Goal: Task Accomplishment & Management: Manage account settings

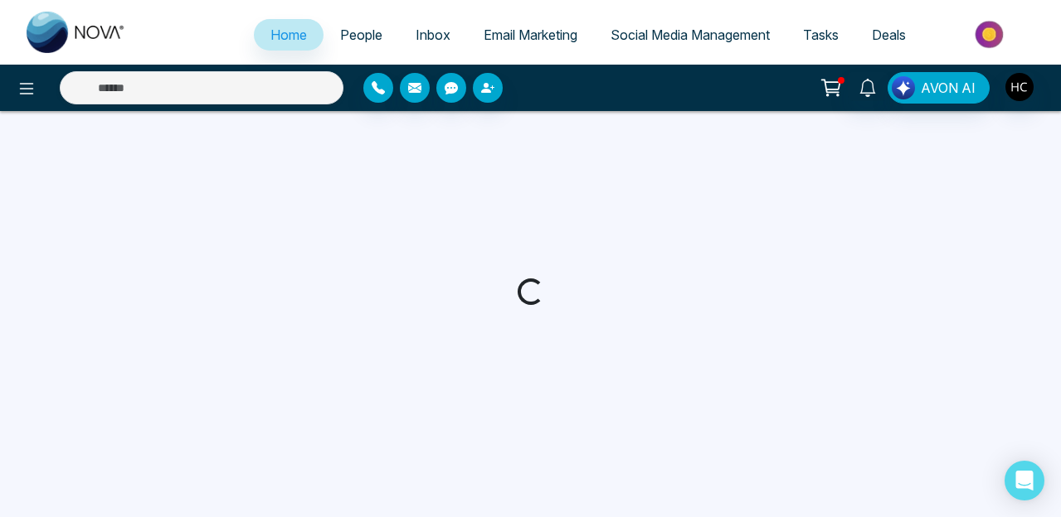
select select "*"
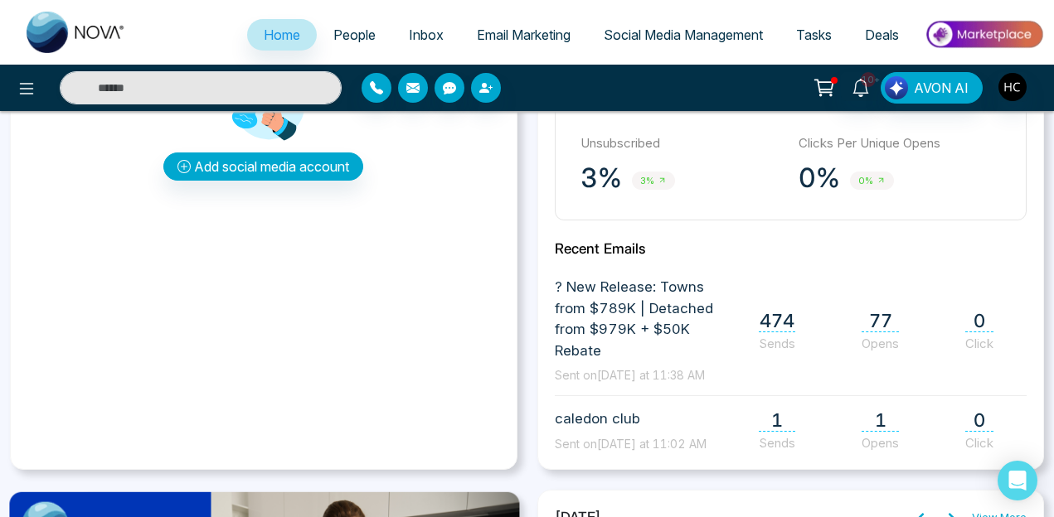
scroll to position [541, 0]
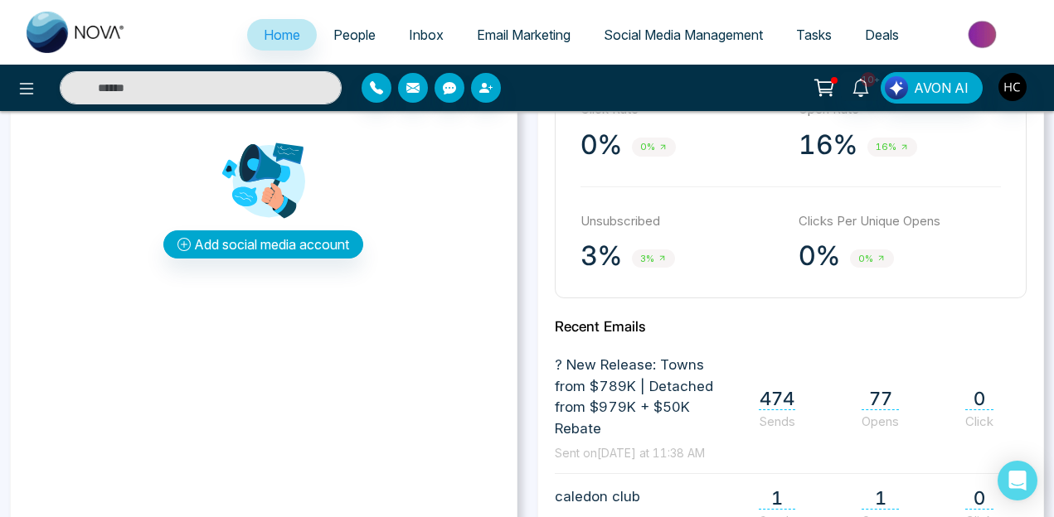
click at [658, 257] on icon at bounding box center [662, 258] width 9 height 9
click at [643, 215] on p "Unsubscribed" at bounding box center [681, 221] width 202 height 19
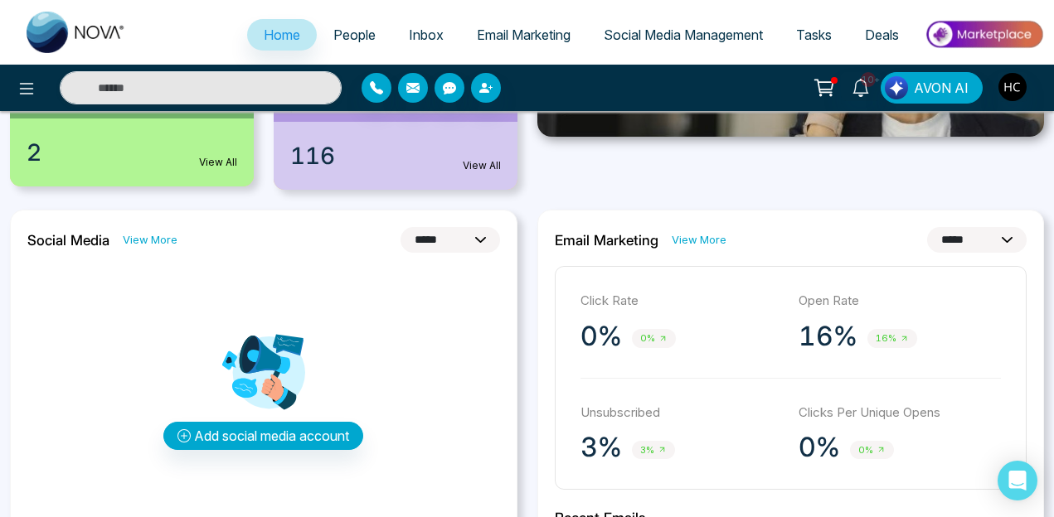
scroll to position [372, 0]
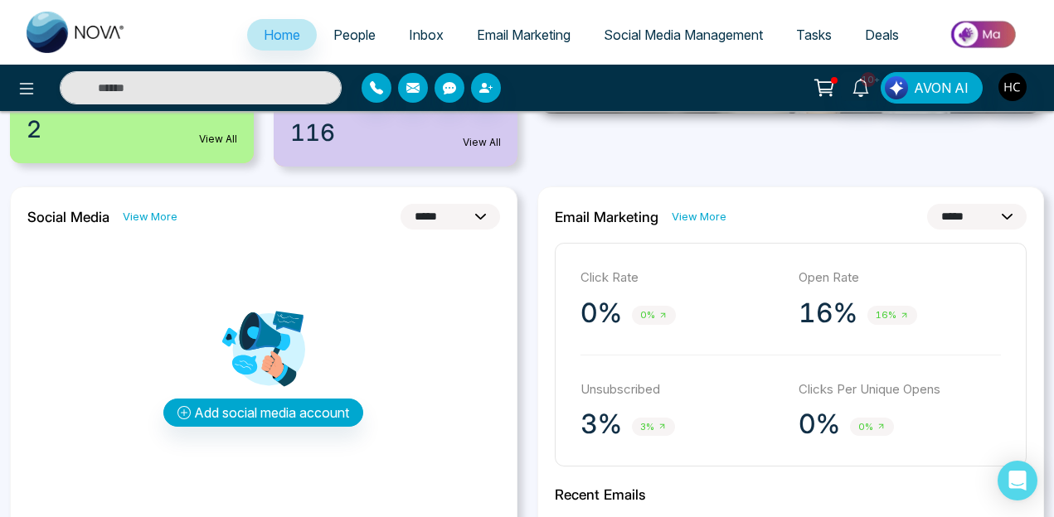
click at [713, 216] on link "View More" at bounding box center [699, 217] width 55 height 16
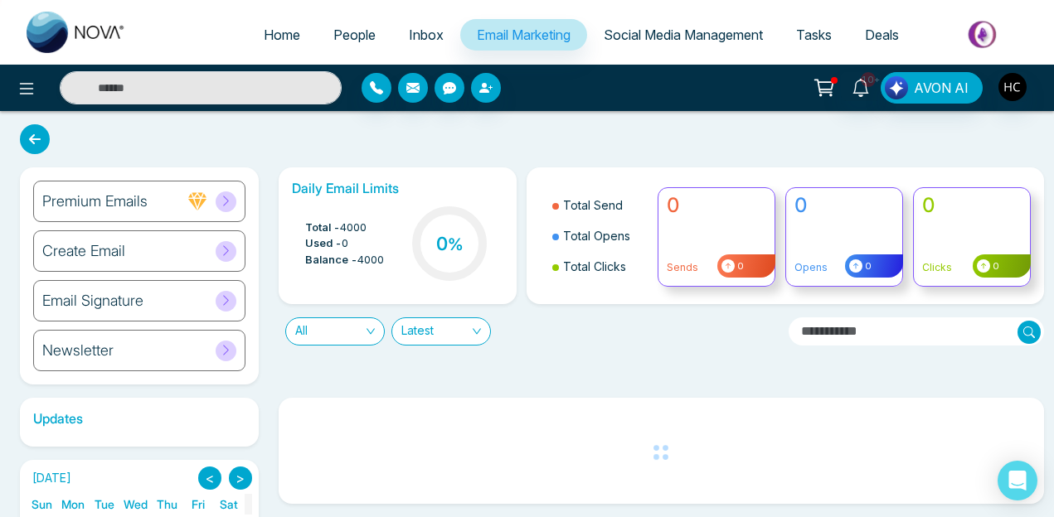
click at [342, 341] on span "All" at bounding box center [335, 331] width 80 height 27
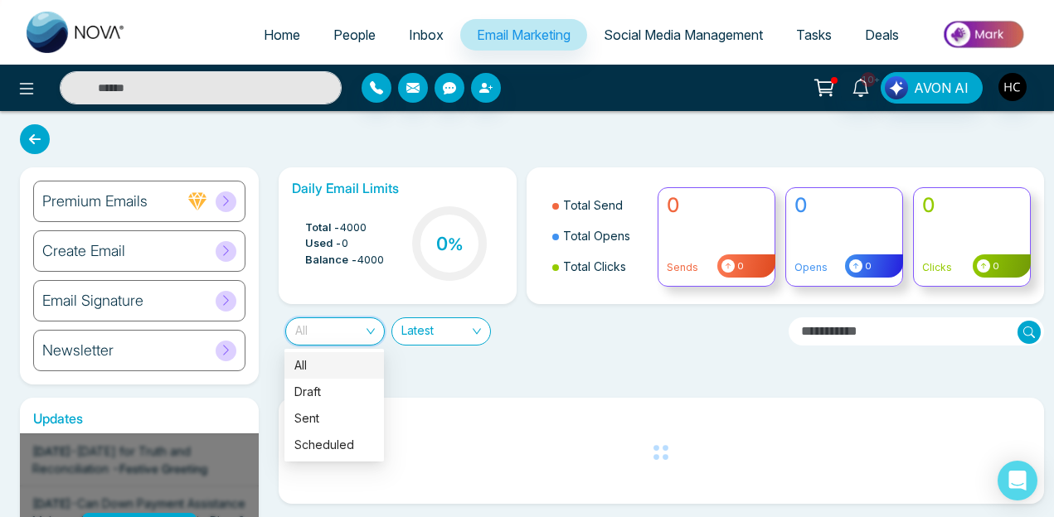
click at [499, 364] on div "Daily Email Limits Total - 4000 Used - 0 Balance - 4000 0 % Total Send Total Op…" at bounding box center [656, 276] width 775 height 217
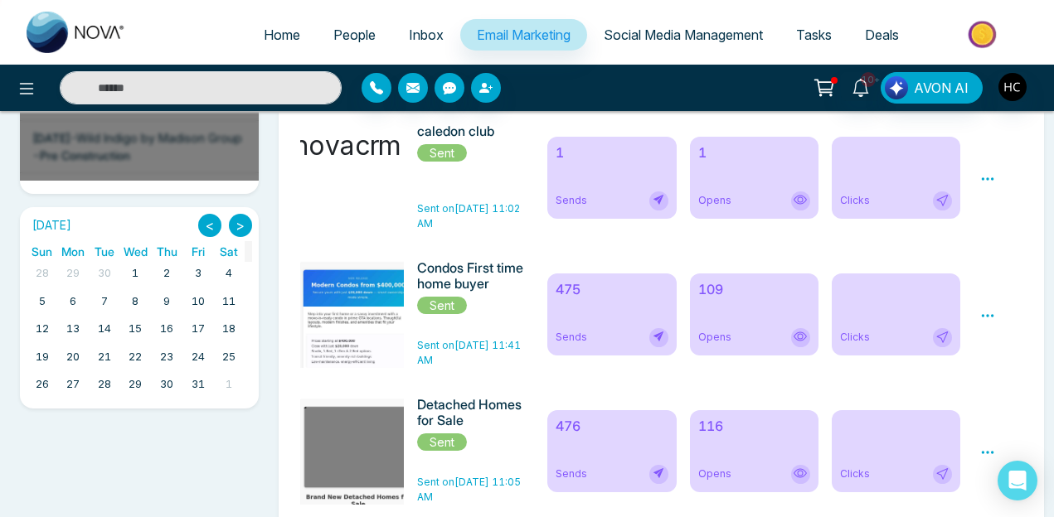
scroll to position [441, 0]
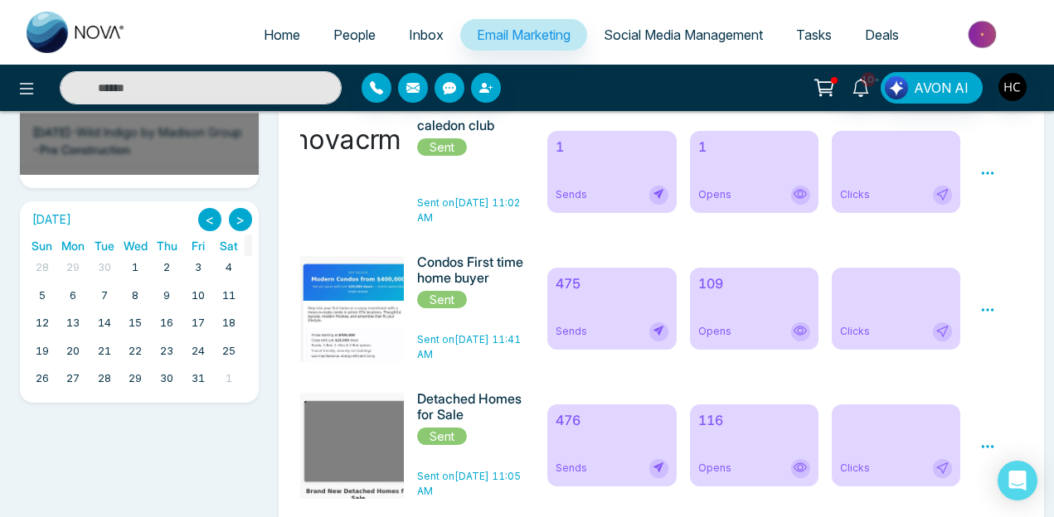
click at [337, 31] on span "People" at bounding box center [354, 35] width 42 height 17
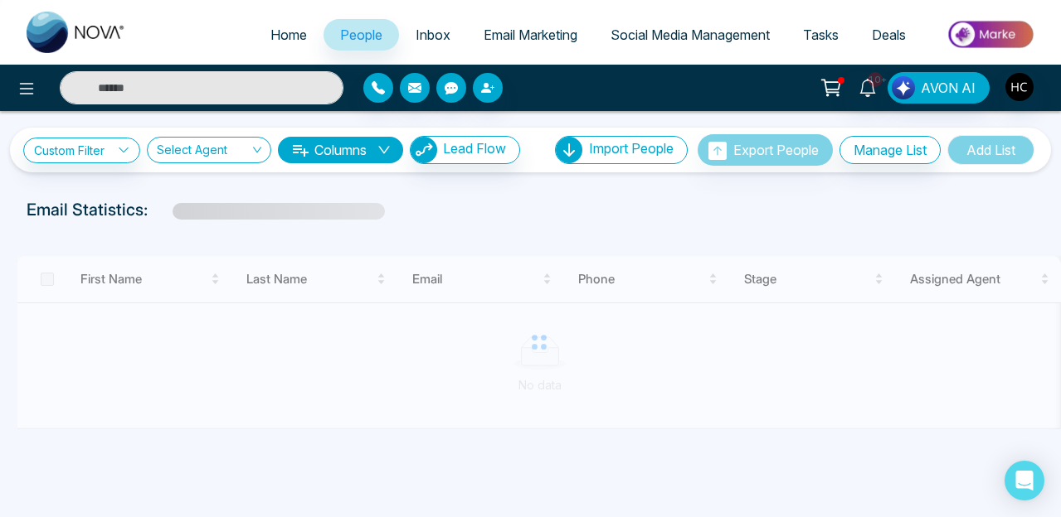
click at [241, 85] on input "text" at bounding box center [202, 87] width 284 height 33
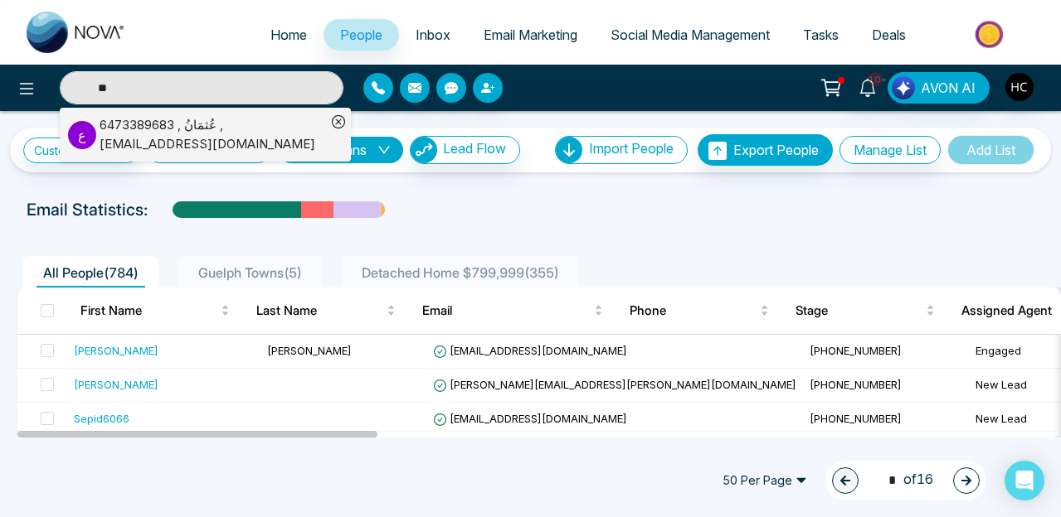
type input "**"
click at [212, 148] on div "عُثمَانُ , 6473389683 , usmanjamil@msn.com" at bounding box center [213, 134] width 226 height 37
click at [212, 148] on input "search" at bounding box center [203, 154] width 93 height 32
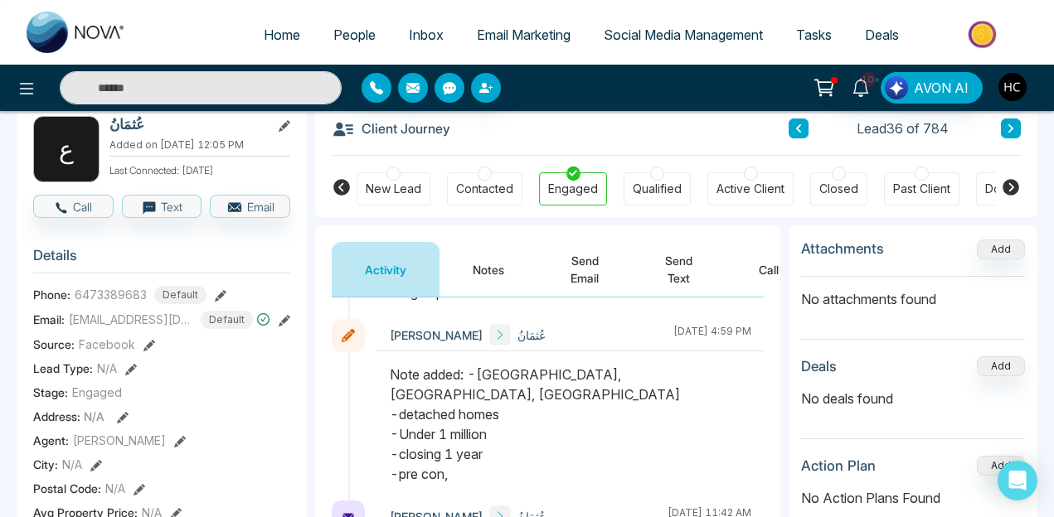
scroll to position [155, 0]
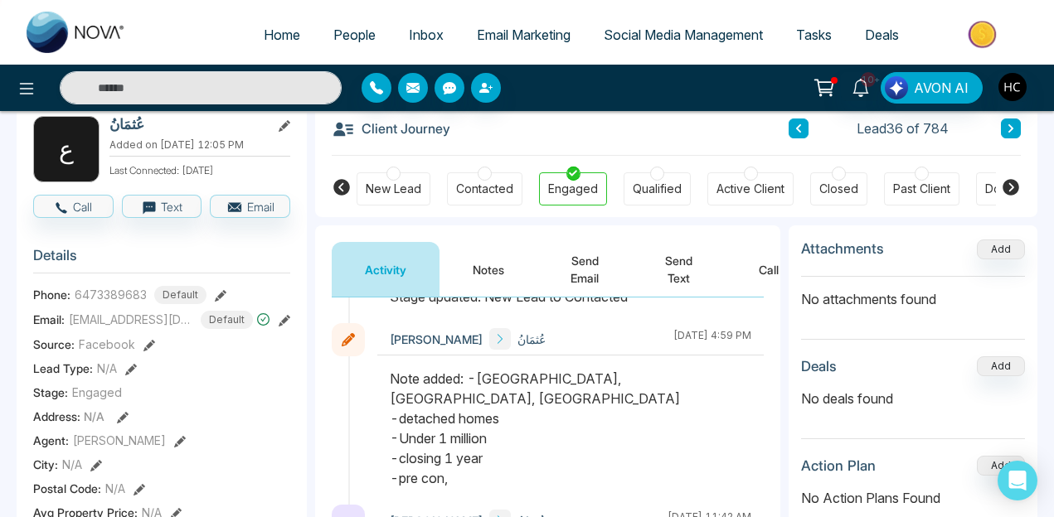
click at [153, 322] on span "usmanjamil@msn.com" at bounding box center [131, 319] width 124 height 17
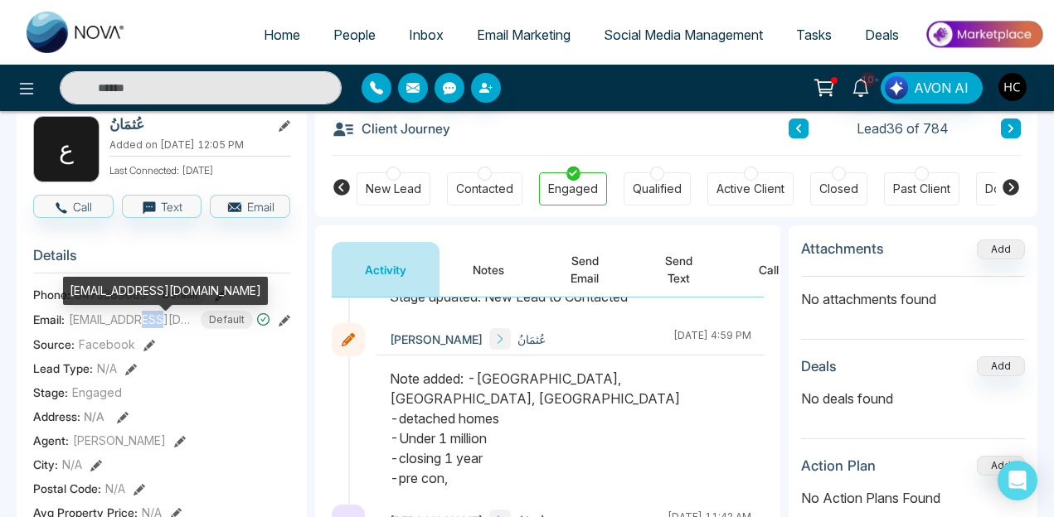
click at [153, 322] on span "usmanjamil@msn.com" at bounding box center [131, 319] width 124 height 17
copy span "usmanjamil@msn.com"
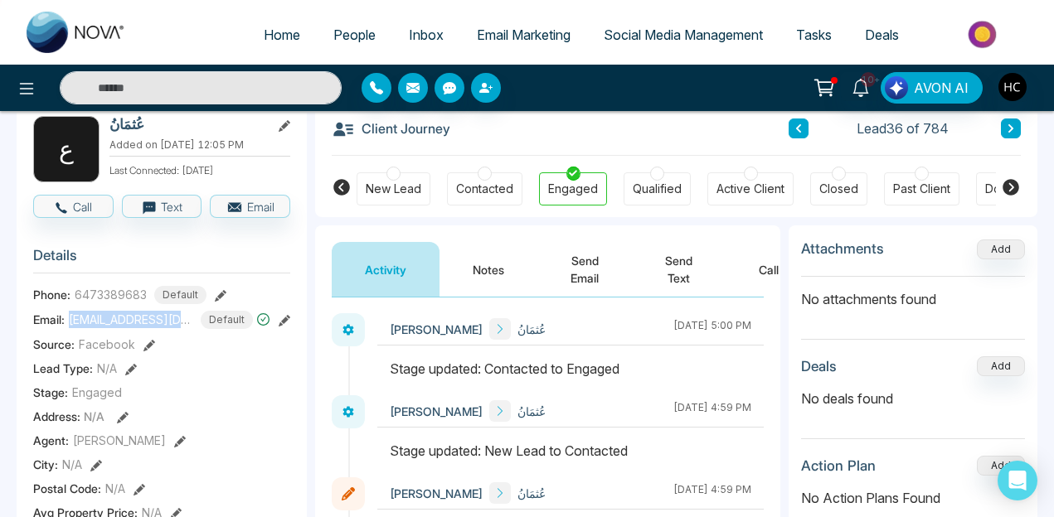
scroll to position [0, 0]
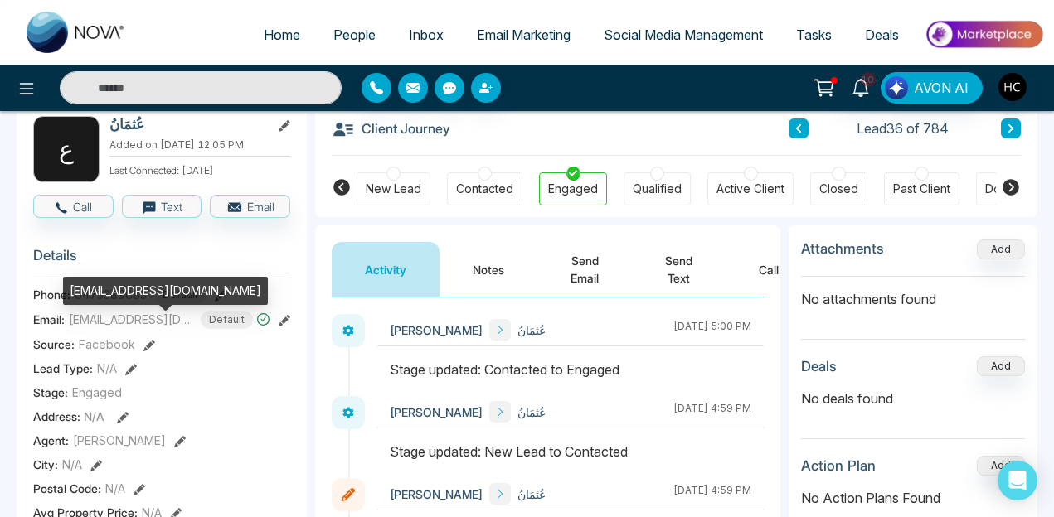
click at [119, 313] on div "usmanjamil@msn.com" at bounding box center [165, 297] width 205 height 40
click at [85, 314] on div "usmanjamil@msn.com" at bounding box center [165, 297] width 205 height 40
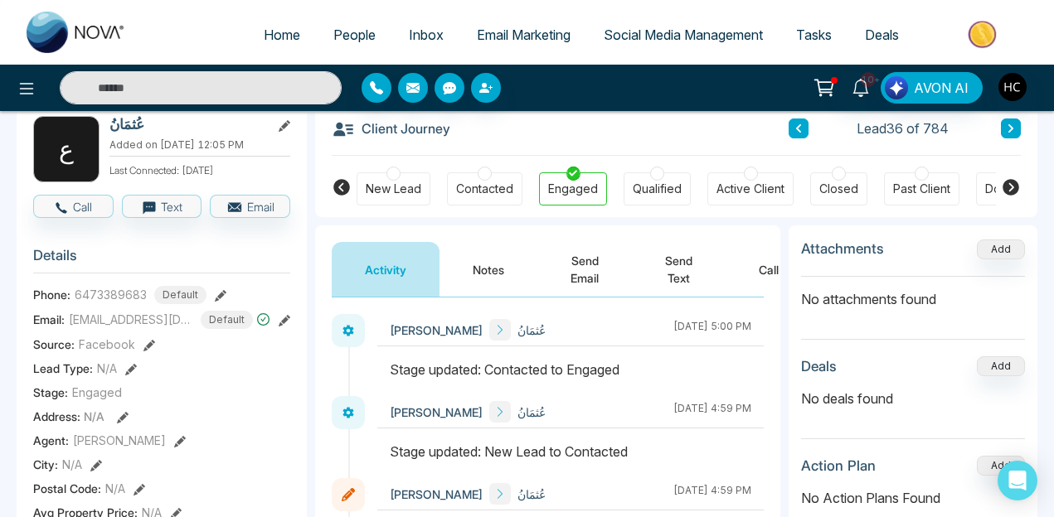
click at [121, 302] on span "6473389683" at bounding box center [111, 294] width 72 height 17
copy span "6473389683"
click at [484, 256] on button "Notes" at bounding box center [488, 269] width 98 height 55
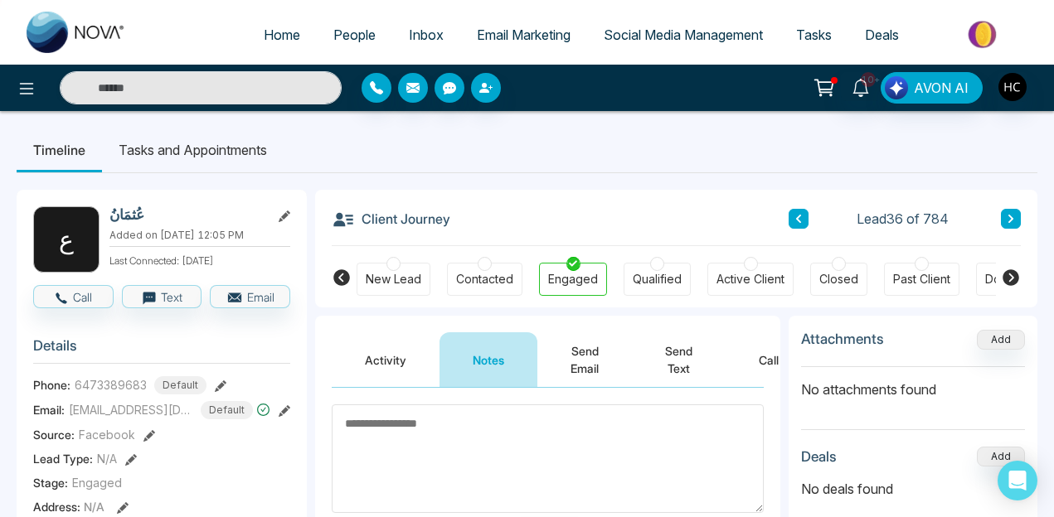
click at [391, 365] on button "Activity" at bounding box center [386, 360] width 108 height 55
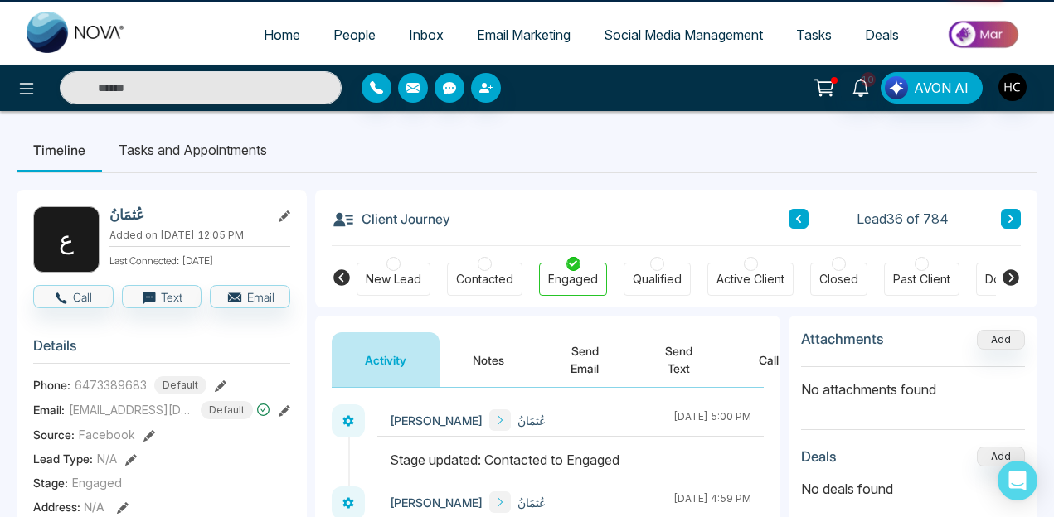
scroll to position [208, 0]
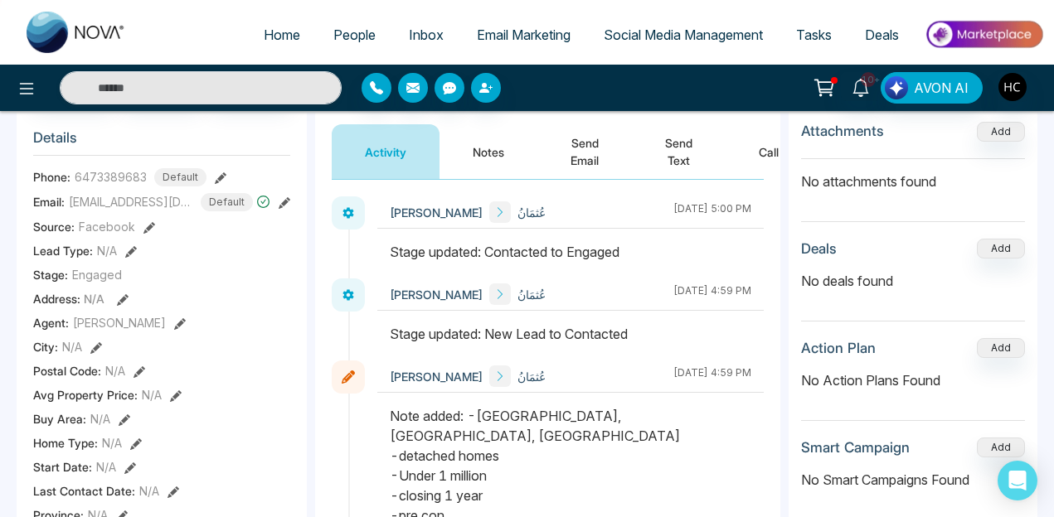
click at [488, 136] on button "Notes" at bounding box center [488, 151] width 98 height 55
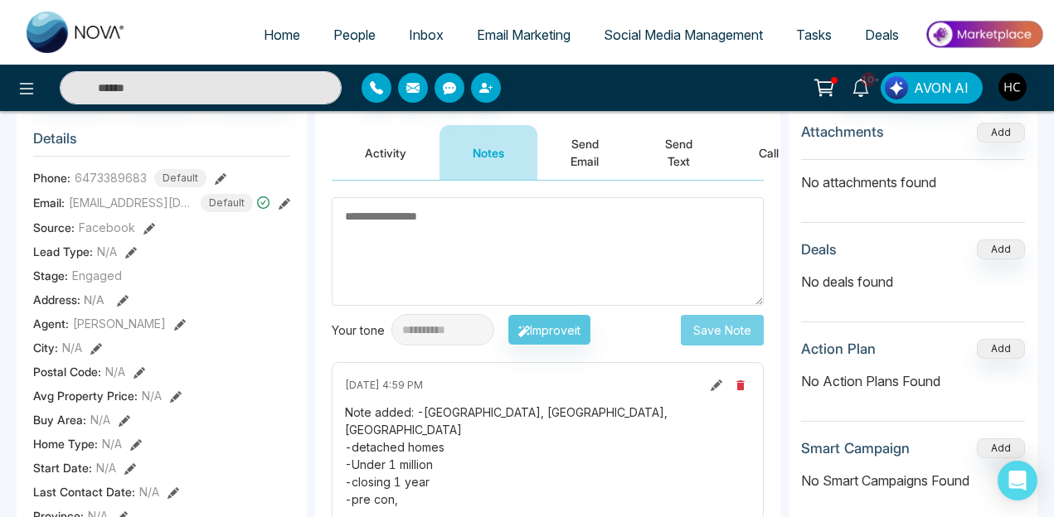
scroll to position [206, 0]
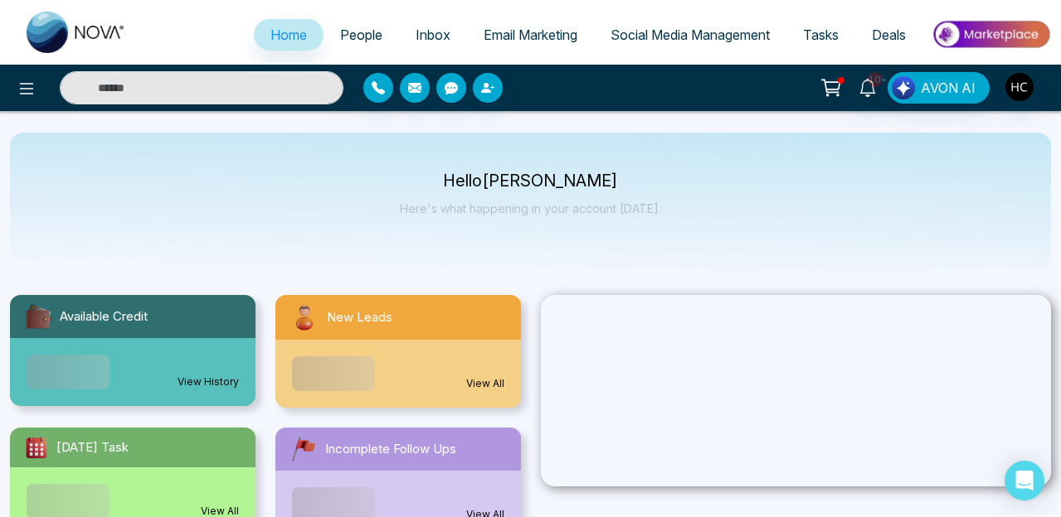
select select "*"
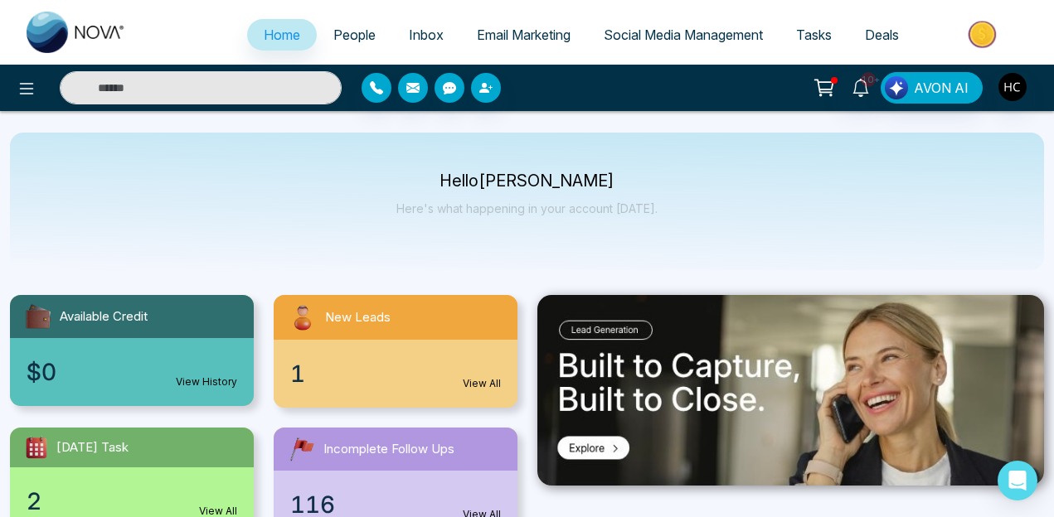
click at [361, 38] on span "People" at bounding box center [354, 35] width 42 height 17
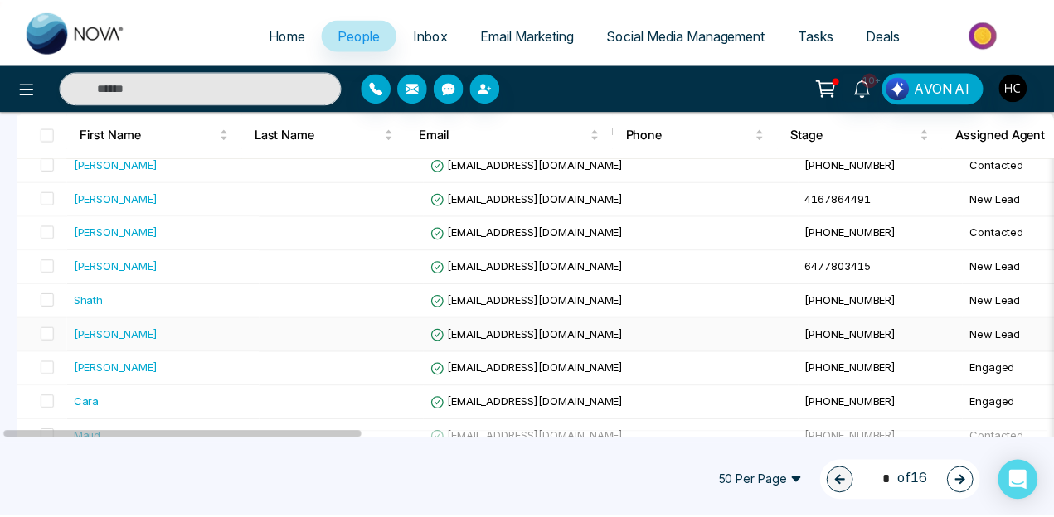
scroll to position [1605, 0]
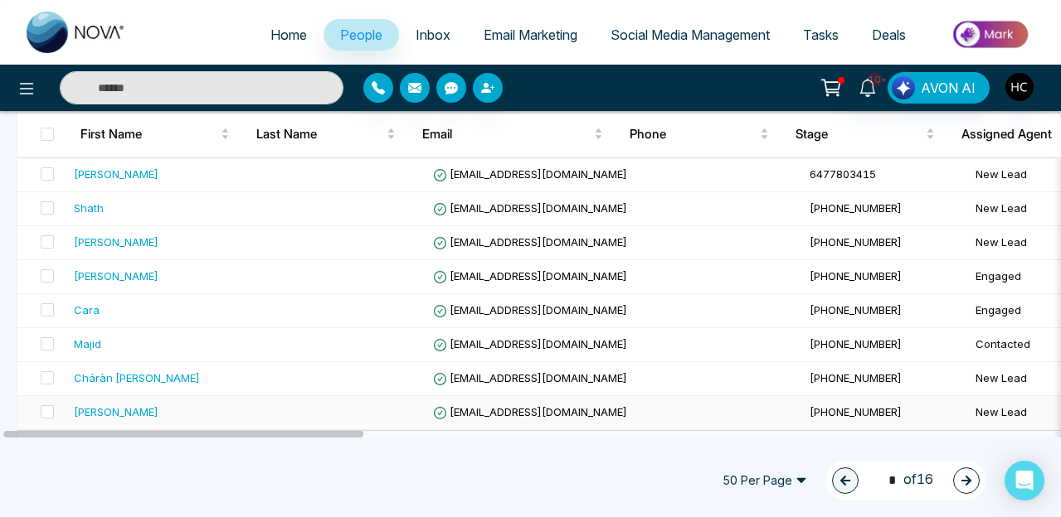
click at [119, 408] on div "Bhavy Patel" at bounding box center [116, 412] width 85 height 17
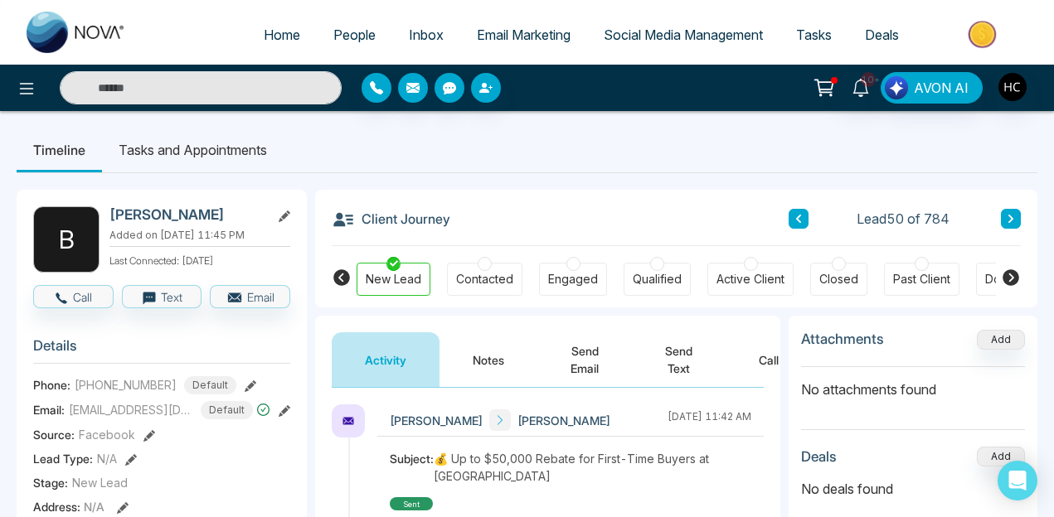
click at [1010, 219] on icon at bounding box center [1011, 219] width 8 height 10
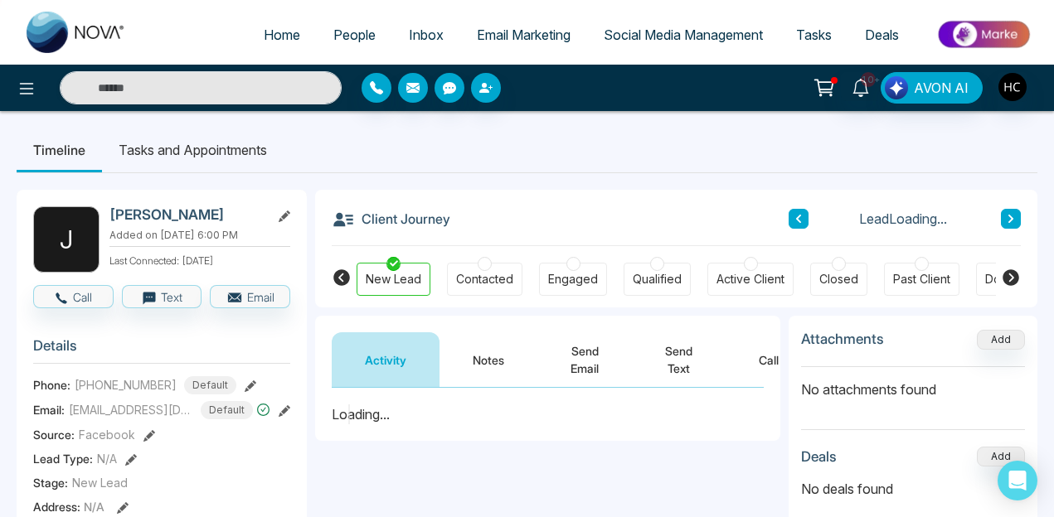
click at [1010, 219] on icon at bounding box center [1011, 219] width 8 height 10
click at [497, 353] on button "Notes" at bounding box center [488, 360] width 98 height 55
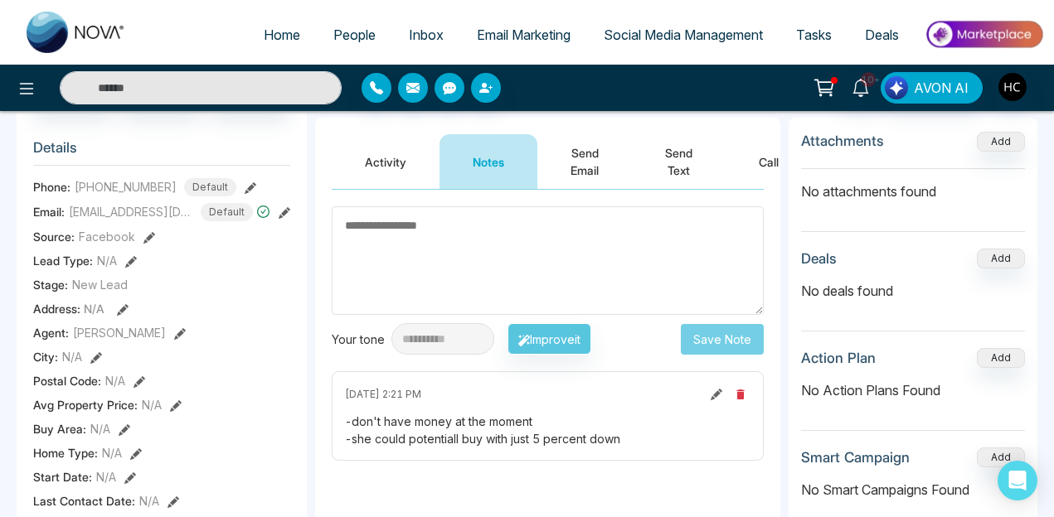
scroll to position [197, 0]
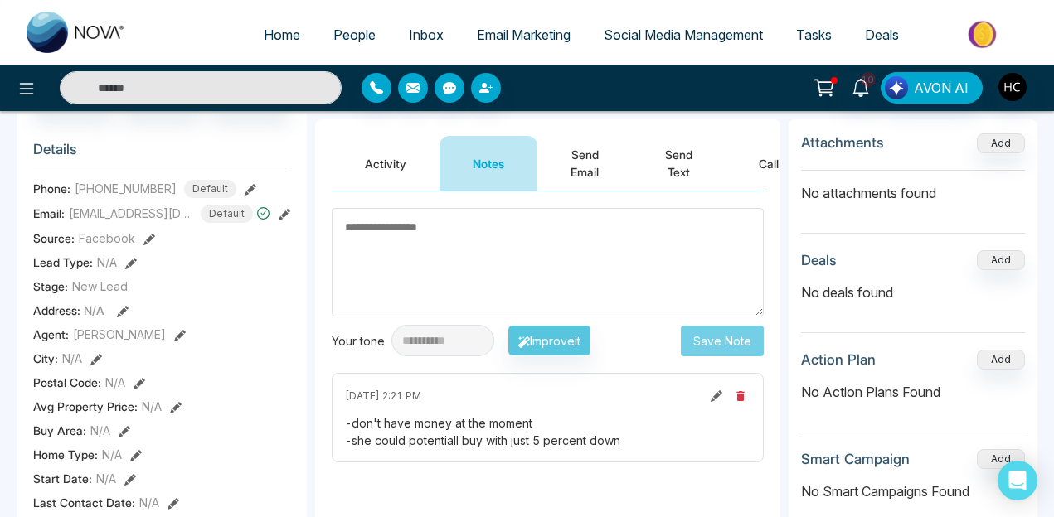
click at [490, 393] on div "March 19 2025 | 2:21 PM" at bounding box center [547, 396] width 405 height 20
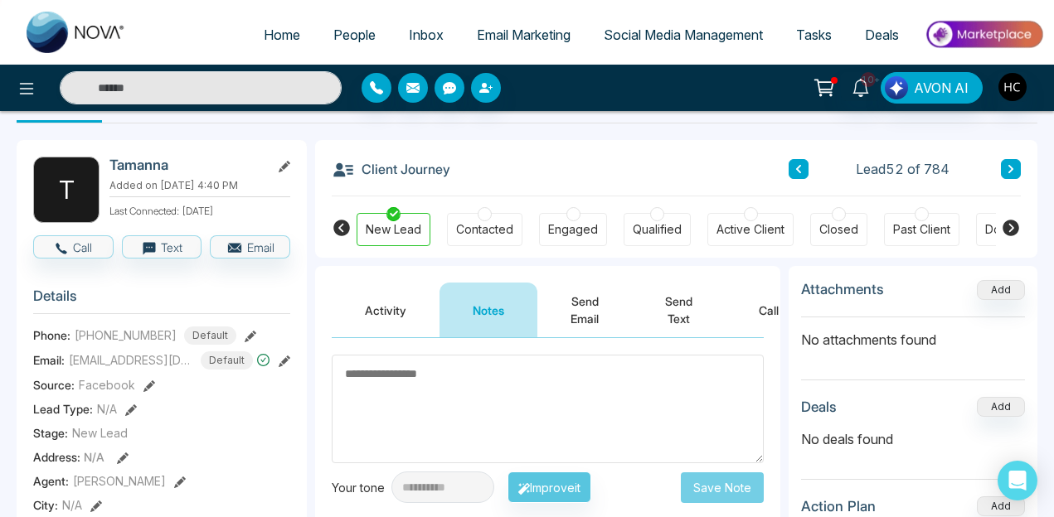
scroll to position [48, 0]
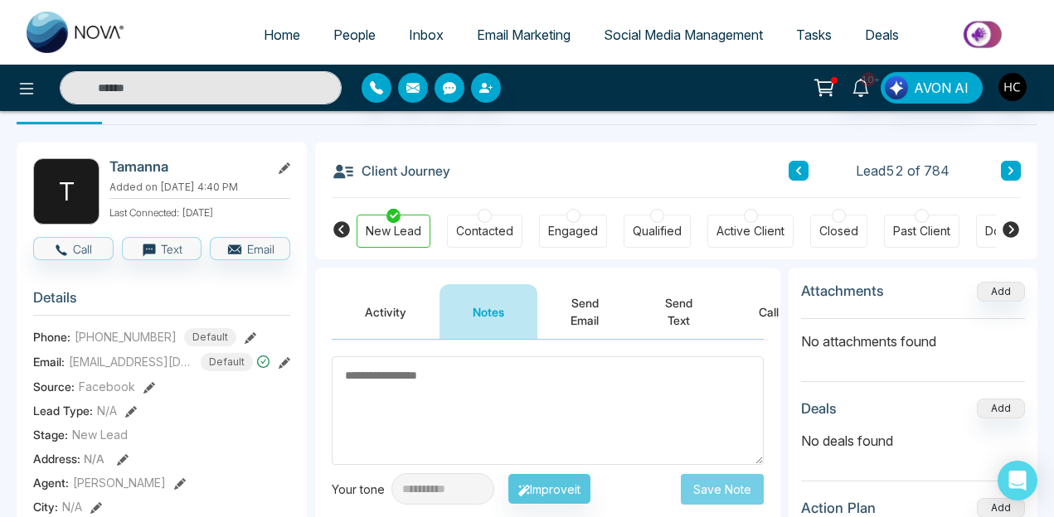
click at [1011, 179] on button at bounding box center [1011, 171] width 20 height 20
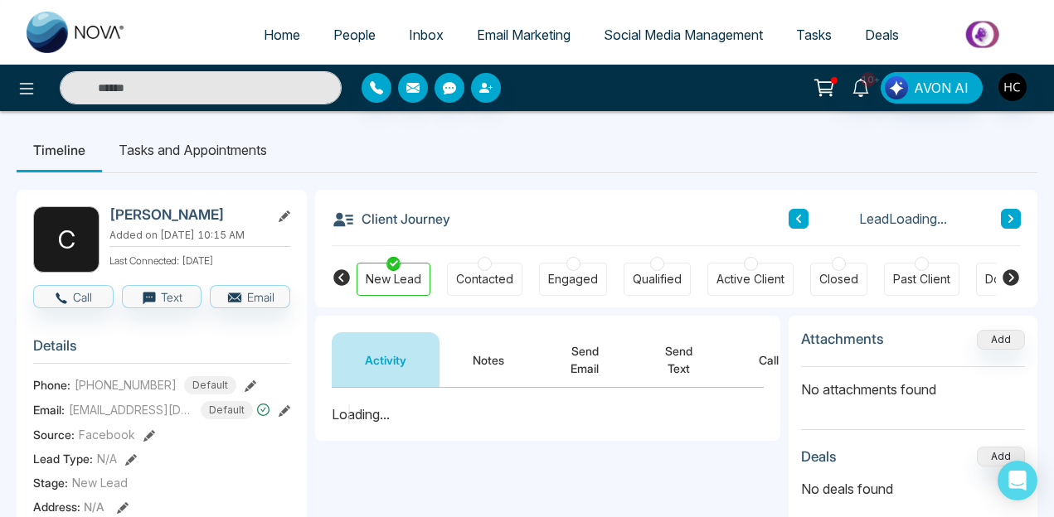
click at [485, 366] on button "Notes" at bounding box center [488, 360] width 98 height 55
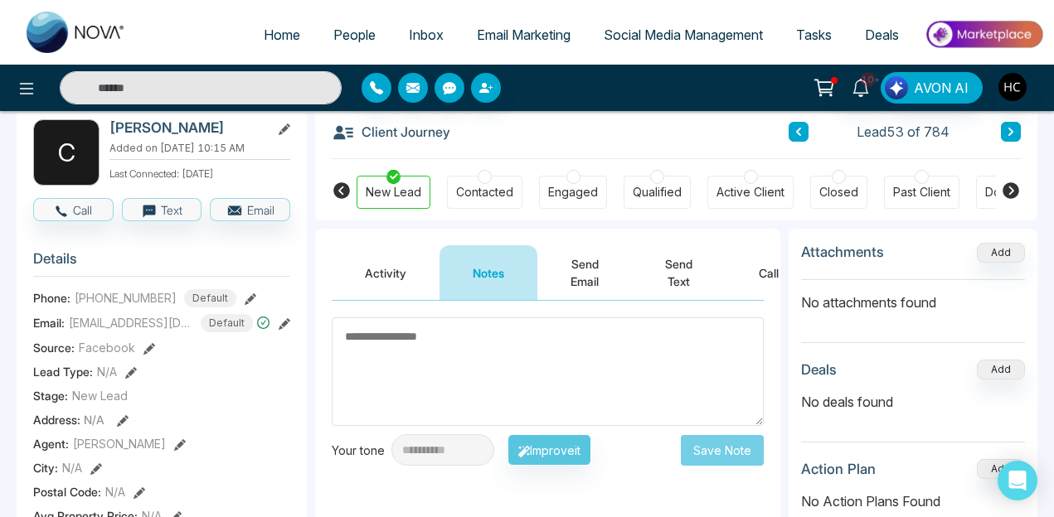
scroll to position [84, 0]
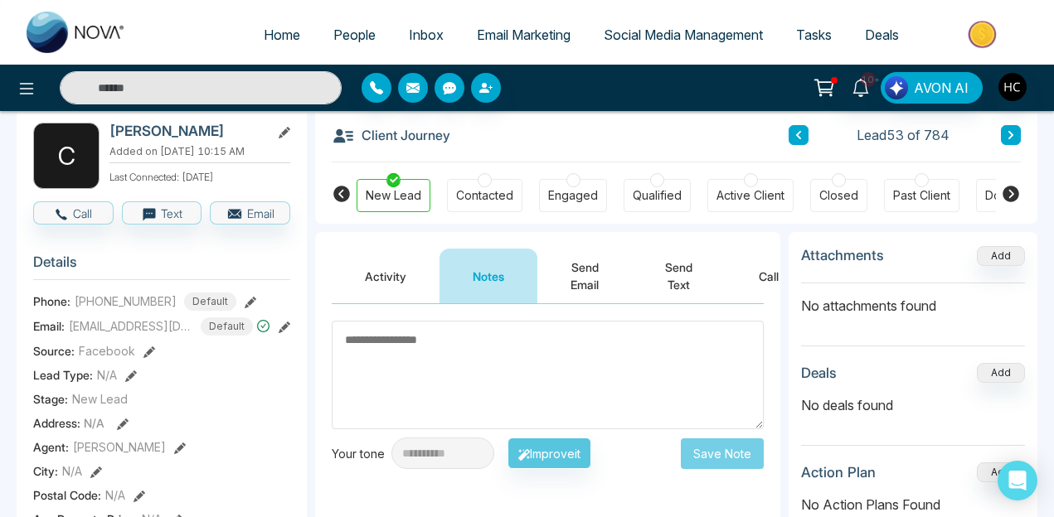
click at [1014, 124] on div "Client Journey Lead 53 of 784" at bounding box center [676, 134] width 689 height 56
click at [1010, 134] on icon at bounding box center [1010, 135] width 5 height 8
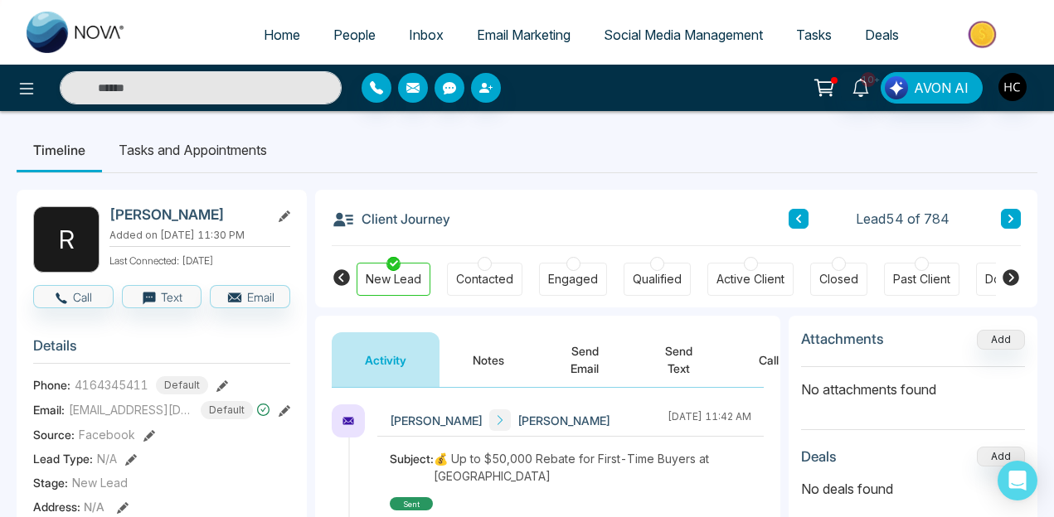
drag, startPoint x: 457, startPoint y: 399, endPoint x: 459, endPoint y: 390, distance: 9.5
click at [477, 355] on button "Notes" at bounding box center [488, 360] width 98 height 55
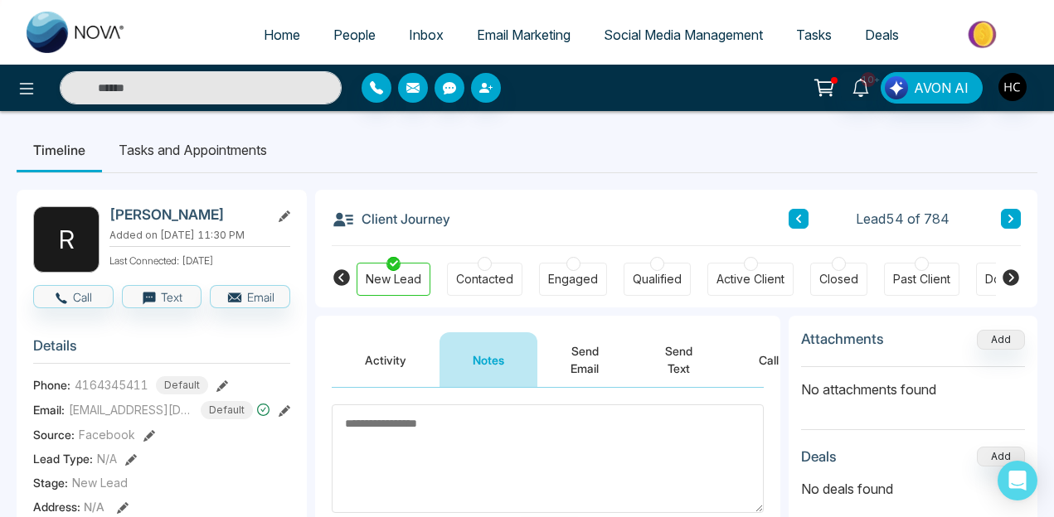
click at [1009, 219] on icon at bounding box center [1011, 219] width 8 height 10
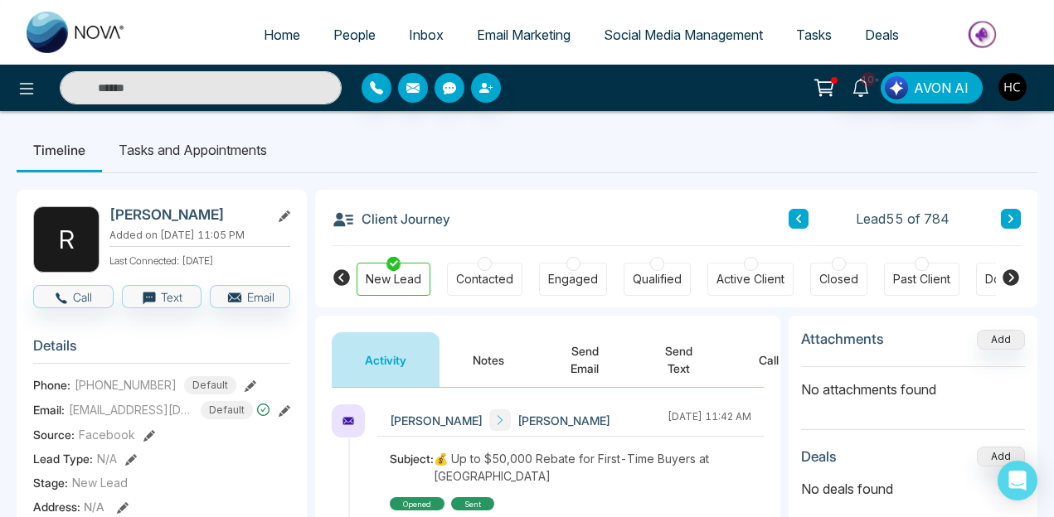
scroll to position [143, 0]
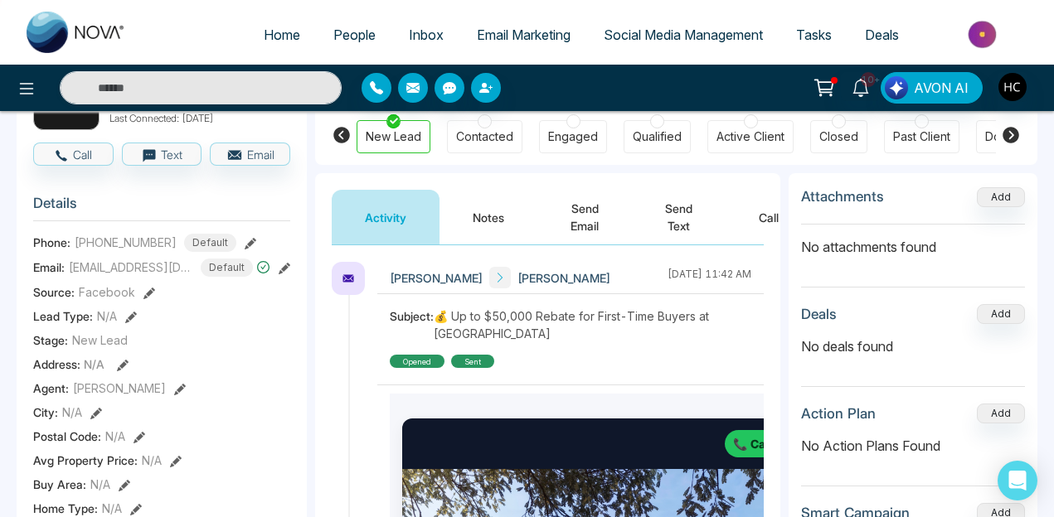
click at [492, 197] on button "Notes" at bounding box center [488, 217] width 98 height 55
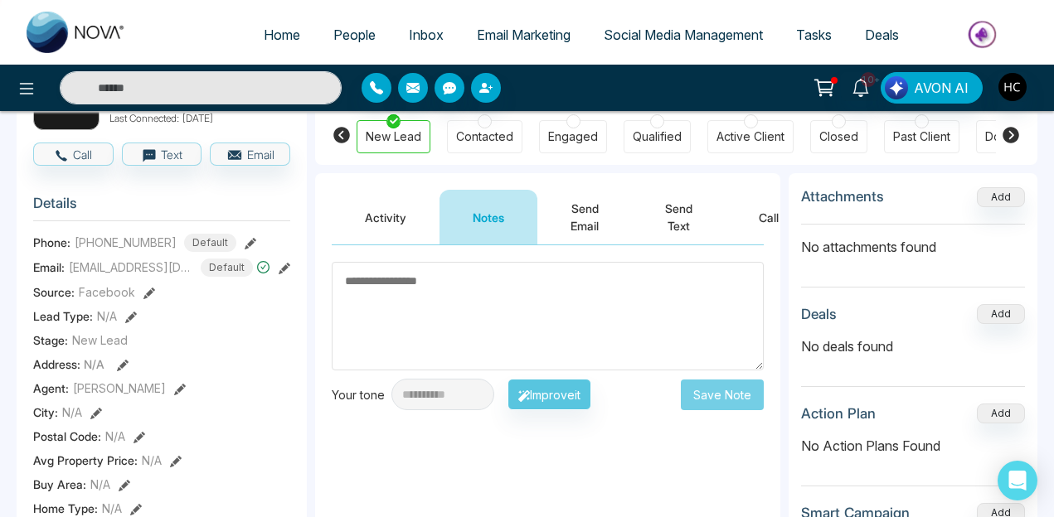
scroll to position [31, 0]
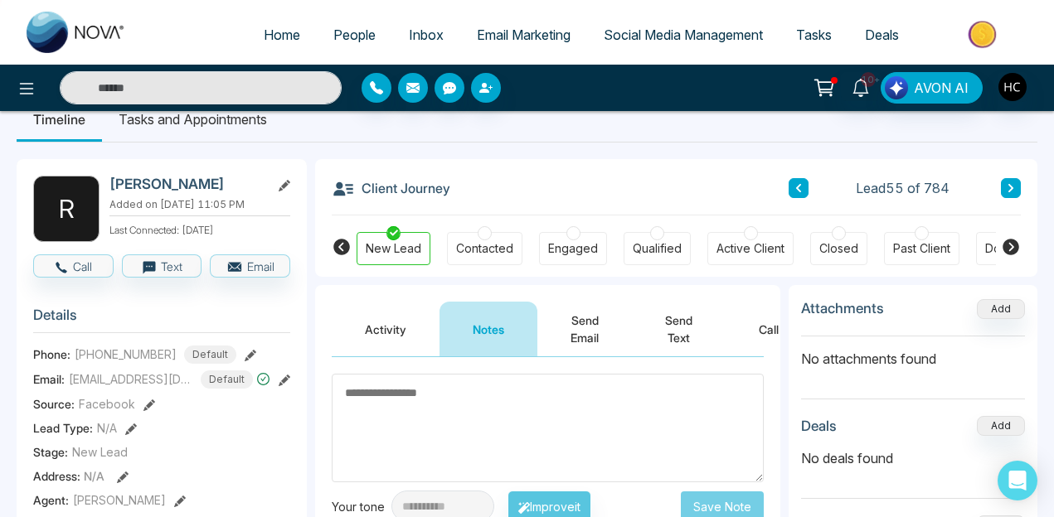
click at [784, 178] on div "Client Journey Lead 55 of 784" at bounding box center [676, 187] width 689 height 56
click at [794, 184] on icon at bounding box center [798, 188] width 8 height 10
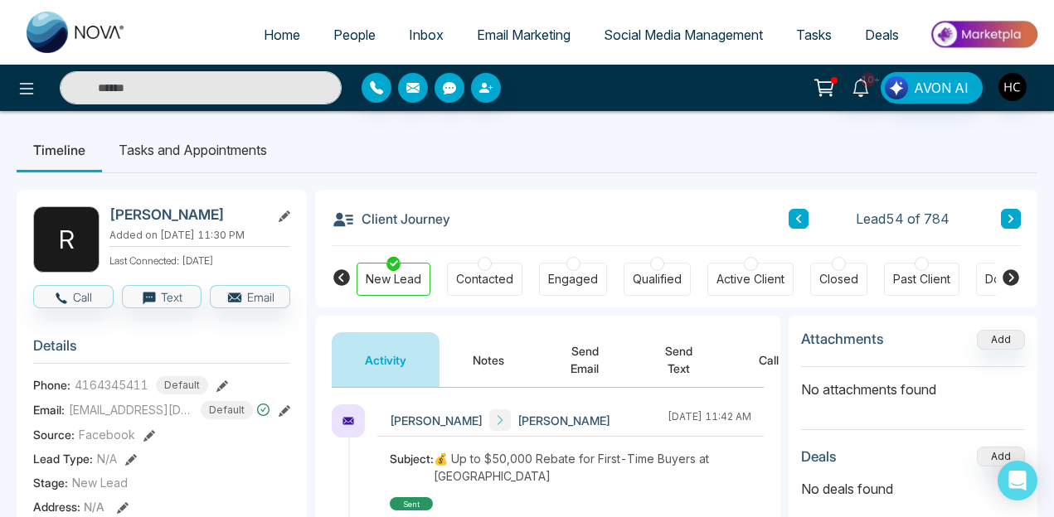
click at [500, 363] on button "Notes" at bounding box center [488, 360] width 98 height 55
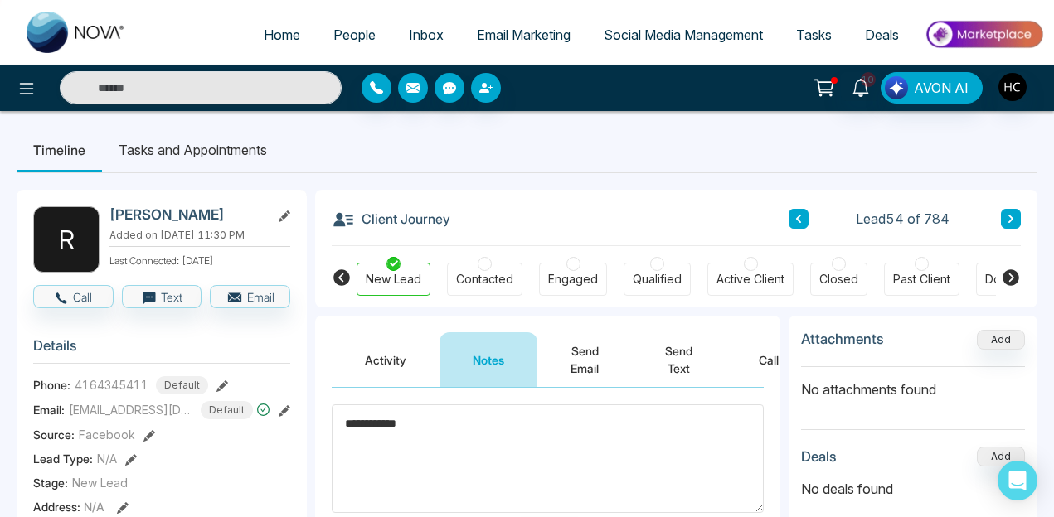
drag, startPoint x: 420, startPoint y: 423, endPoint x: 352, endPoint y: 421, distance: 68.8
click at [352, 421] on textarea "**********" at bounding box center [548, 459] width 432 height 109
type textarea "***"
click at [497, 274] on div "Contacted" at bounding box center [484, 279] width 57 height 17
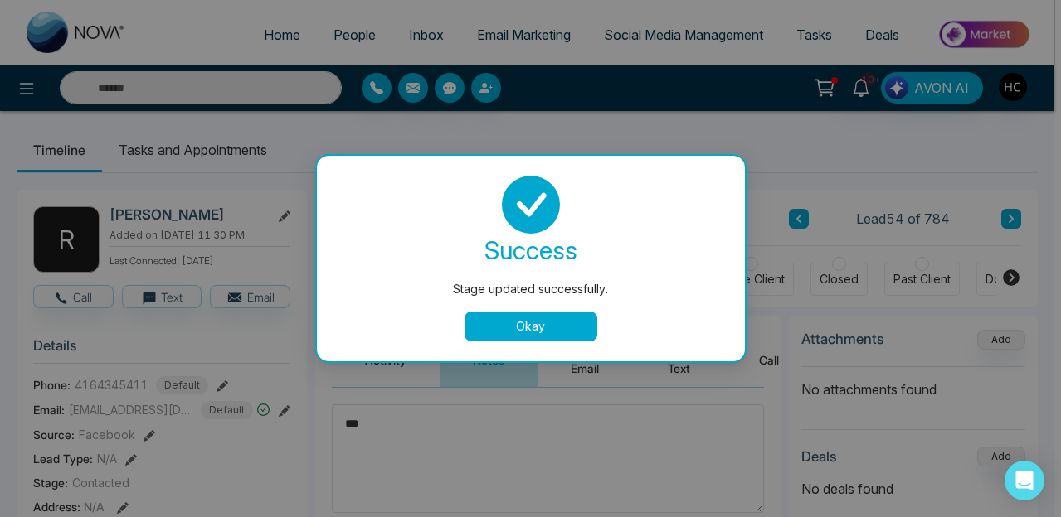
click at [541, 317] on button "Okay" at bounding box center [530, 327] width 133 height 30
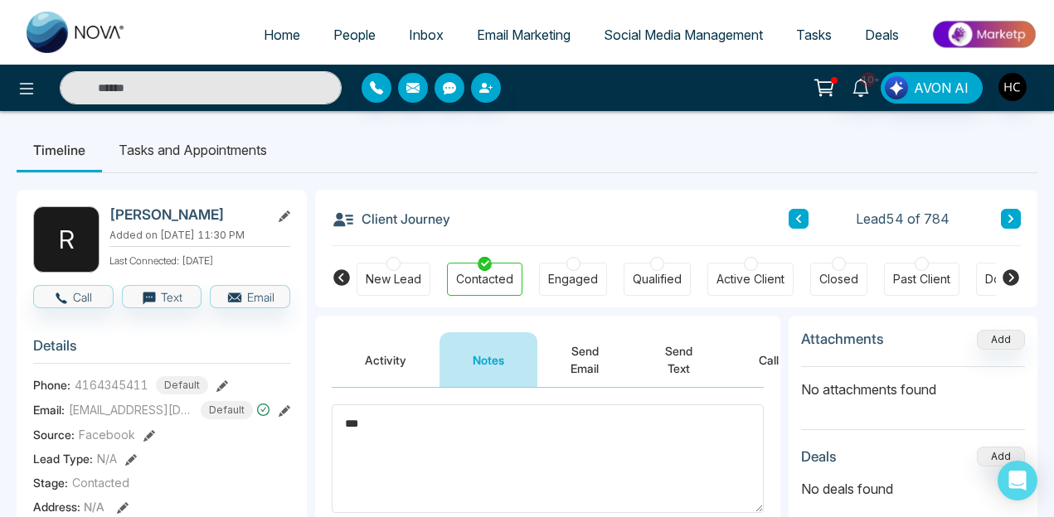
click at [421, 425] on textarea "***" at bounding box center [548, 459] width 432 height 109
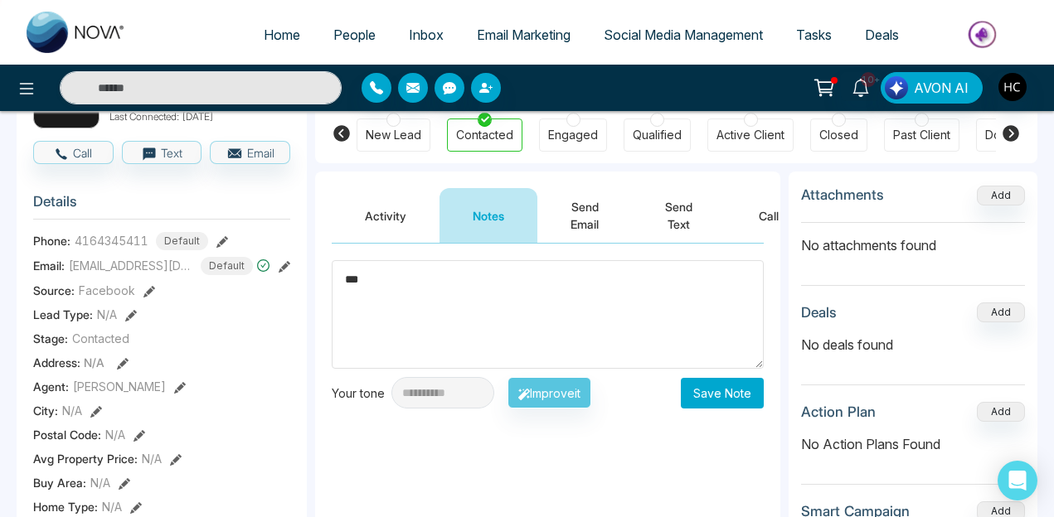
scroll to position [148, 0]
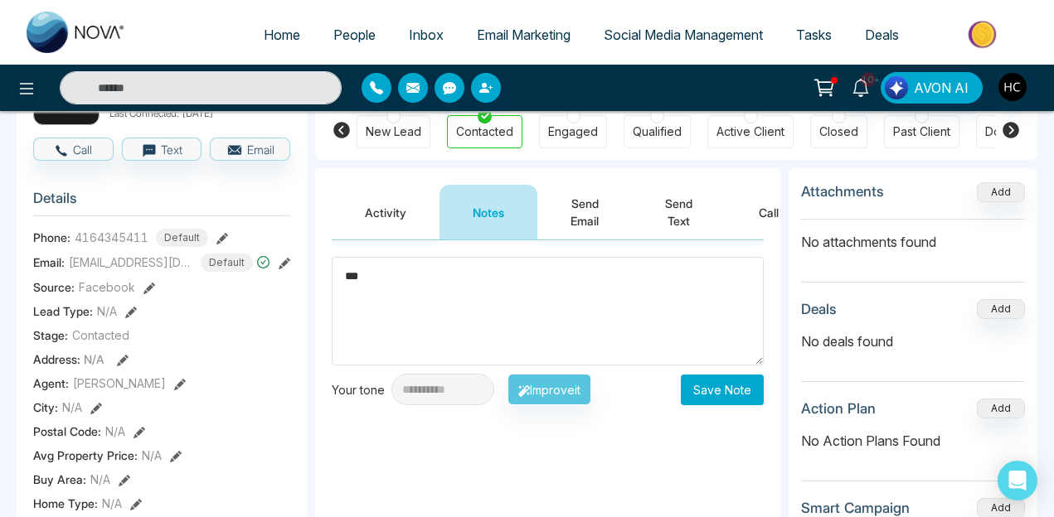
click at [431, 324] on textarea "***" at bounding box center [548, 311] width 432 height 109
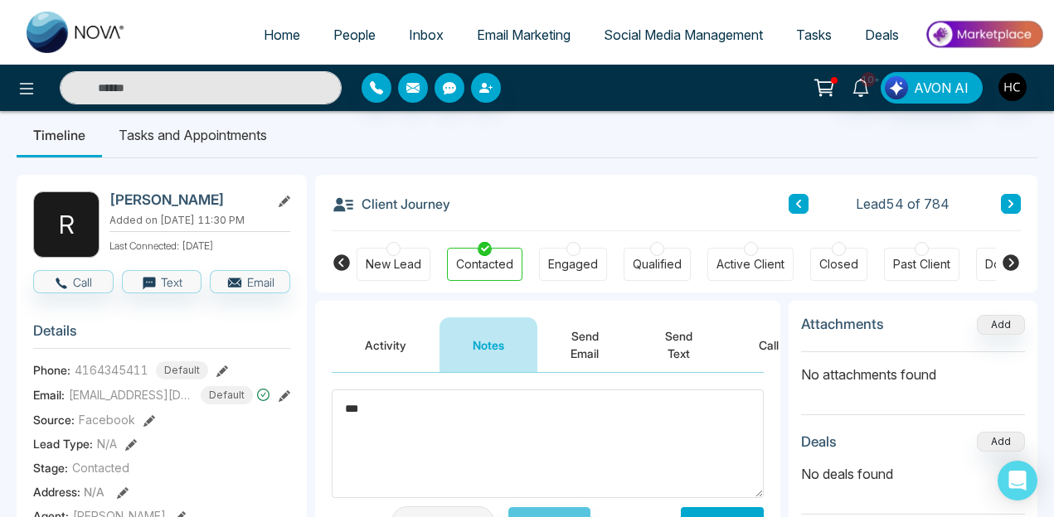
scroll to position [7, 0]
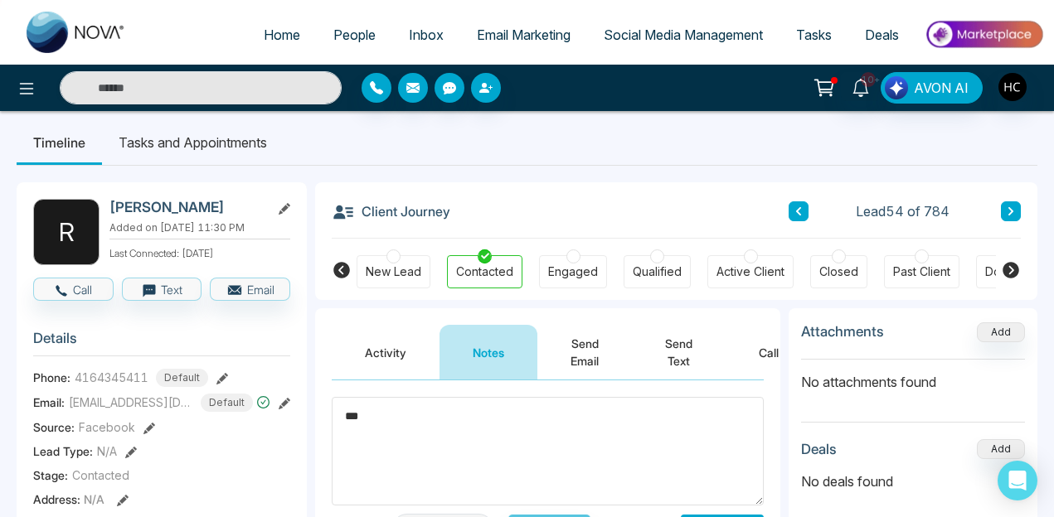
click at [416, 433] on textarea "***" at bounding box center [548, 451] width 432 height 109
click at [1007, 218] on button at bounding box center [1011, 211] width 20 height 20
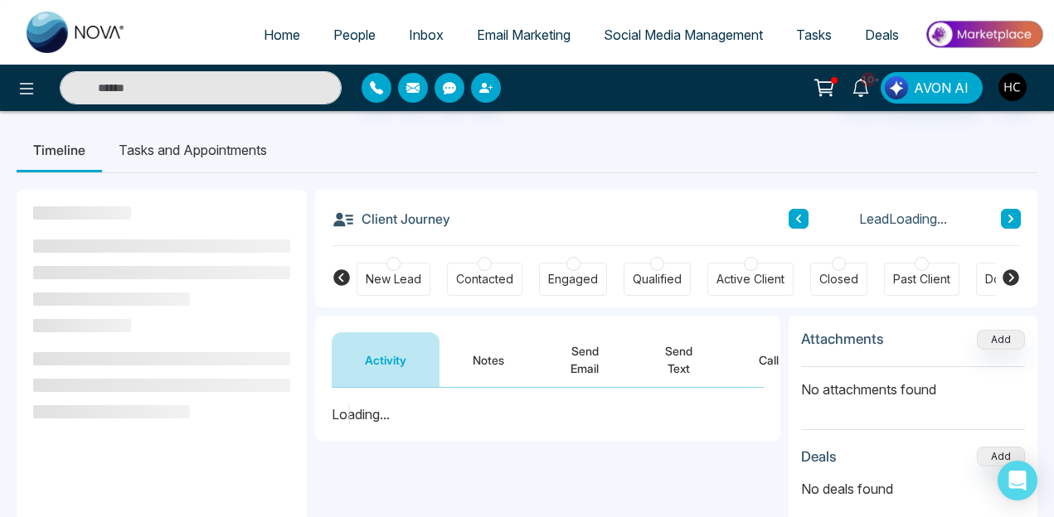
click at [802, 221] on icon at bounding box center [798, 219] width 8 height 10
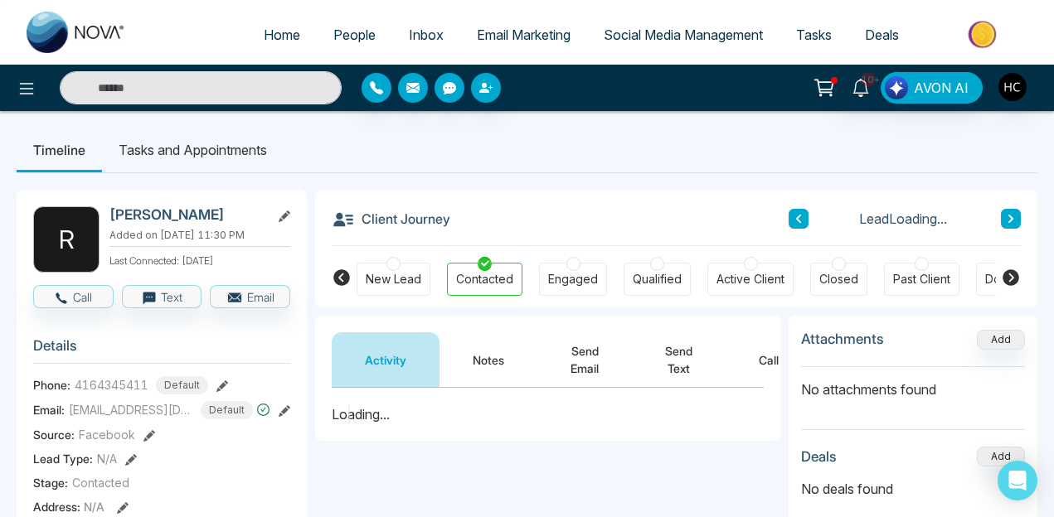
click at [489, 284] on div "Contacted" at bounding box center [484, 279] width 57 height 17
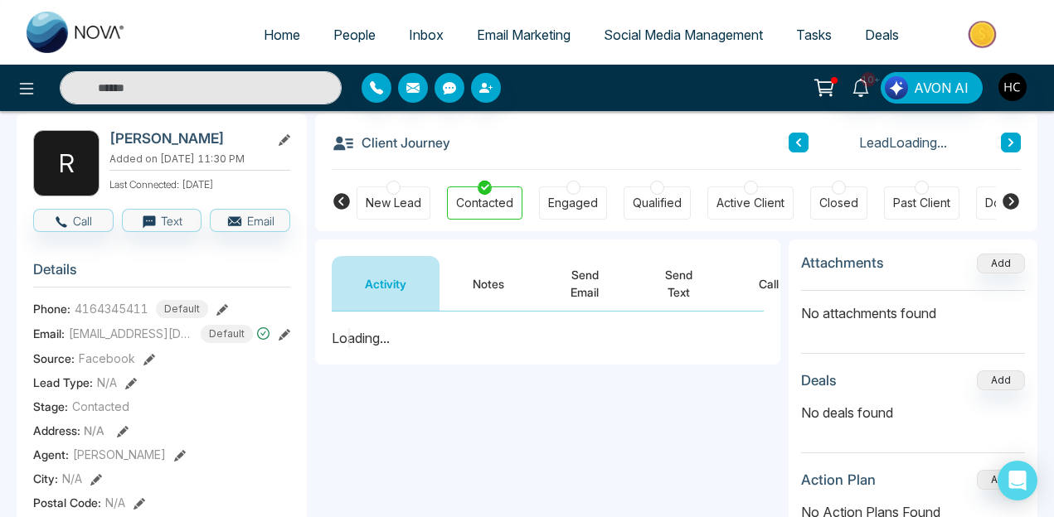
scroll to position [98, 0]
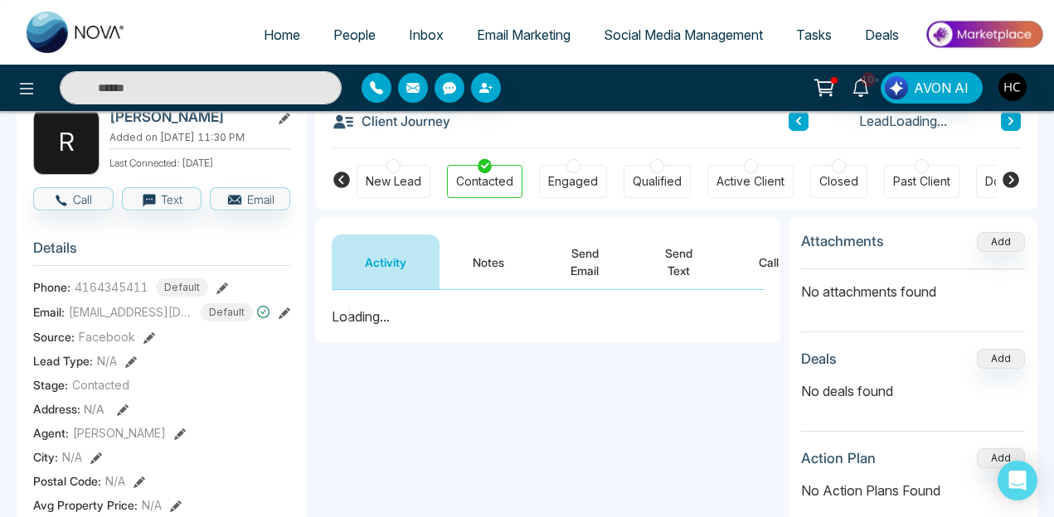
click at [493, 253] on button "Notes" at bounding box center [488, 262] width 98 height 55
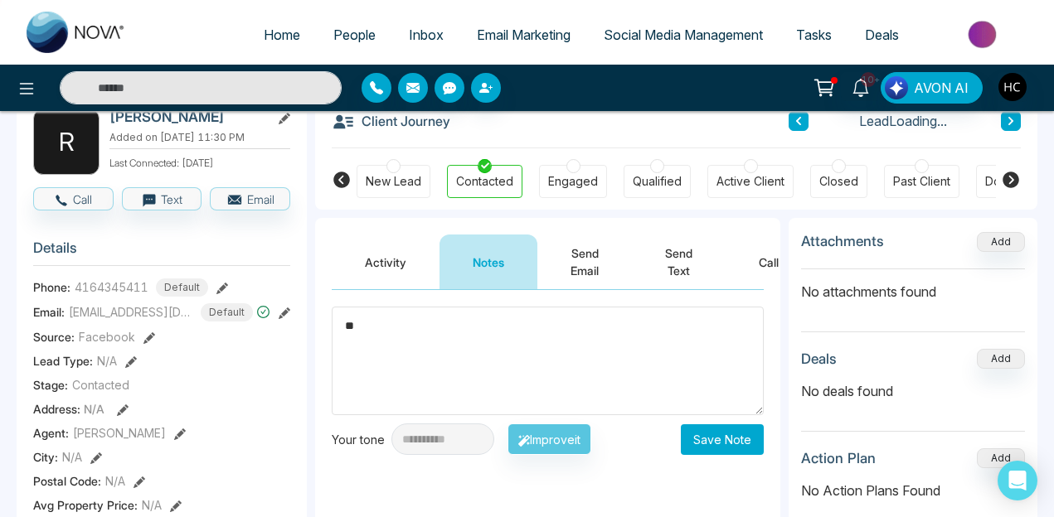
type textarea "*"
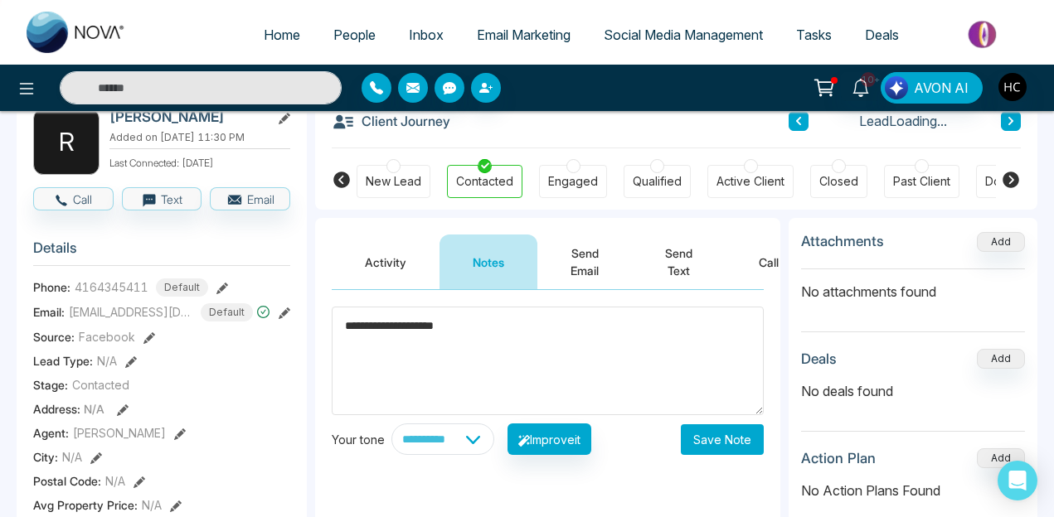
type textarea "**********"
click at [736, 442] on button "Save Note" at bounding box center [722, 440] width 83 height 31
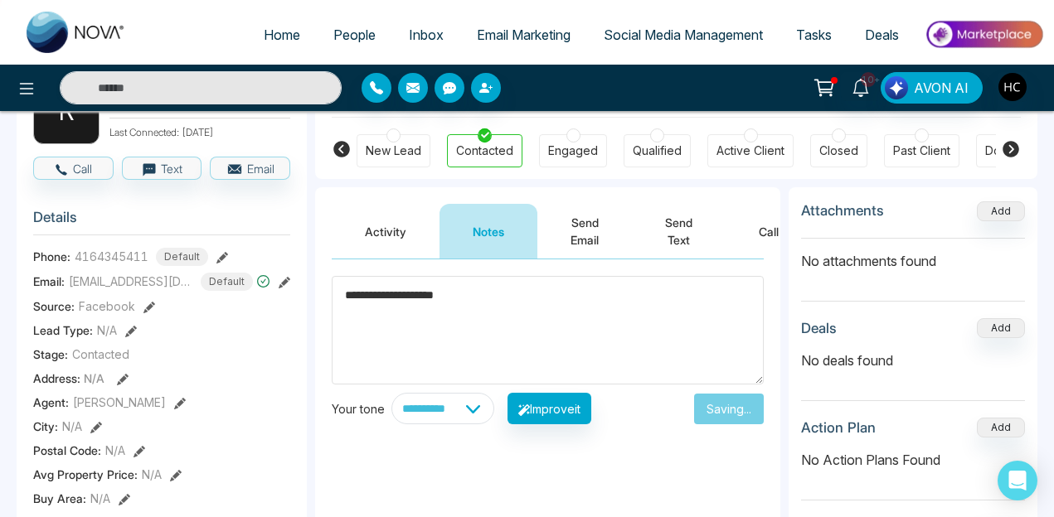
scroll to position [157, 0]
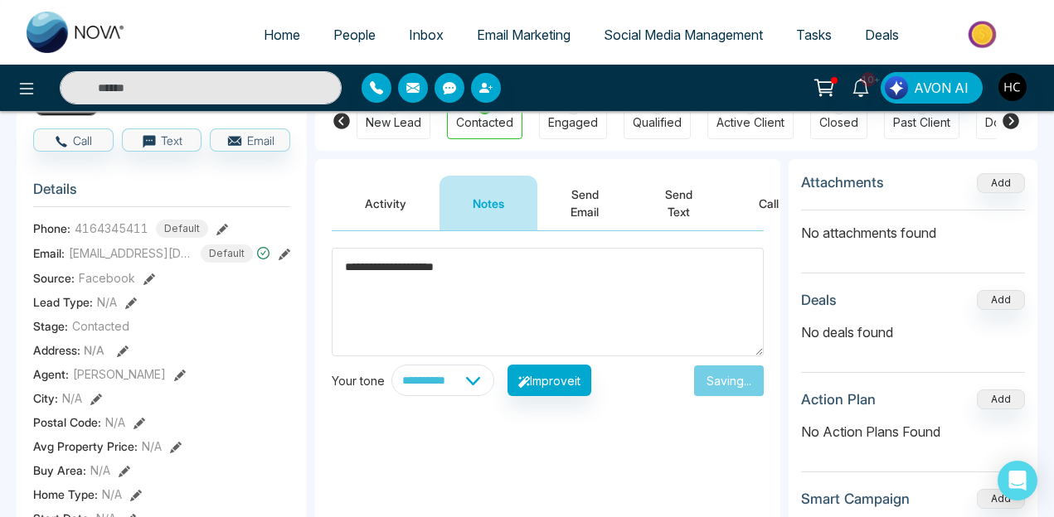
click at [523, 301] on textarea "**********" at bounding box center [548, 302] width 432 height 109
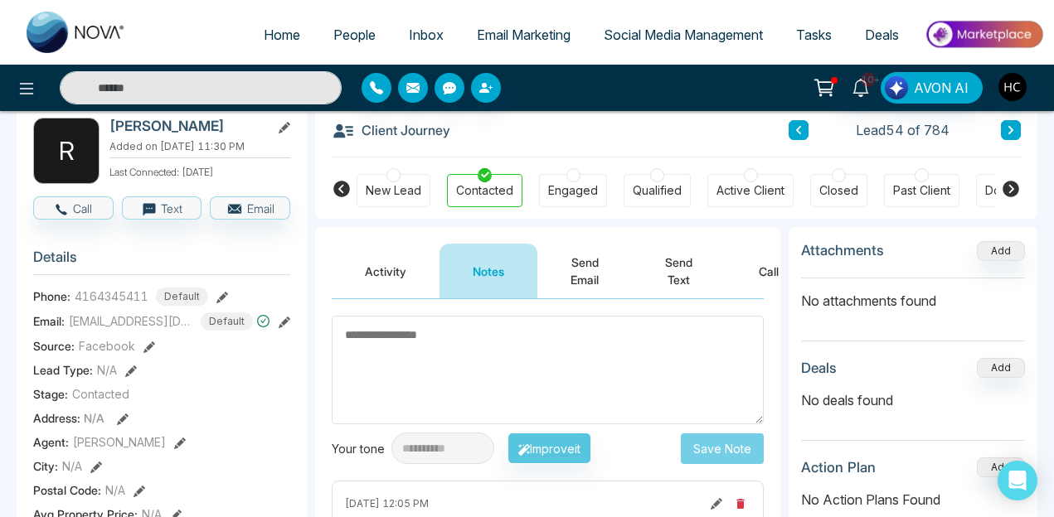
scroll to position [90, 0]
click at [1021, 130] on div "Client Journey Lead 54 of 784 New Lead Contacted Engaged Qualified Active Clien…" at bounding box center [676, 159] width 722 height 118
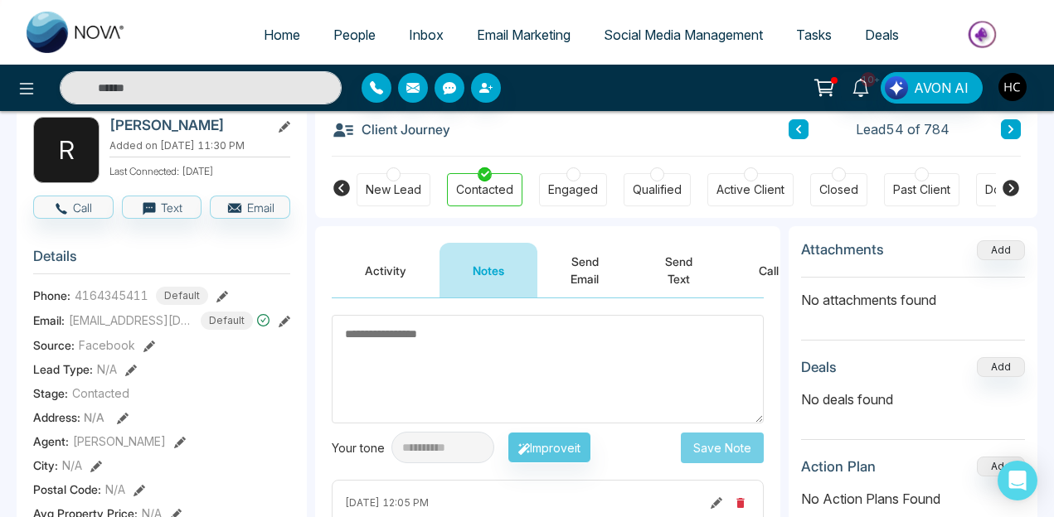
click at [1012, 130] on icon at bounding box center [1010, 129] width 5 height 8
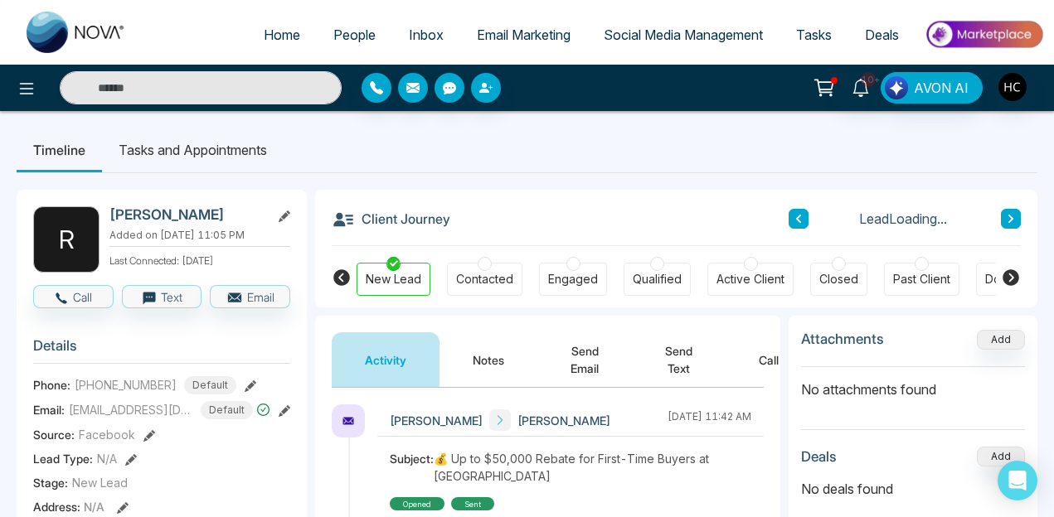
click at [474, 358] on button "Notes" at bounding box center [488, 360] width 98 height 55
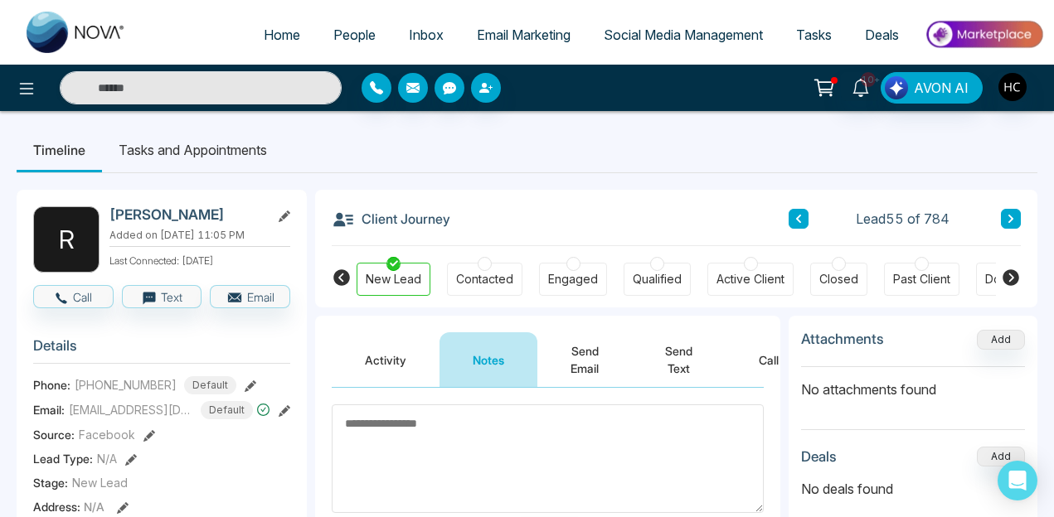
scroll to position [87, 0]
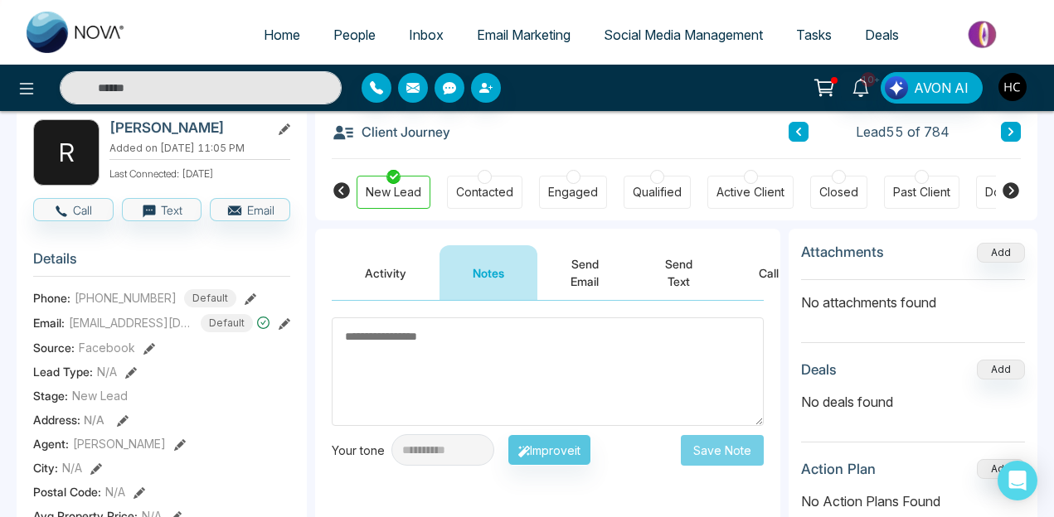
click at [1013, 134] on icon at bounding box center [1011, 132] width 8 height 10
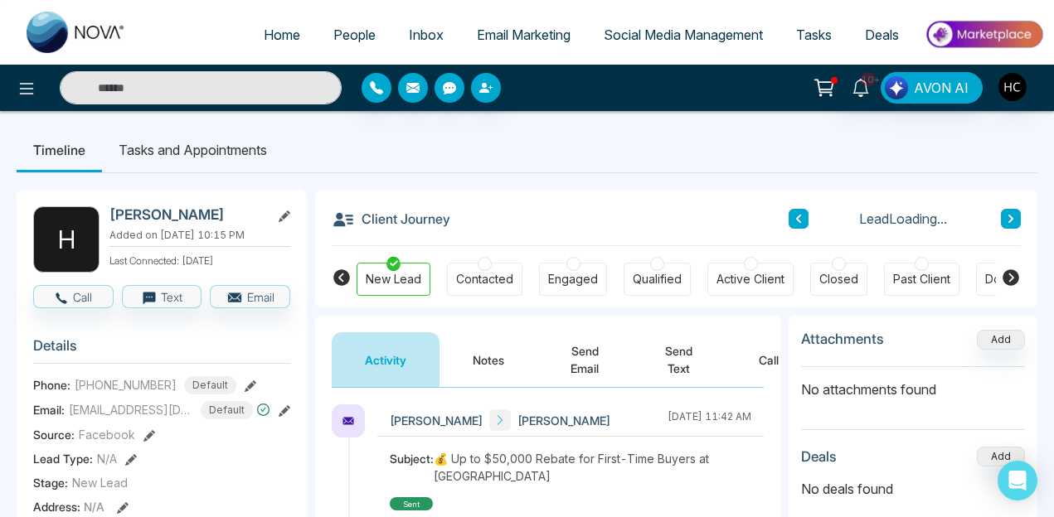
click at [478, 356] on button "Notes" at bounding box center [488, 360] width 98 height 55
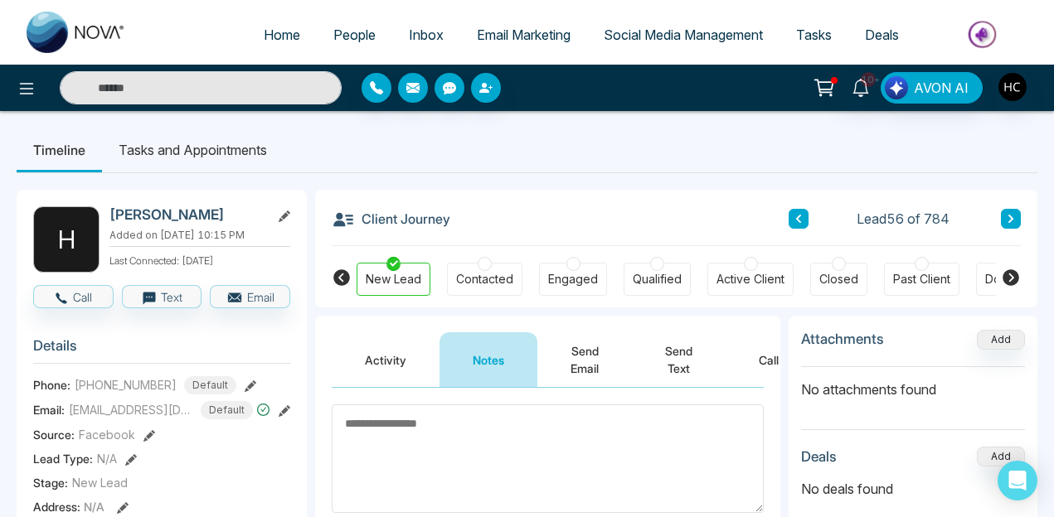
click at [454, 269] on div "Contacted" at bounding box center [484, 279] width 75 height 33
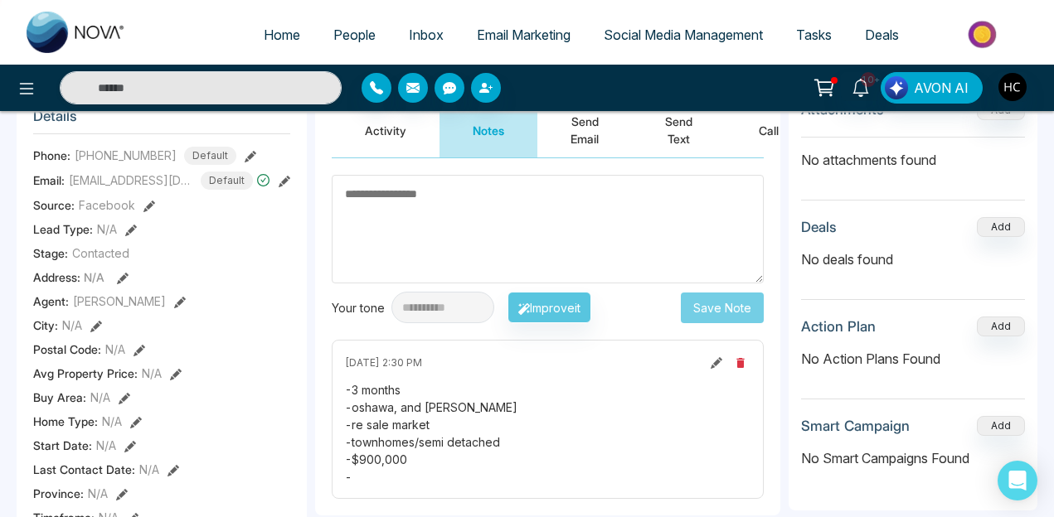
scroll to position [229, 0]
click at [415, 239] on textarea at bounding box center [548, 230] width 432 height 109
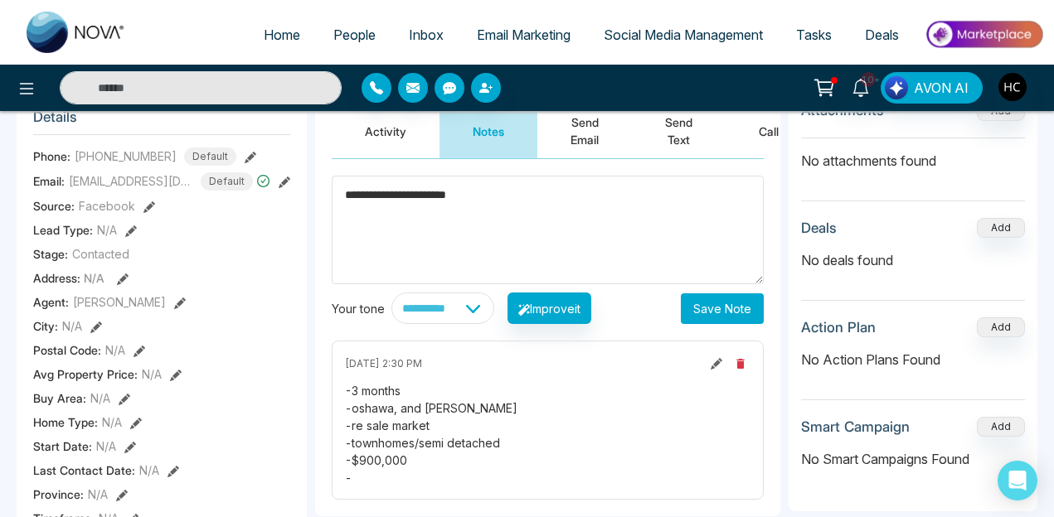
type textarea "**********"
click at [702, 303] on button "Save Note" at bounding box center [722, 309] width 83 height 31
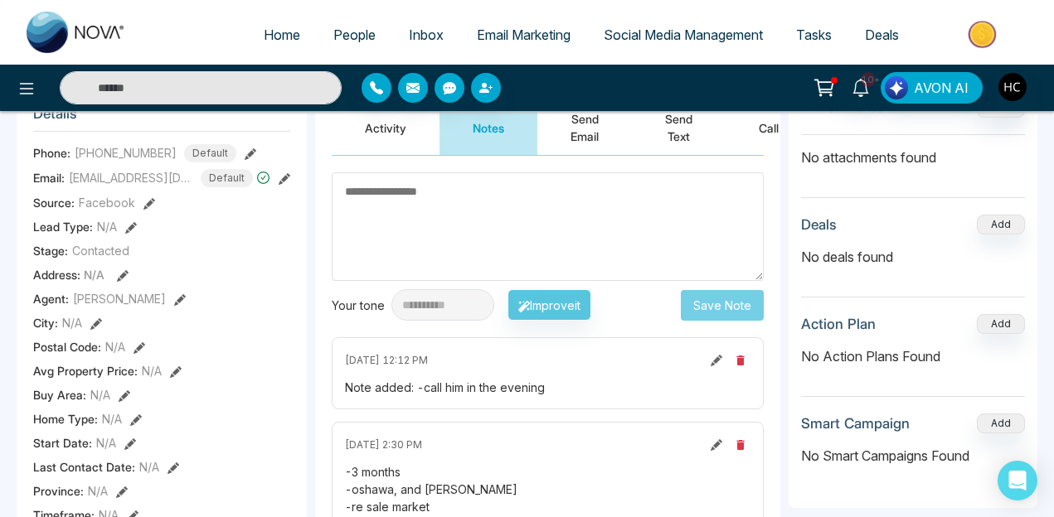
scroll to position [0, 0]
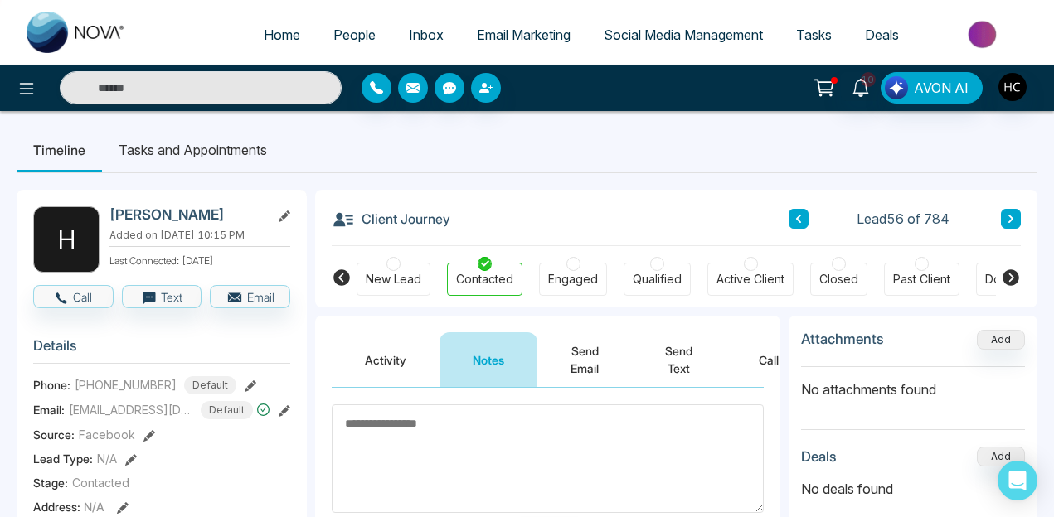
click at [1005, 212] on button at bounding box center [1011, 219] width 20 height 20
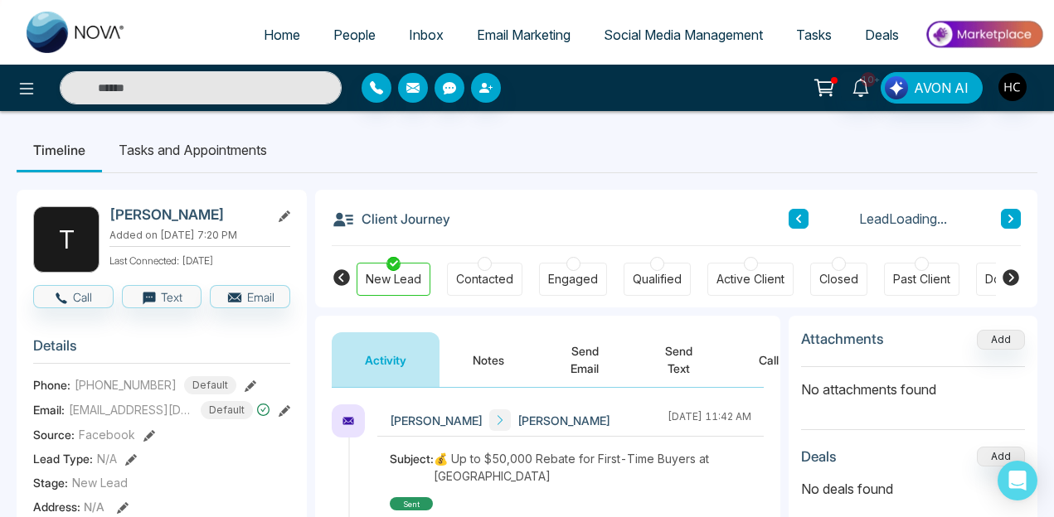
click at [486, 359] on button "Notes" at bounding box center [488, 360] width 98 height 55
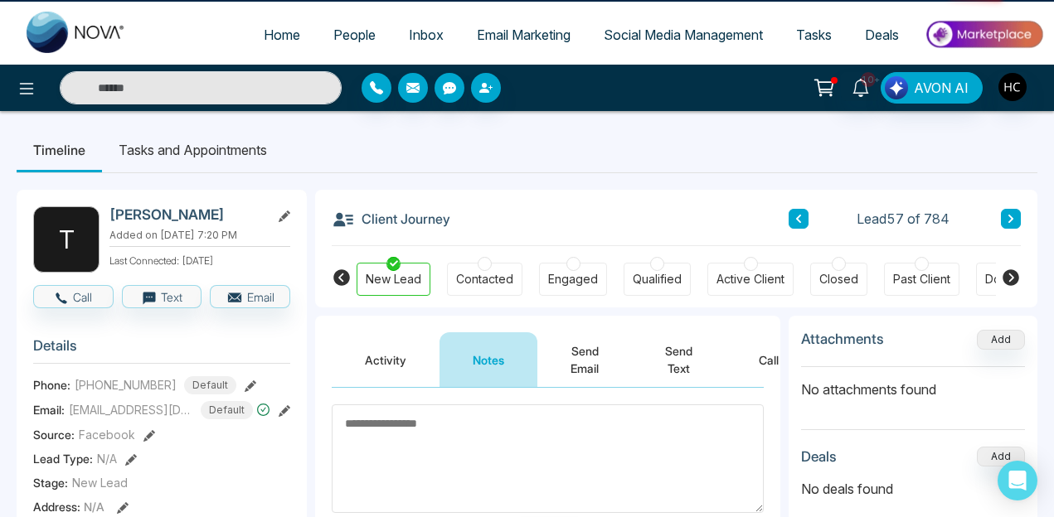
scroll to position [276, 0]
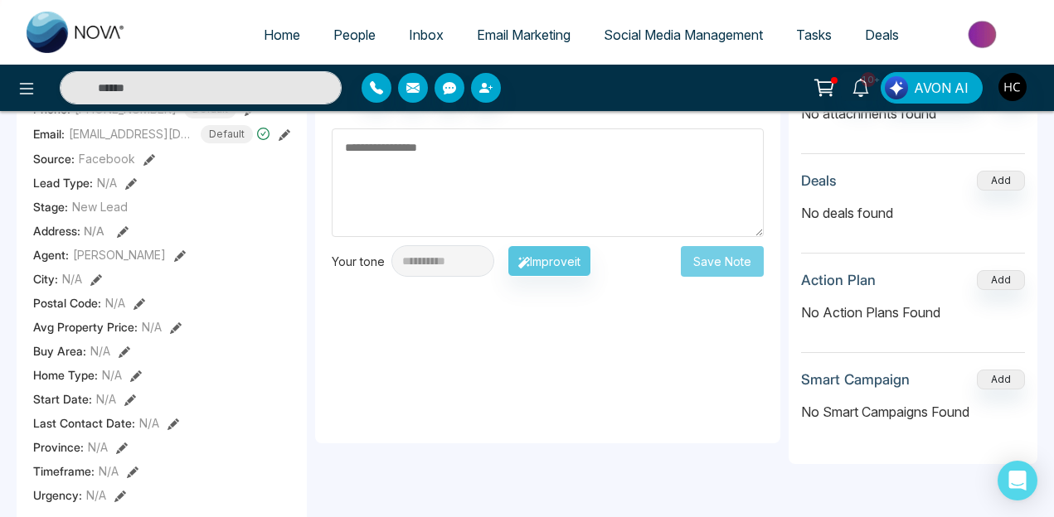
click at [455, 405] on div "**********" at bounding box center [547, 278] width 465 height 332
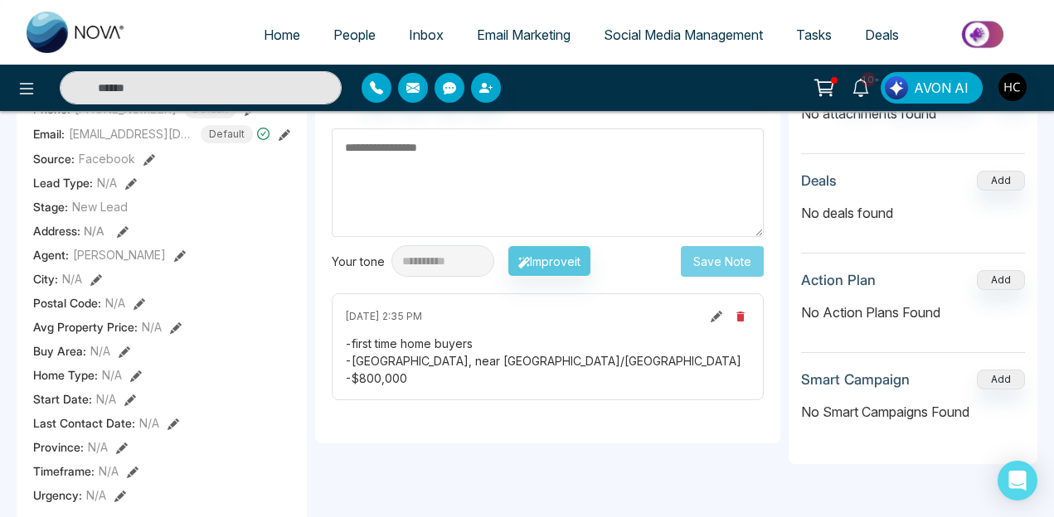
scroll to position [124, 0]
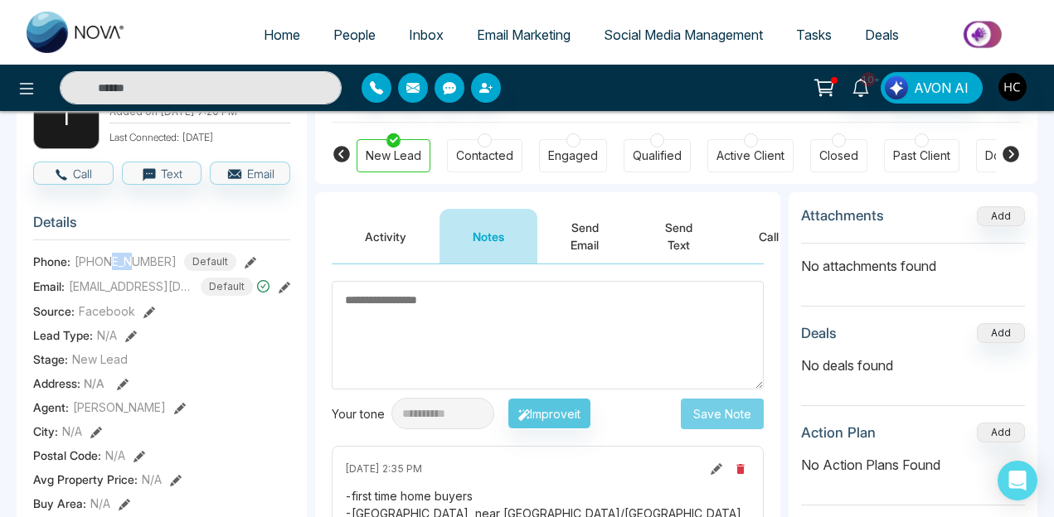
drag, startPoint x: 114, startPoint y: 261, endPoint x: 138, endPoint y: 261, distance: 23.2
click at [138, 261] on span "[PHONE_NUMBER]" at bounding box center [126, 261] width 102 height 17
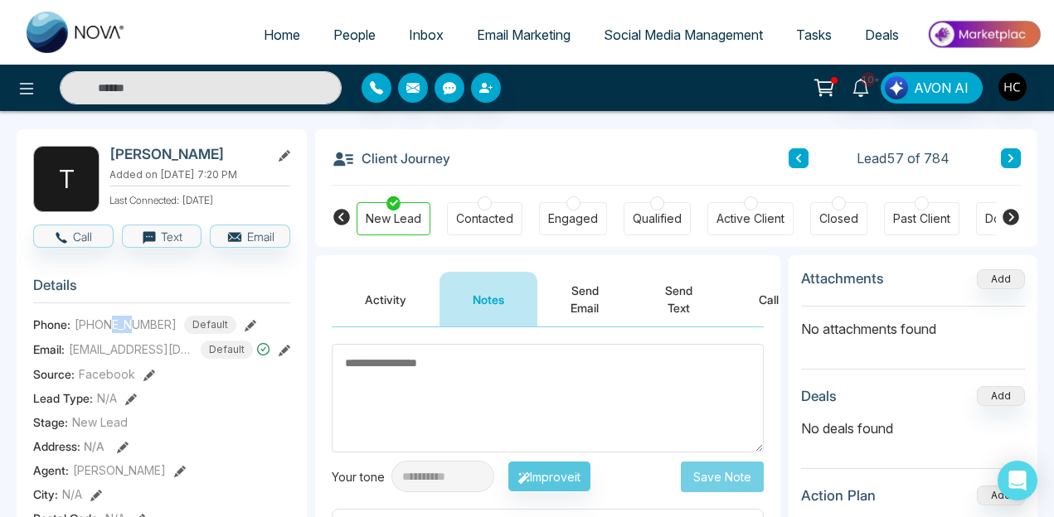
scroll to position [56, 0]
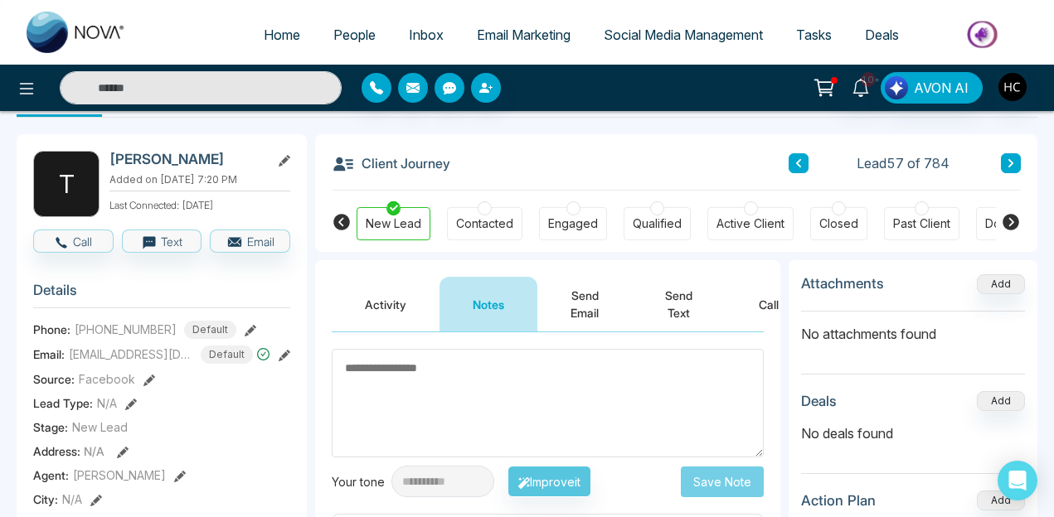
click at [502, 227] on div "Contacted" at bounding box center [484, 224] width 57 height 17
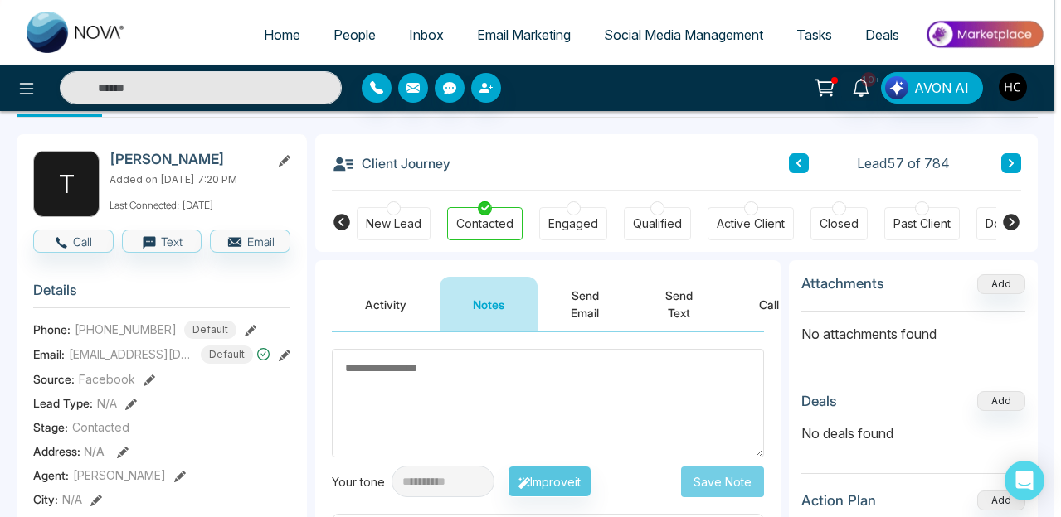
click at [575, 216] on div at bounding box center [531, 205] width 388 height 58
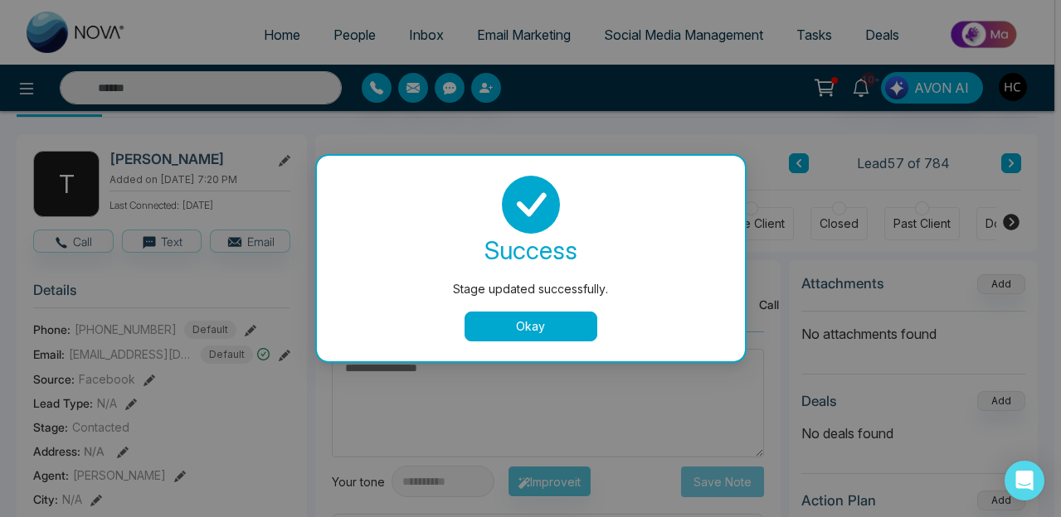
click at [519, 309] on div "success Stage updated successfully. Okay" at bounding box center [531, 259] width 388 height 166
click at [508, 330] on button "Okay" at bounding box center [530, 327] width 133 height 30
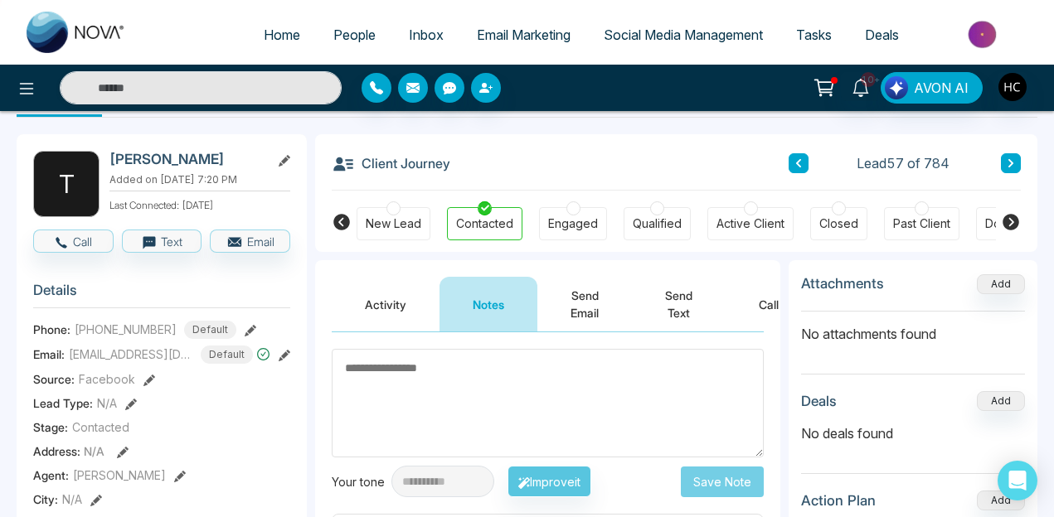
click at [569, 221] on div "Engaged" at bounding box center [573, 224] width 50 height 17
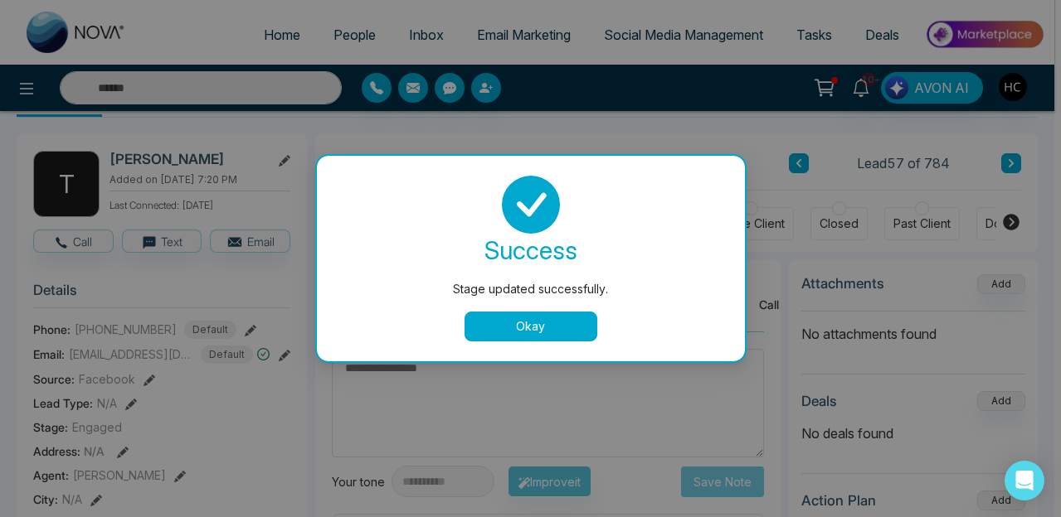
click at [504, 336] on button "Okay" at bounding box center [530, 327] width 133 height 30
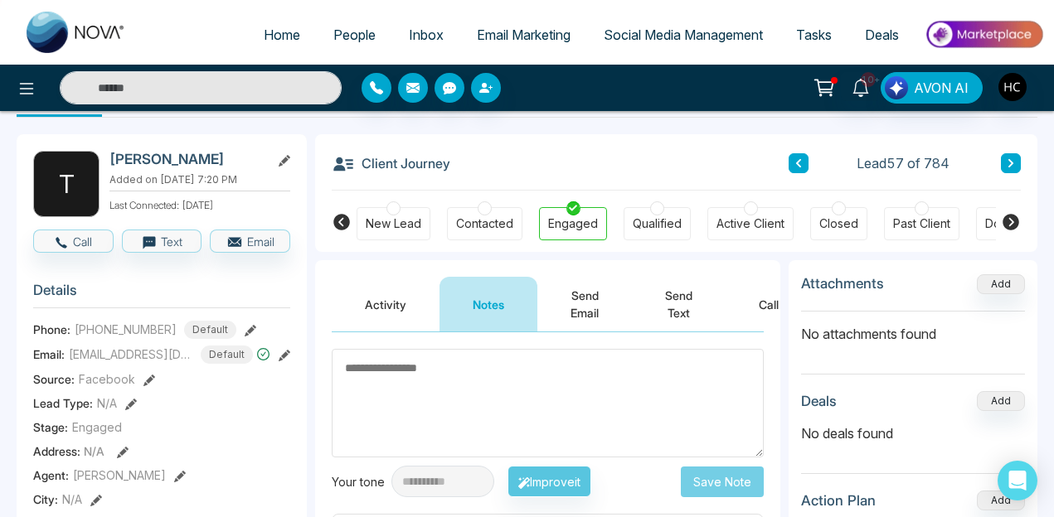
click at [443, 377] on textarea at bounding box center [548, 403] width 432 height 109
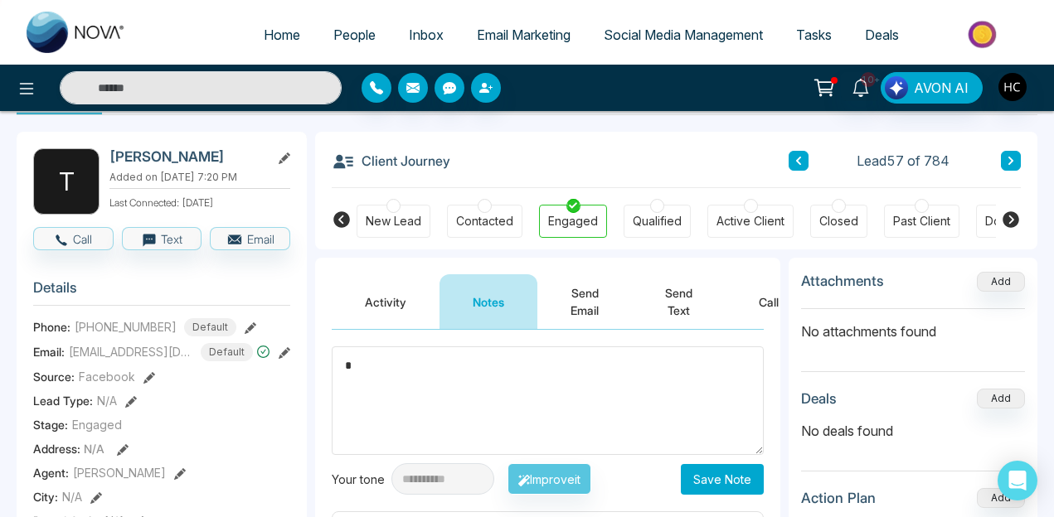
scroll to position [61, 0]
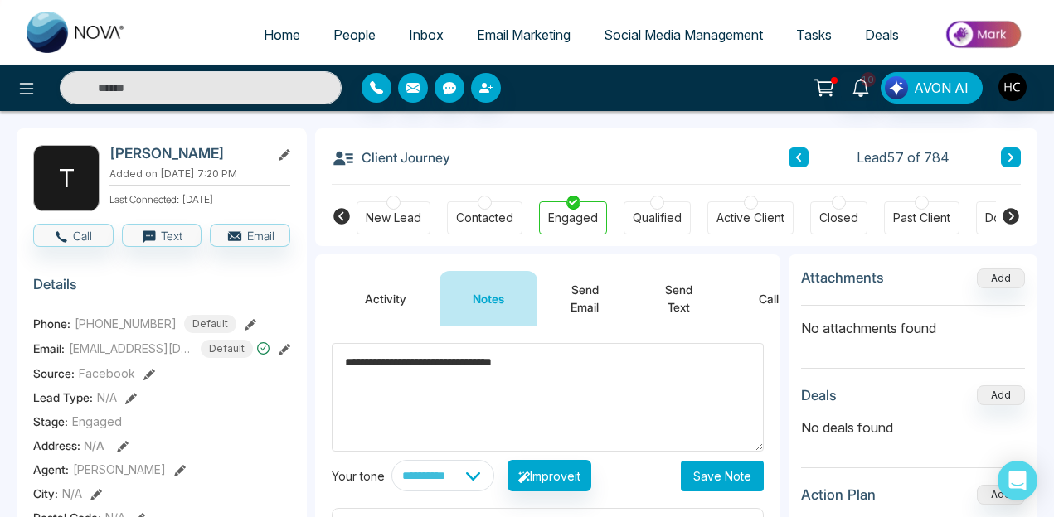
type textarea "**********"
click at [716, 459] on div "**********" at bounding box center [548, 417] width 432 height 148
click at [698, 475] on button "Save Note" at bounding box center [722, 476] width 83 height 31
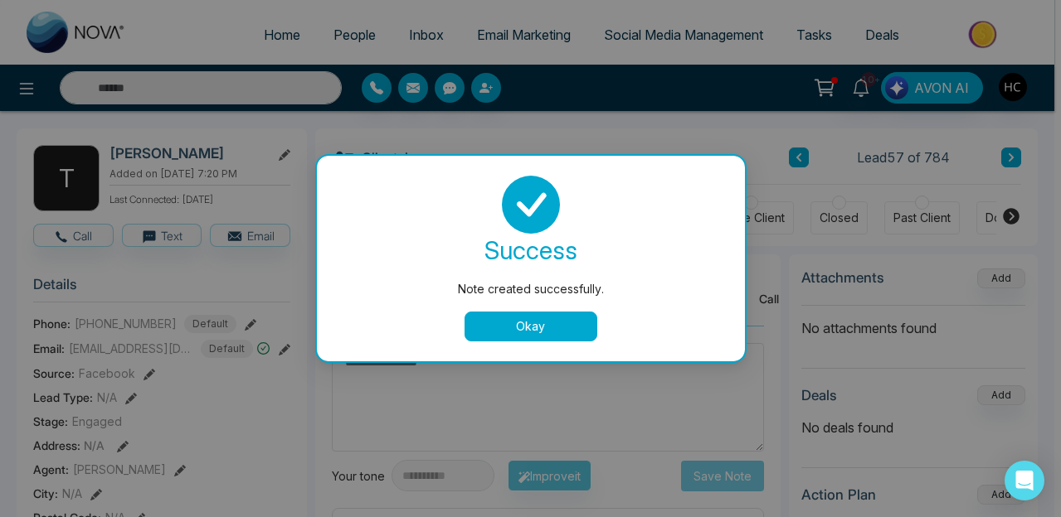
click at [529, 324] on button "Okay" at bounding box center [530, 327] width 133 height 30
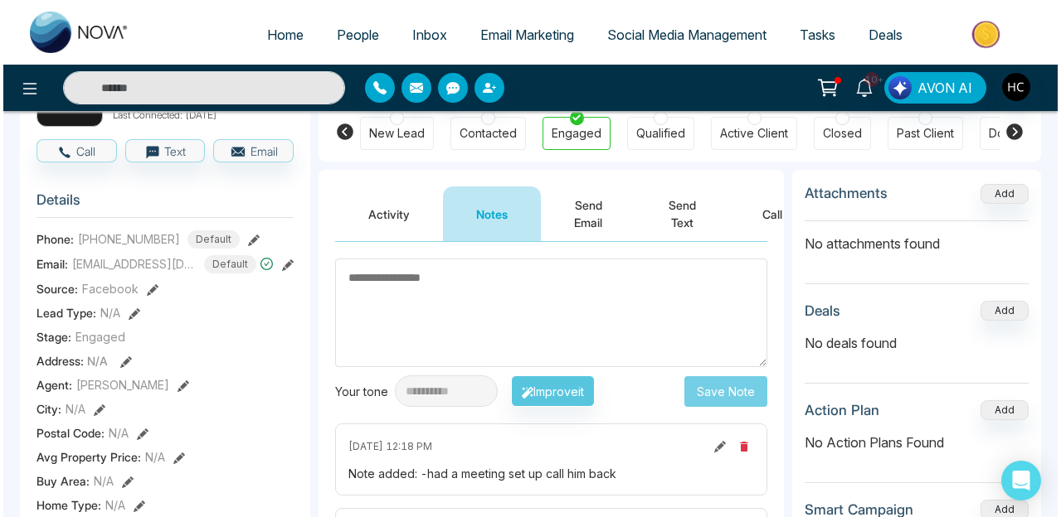
scroll to position [0, 0]
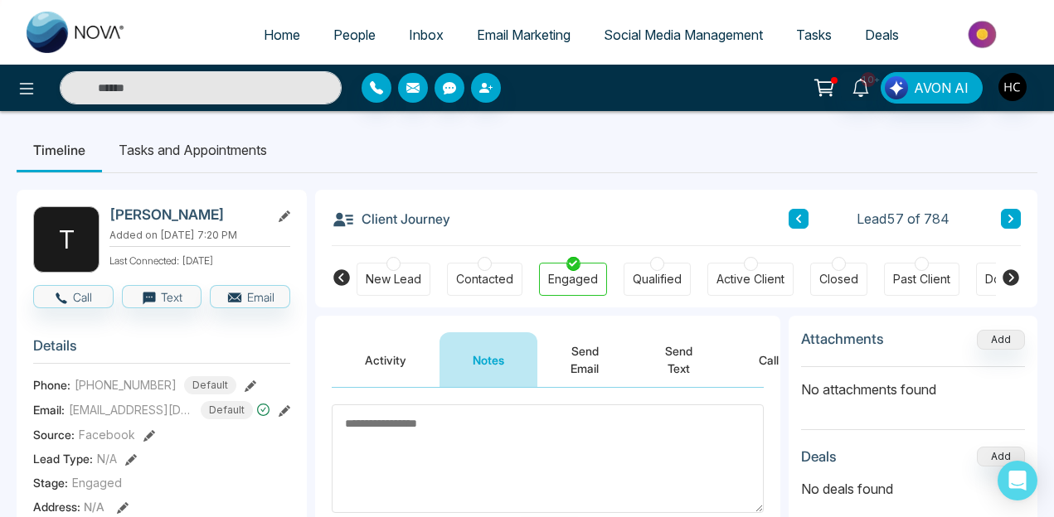
click at [257, 158] on li "Tasks and Appointments" at bounding box center [193, 150] width 182 height 45
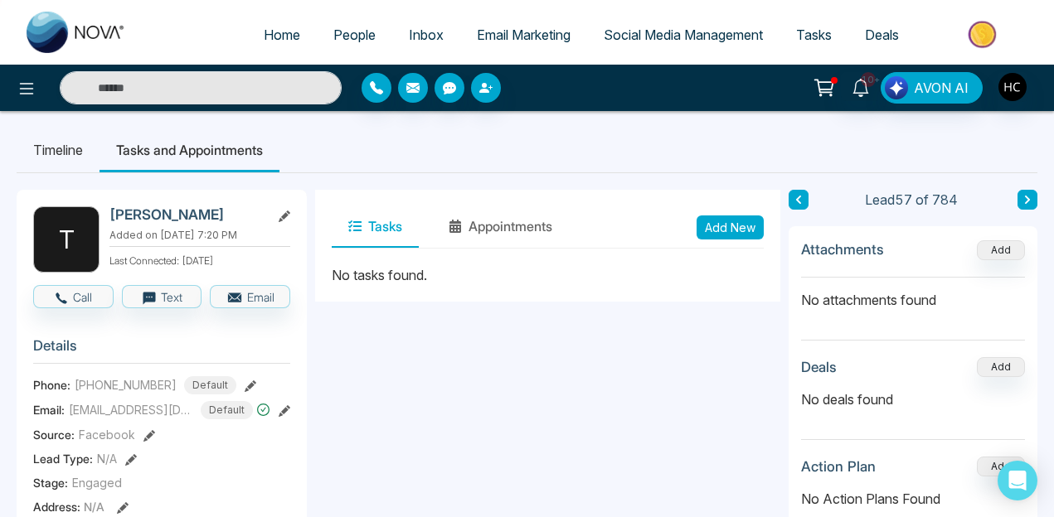
click at [745, 228] on button "Add New" at bounding box center [730, 228] width 67 height 24
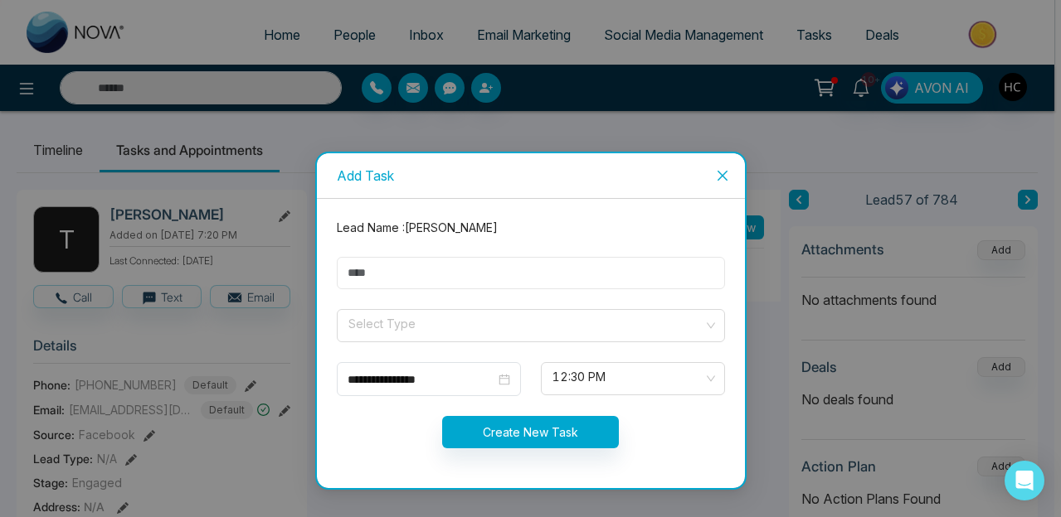
click at [469, 282] on input "text" at bounding box center [531, 273] width 388 height 32
type input "*********"
click at [377, 384] on input "**********" at bounding box center [421, 380] width 148 height 18
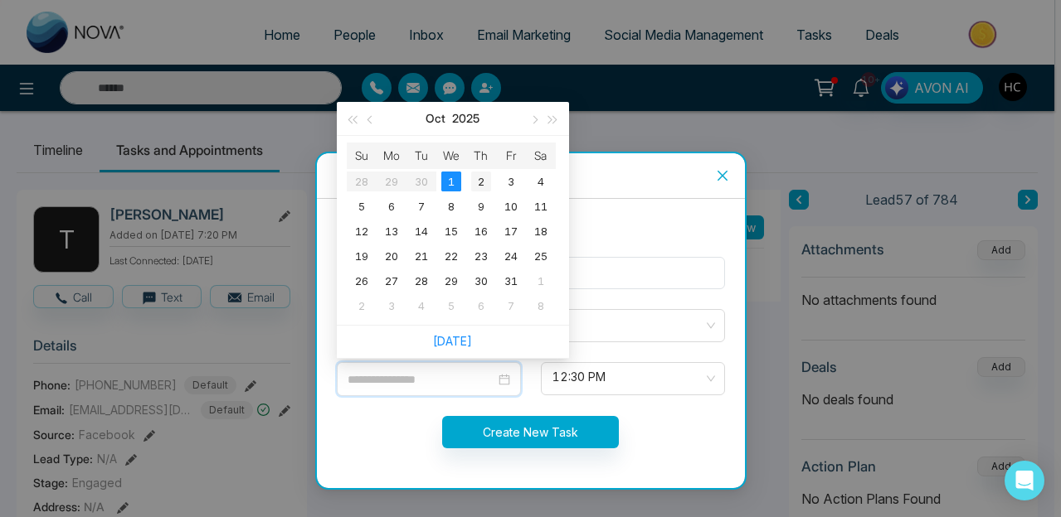
type input "**********"
click at [475, 188] on div "2" at bounding box center [481, 182] width 20 height 20
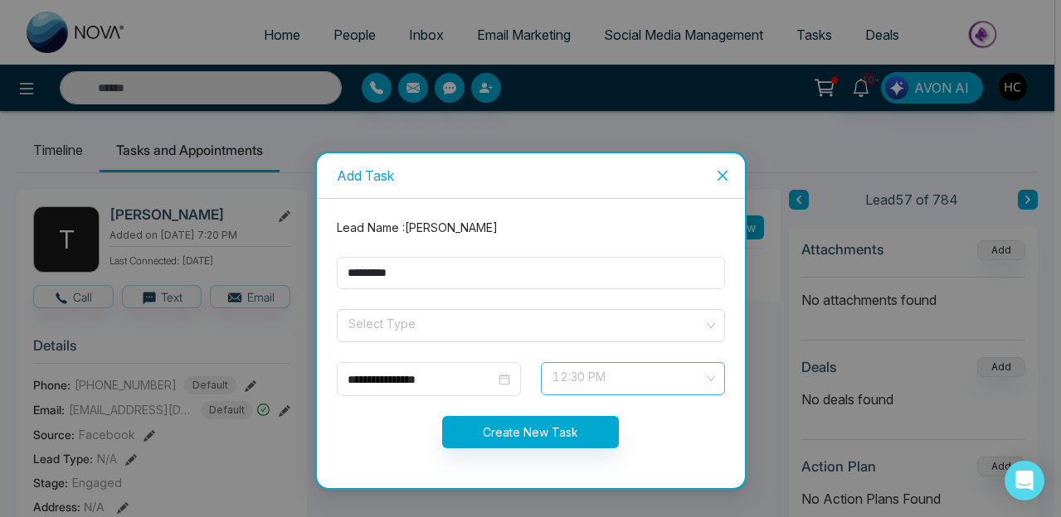
click at [574, 373] on span "12:30 PM" at bounding box center [632, 379] width 161 height 28
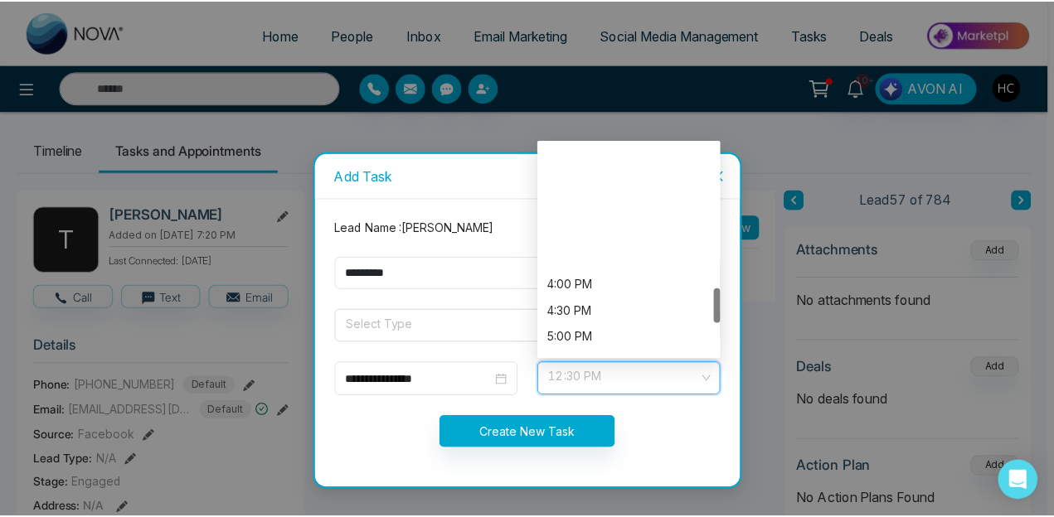
scroll to position [881, 0]
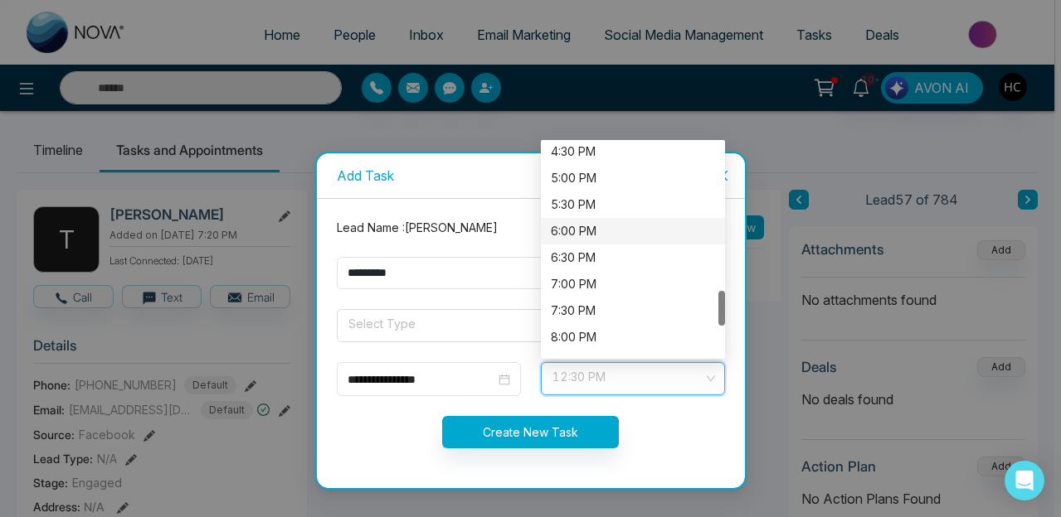
click at [580, 221] on div "6:00 PM" at bounding box center [633, 231] width 184 height 27
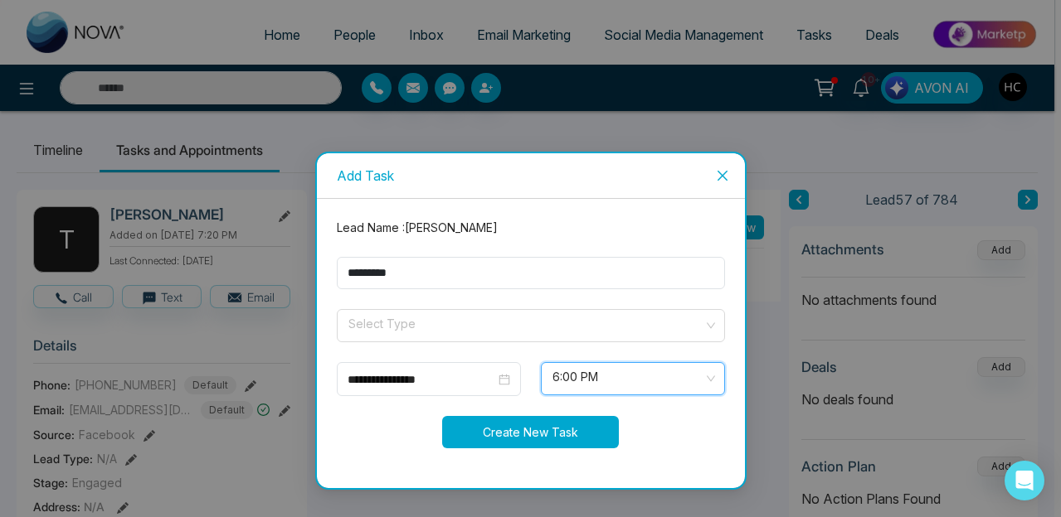
click at [550, 423] on button "Create New Task" at bounding box center [530, 432] width 177 height 32
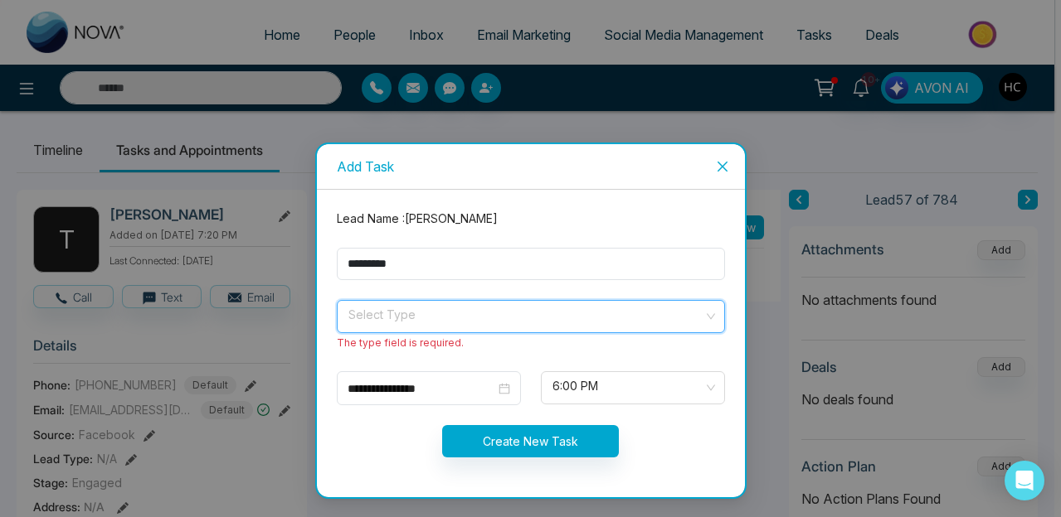
click at [507, 313] on input "search" at bounding box center [525, 313] width 357 height 25
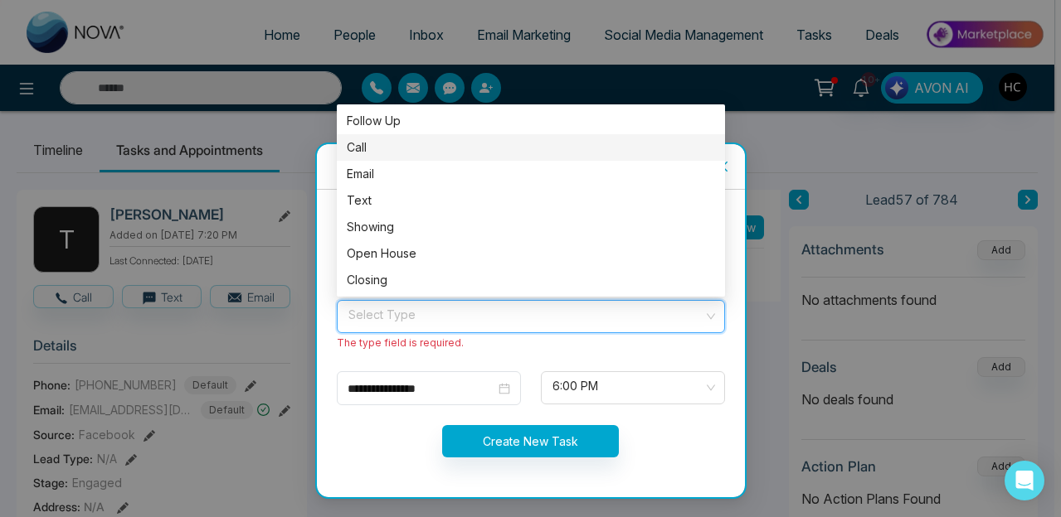
click at [408, 146] on div "Call" at bounding box center [531, 147] width 368 height 18
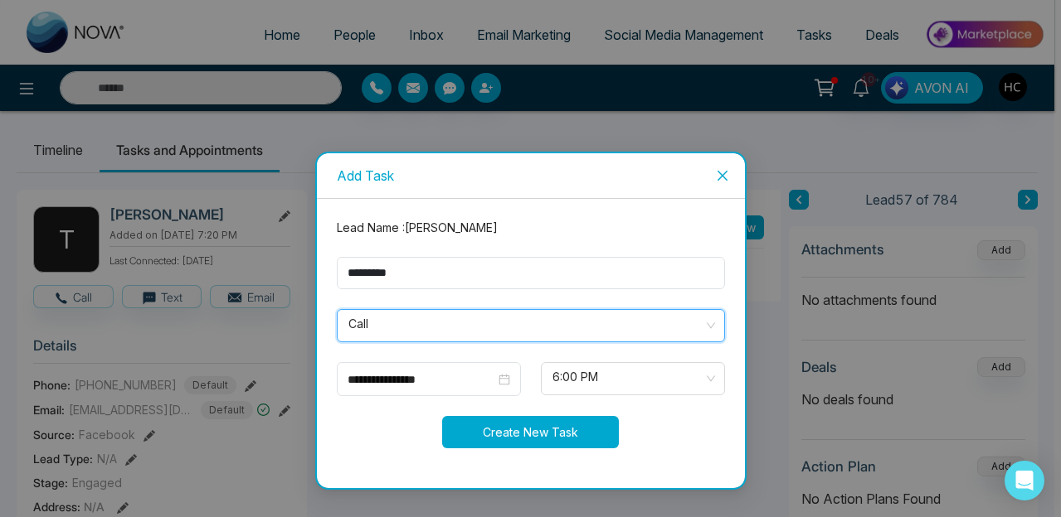
click at [532, 424] on button "Create New Task" at bounding box center [530, 432] width 177 height 32
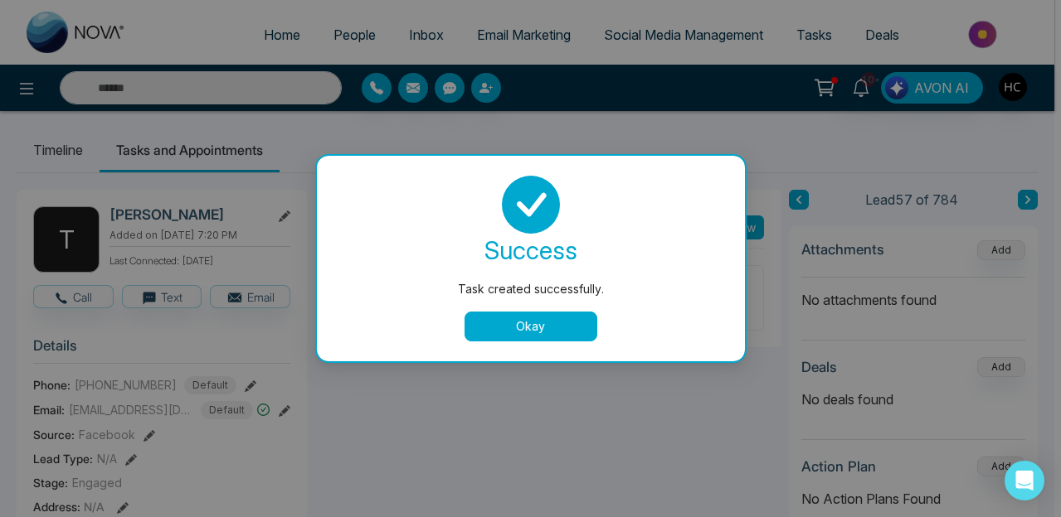
click at [567, 319] on button "Okay" at bounding box center [530, 327] width 133 height 30
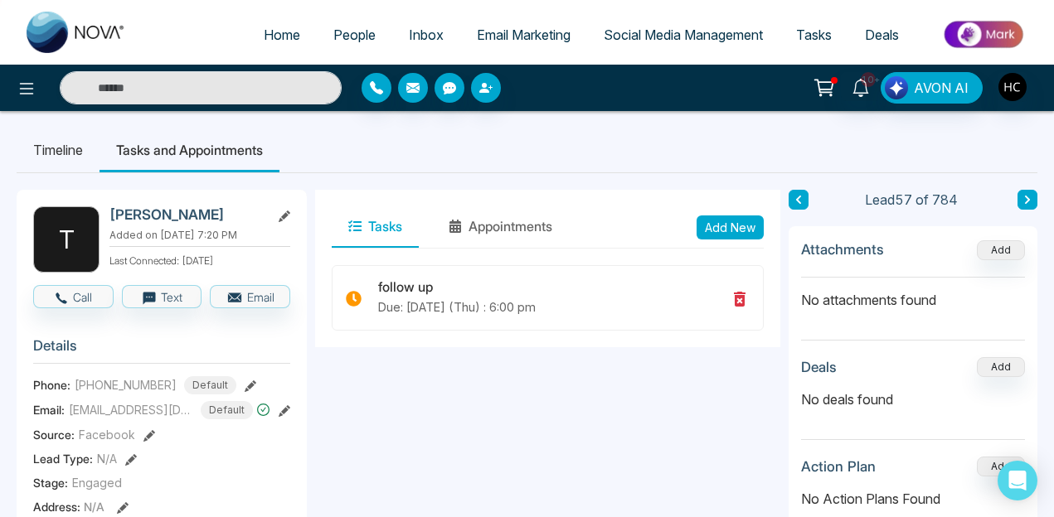
click at [1020, 193] on button at bounding box center [1027, 200] width 20 height 20
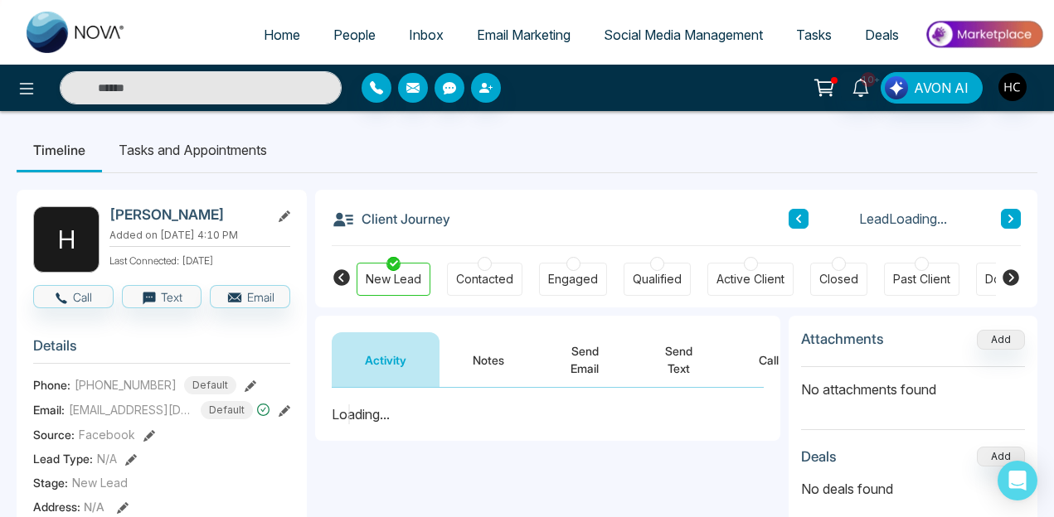
click at [482, 358] on button "Notes" at bounding box center [488, 360] width 98 height 55
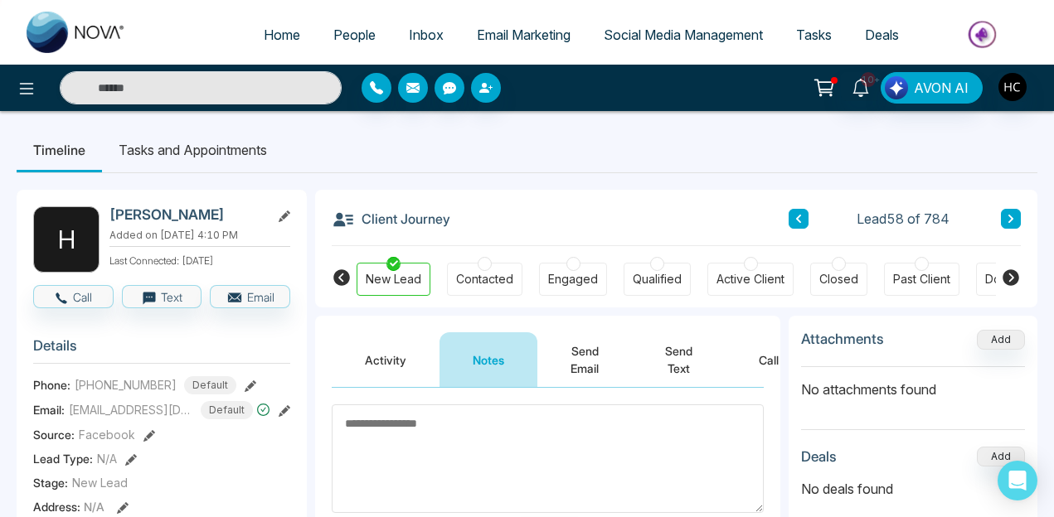
click at [479, 282] on div "Contacted" at bounding box center [484, 279] width 57 height 17
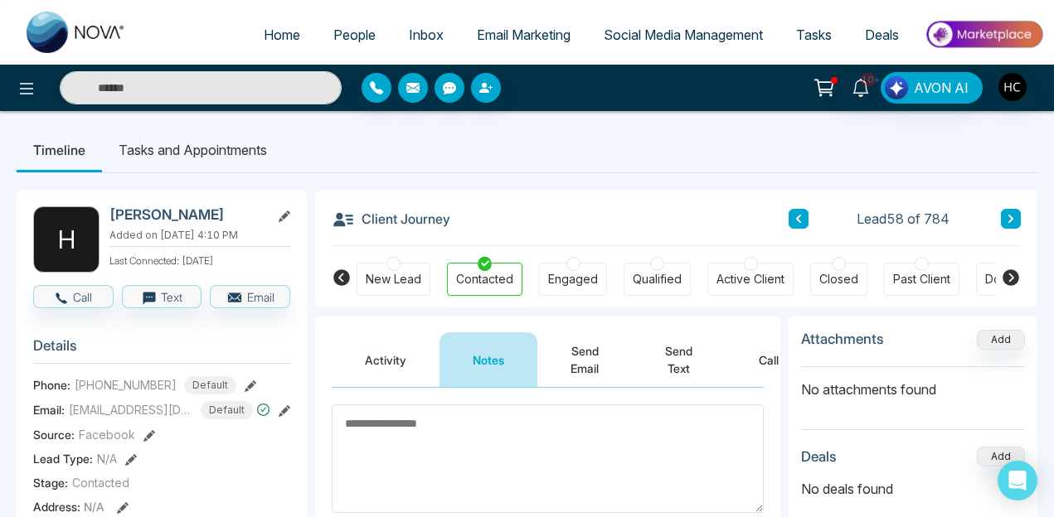
click at [1007, 226] on button at bounding box center [1011, 219] width 20 height 20
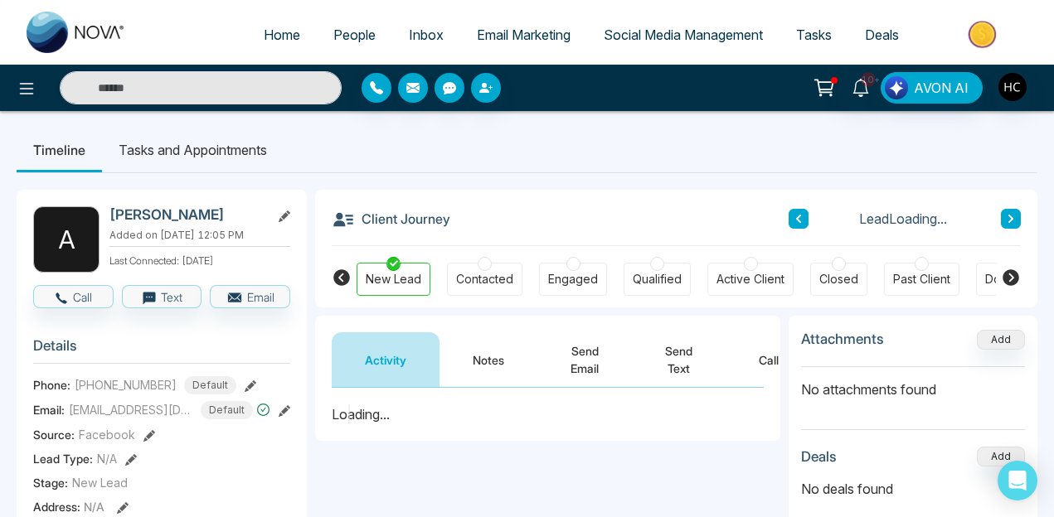
click at [489, 362] on button "Notes" at bounding box center [488, 360] width 98 height 55
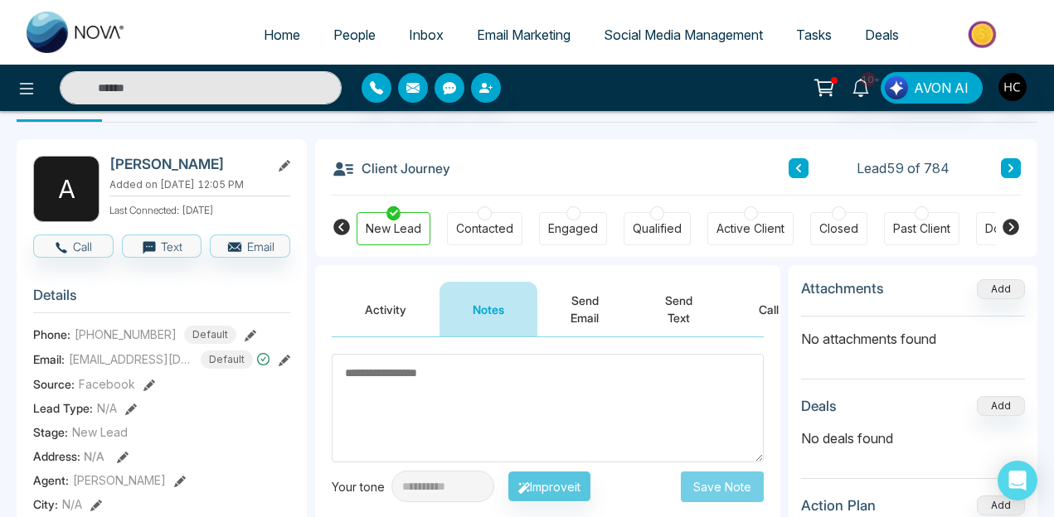
scroll to position [47, 0]
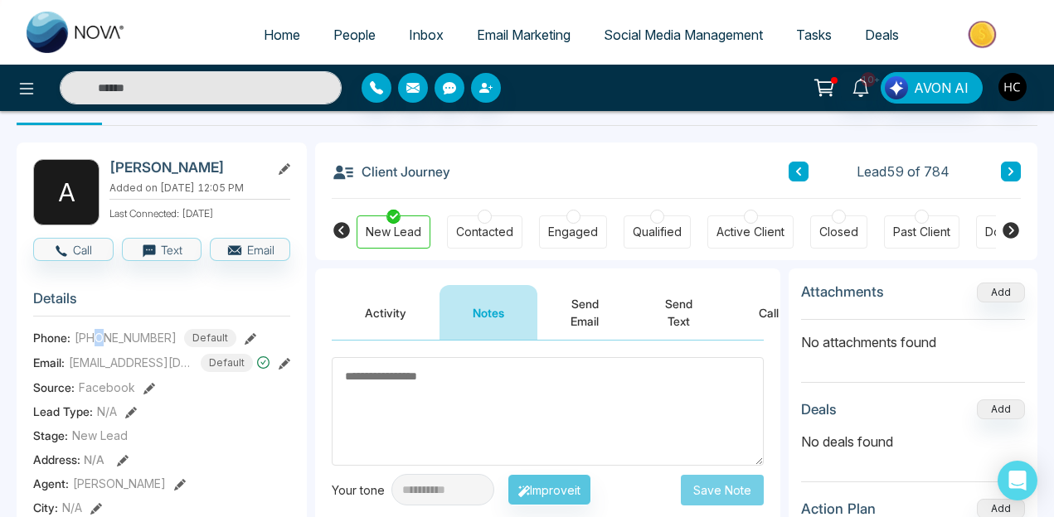
drag, startPoint x: 100, startPoint y: 352, endPoint x: 109, endPoint y: 352, distance: 9.2
click at [109, 347] on span "[PHONE_NUMBER]" at bounding box center [126, 337] width 102 height 17
click at [123, 347] on span "[PHONE_NUMBER]" at bounding box center [126, 337] width 102 height 17
drag, startPoint x: 123, startPoint y: 348, endPoint x: 145, endPoint y: 351, distance: 22.5
click at [145, 347] on span "[PHONE_NUMBER]" at bounding box center [126, 337] width 102 height 17
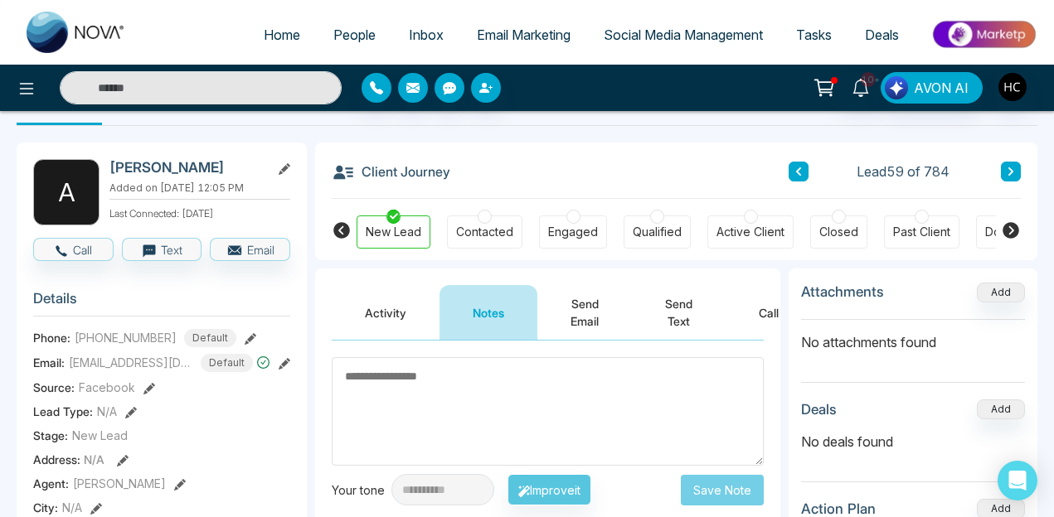
click at [1037, 174] on div "Client Journey Lead 59 of 784 New Lead Contacted Engaged Qualified Active Clien…" at bounding box center [676, 202] width 722 height 118
click at [1007, 172] on icon at bounding box center [1011, 172] width 8 height 10
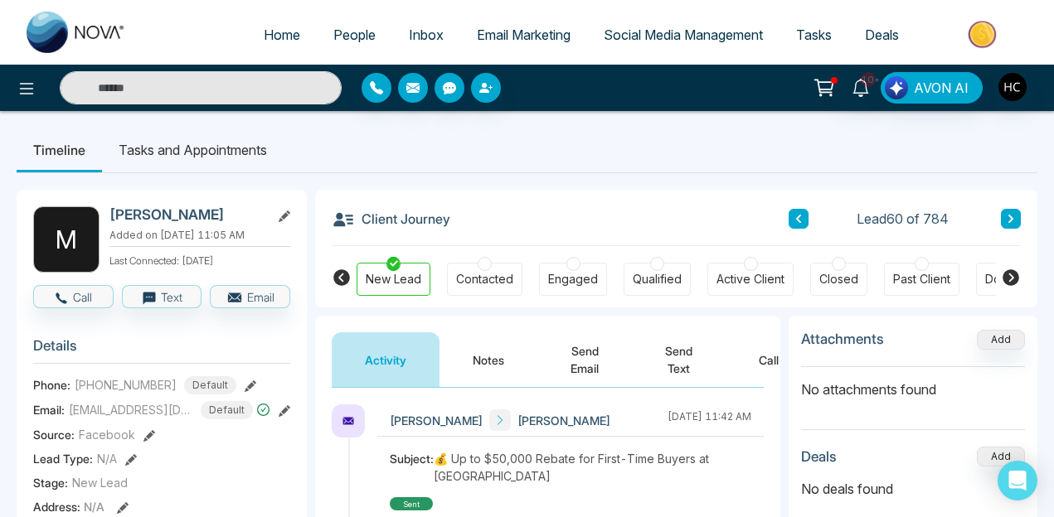
scroll to position [99, 0]
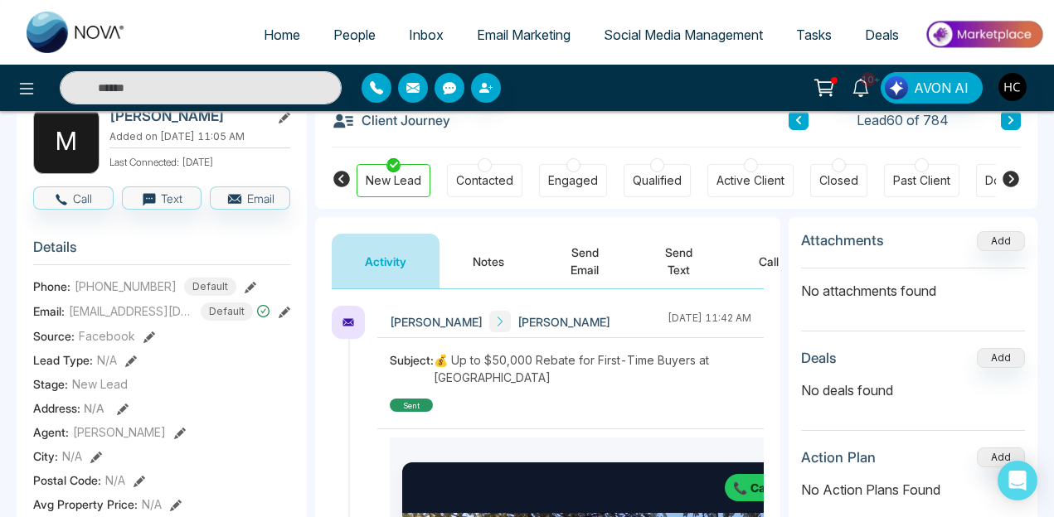
click at [505, 258] on button "Notes" at bounding box center [488, 261] width 98 height 55
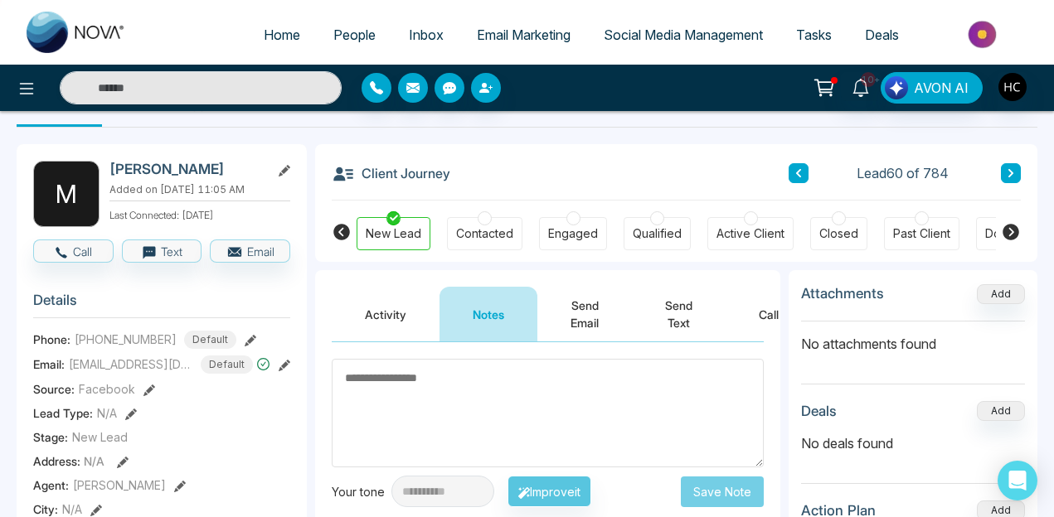
scroll to position [41, 0]
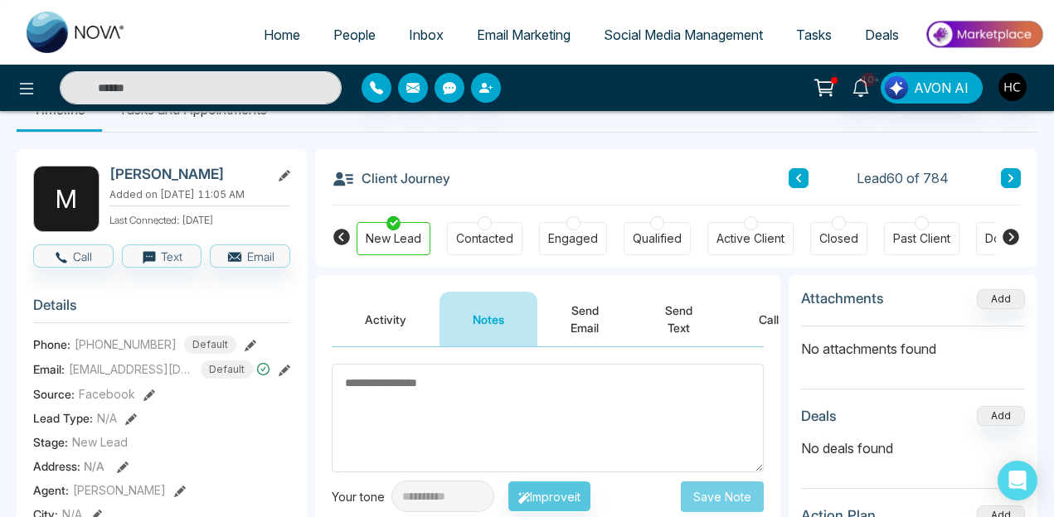
click at [1019, 182] on button at bounding box center [1011, 178] width 20 height 20
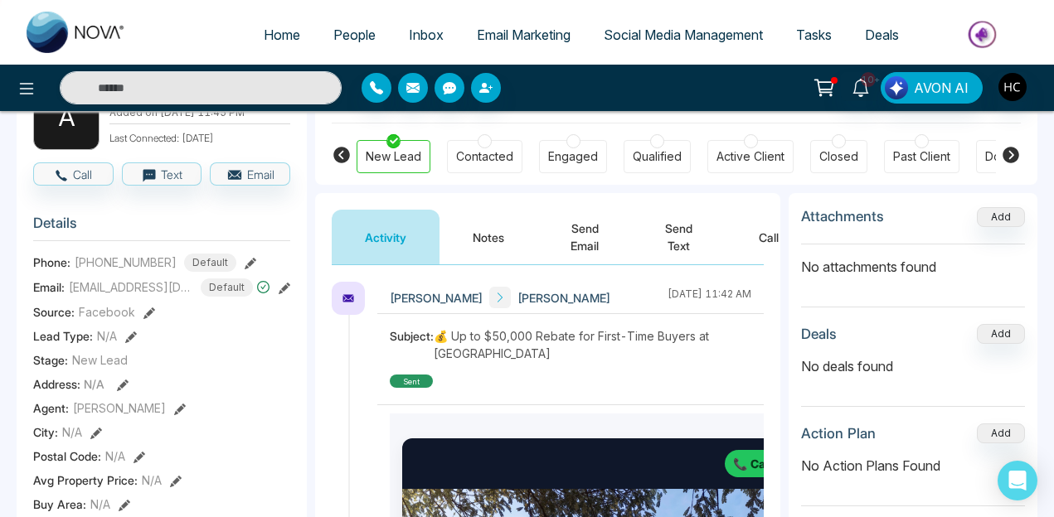
scroll to position [155, 0]
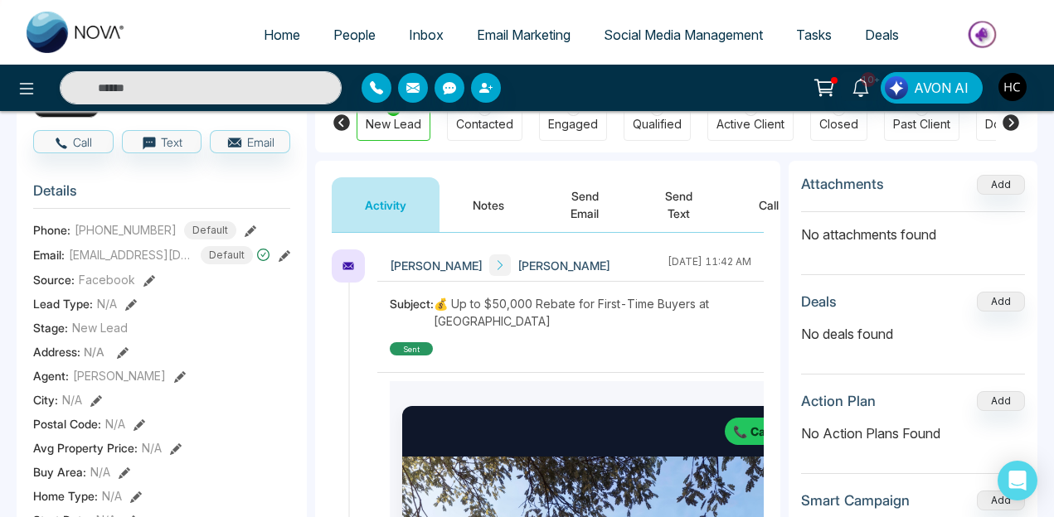
click at [508, 209] on button "Notes" at bounding box center [488, 204] width 98 height 55
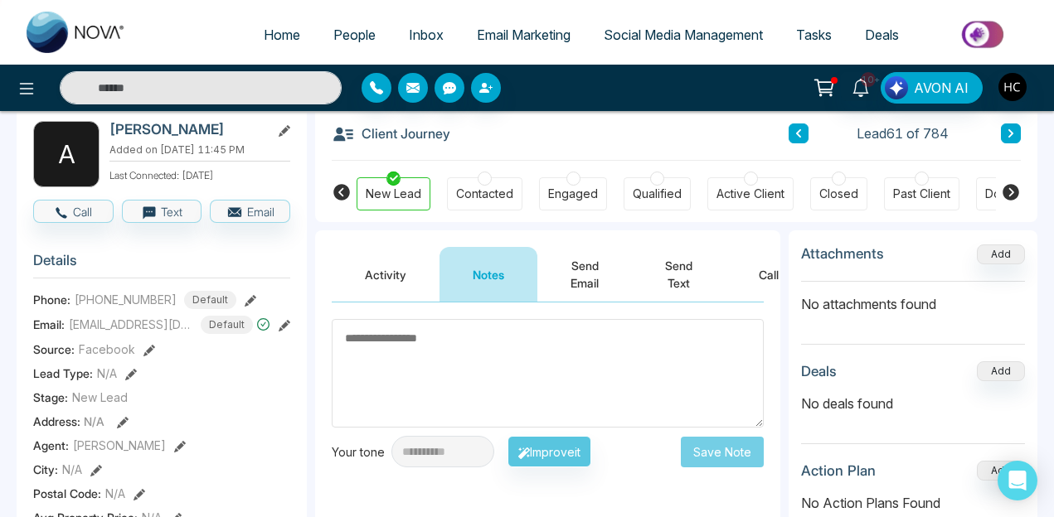
scroll to position [97, 0]
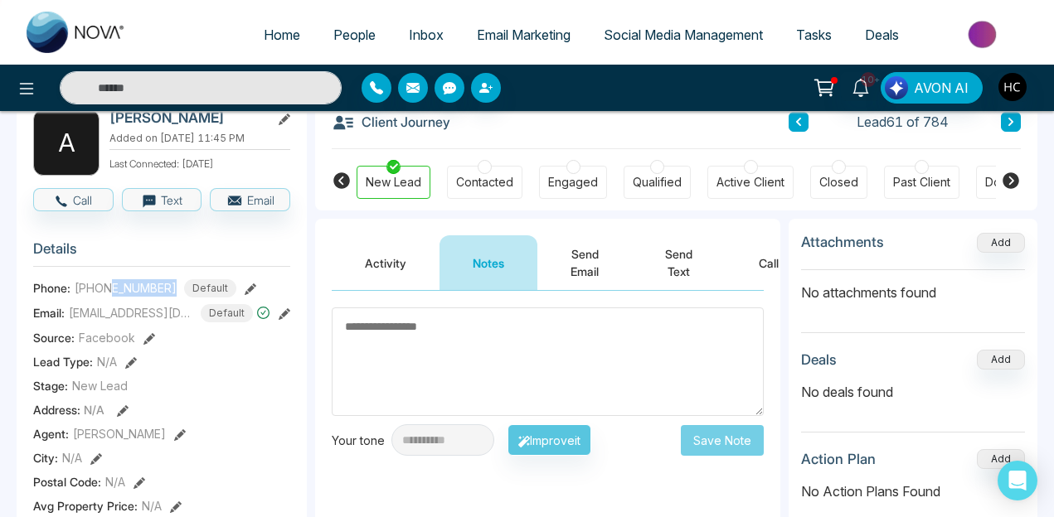
drag, startPoint x: 115, startPoint y: 294, endPoint x: 177, endPoint y: 294, distance: 62.2
click at [177, 294] on div "+13022132151 Default" at bounding box center [156, 288] width 162 height 18
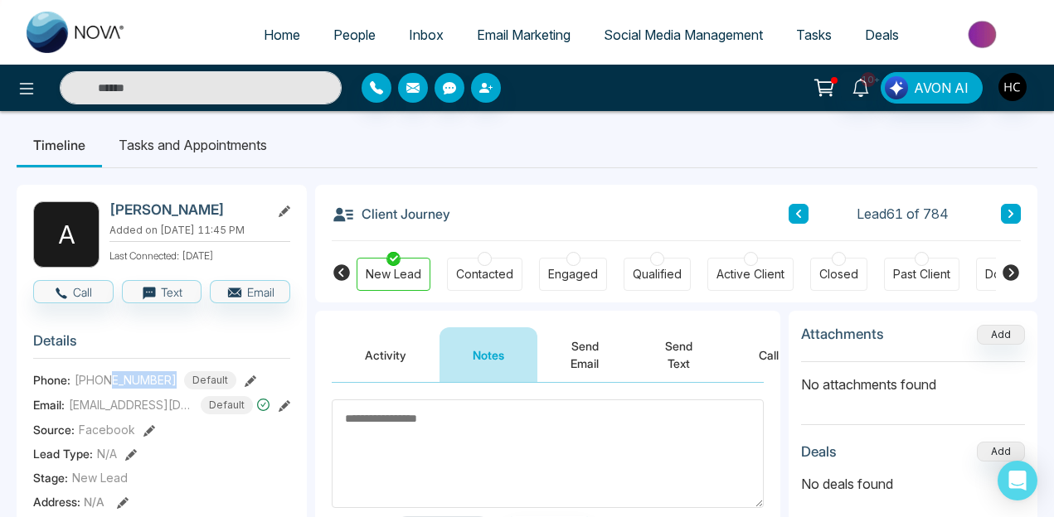
scroll to position [0, 0]
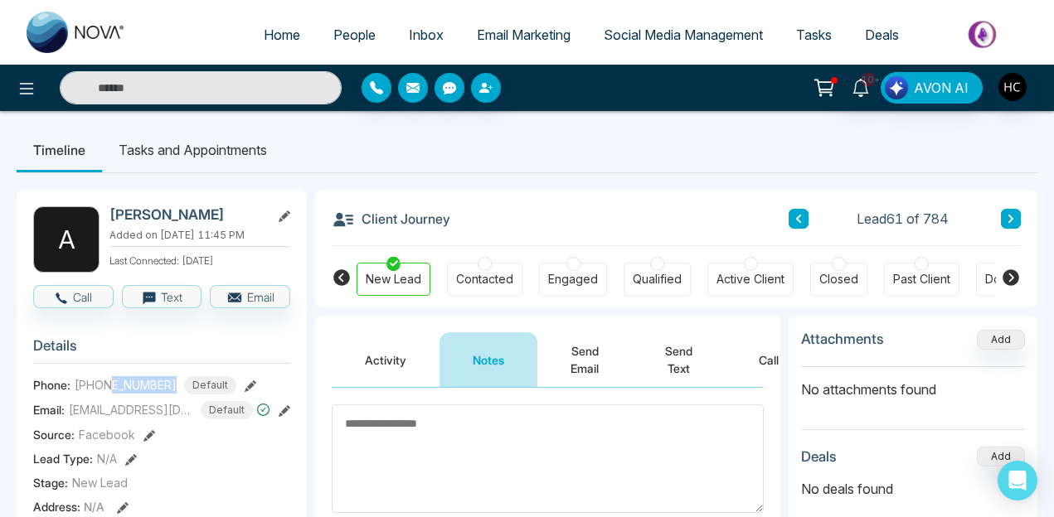
click at [1006, 224] on button at bounding box center [1011, 219] width 20 height 20
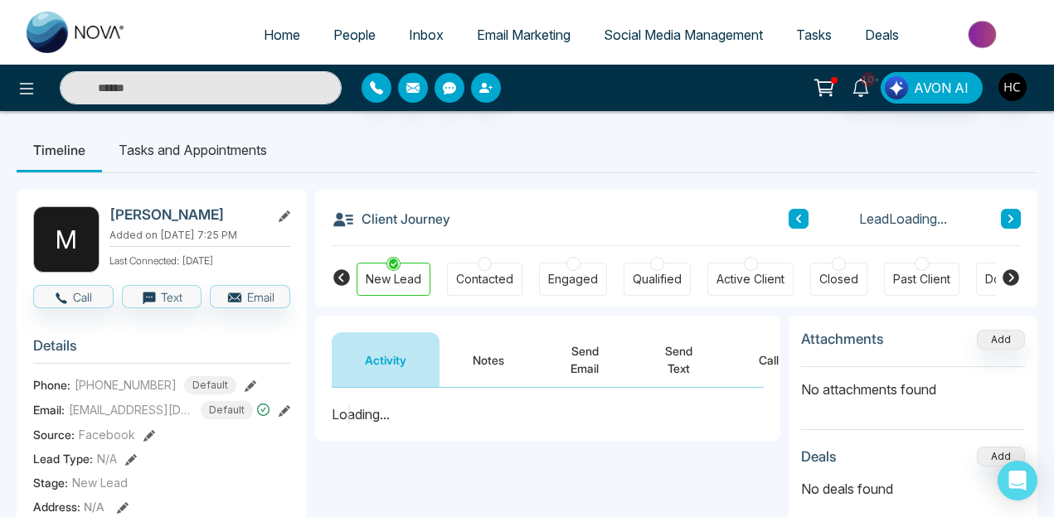
click at [478, 369] on button "Notes" at bounding box center [488, 360] width 98 height 55
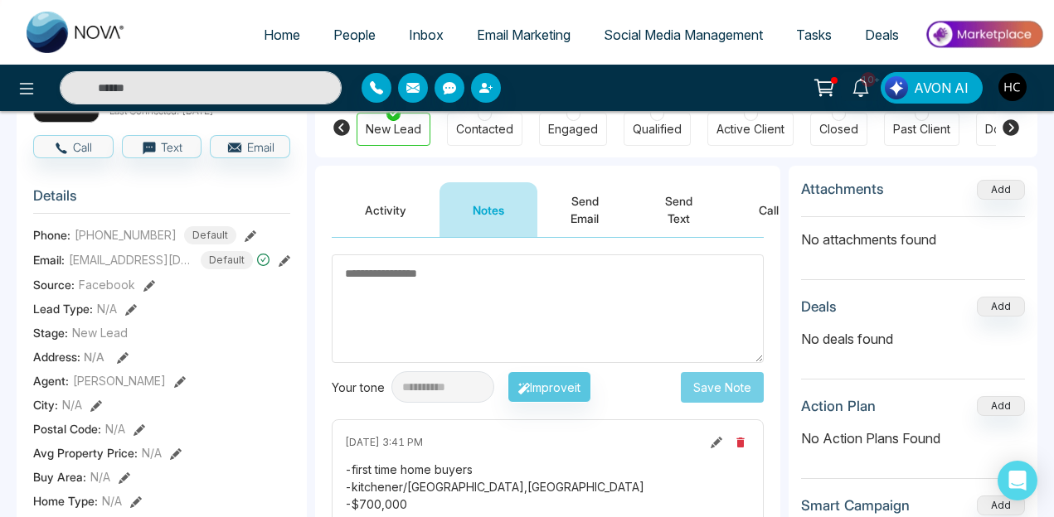
scroll to position [198, 0]
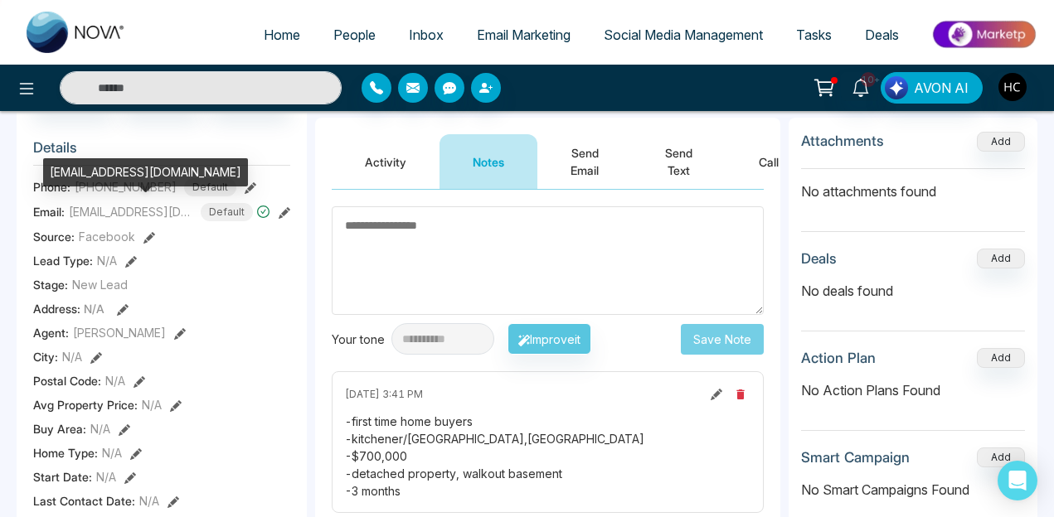
click at [107, 229] on span "Facebook" at bounding box center [107, 236] width 56 height 17
click at [90, 182] on div "[EMAIL_ADDRESS][DOMAIN_NAME]" at bounding box center [145, 172] width 205 height 28
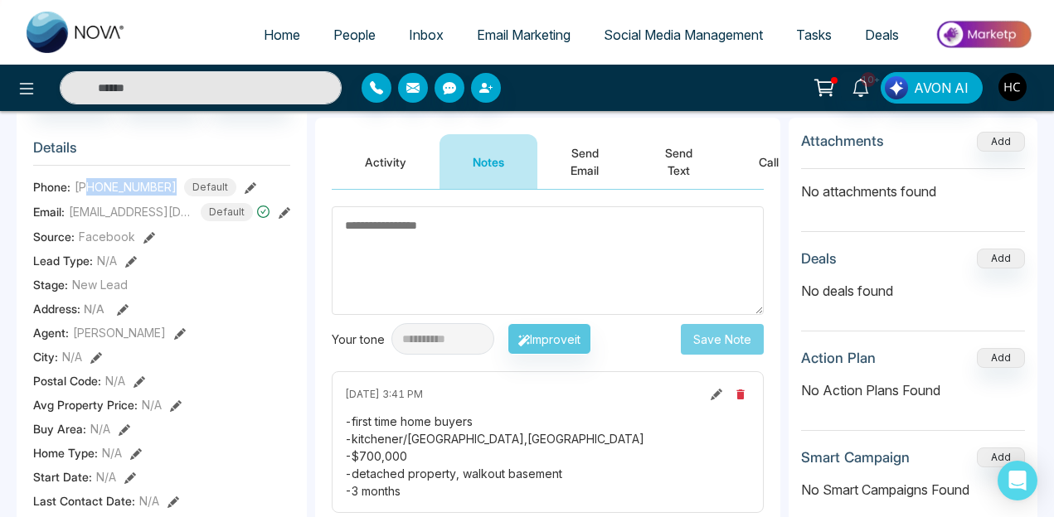
drag, startPoint x: 89, startPoint y: 184, endPoint x: 177, endPoint y: 183, distance: 87.9
click at [177, 183] on div "+12266066468 Default" at bounding box center [156, 187] width 162 height 18
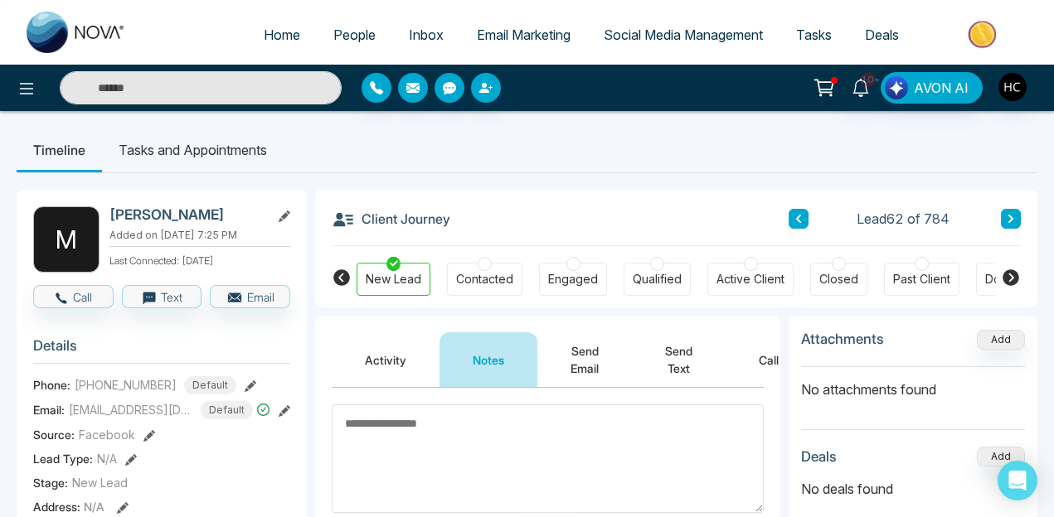
click at [469, 271] on div "Contacted" at bounding box center [484, 279] width 57 height 17
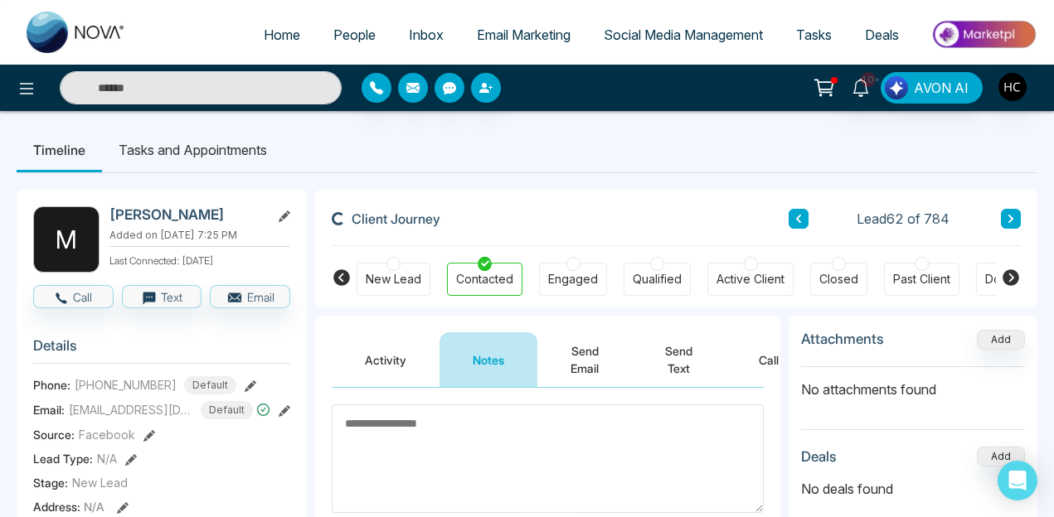
click at [573, 264] on div at bounding box center [573, 264] width 14 height 14
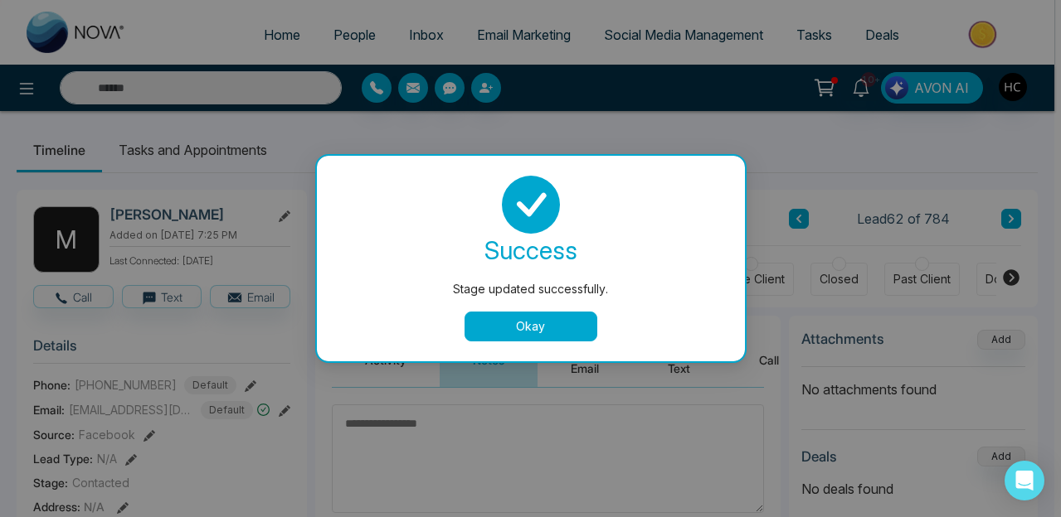
click at [527, 318] on button "Okay" at bounding box center [530, 327] width 133 height 30
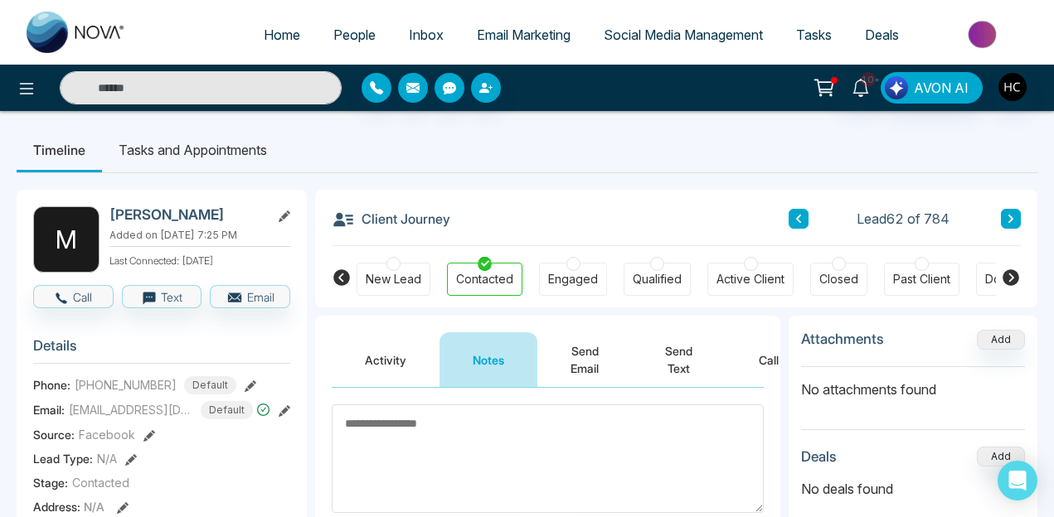
click at [577, 260] on div "New Lead Contacted Engaged Qualified Active Client Closed Past Client Do not co…" at bounding box center [676, 276] width 639 height 61
click at [572, 269] on div at bounding box center [573, 264] width 14 height 14
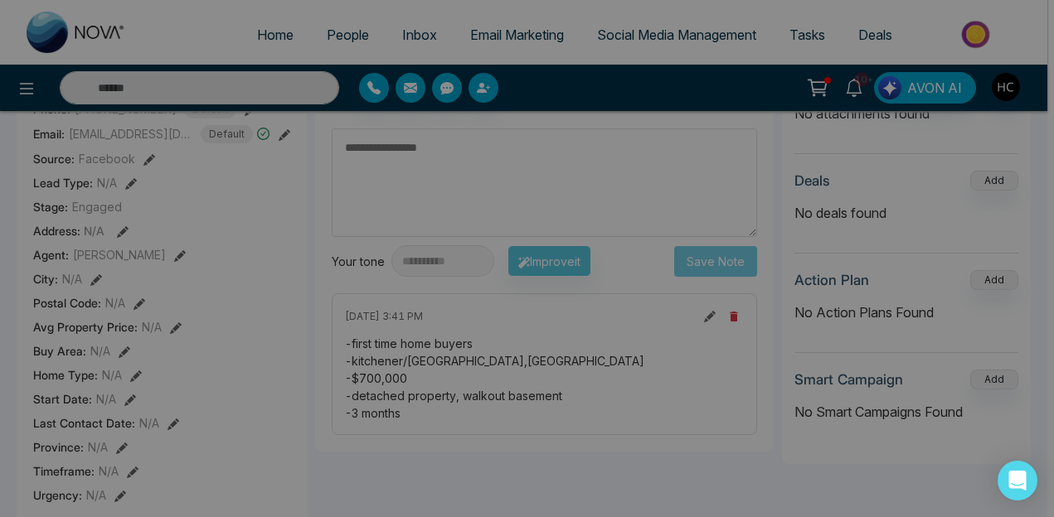
scroll to position [380, 0]
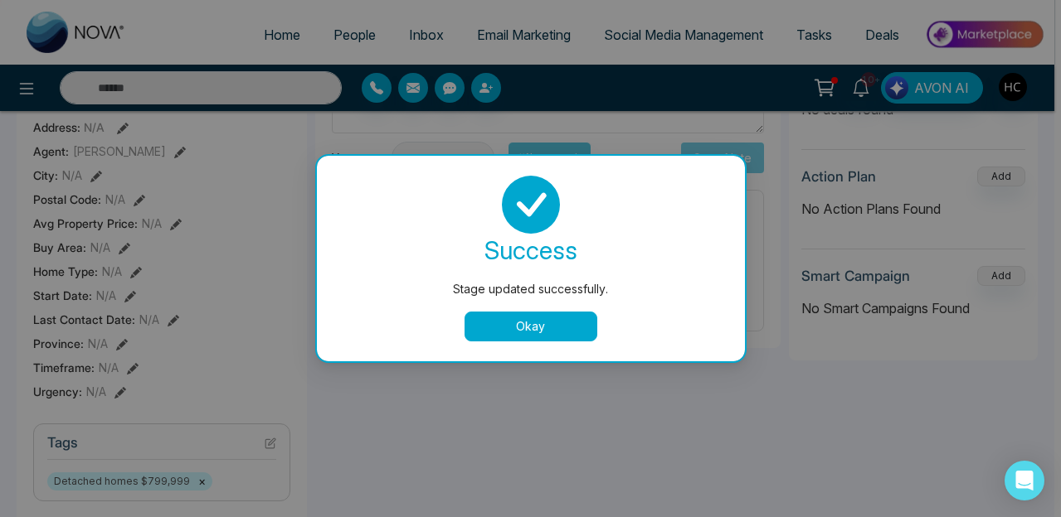
click at [532, 320] on button "Okay" at bounding box center [530, 327] width 133 height 30
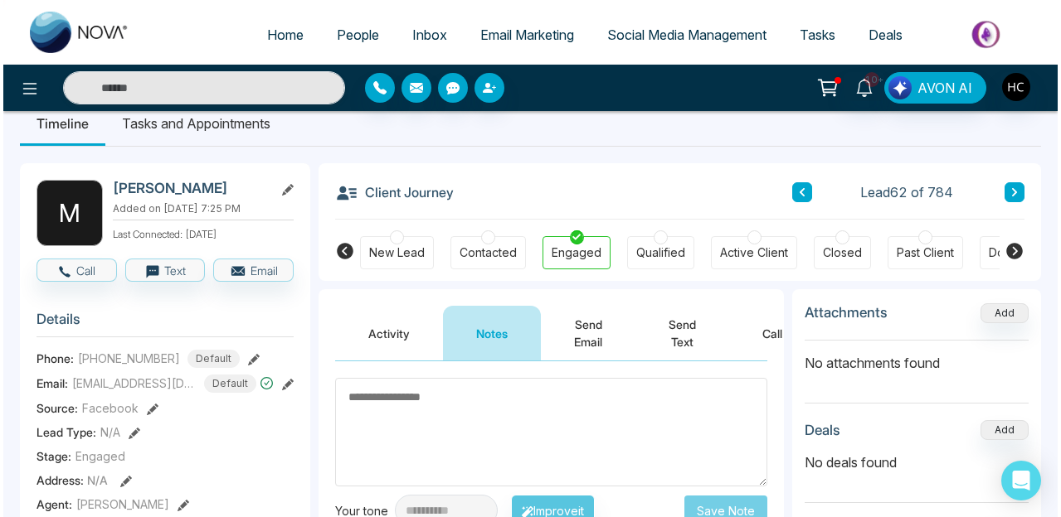
scroll to position [0, 0]
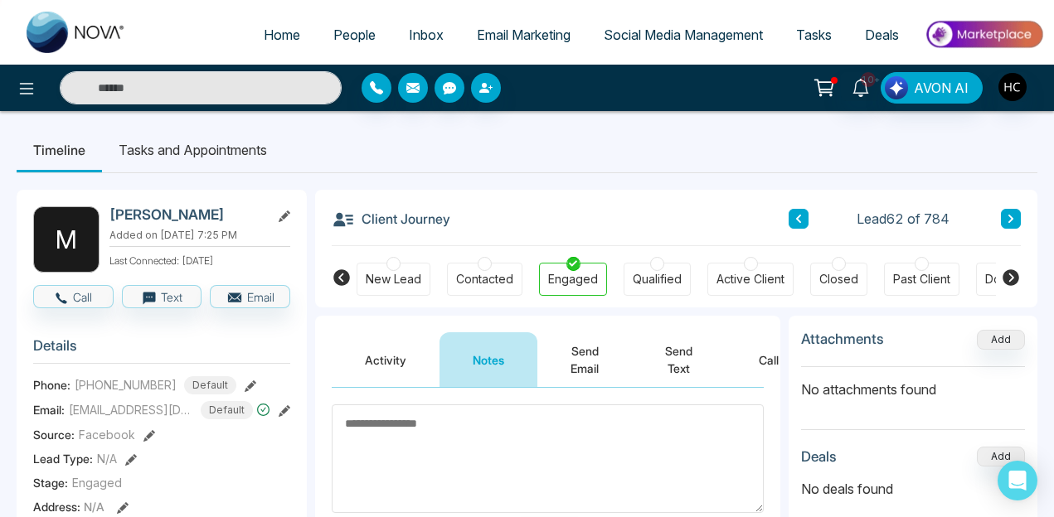
click at [260, 158] on li "Tasks and Appointments" at bounding box center [193, 150] width 182 height 45
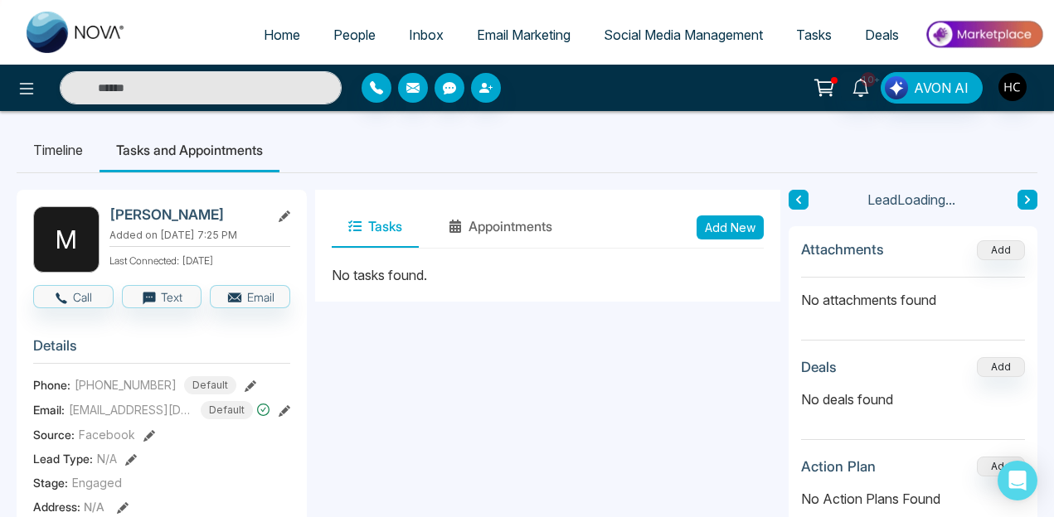
click at [718, 219] on button "Add New" at bounding box center [730, 228] width 67 height 24
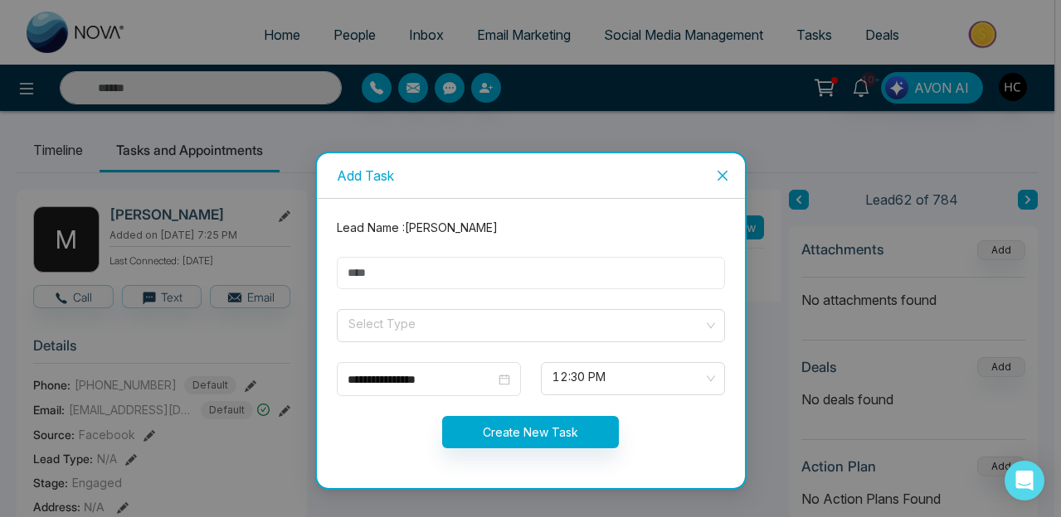
click at [457, 286] on input "text" at bounding box center [531, 273] width 388 height 32
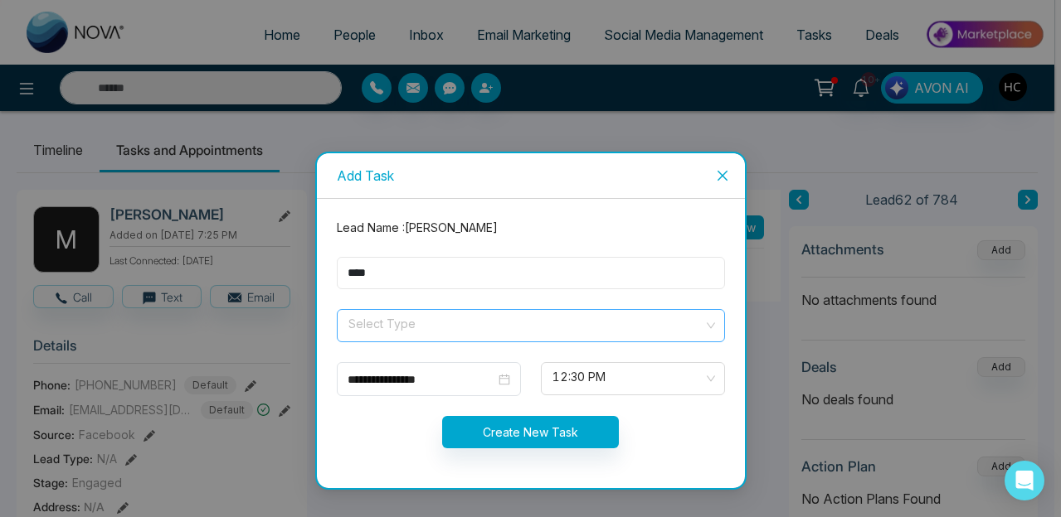
type input "****"
click at [384, 329] on input "search" at bounding box center [525, 322] width 357 height 25
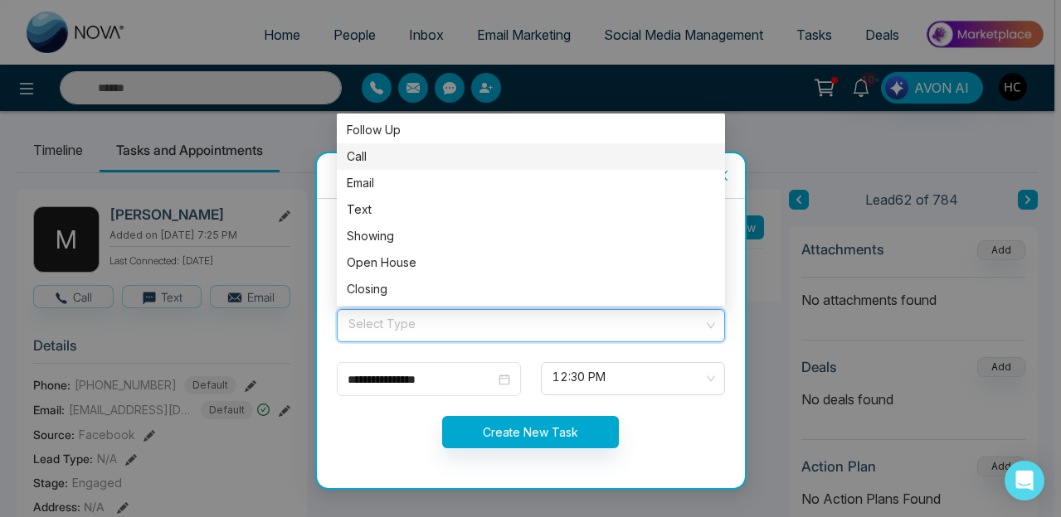
click at [389, 164] on div "Call" at bounding box center [531, 157] width 368 height 18
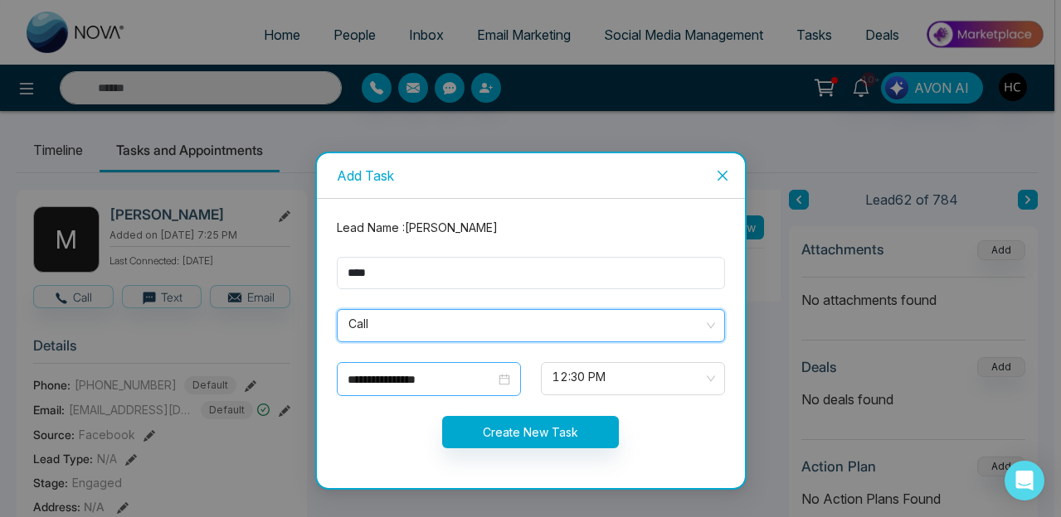
click at [504, 381] on div "**********" at bounding box center [428, 380] width 163 height 18
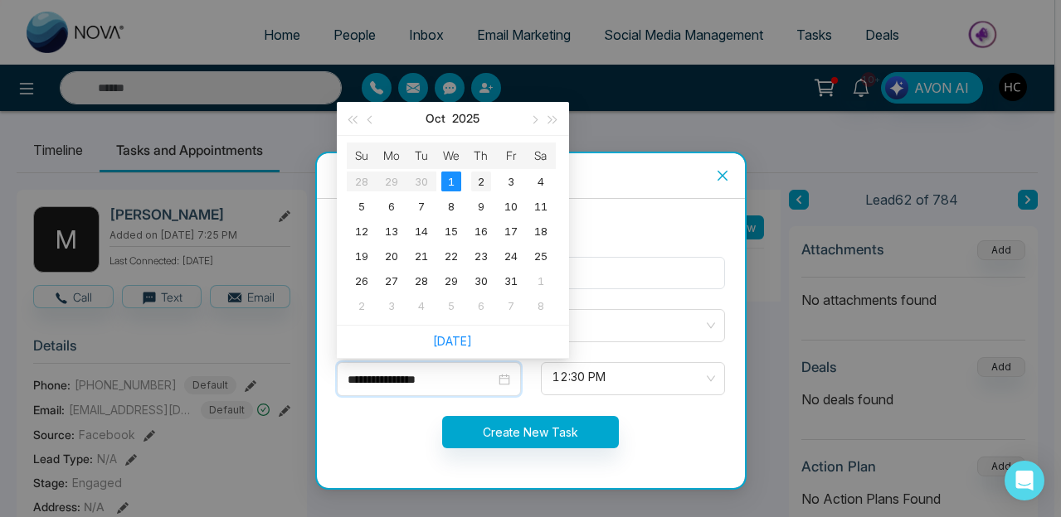
type input "**********"
click at [488, 184] on div "2" at bounding box center [481, 182] width 20 height 20
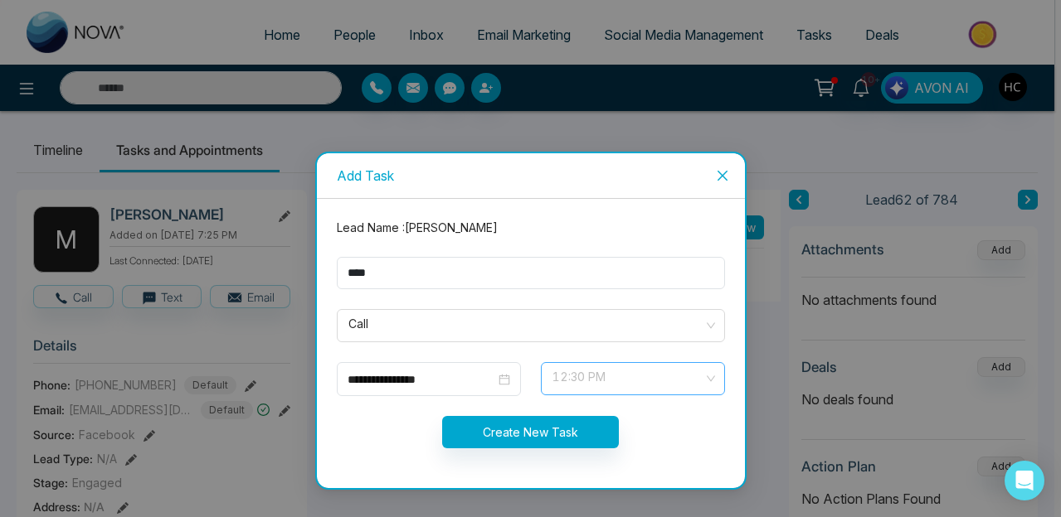
click at [636, 389] on span "12:30 PM" at bounding box center [632, 379] width 161 height 28
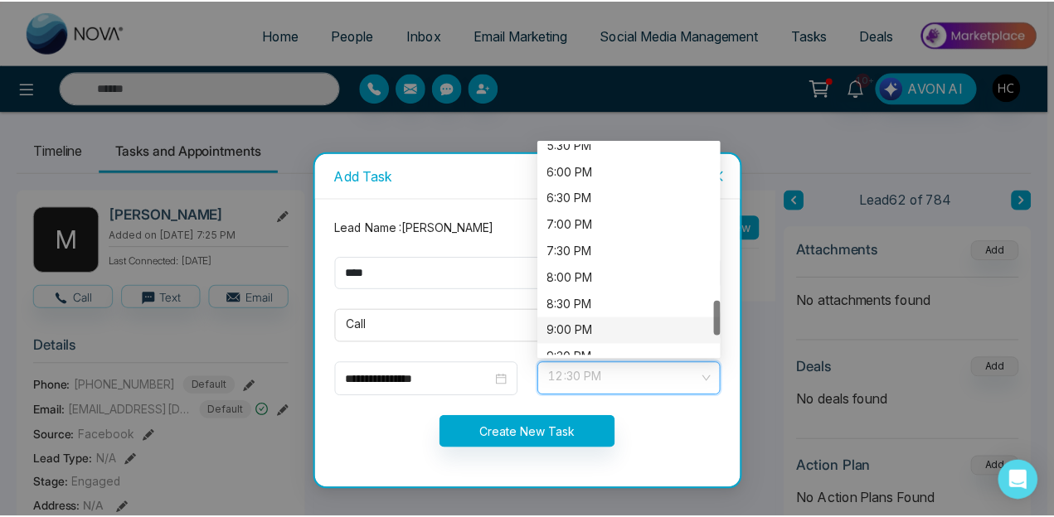
scroll to position [924, 0]
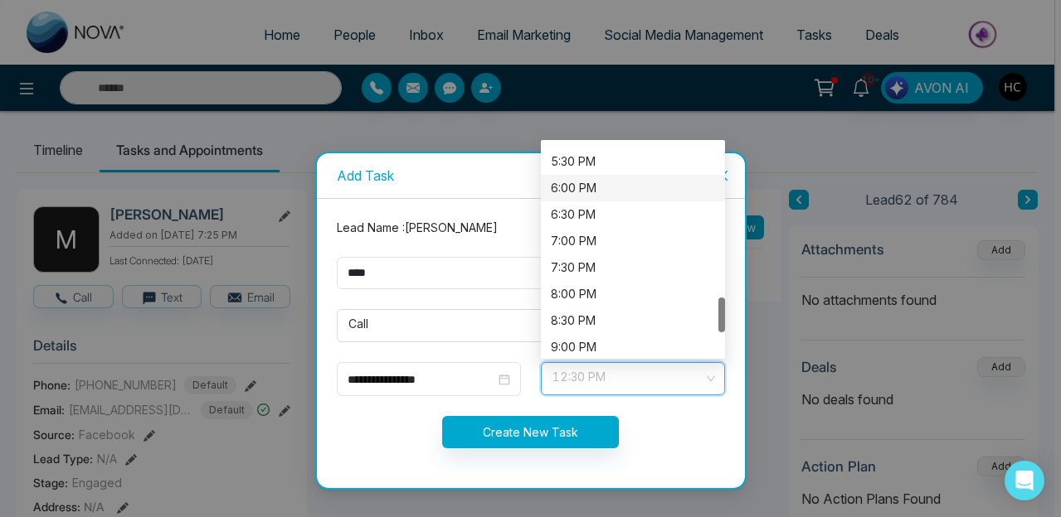
click at [581, 181] on div "6:00 PM" at bounding box center [633, 188] width 164 height 18
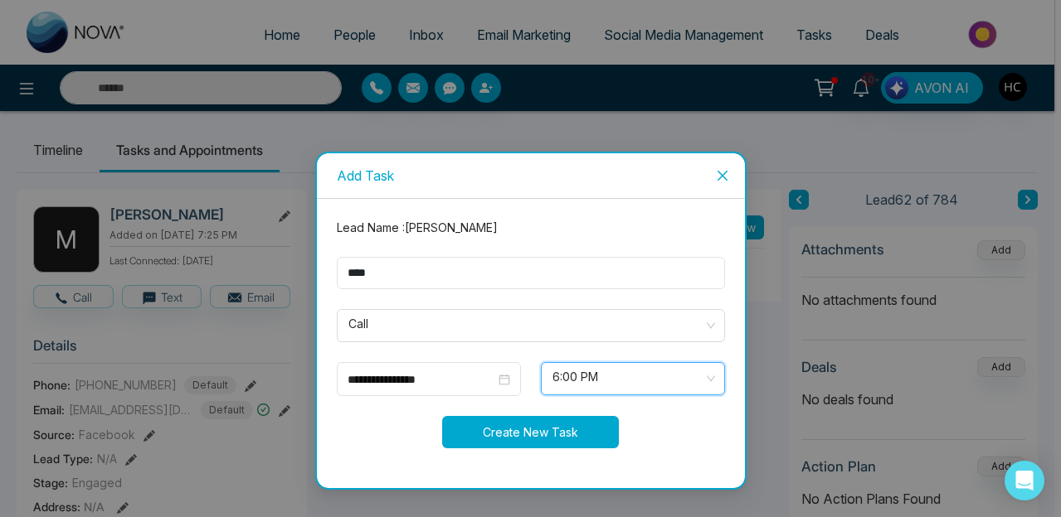
click at [528, 420] on button "Create New Task" at bounding box center [530, 432] width 177 height 32
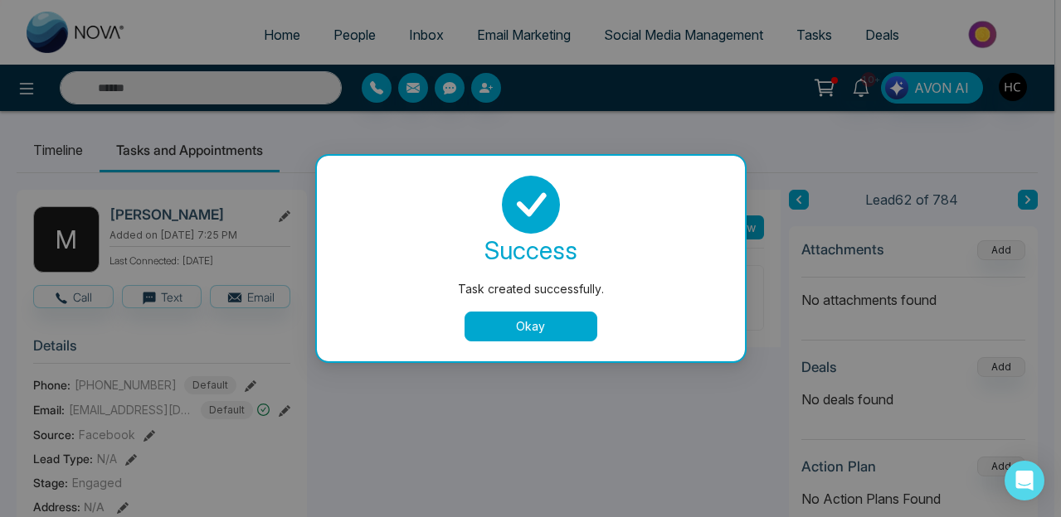
click at [549, 321] on button "Okay" at bounding box center [530, 327] width 133 height 30
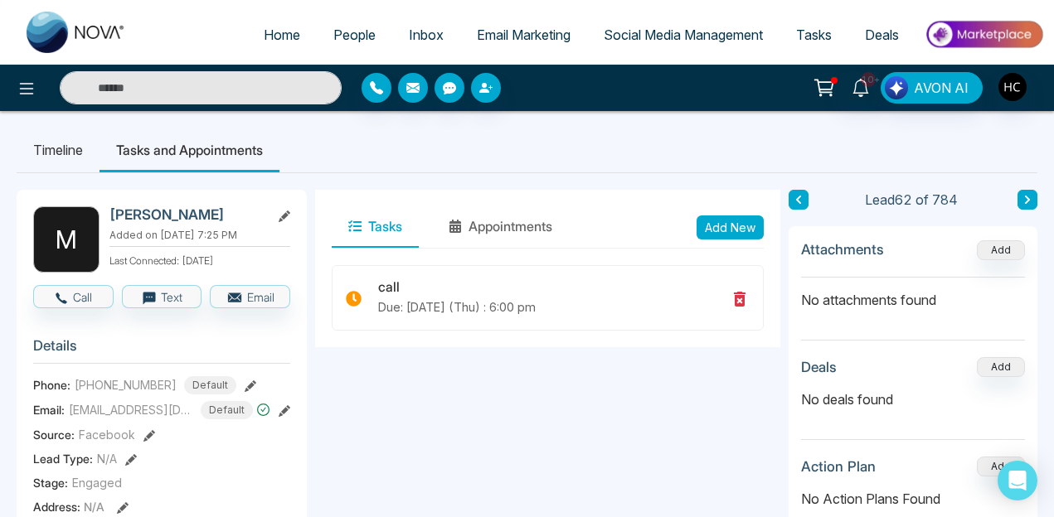
click at [1024, 192] on button at bounding box center [1027, 200] width 20 height 20
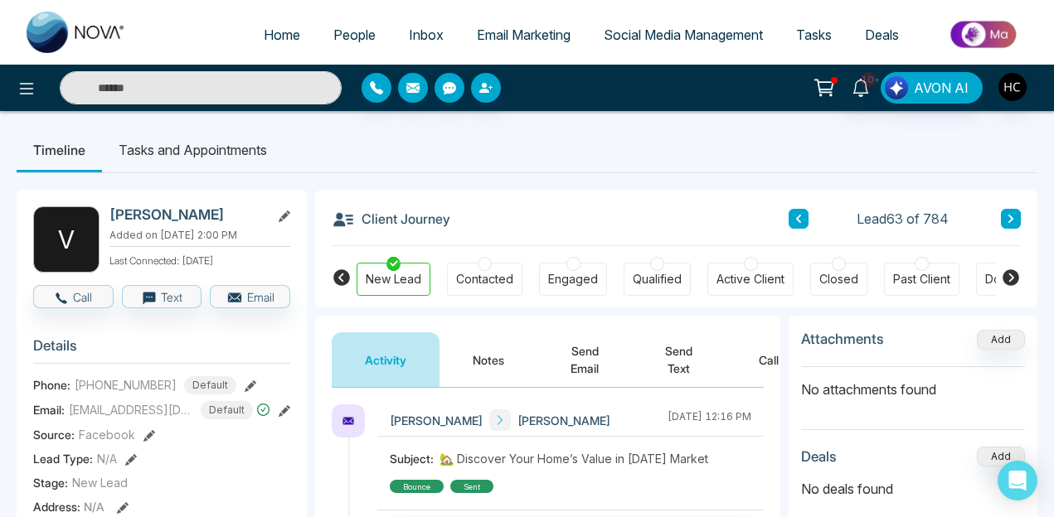
click at [498, 354] on button "Notes" at bounding box center [488, 360] width 98 height 55
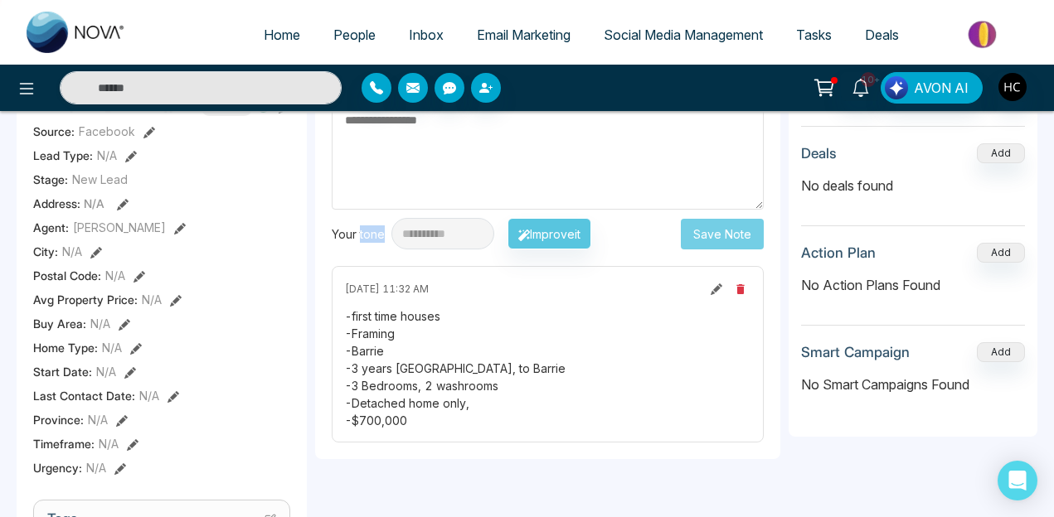
scroll to position [345, 0]
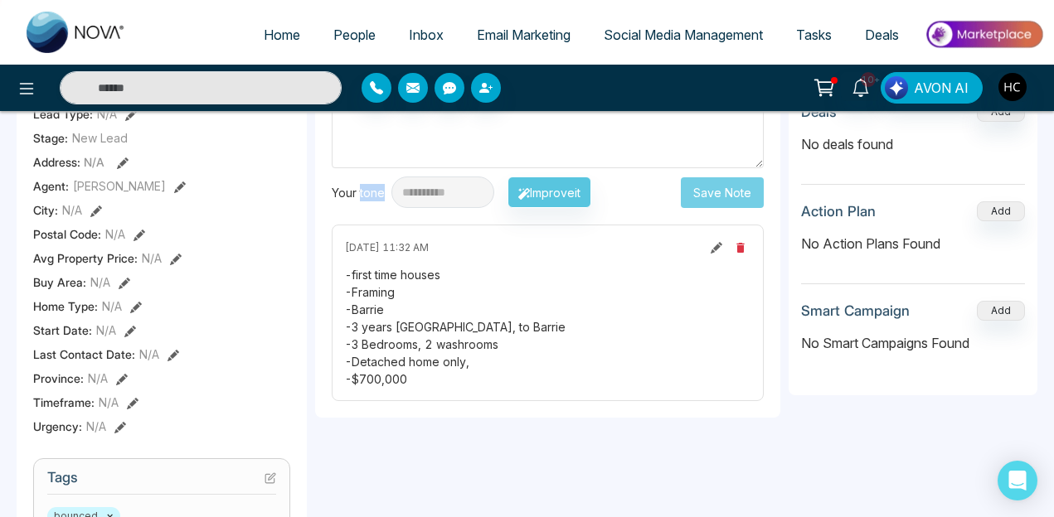
drag, startPoint x: 414, startPoint y: 380, endPoint x: 346, endPoint y: 266, distance: 132.4
click at [346, 266] on div "-first time houses -Framing -Barrie -3 years Bradford, to Barrie -3 Bedrooms, 2…" at bounding box center [547, 327] width 405 height 122
click at [423, 344] on div "-first time houses -Framing -Barrie -3 years Bradford, to Barrie -3 Bedrooms, 2…" at bounding box center [547, 327] width 405 height 122
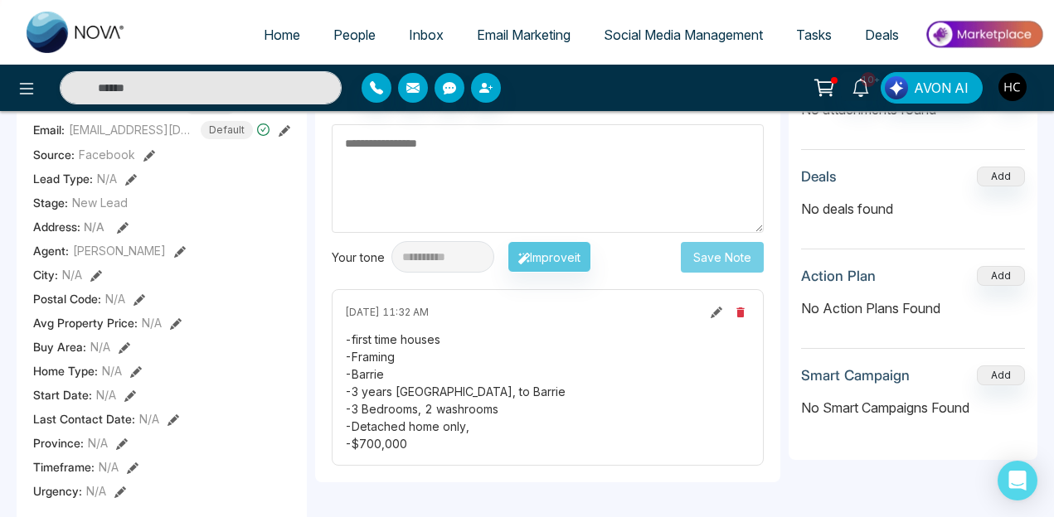
scroll to position [265, 0]
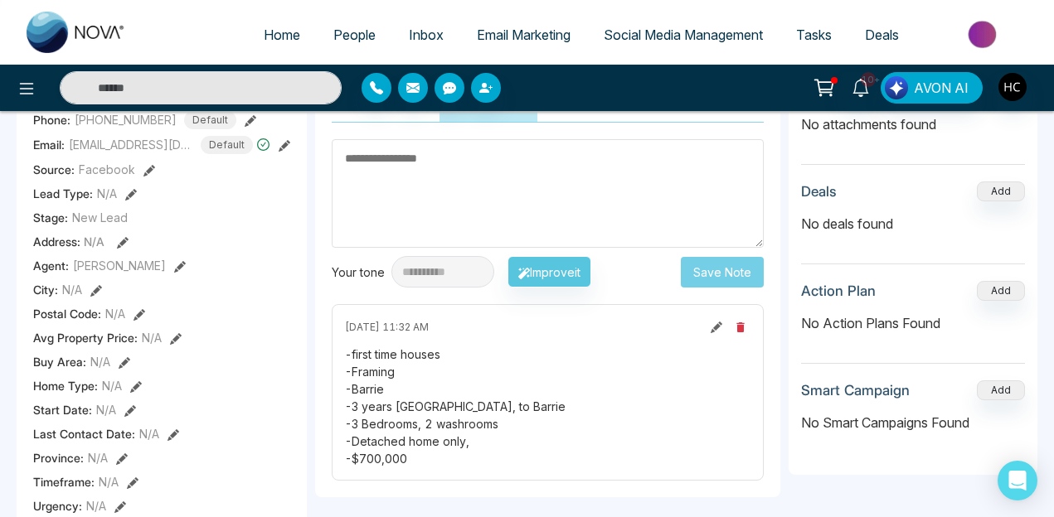
drag, startPoint x: 390, startPoint y: 394, endPoint x: 392, endPoint y: 381, distance: 12.7
click at [393, 381] on div "-first time houses -Framing -Barrie -3 years Bradford, to Barrie -3 Bedrooms, 2…" at bounding box center [547, 407] width 405 height 122
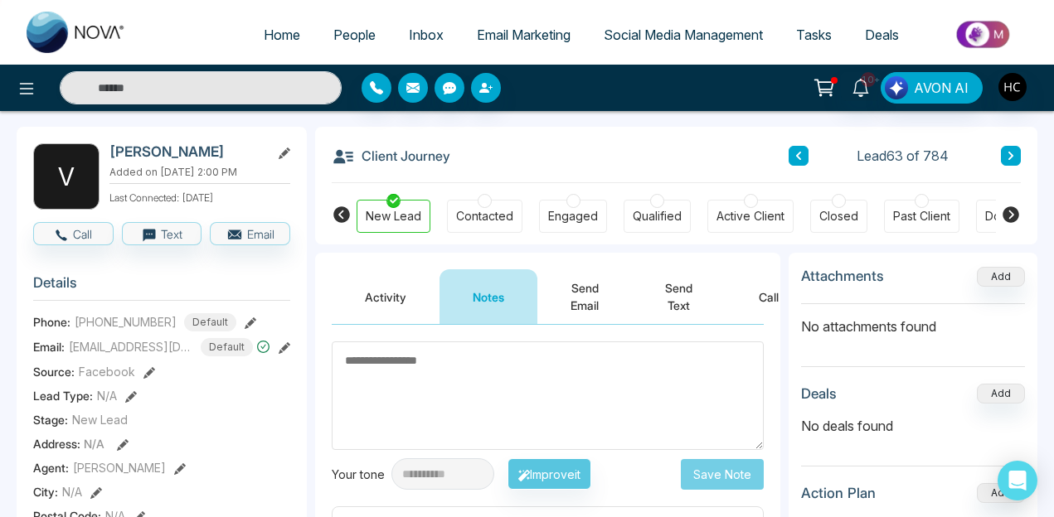
scroll to position [197, 0]
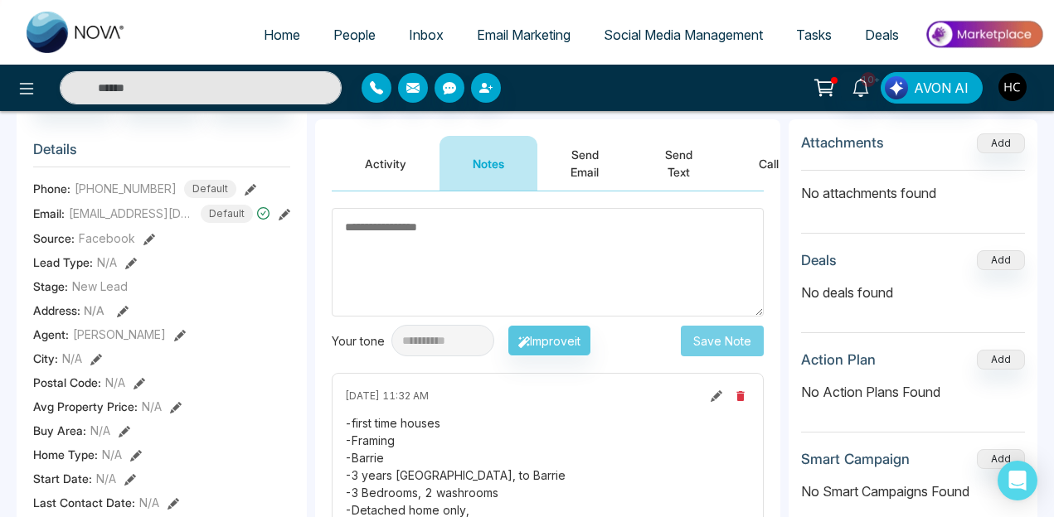
click at [159, 202] on section "Details Phone: +14164608812 Default Email: Vjkconstruction@gmail.com Default So…" at bounding box center [161, 359] width 257 height 461
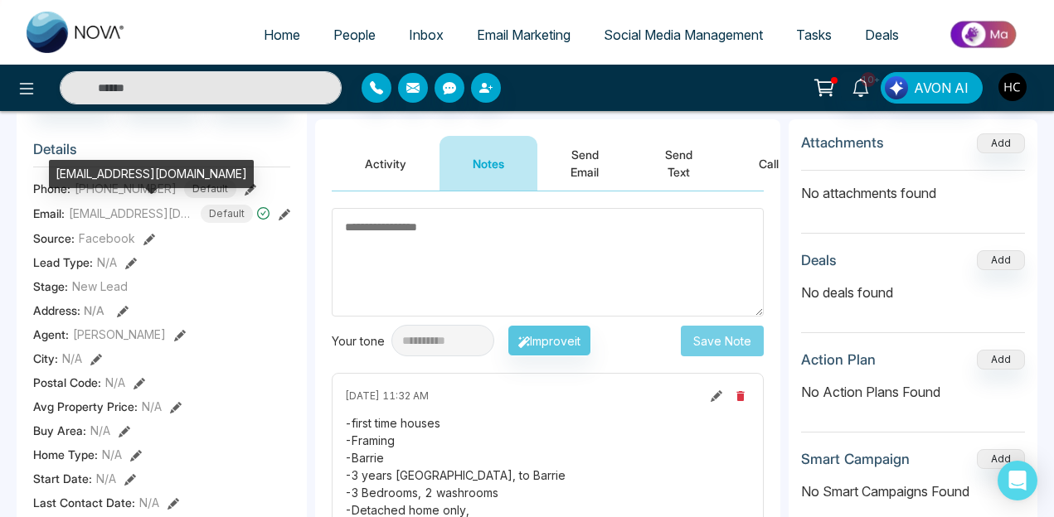
click at [163, 206] on span "[EMAIL_ADDRESS][DOMAIN_NAME]" at bounding box center [131, 213] width 124 height 17
copy span "[EMAIL_ADDRESS][DOMAIN_NAME]"
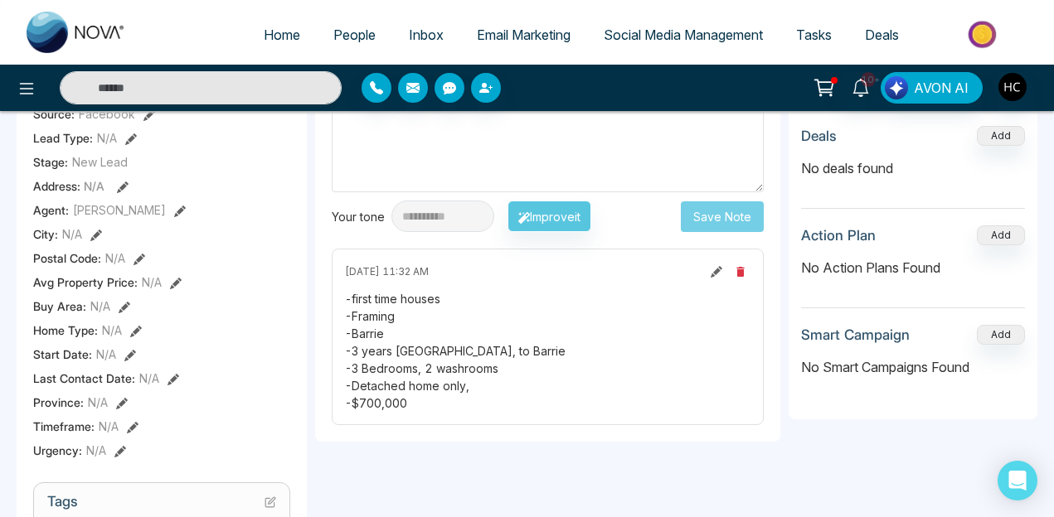
scroll to position [250, 0]
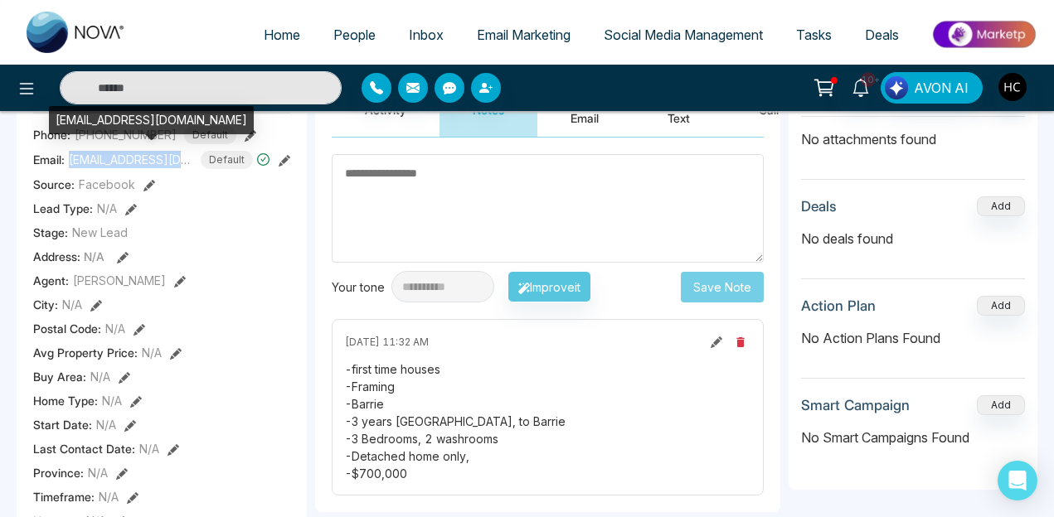
copy span "[EMAIL_ADDRESS][DOMAIN_NAME]"
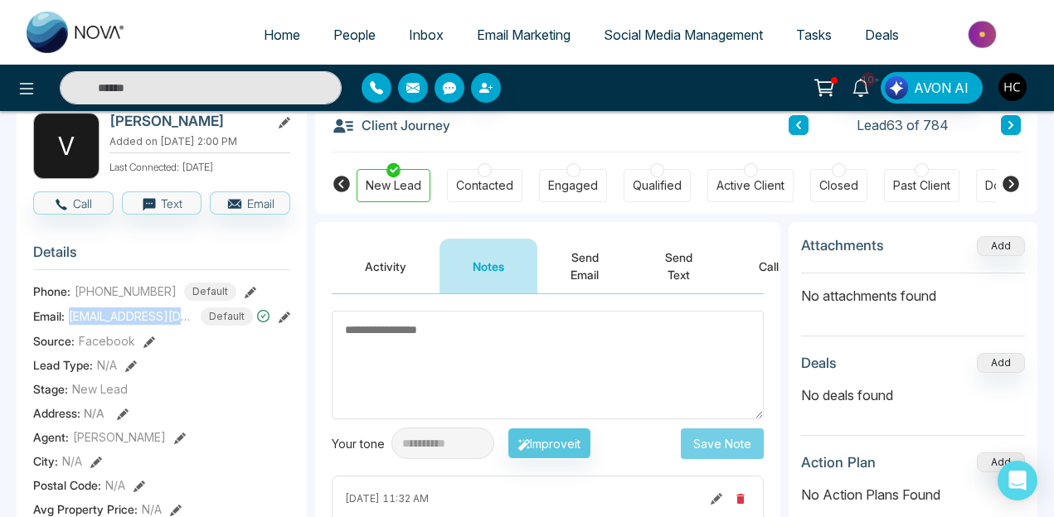
scroll to position [84, 0]
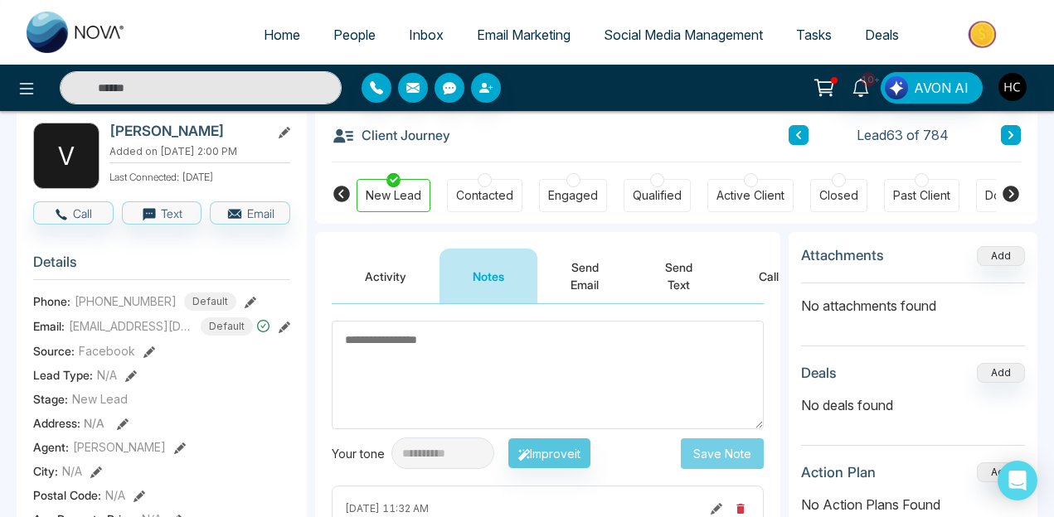
click at [434, 377] on textarea at bounding box center [548, 375] width 432 height 109
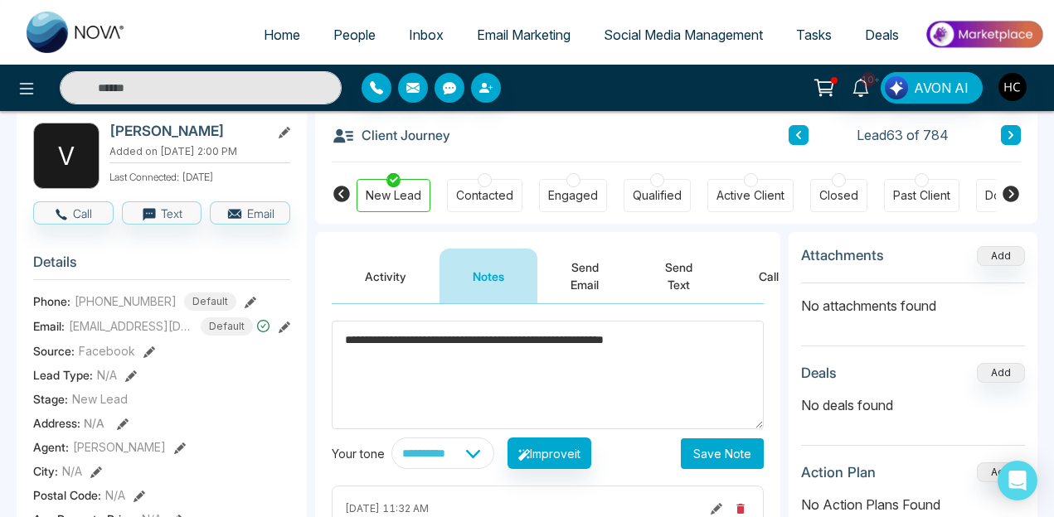
type textarea "**********"
click at [730, 466] on button "Save Note" at bounding box center [722, 454] width 83 height 31
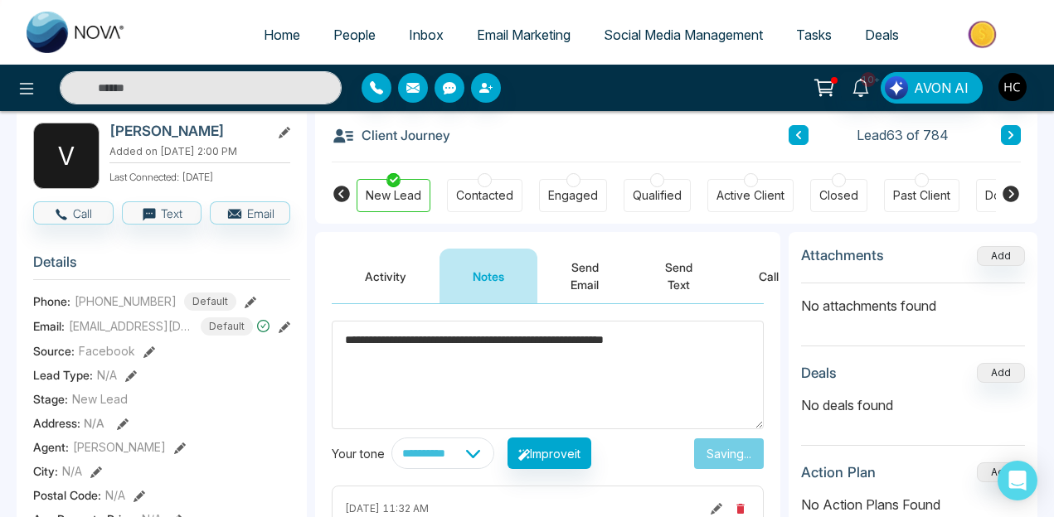
scroll to position [0, 0]
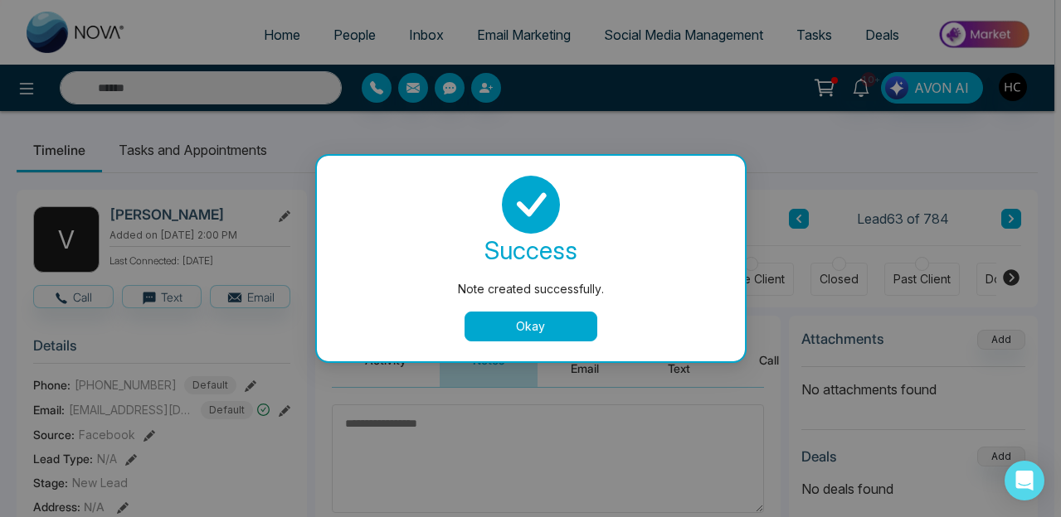
click at [509, 328] on button "Okay" at bounding box center [530, 327] width 133 height 30
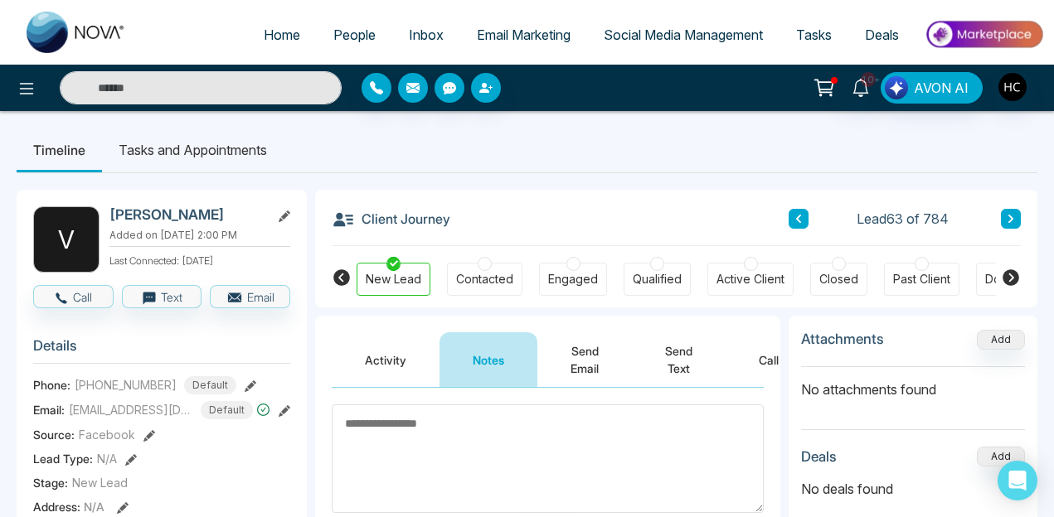
click at [229, 135] on li "Tasks and Appointments" at bounding box center [193, 150] width 182 height 45
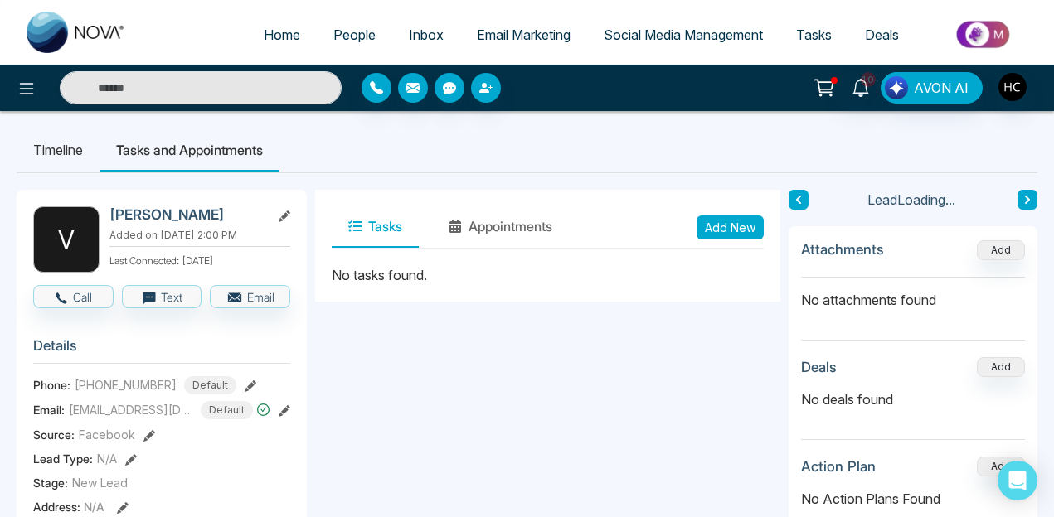
click at [361, 226] on icon at bounding box center [354, 227] width 13 height 12
click at [728, 218] on button "Add New" at bounding box center [730, 228] width 67 height 24
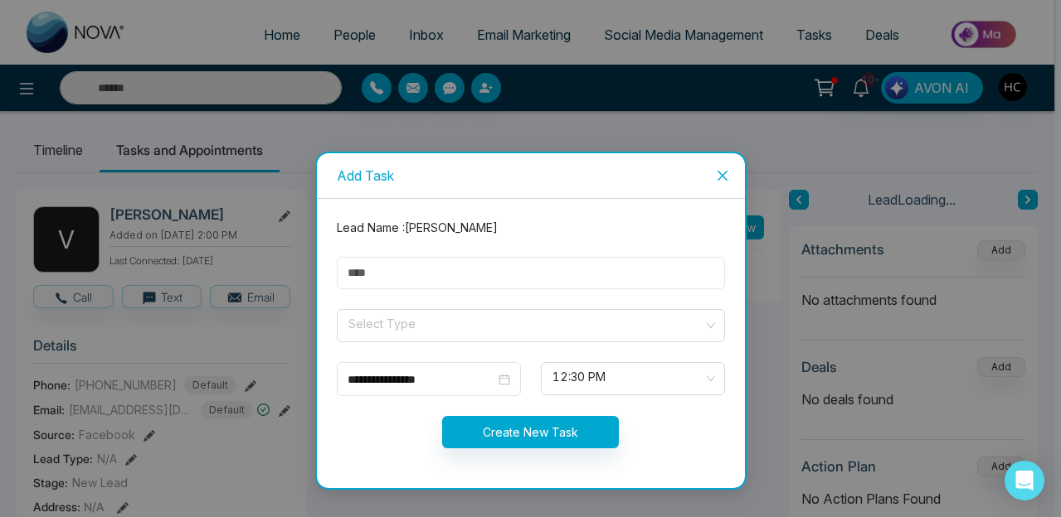
click at [453, 260] on input "text" at bounding box center [531, 273] width 388 height 32
type input "****"
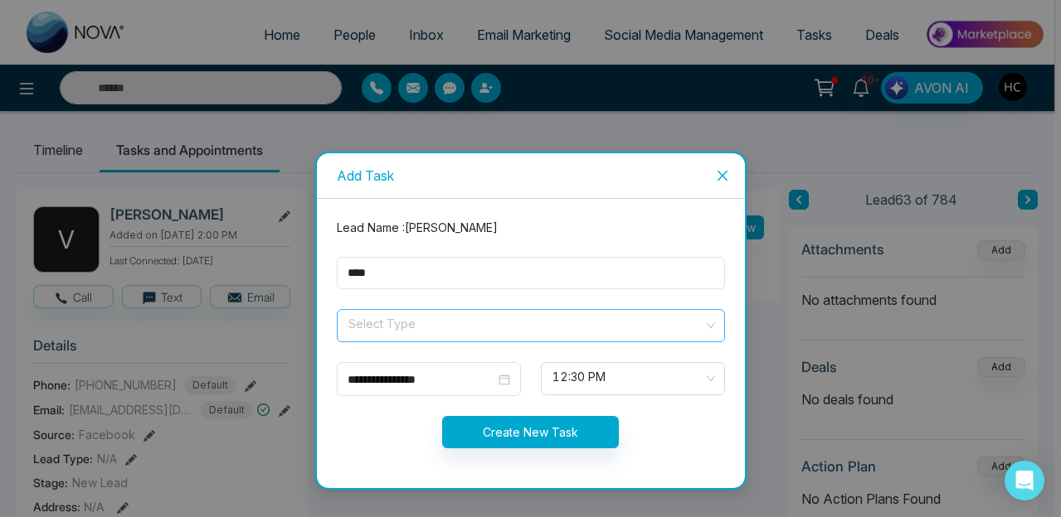
click at [438, 331] on input "search" at bounding box center [525, 322] width 357 height 25
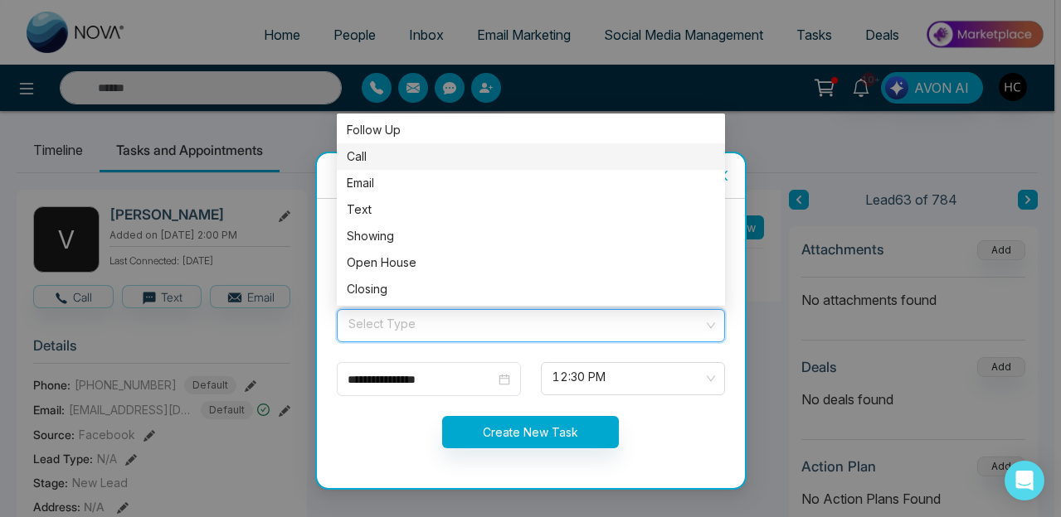
click at [374, 158] on div "Call" at bounding box center [531, 157] width 368 height 18
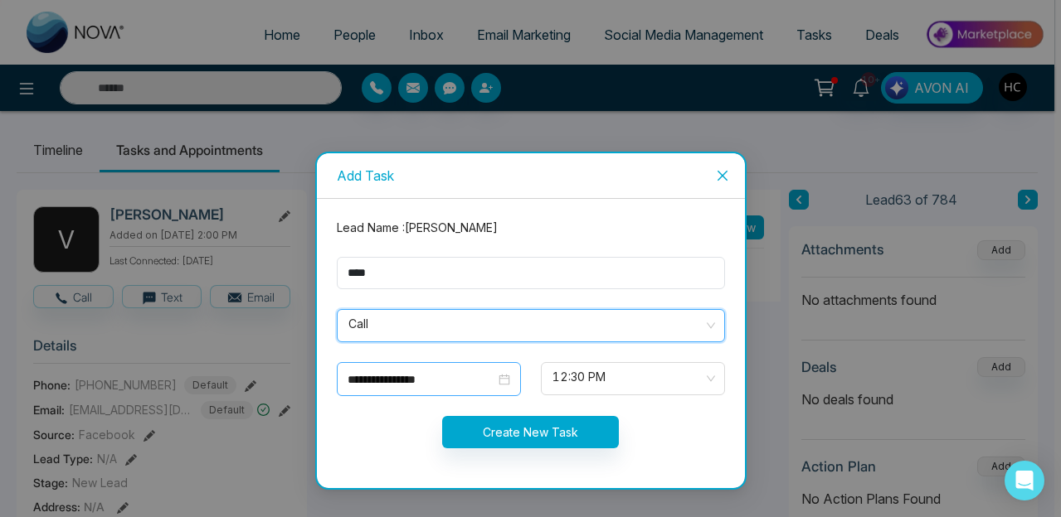
click at [501, 372] on div "**********" at bounding box center [428, 380] width 163 height 18
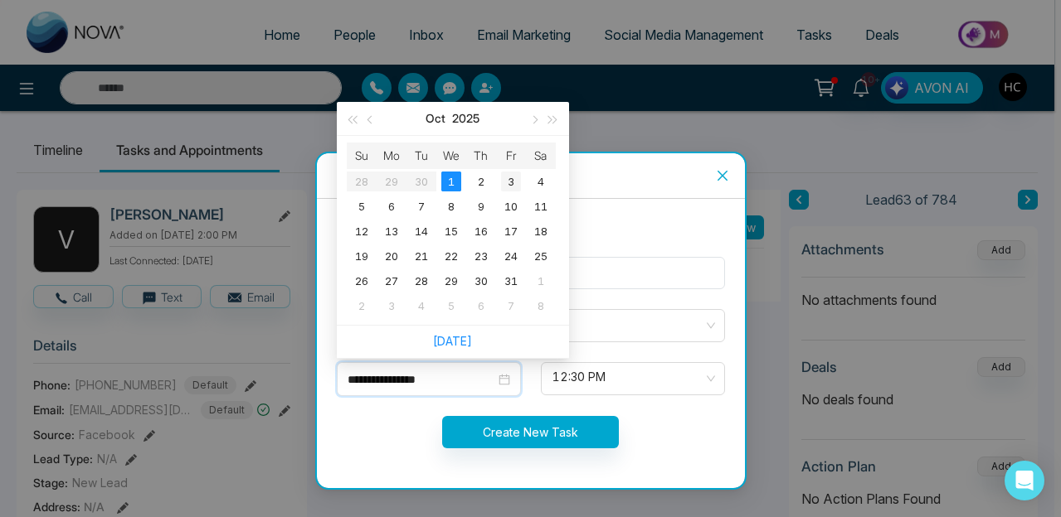
type input "**********"
click at [509, 182] on div "3" at bounding box center [511, 182] width 20 height 20
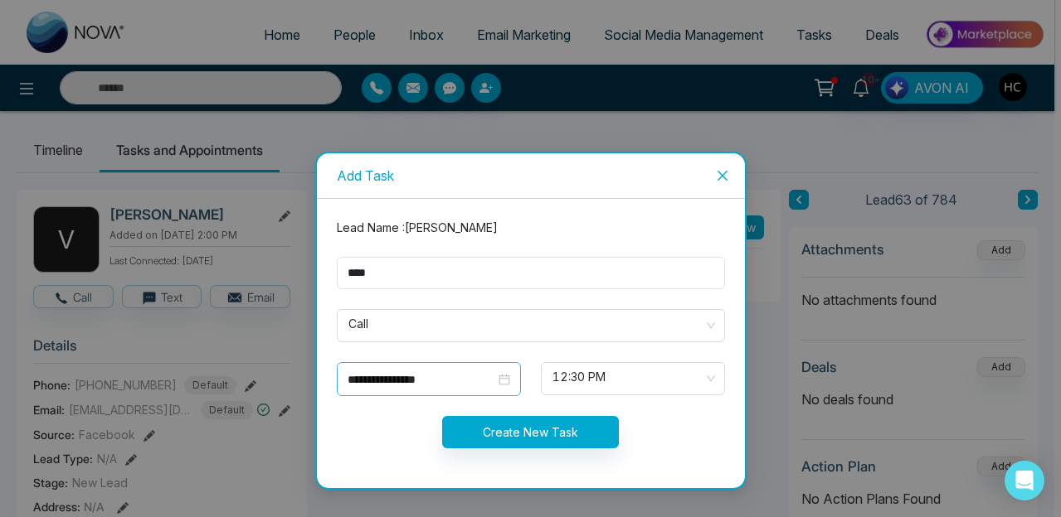
click at [506, 377] on div "**********" at bounding box center [428, 380] width 163 height 18
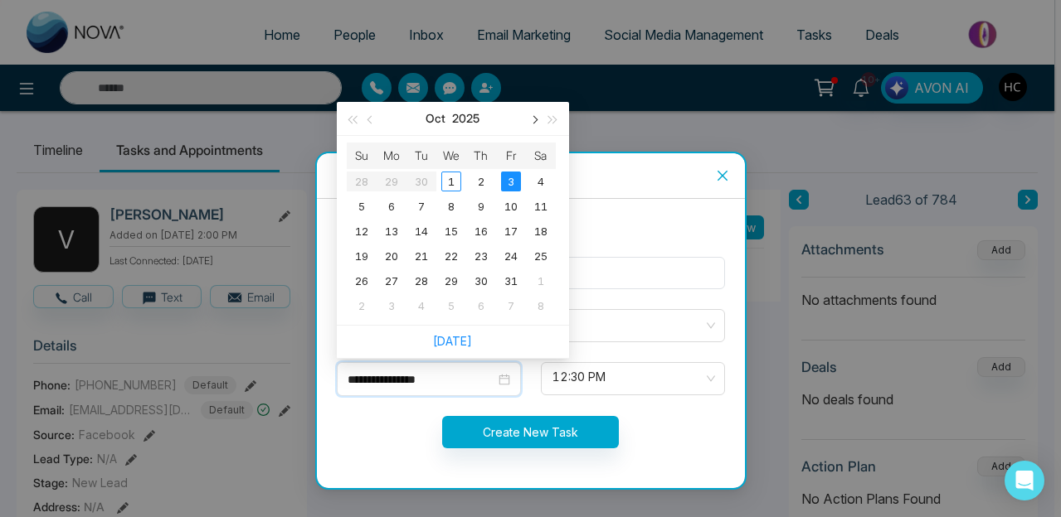
click at [533, 126] on button "button" at bounding box center [534, 118] width 18 height 33
type input "**********"
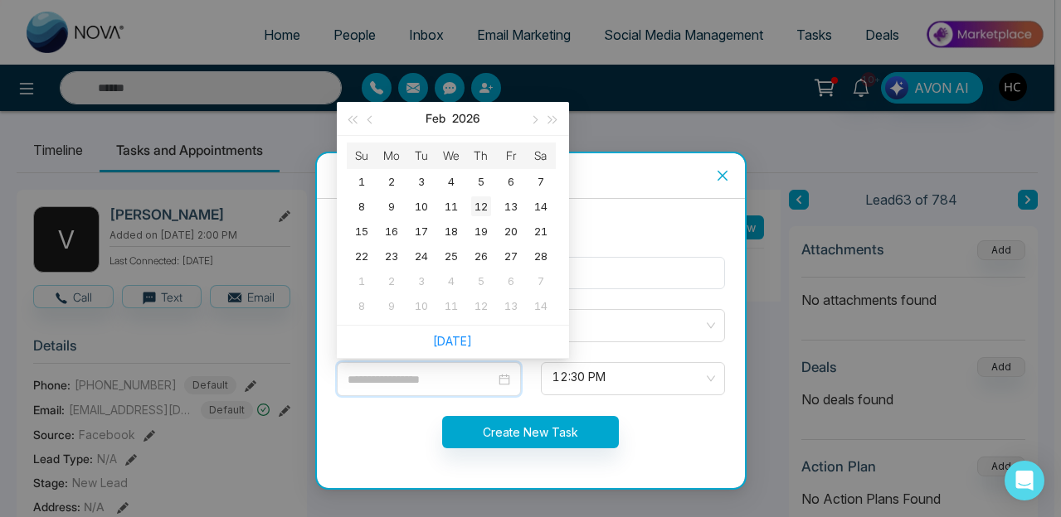
click at [480, 209] on div "12" at bounding box center [481, 207] width 20 height 20
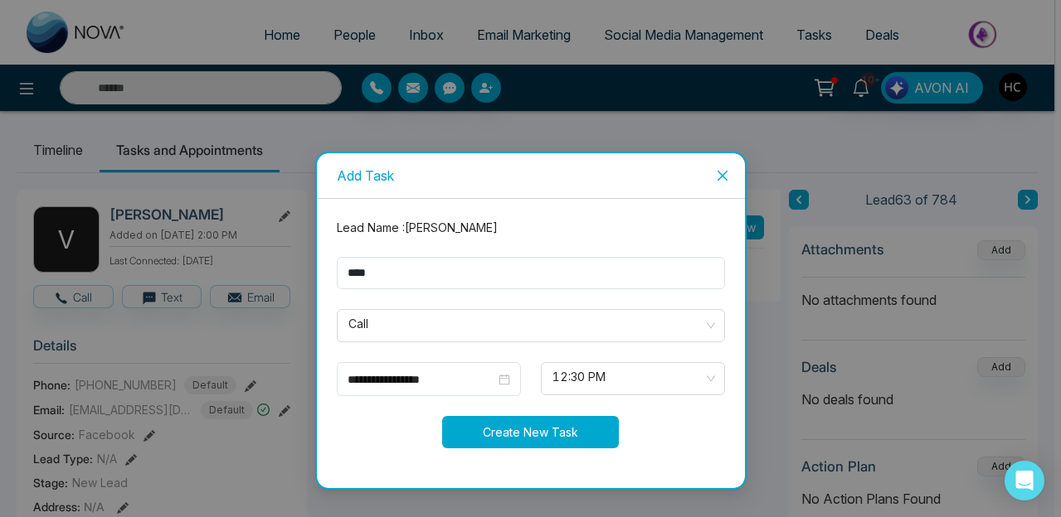
click at [569, 422] on button "Create New Task" at bounding box center [530, 432] width 177 height 32
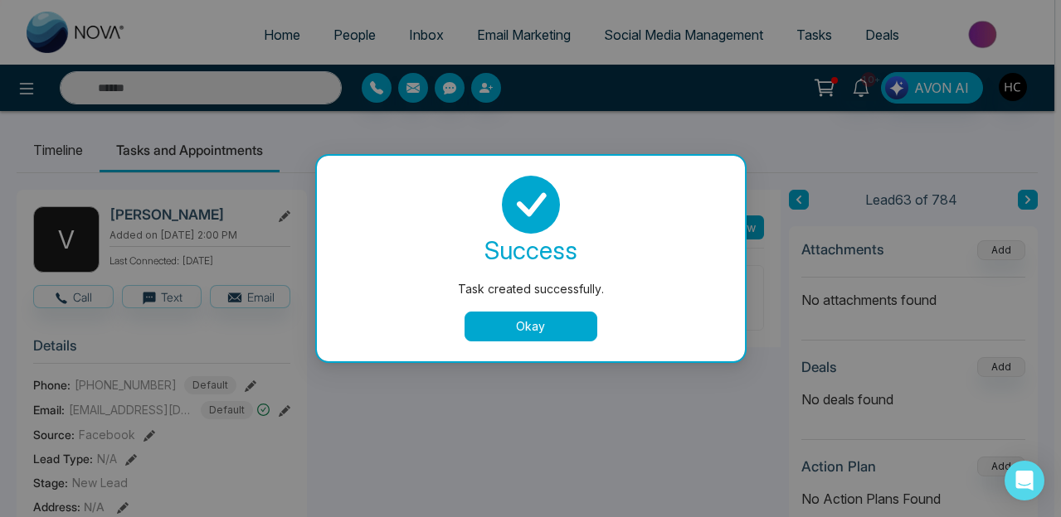
click at [556, 318] on button "Okay" at bounding box center [530, 327] width 133 height 30
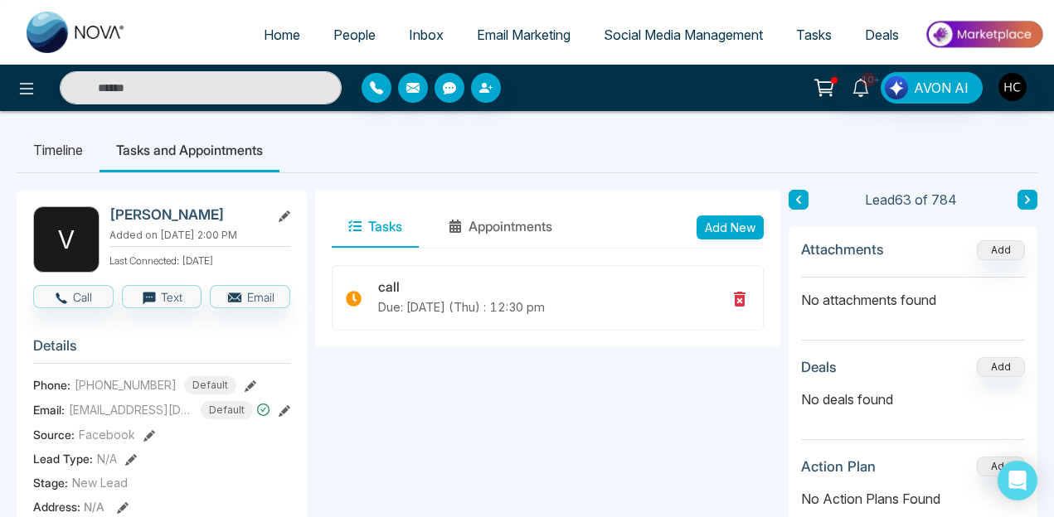
click at [1021, 197] on button at bounding box center [1027, 200] width 20 height 20
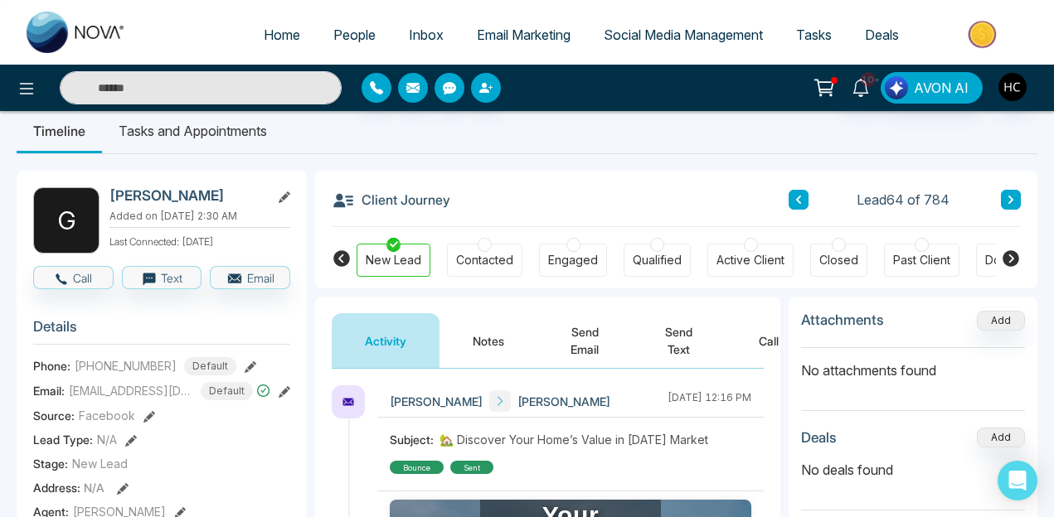
scroll to position [152, 0]
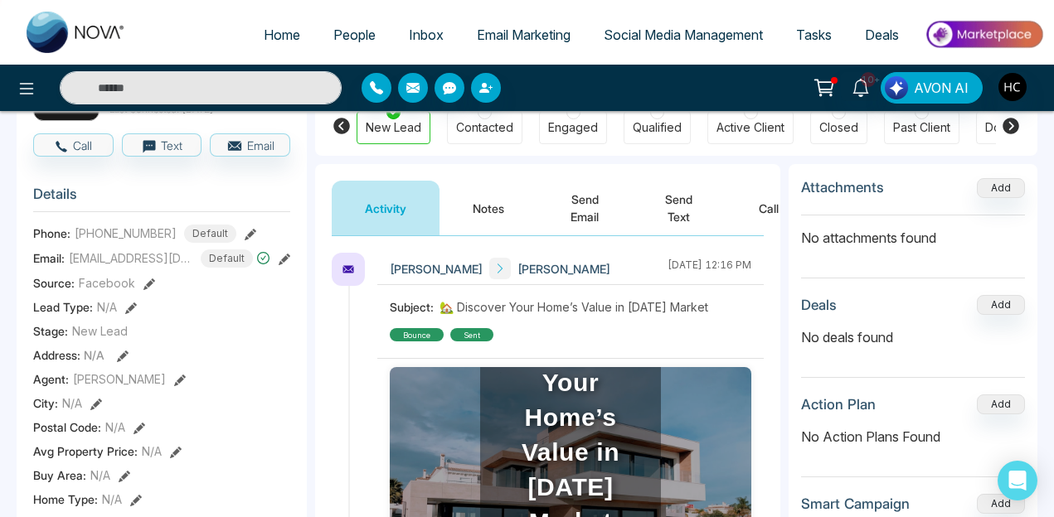
click at [486, 177] on div "Activity Notes Send Email Send Text Call" at bounding box center [547, 200] width 465 height 72
click at [486, 221] on button "Notes" at bounding box center [488, 208] width 98 height 55
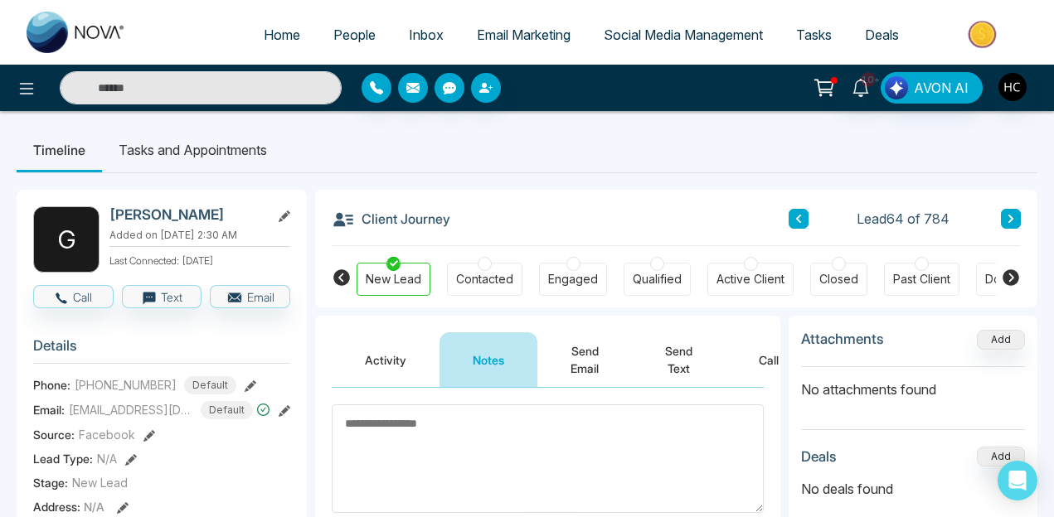
scroll to position [79, 0]
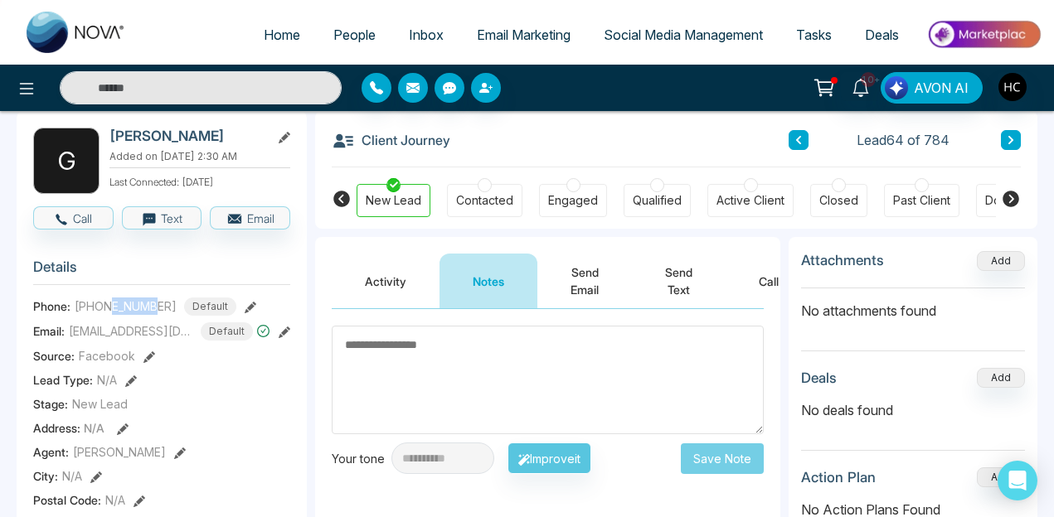
drag, startPoint x: 111, startPoint y: 308, endPoint x: 157, endPoint y: 306, distance: 45.7
click at [157, 306] on span "[PHONE_NUMBER]" at bounding box center [126, 306] width 102 height 17
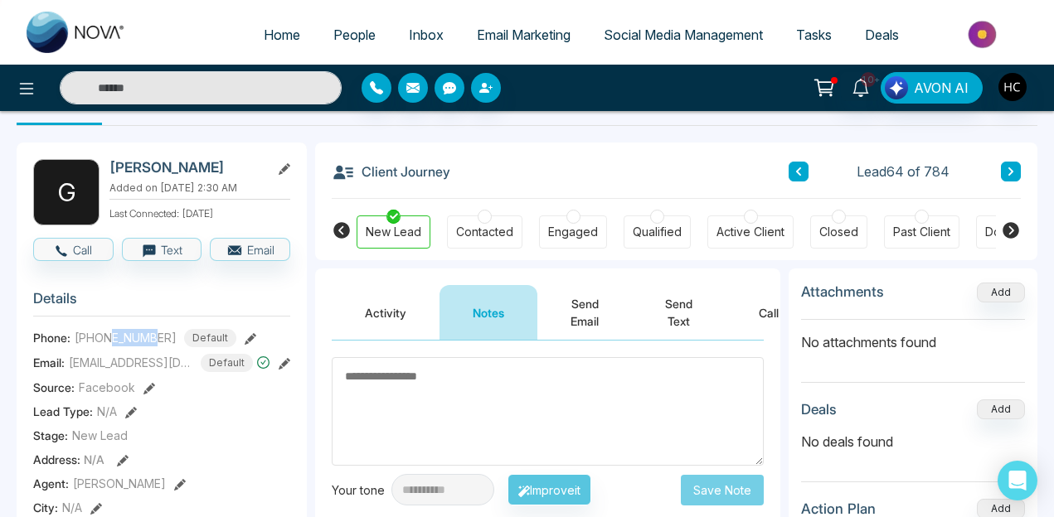
scroll to position [38, 0]
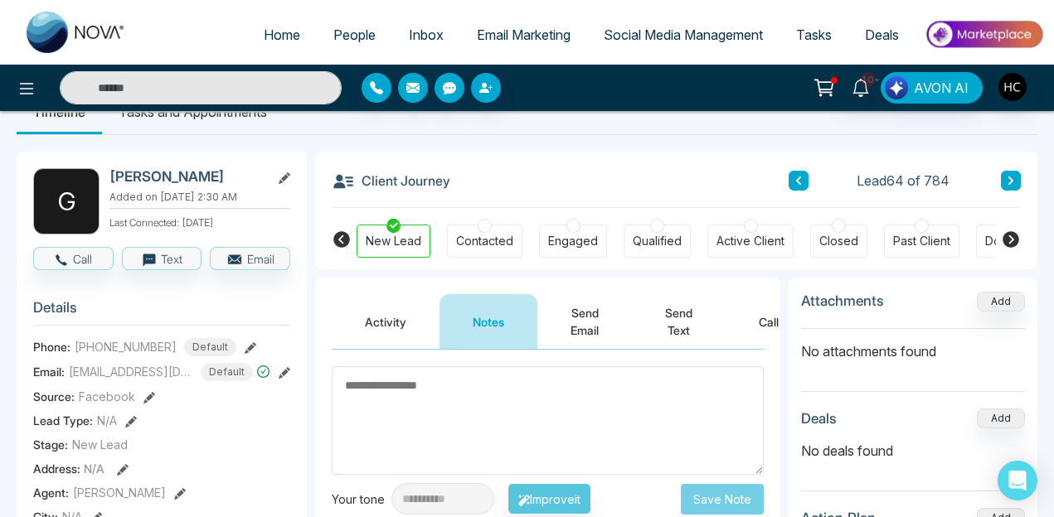
click at [109, 347] on span "[PHONE_NUMBER]" at bounding box center [126, 346] width 102 height 17
drag, startPoint x: 113, startPoint y: 343, endPoint x: 135, endPoint y: 343, distance: 22.4
click at [135, 343] on span "[PHONE_NUMBER]" at bounding box center [126, 346] width 102 height 17
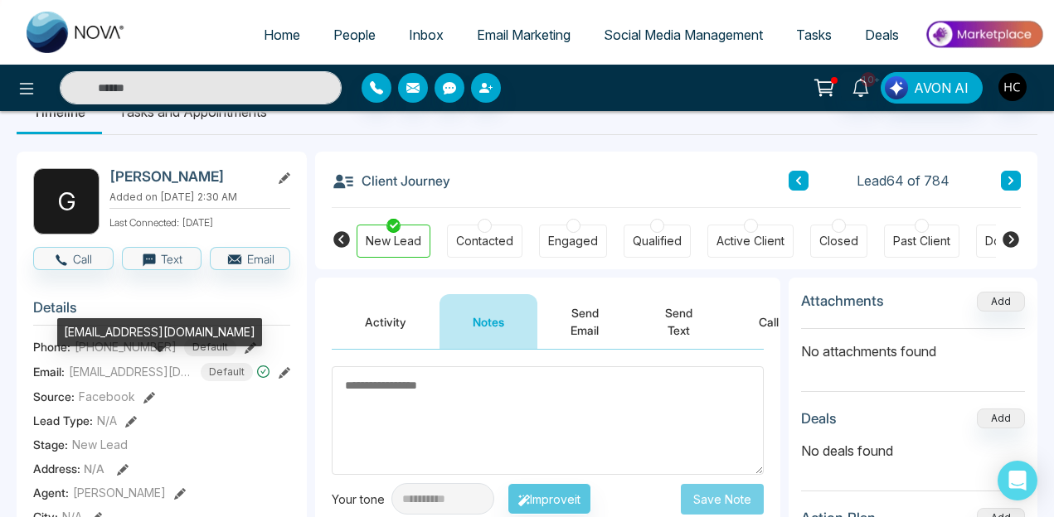
click at [148, 373] on span "[EMAIL_ADDRESS][DOMAIN_NAME]" at bounding box center [131, 371] width 124 height 17
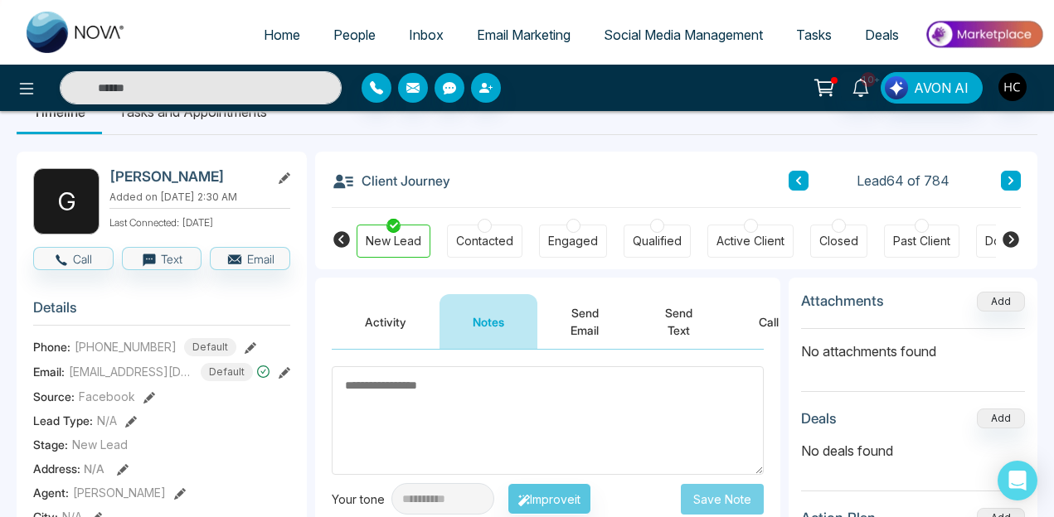
click at [425, 411] on textarea at bounding box center [548, 421] width 432 height 109
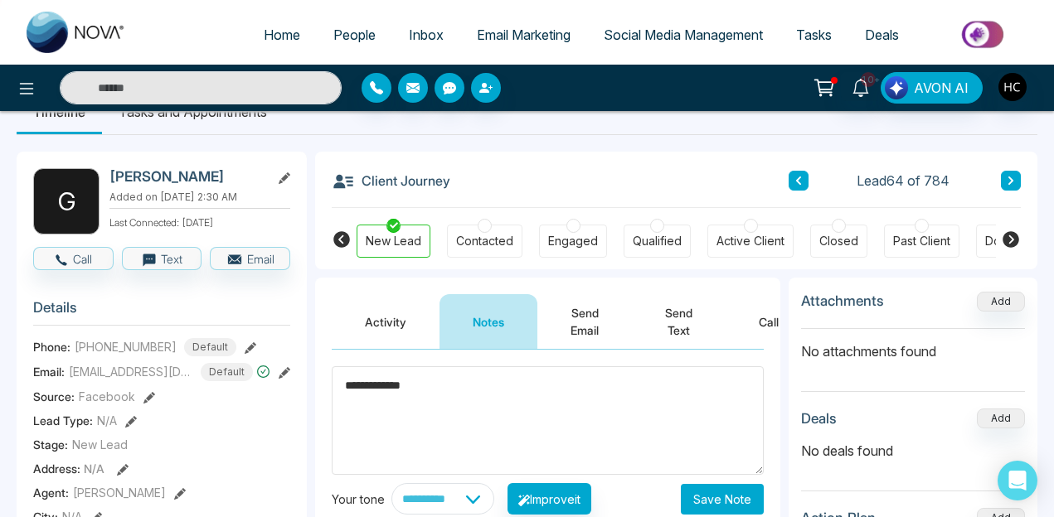
type textarea "**********"
click at [1011, 164] on div "Client Journey Lead 64 of 784" at bounding box center [676, 180] width 689 height 56
click at [1011, 166] on div "Client Journey Lead 64 of 784" at bounding box center [676, 180] width 689 height 56
click at [1011, 177] on icon at bounding box center [1011, 181] width 8 height 10
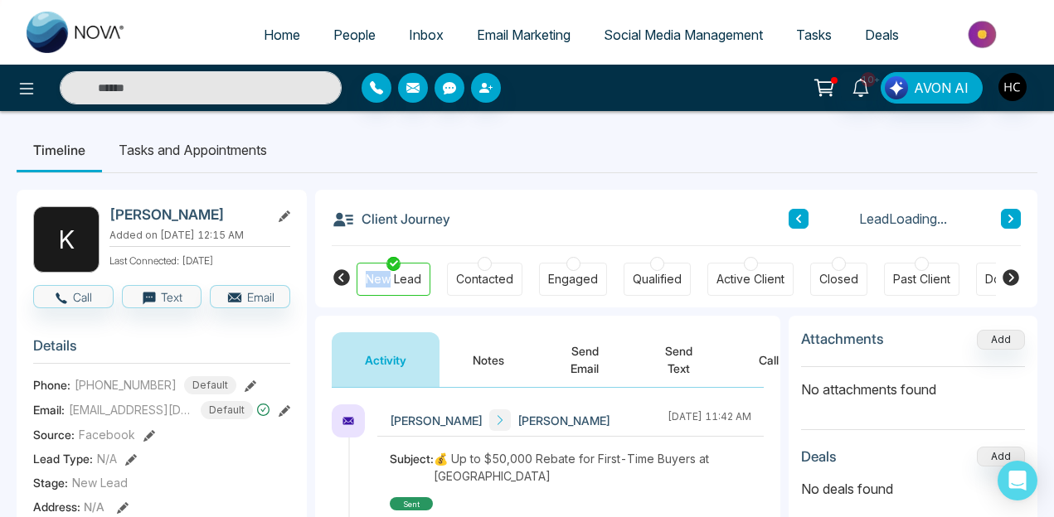
click at [490, 368] on button "Notes" at bounding box center [488, 360] width 98 height 55
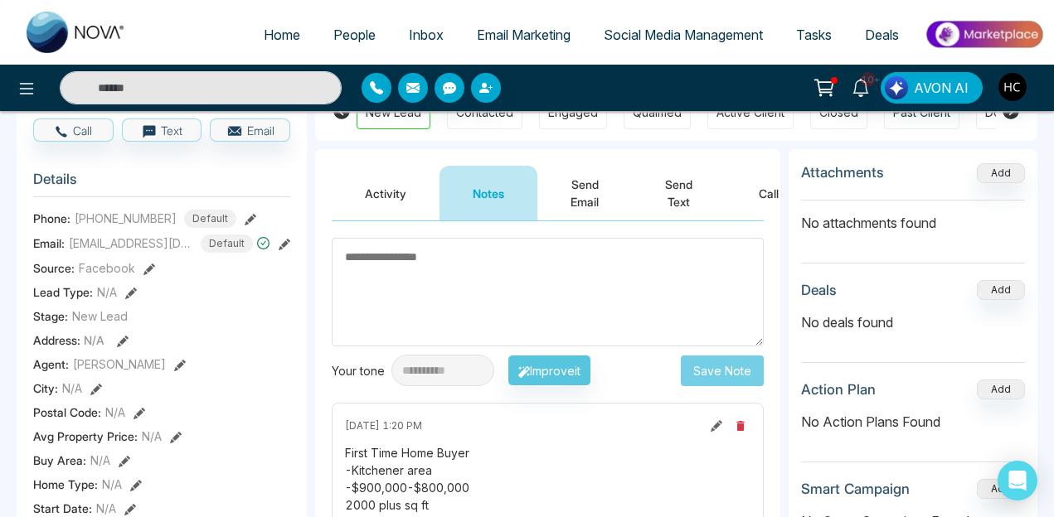
scroll to position [157, 0]
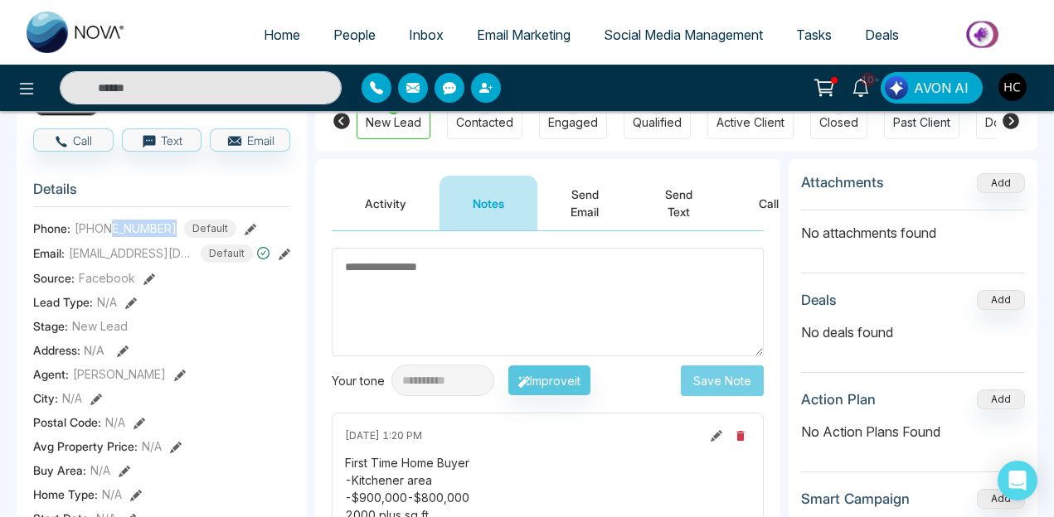
drag, startPoint x: 114, startPoint y: 240, endPoint x: 179, endPoint y: 240, distance: 65.5
click at [179, 238] on div "+14164755553 Default" at bounding box center [156, 229] width 162 height 18
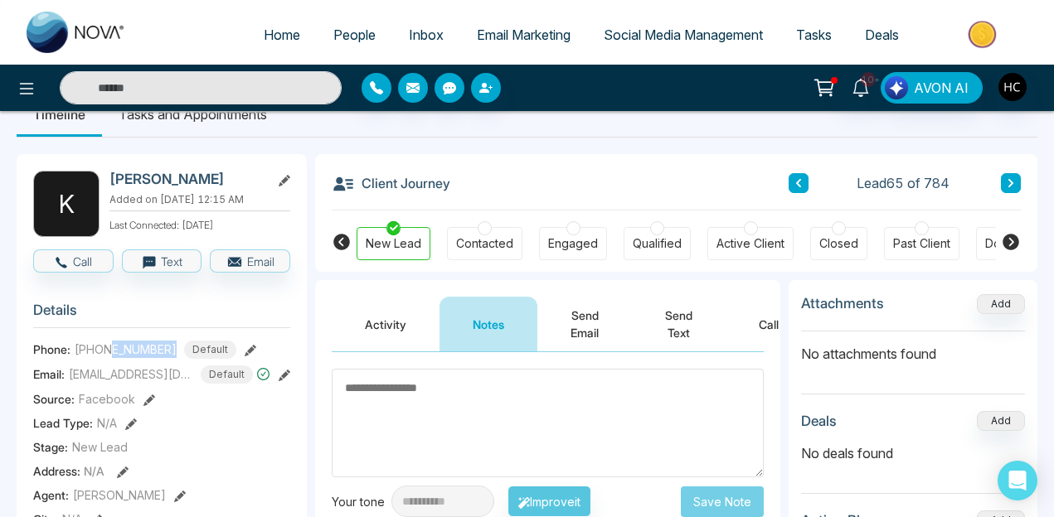
scroll to position [18, 0]
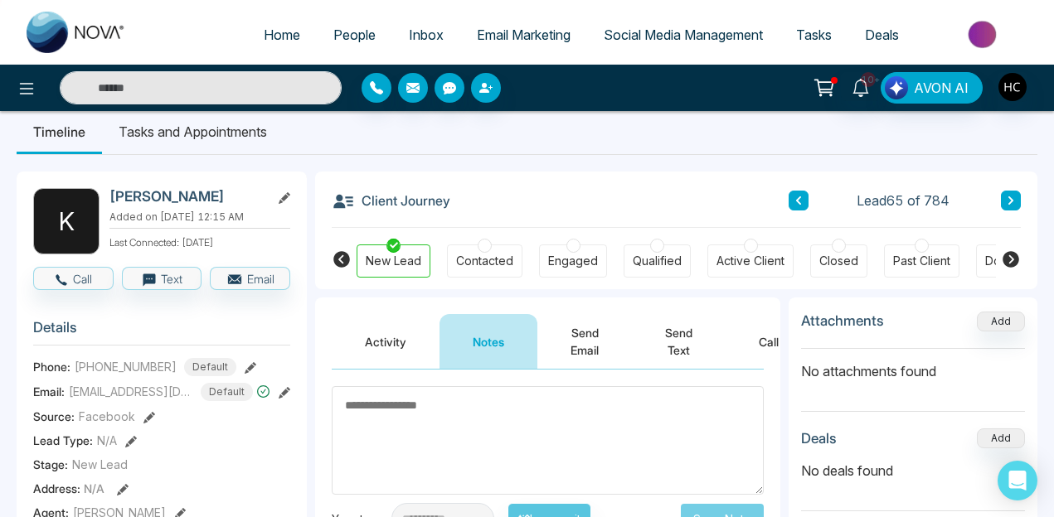
click at [582, 256] on div "Engaged" at bounding box center [573, 261] width 50 height 17
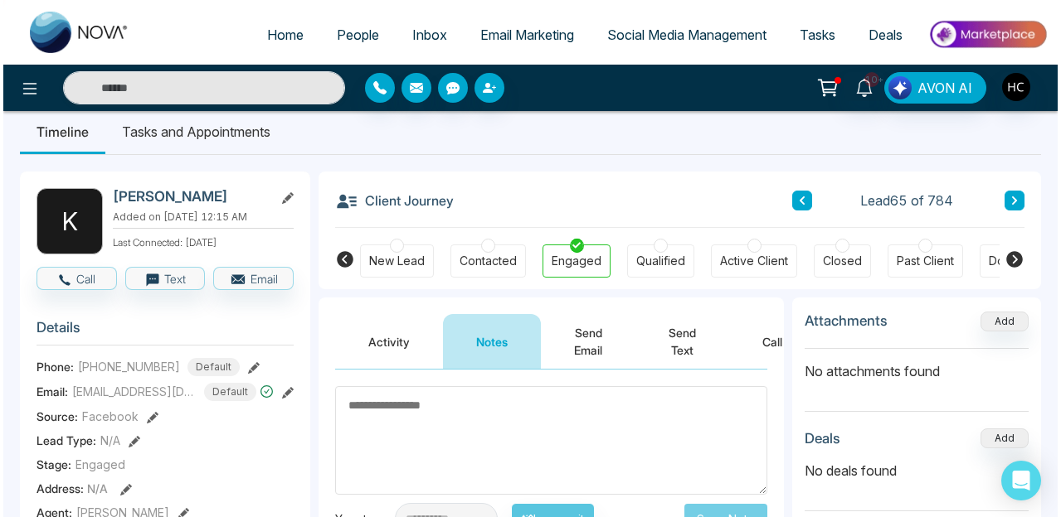
scroll to position [0, 0]
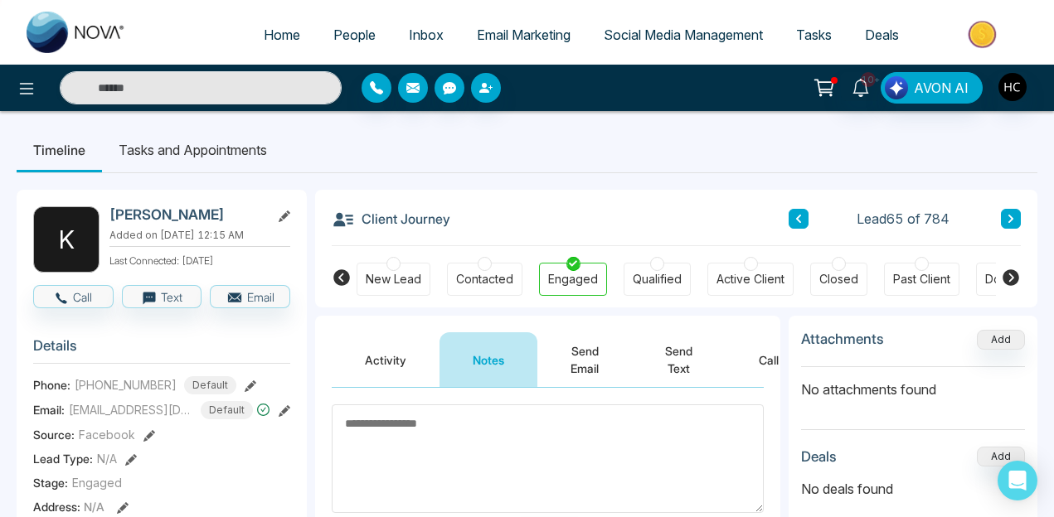
click at [238, 144] on li "Tasks and Appointments" at bounding box center [193, 150] width 182 height 45
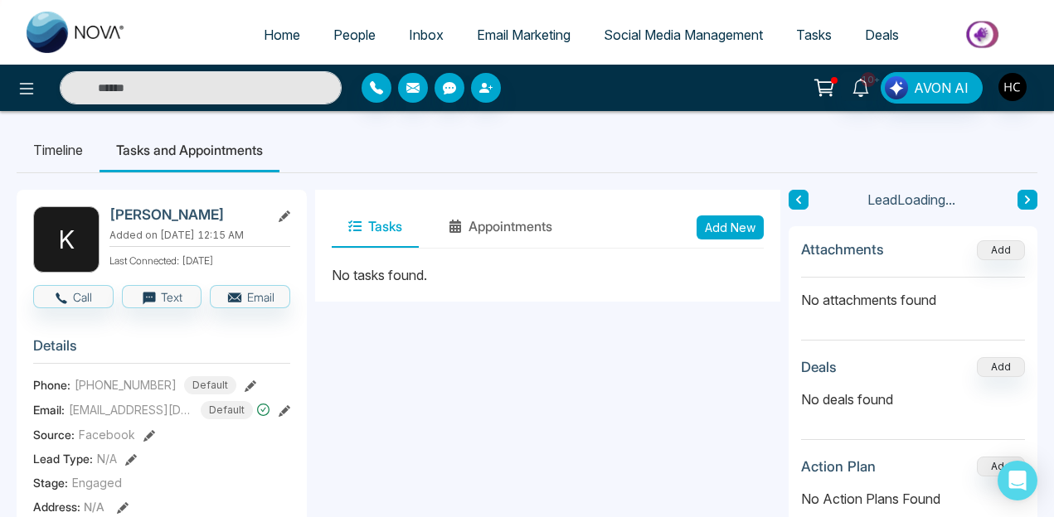
click at [376, 277] on div "No tasks found." at bounding box center [548, 275] width 432 height 20
click at [745, 216] on button "Add New" at bounding box center [730, 228] width 67 height 24
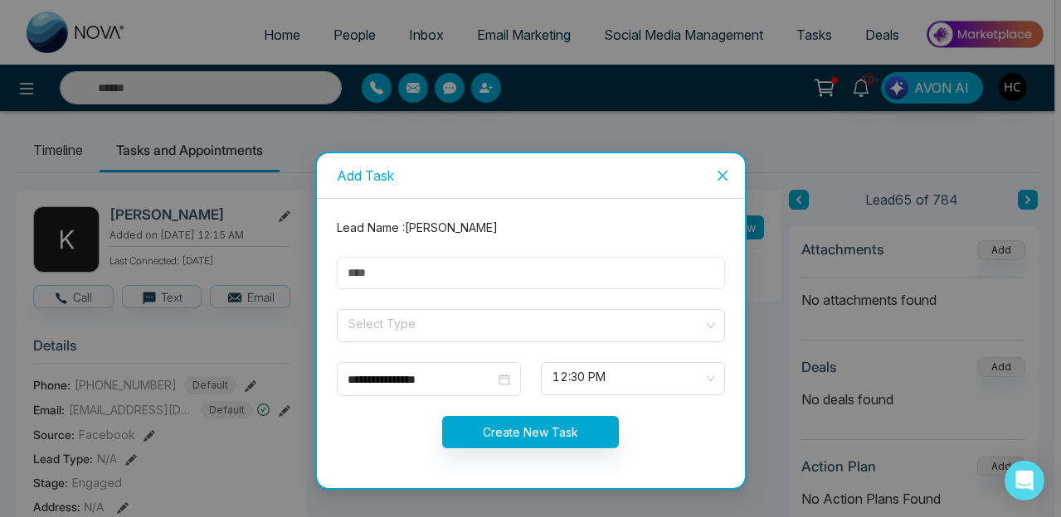
click at [453, 271] on input "text" at bounding box center [531, 273] width 388 height 32
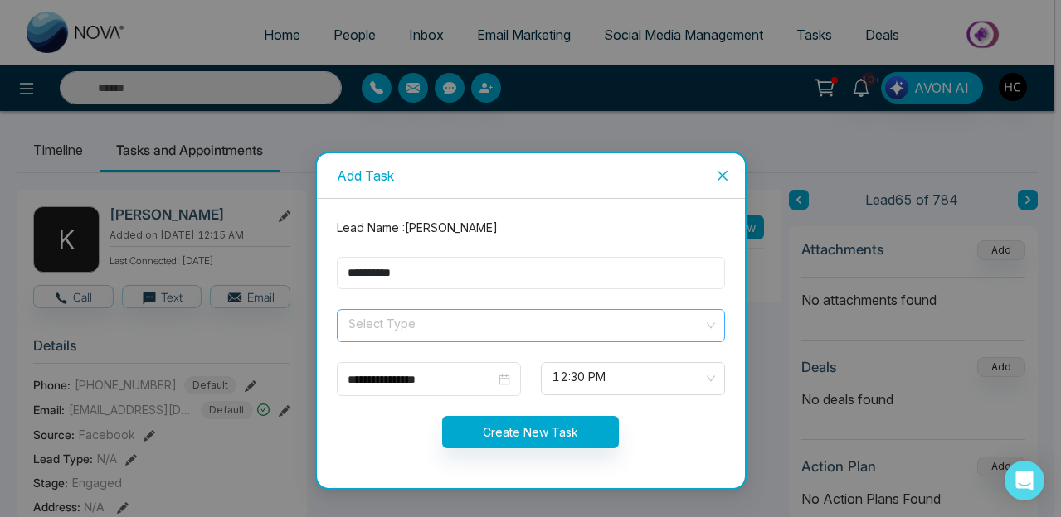
click at [384, 339] on span at bounding box center [525, 326] width 357 height 32
type input "*********"
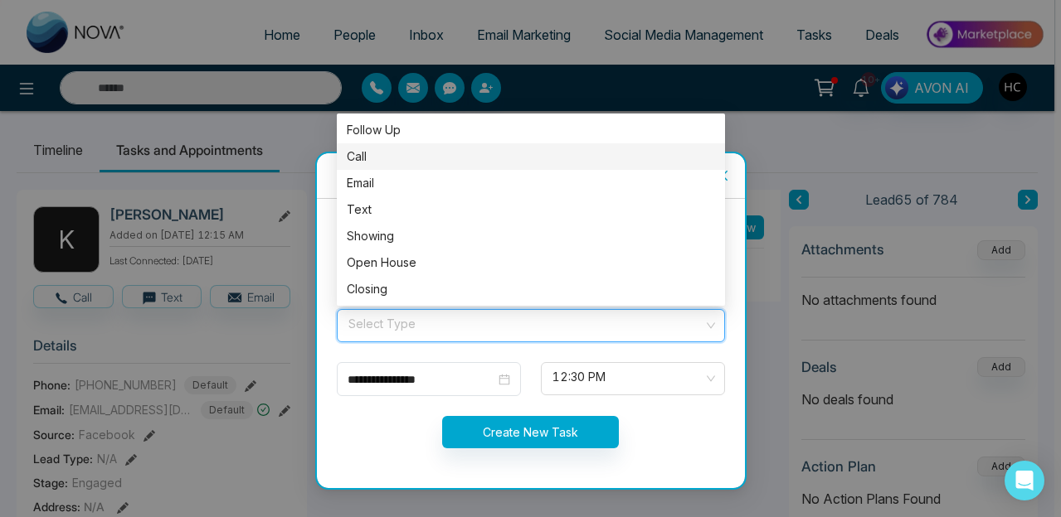
click at [394, 161] on div "Call" at bounding box center [531, 157] width 368 height 18
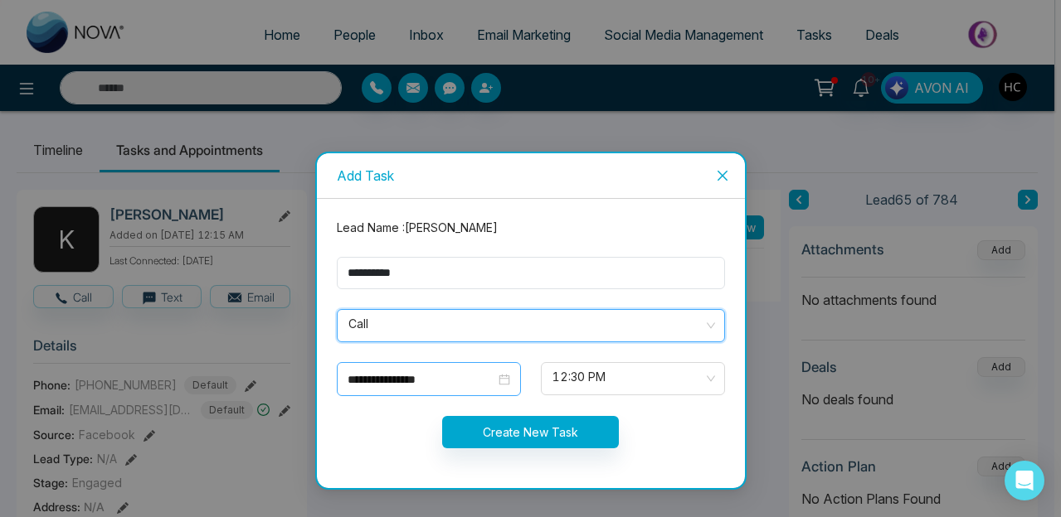
click at [507, 388] on div "**********" at bounding box center [429, 379] width 184 height 34
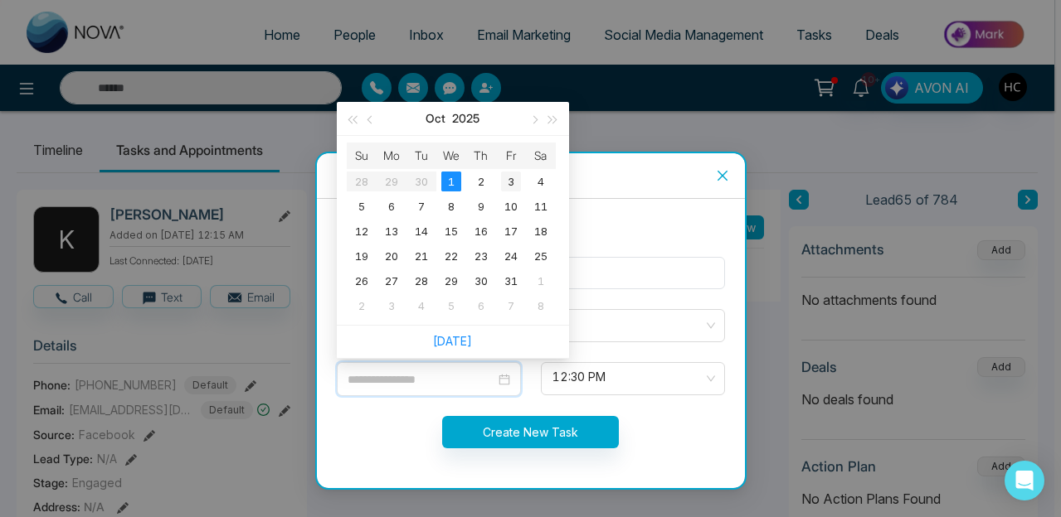
type input "**********"
click at [512, 188] on div "3" at bounding box center [511, 182] width 20 height 20
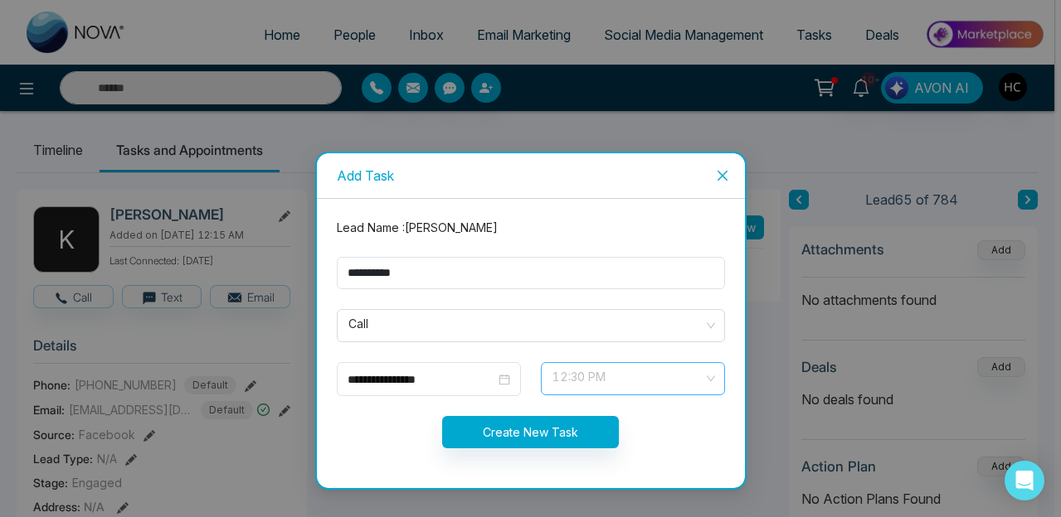
click at [614, 381] on span "12:30 PM" at bounding box center [632, 379] width 161 height 28
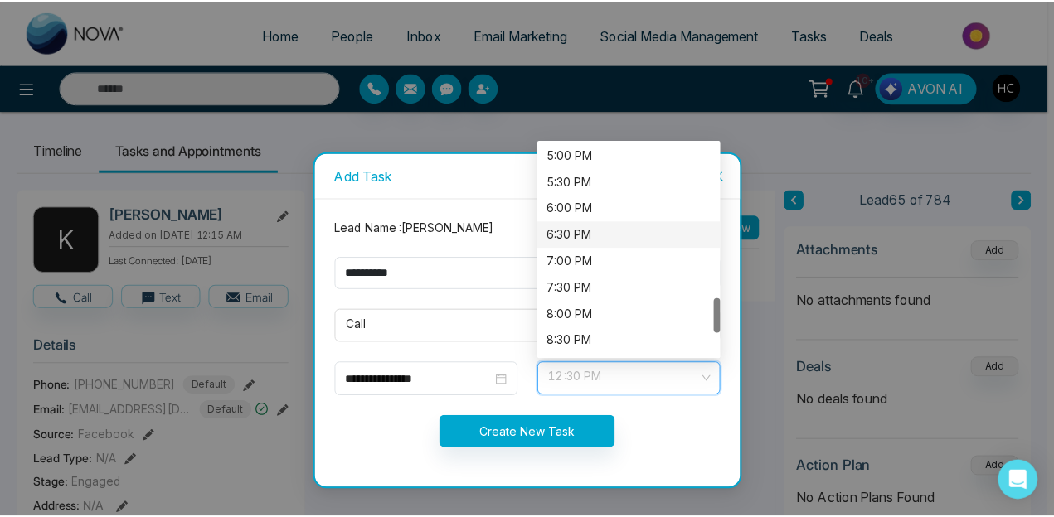
scroll to position [897, 0]
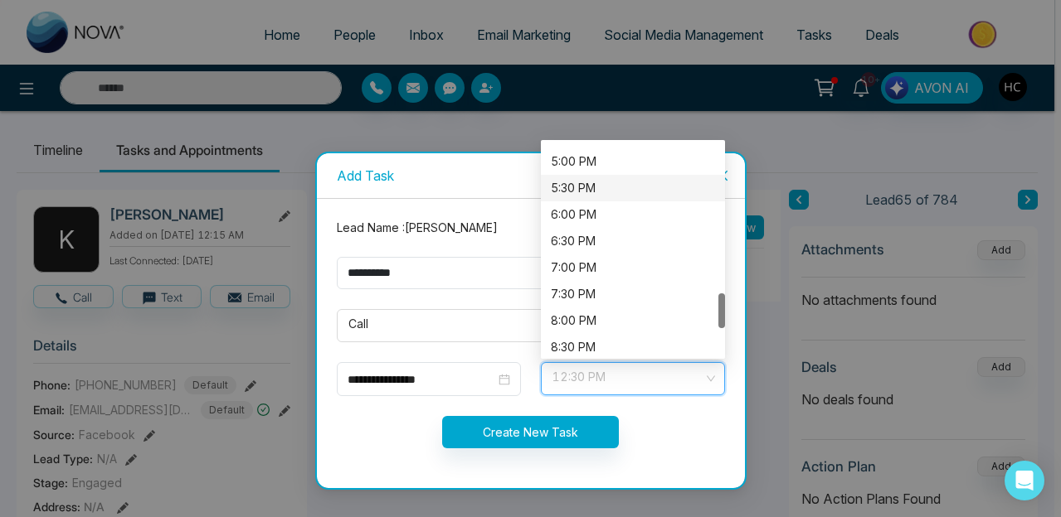
click at [579, 190] on div "5:30 PM" at bounding box center [633, 188] width 164 height 18
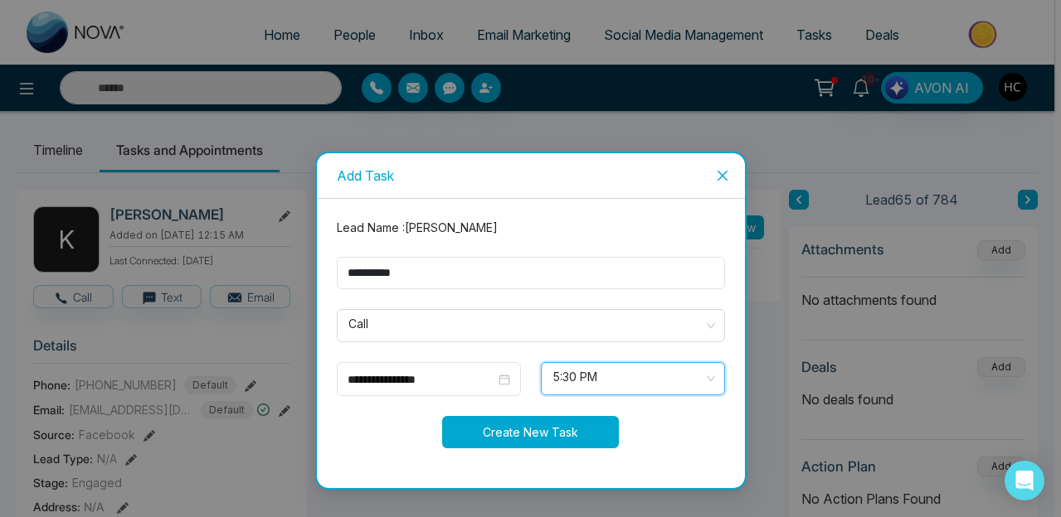
click at [546, 428] on button "Create New Task" at bounding box center [530, 432] width 177 height 32
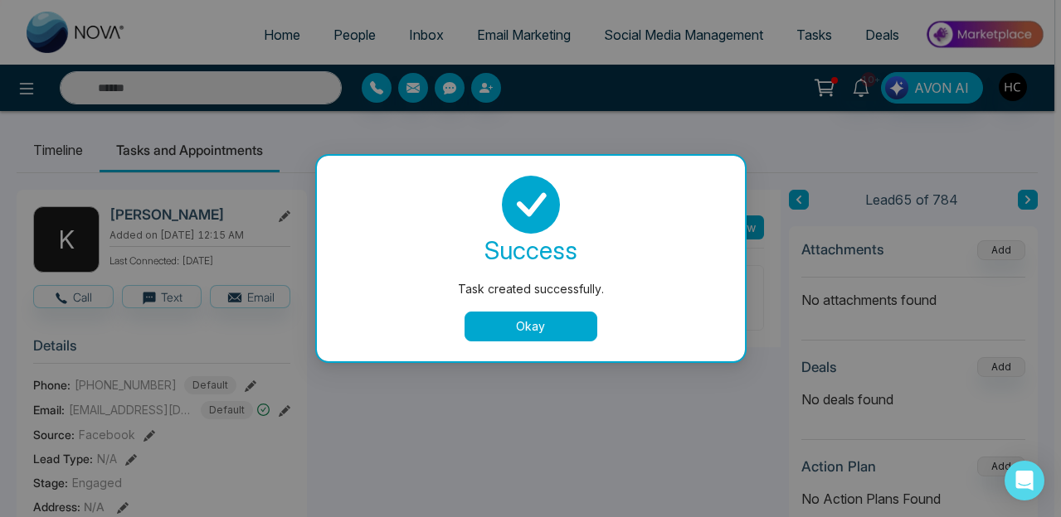
click at [580, 316] on button "Okay" at bounding box center [530, 327] width 133 height 30
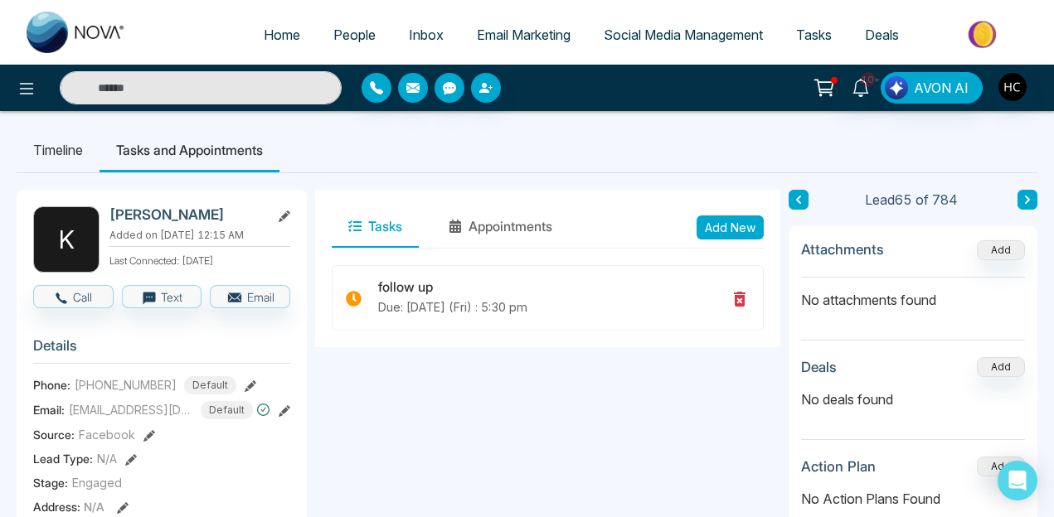
click at [1019, 204] on button at bounding box center [1027, 200] width 20 height 20
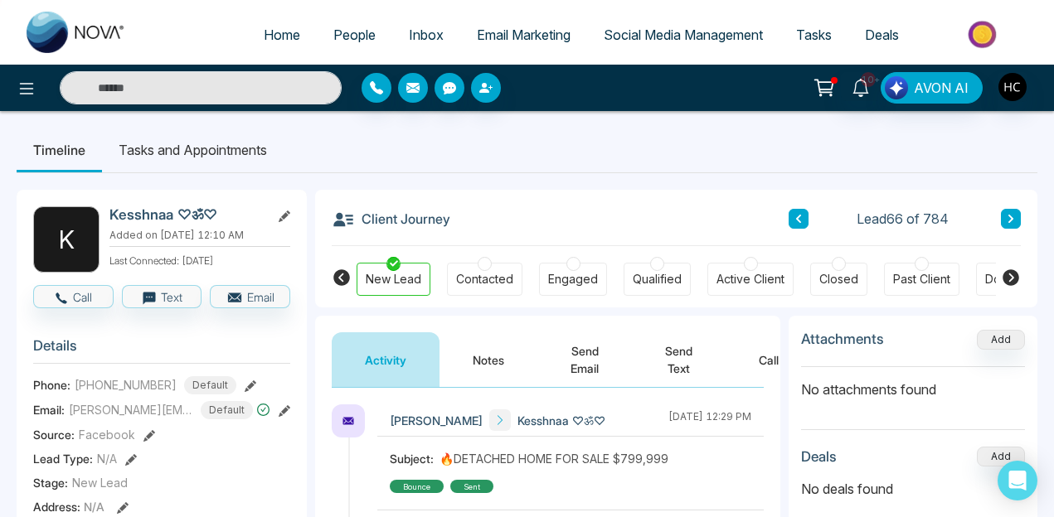
click at [785, 217] on div "Client Journey Lead 66 of 784" at bounding box center [676, 218] width 689 height 56
click at [790, 217] on button at bounding box center [799, 219] width 20 height 20
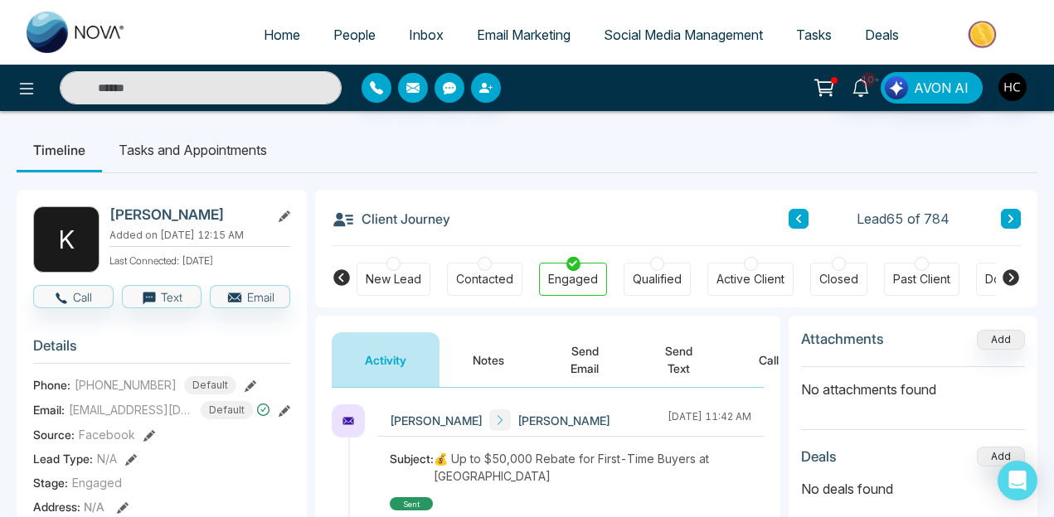
click at [997, 223] on div "Lead 65 of 784" at bounding box center [905, 219] width 232 height 20
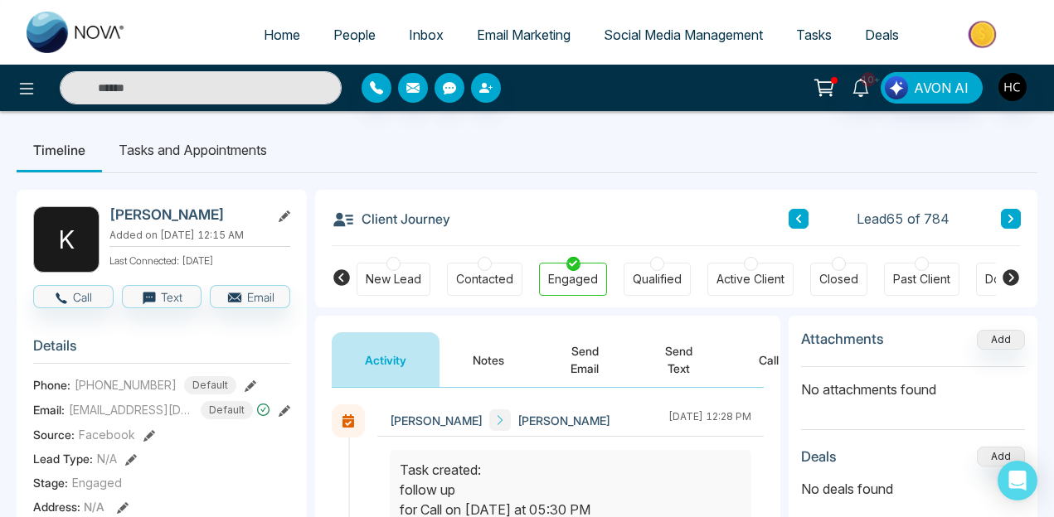
click at [1012, 221] on icon at bounding box center [1011, 219] width 8 height 10
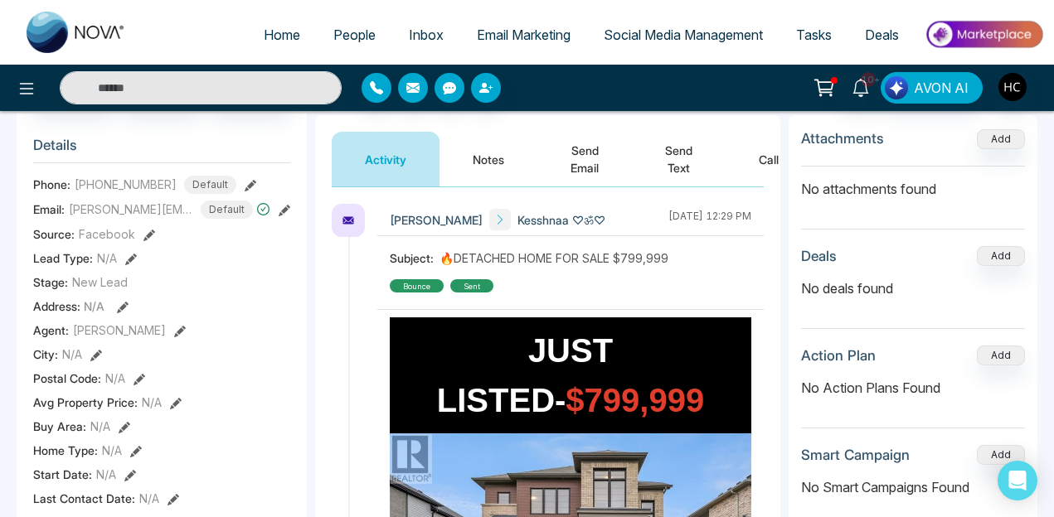
scroll to position [193, 0]
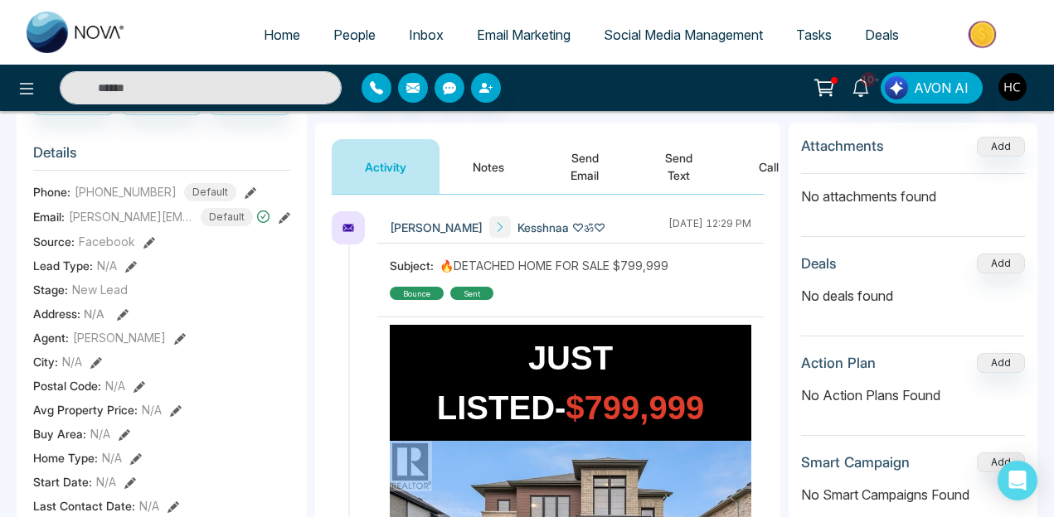
click at [488, 167] on button "Notes" at bounding box center [488, 166] width 98 height 55
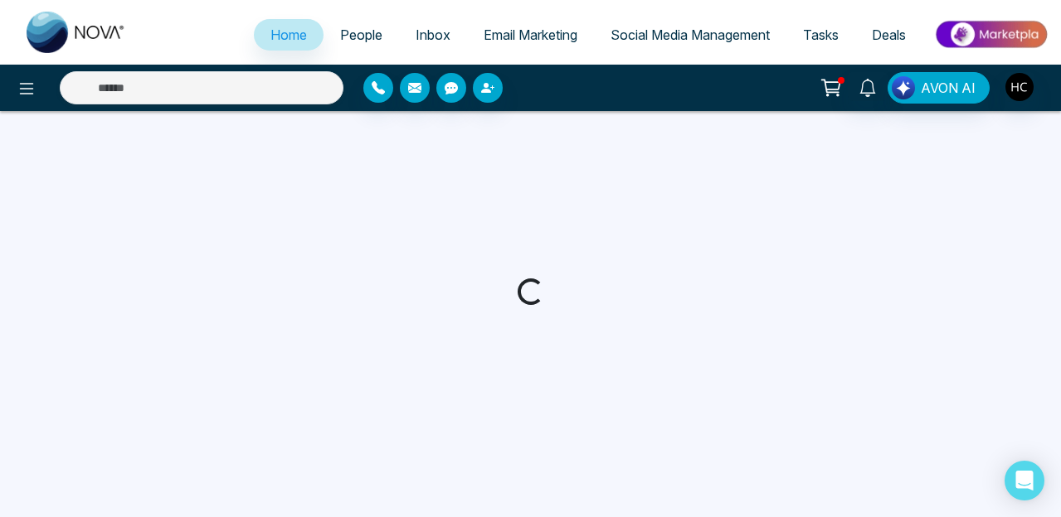
select select "*"
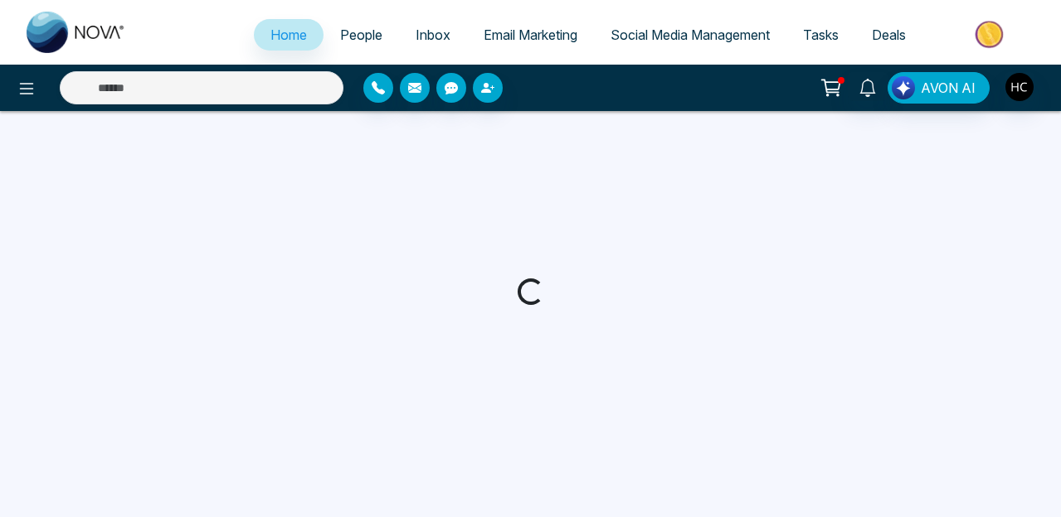
select select "*"
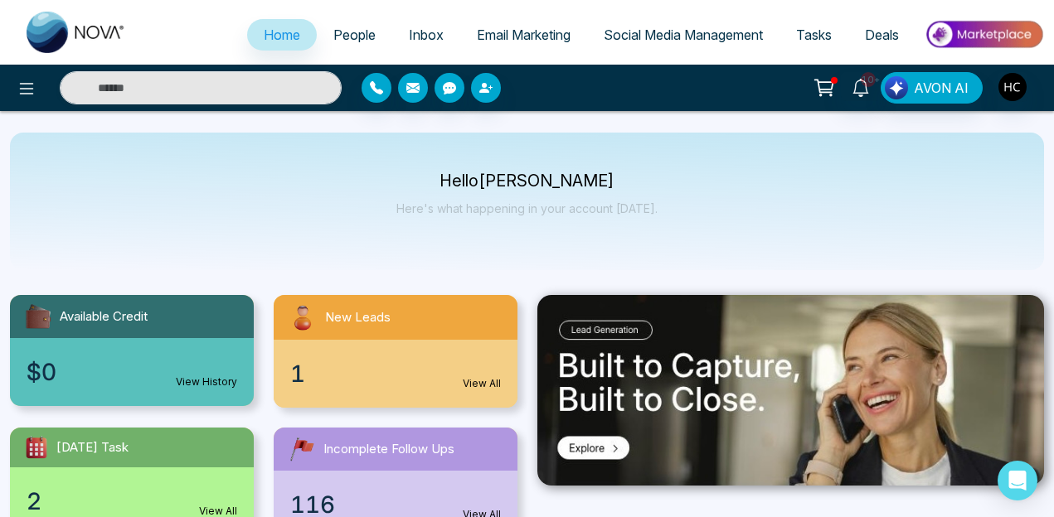
click at [350, 48] on link "People" at bounding box center [354, 35] width 75 height 32
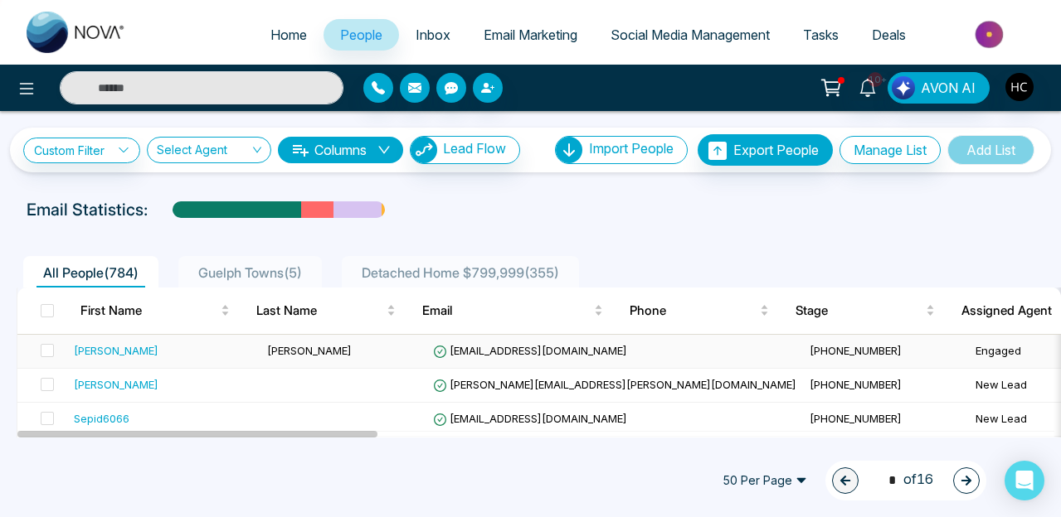
scroll to position [1605, 0]
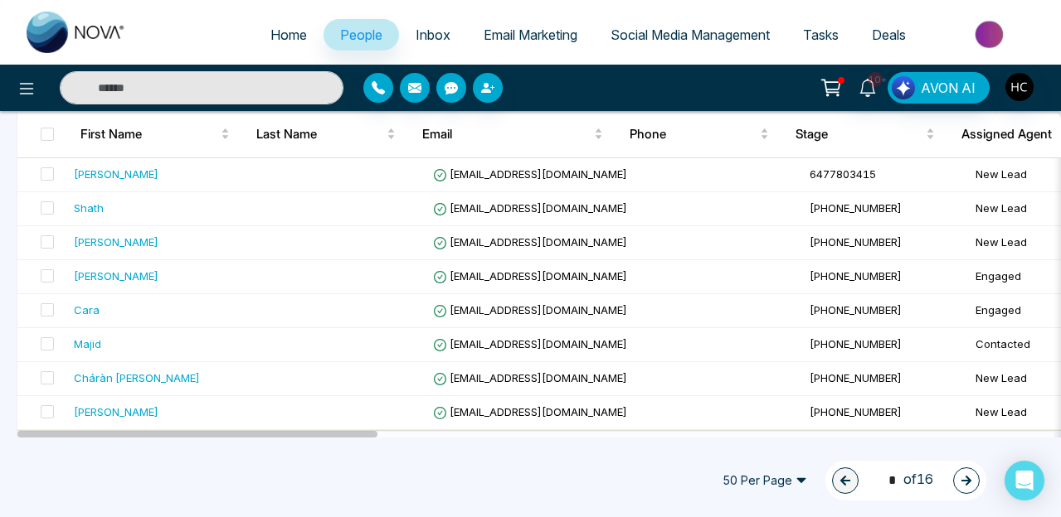
click at [960, 486] on icon "button" at bounding box center [966, 481] width 12 height 12
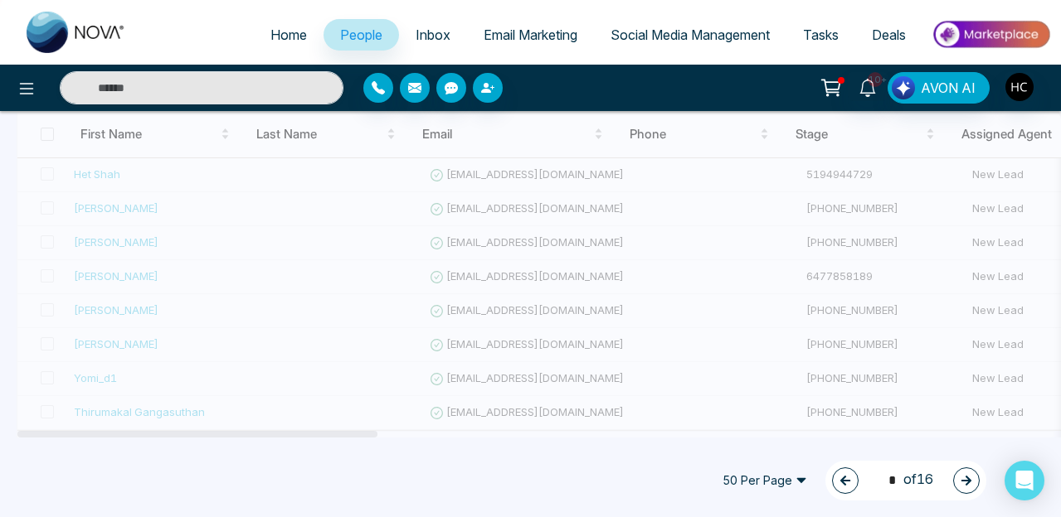
type input "*"
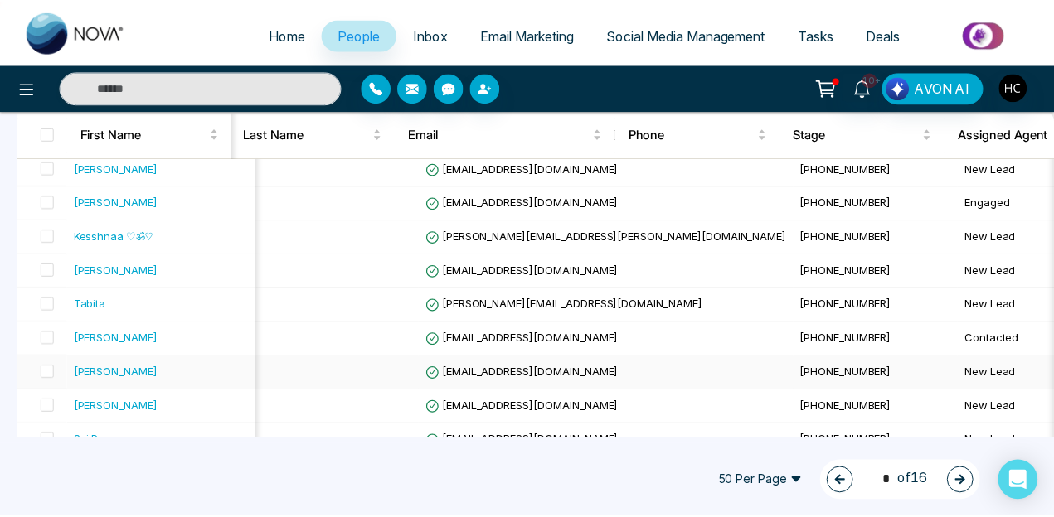
scroll to position [615, 0]
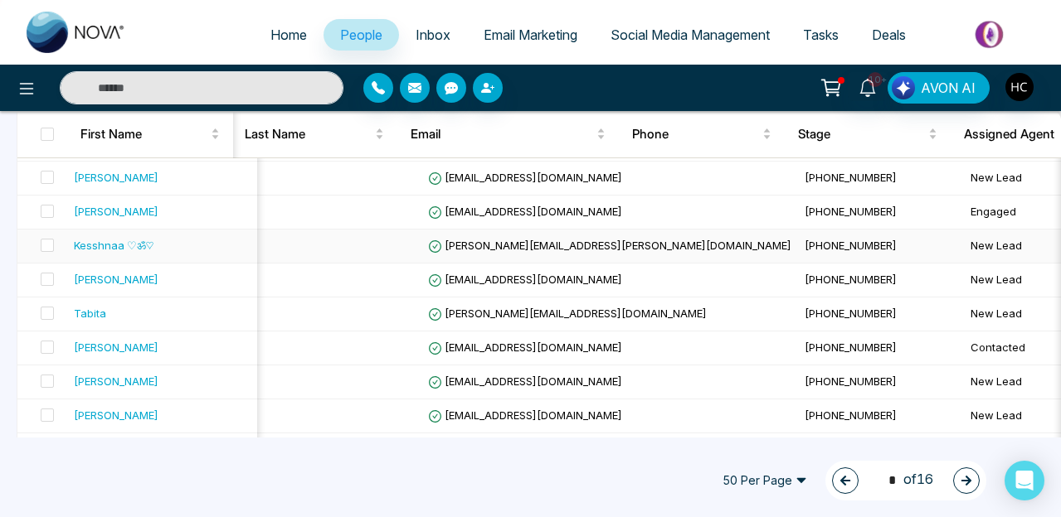
click at [112, 245] on div "Kesshnaa ♡ॐ♡" at bounding box center [114, 245] width 80 height 17
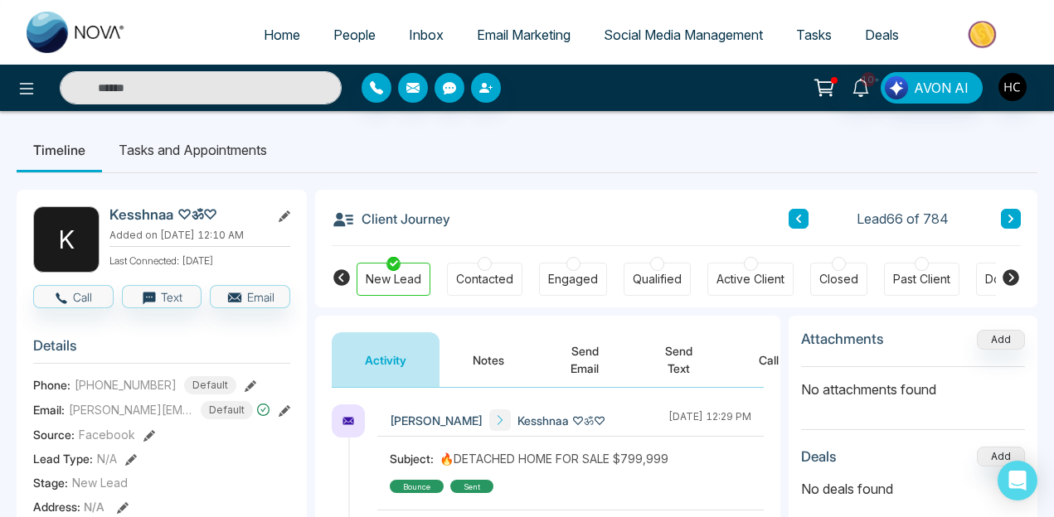
click at [493, 354] on button "Notes" at bounding box center [488, 360] width 98 height 55
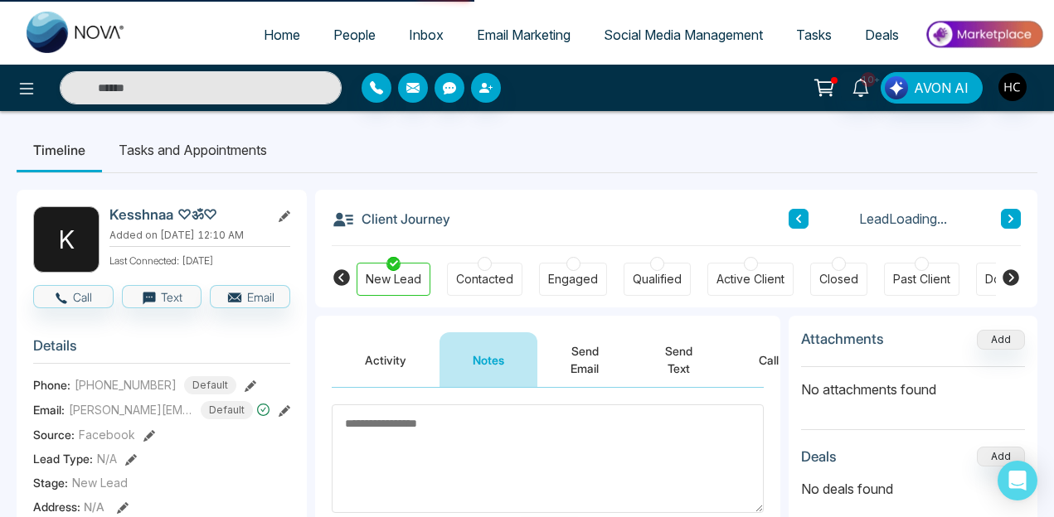
click at [445, 430] on textarea at bounding box center [548, 459] width 432 height 109
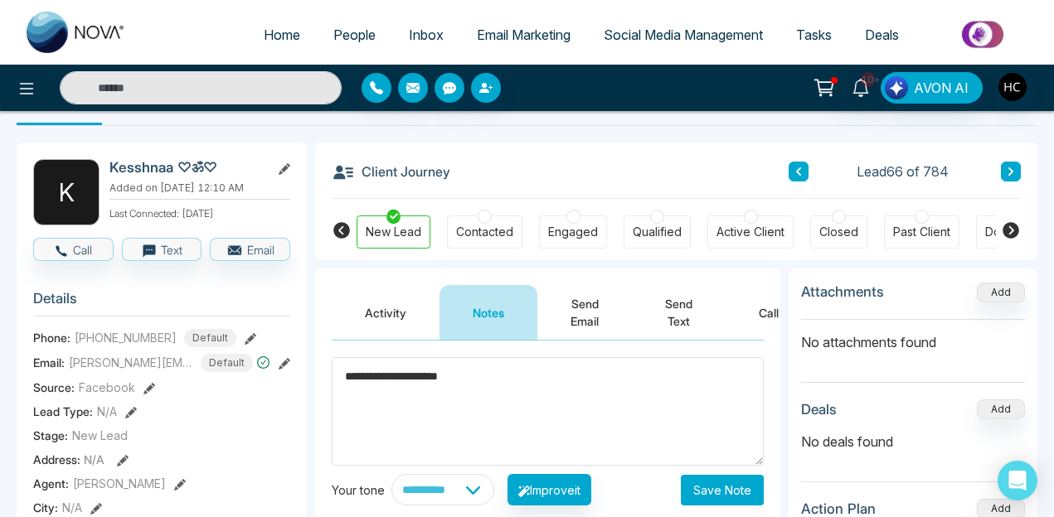
scroll to position [61, 0]
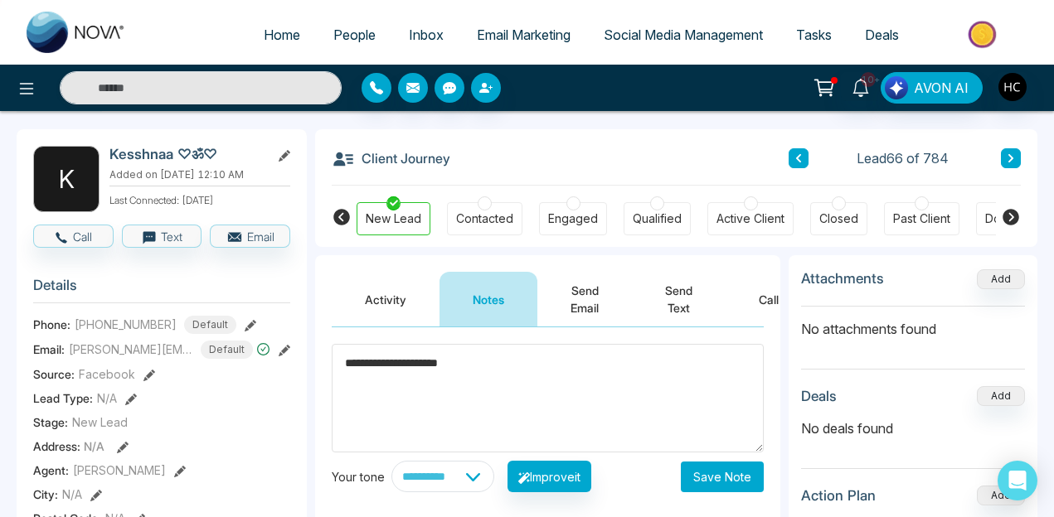
type textarea "**********"
click at [723, 473] on button "Save Note" at bounding box center [722, 477] width 83 height 31
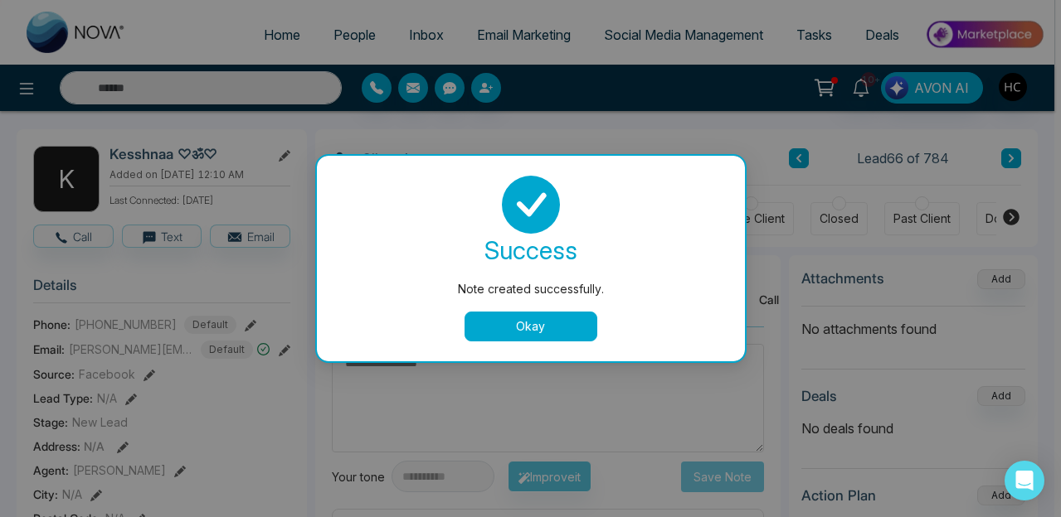
click at [546, 316] on button "Okay" at bounding box center [530, 327] width 133 height 30
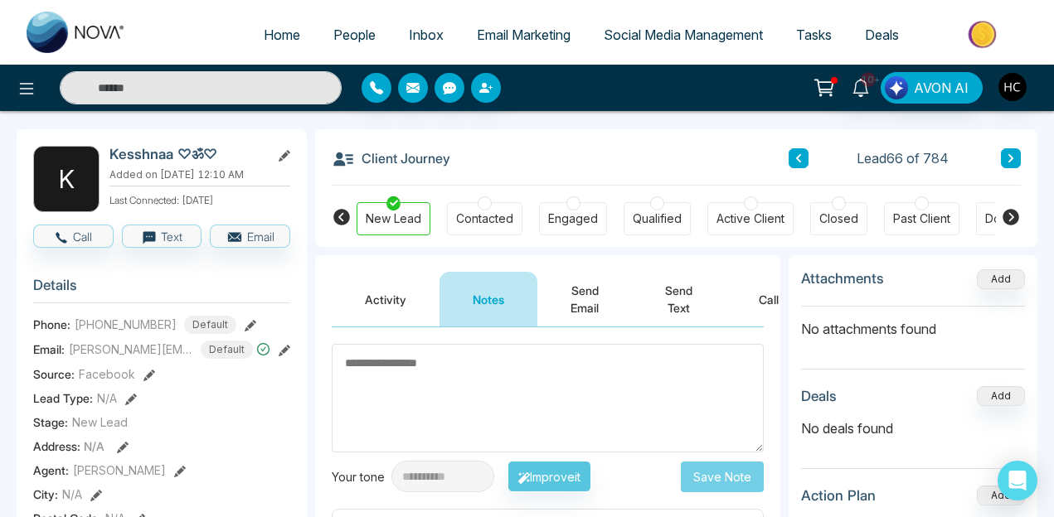
click at [475, 216] on div "Contacted" at bounding box center [484, 219] width 57 height 17
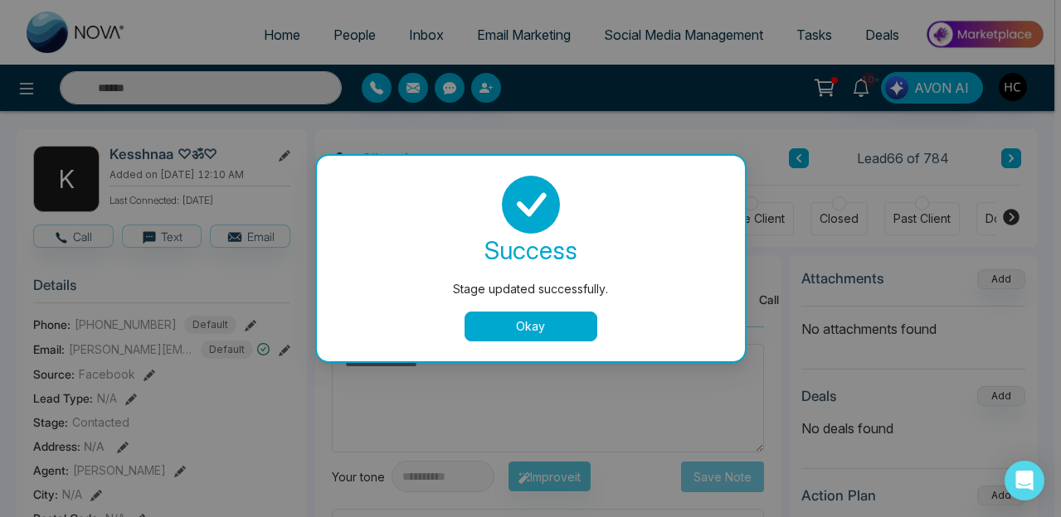
click at [577, 323] on button "Okay" at bounding box center [530, 327] width 133 height 30
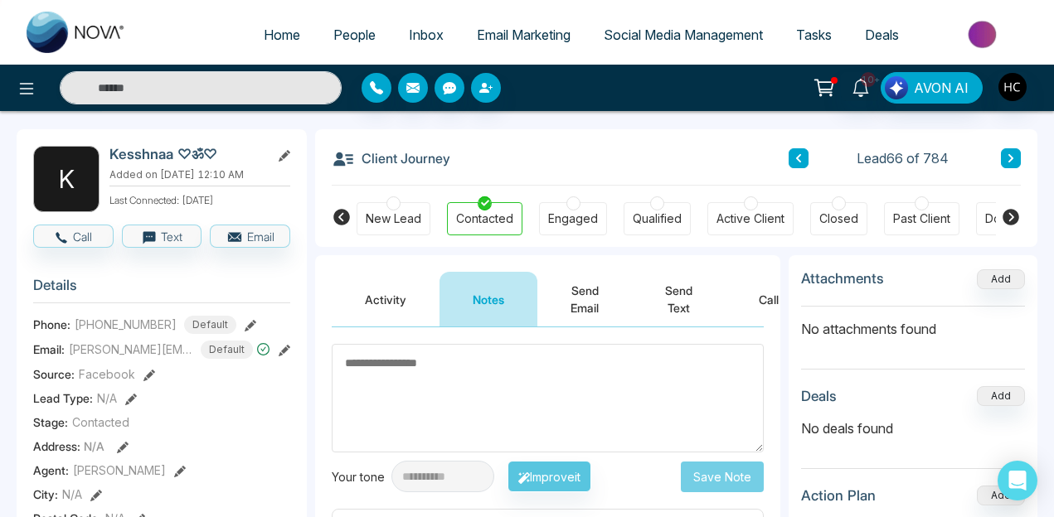
click at [1000, 169] on div "Client Journey Lead 66 of 784" at bounding box center [676, 157] width 689 height 56
click at [1011, 158] on icon at bounding box center [1011, 158] width 8 height 10
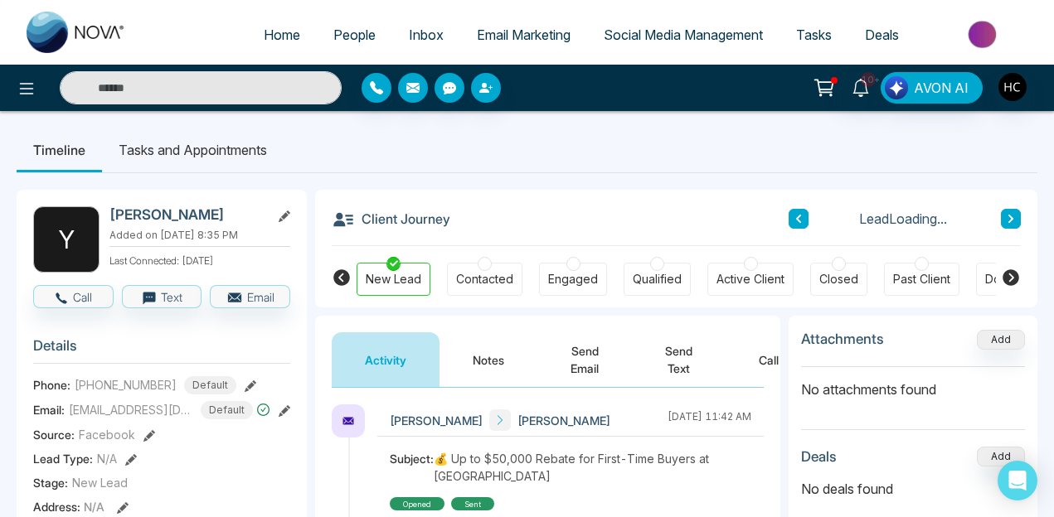
scroll to position [48, 0]
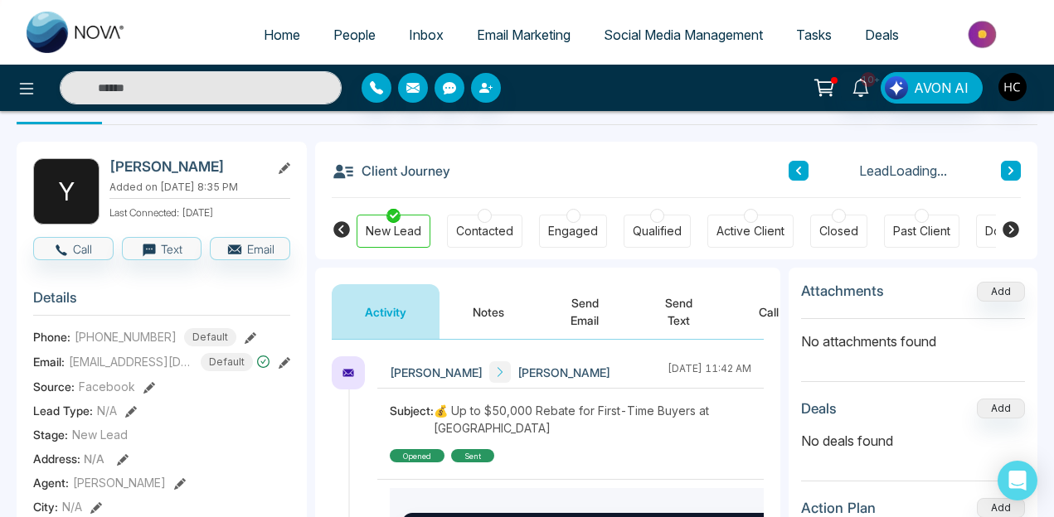
click at [477, 322] on button "Notes" at bounding box center [488, 311] width 98 height 55
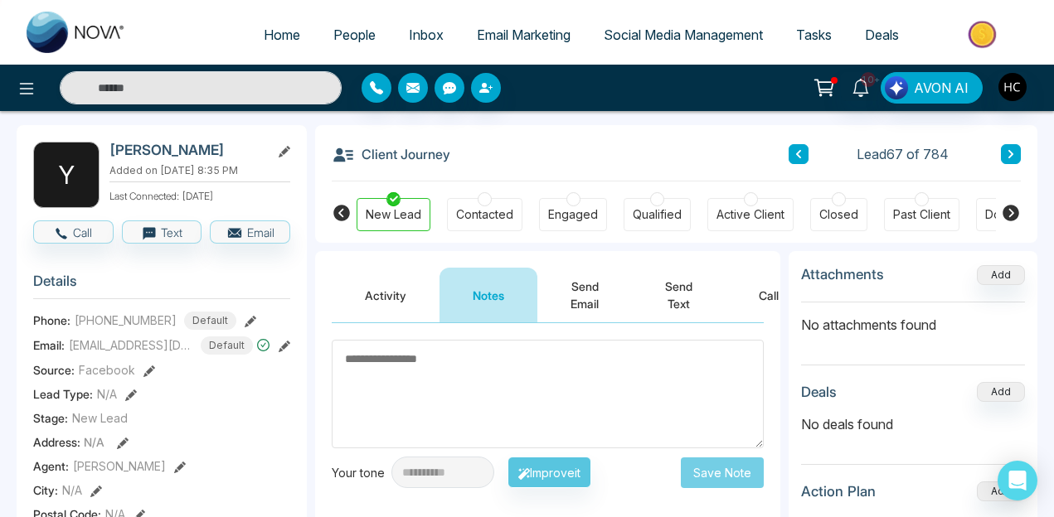
scroll to position [41, 0]
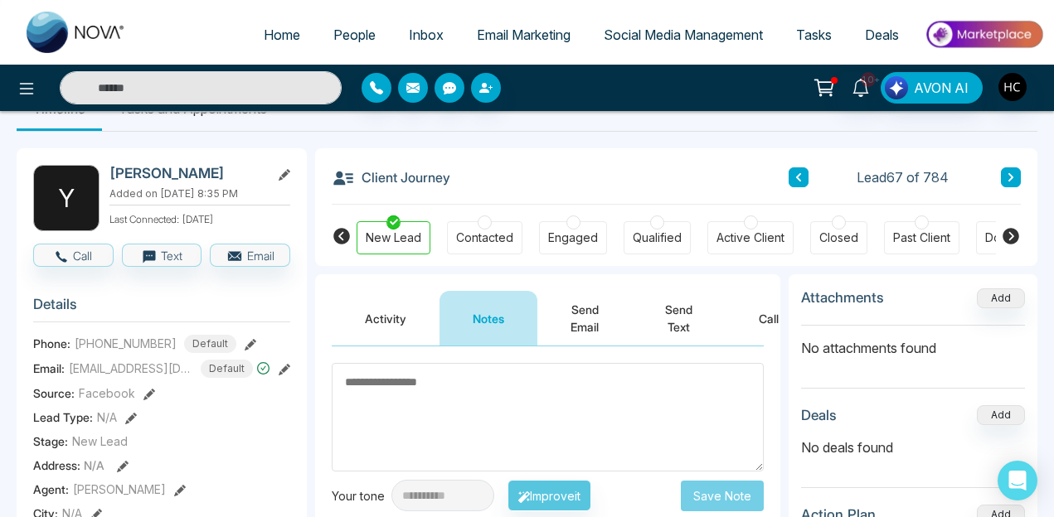
click at [1012, 176] on icon at bounding box center [1011, 177] width 8 height 10
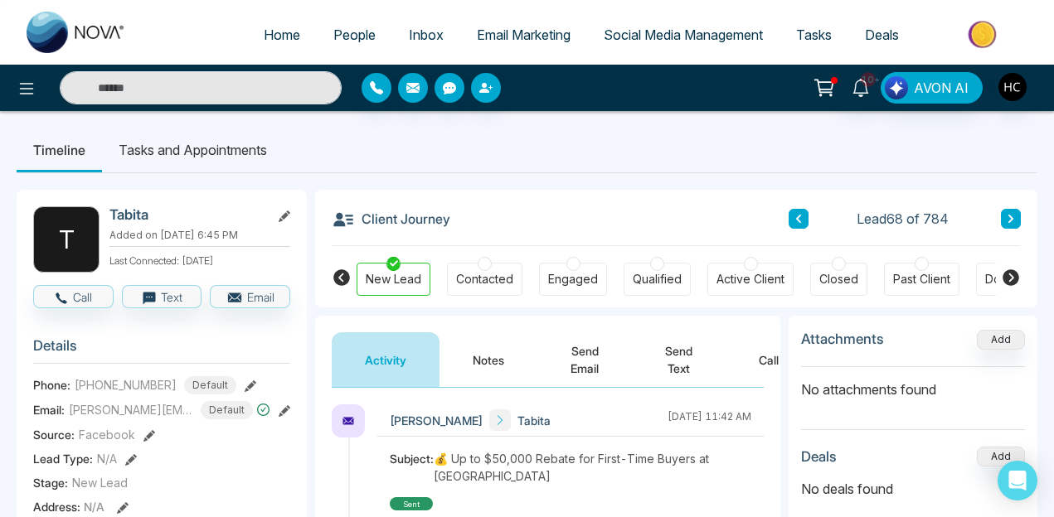
click at [498, 353] on button "Notes" at bounding box center [488, 360] width 98 height 55
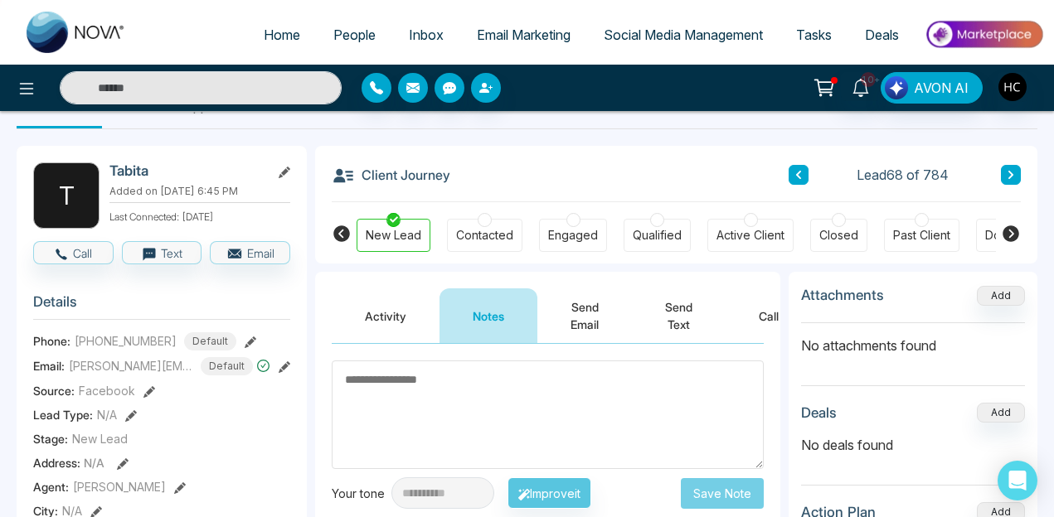
scroll to position [72, 0]
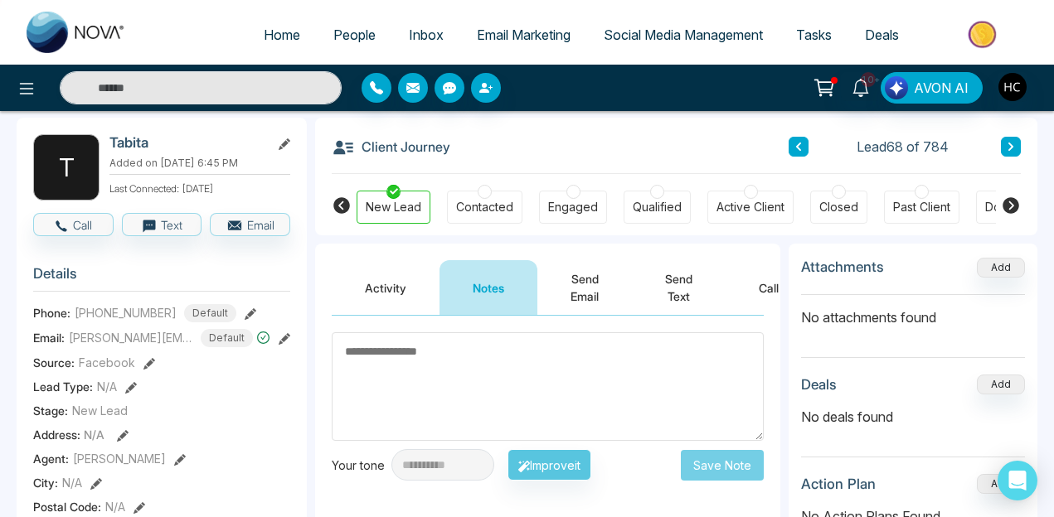
click at [391, 294] on button "Activity" at bounding box center [386, 287] width 108 height 55
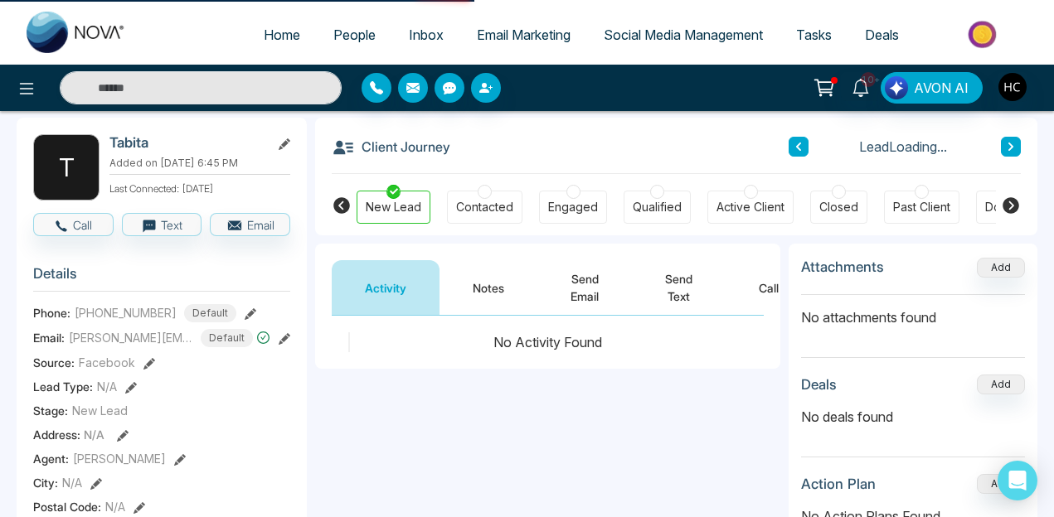
click at [500, 291] on button "Notes" at bounding box center [488, 287] width 98 height 55
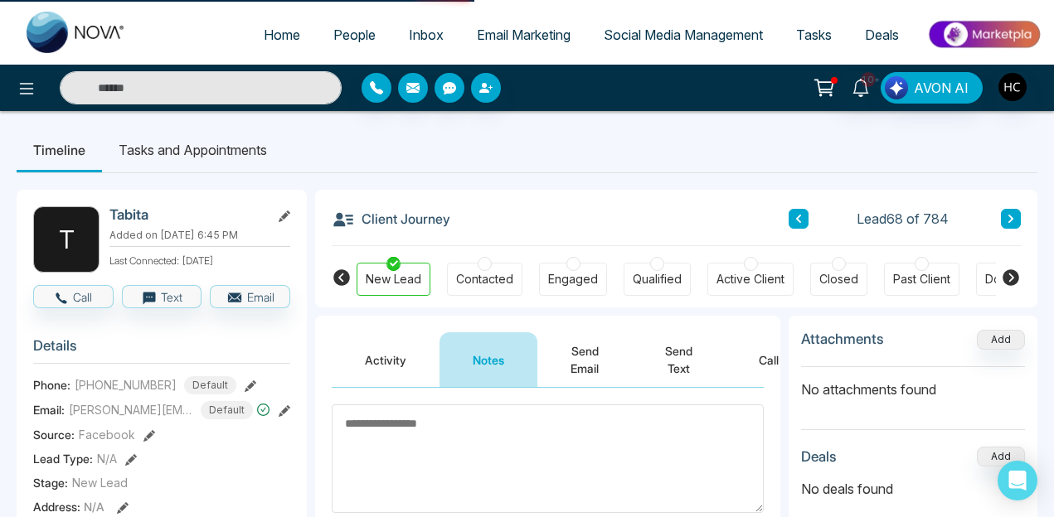
click at [800, 217] on icon at bounding box center [798, 219] width 8 height 10
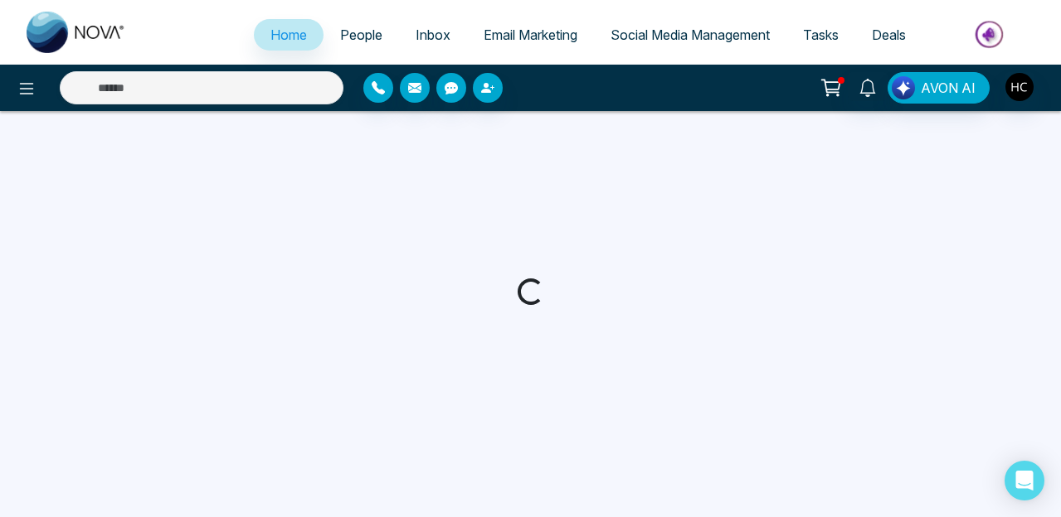
select select "*"
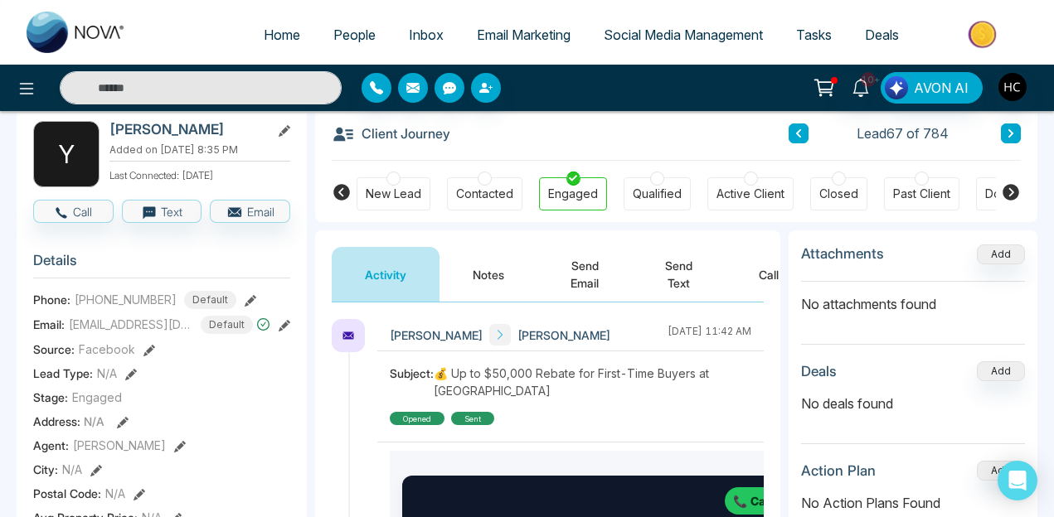
scroll to position [97, 0]
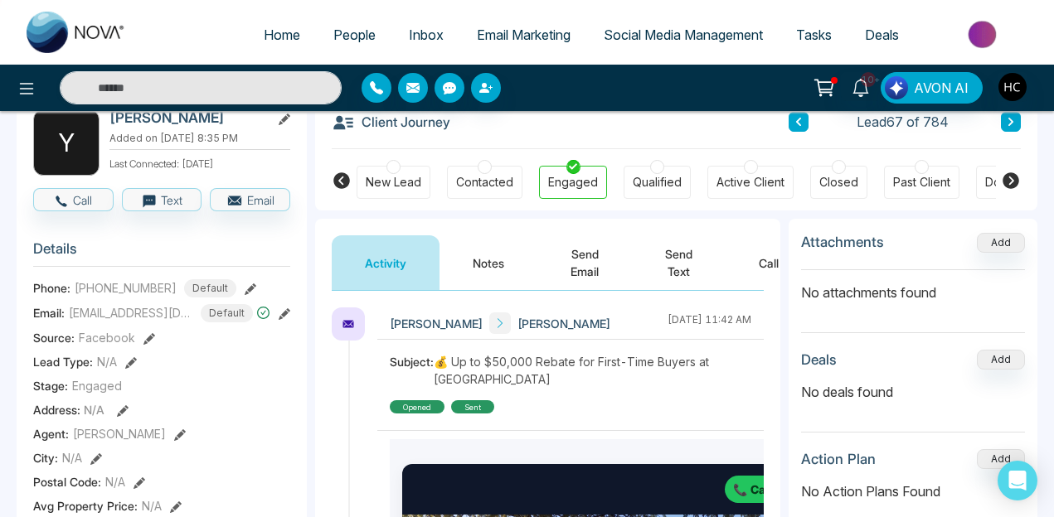
click at [486, 275] on button "Notes" at bounding box center [488, 262] width 98 height 55
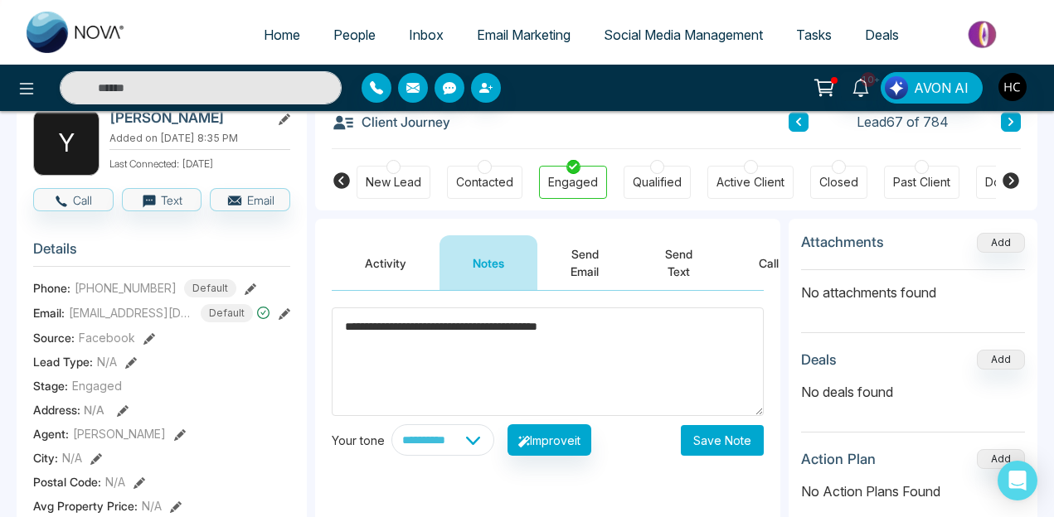
type textarea "**********"
click at [728, 446] on button "Save Note" at bounding box center [722, 440] width 83 height 31
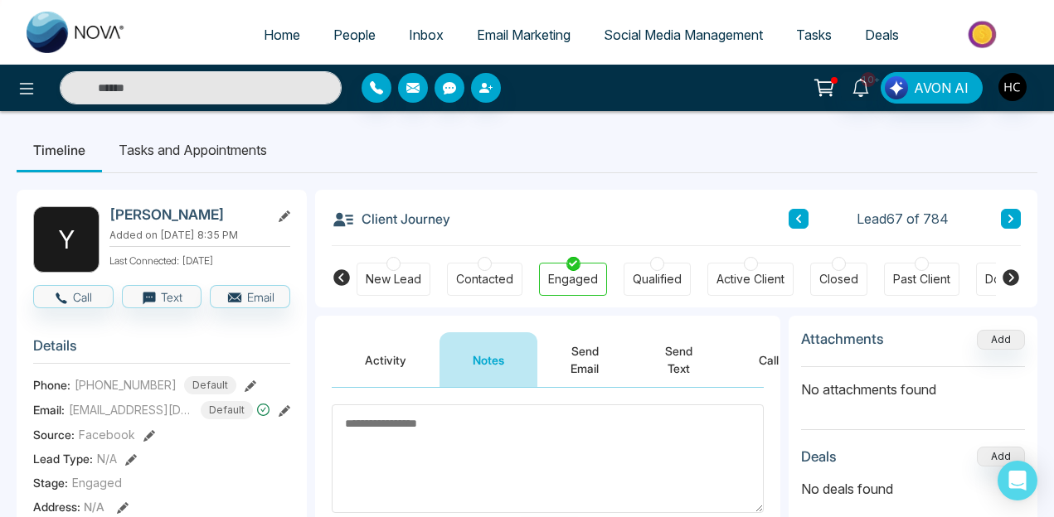
click at [238, 150] on li "Tasks and Appointments" at bounding box center [193, 150] width 182 height 45
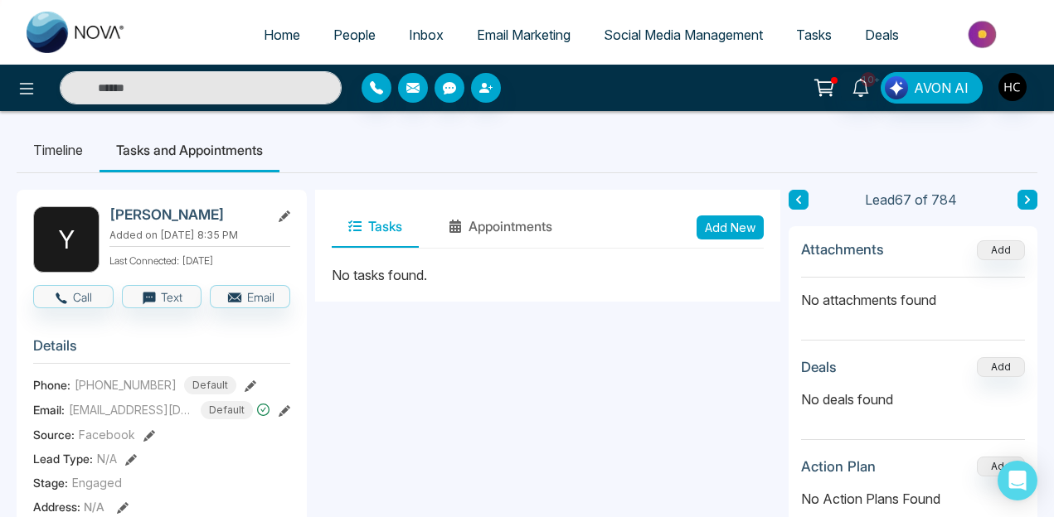
click at [746, 216] on button "Add New" at bounding box center [730, 228] width 67 height 24
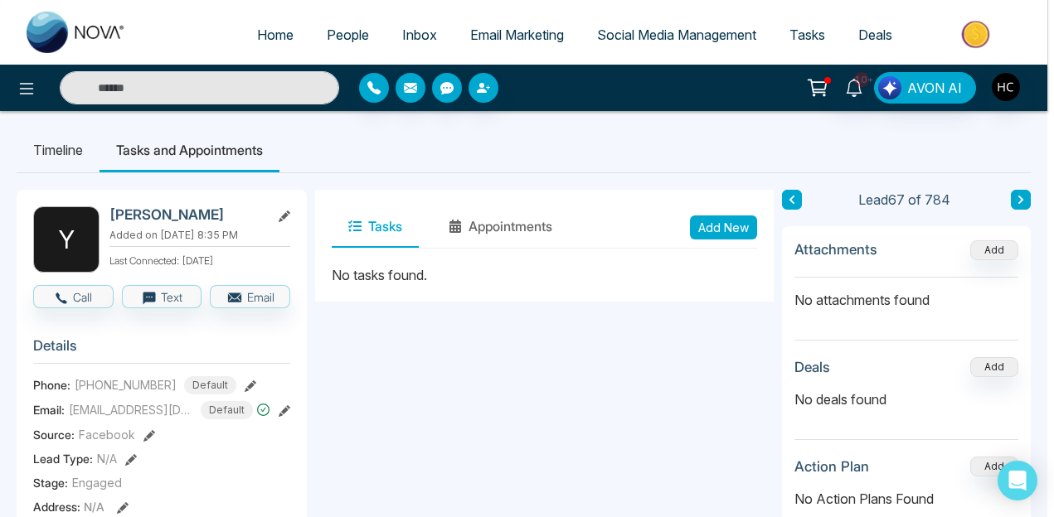
type input "**********"
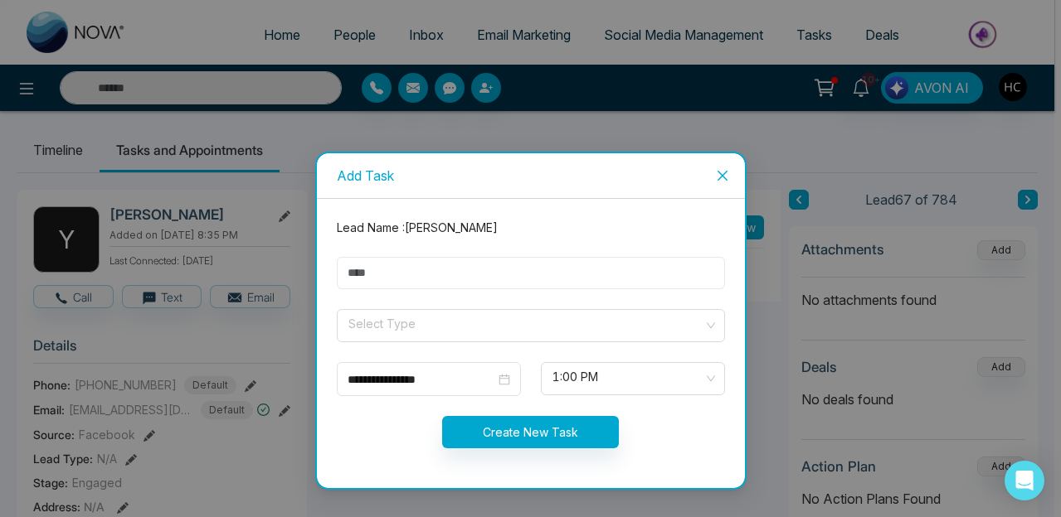
click at [462, 270] on input "text" at bounding box center [531, 273] width 388 height 32
type input "****"
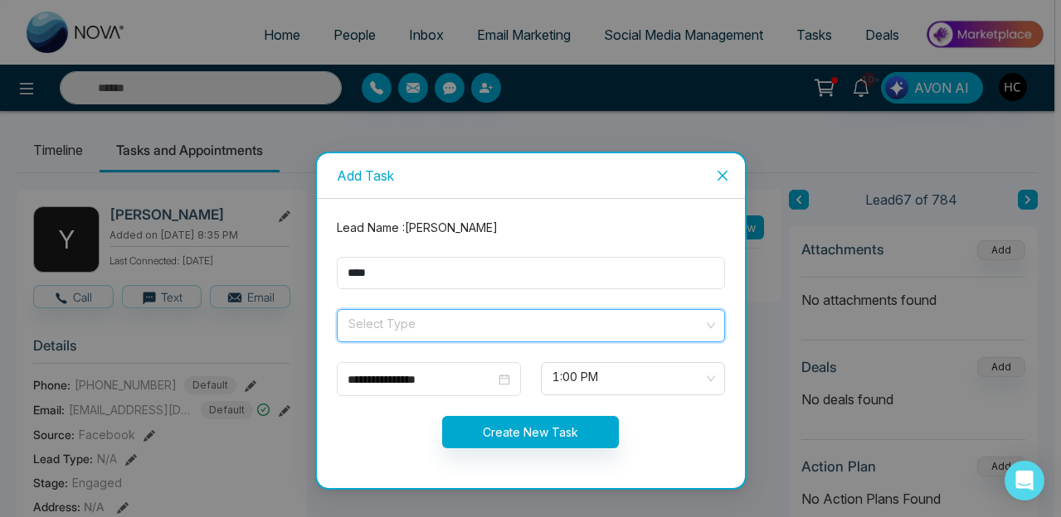
click at [406, 326] on input "search" at bounding box center [525, 322] width 357 height 25
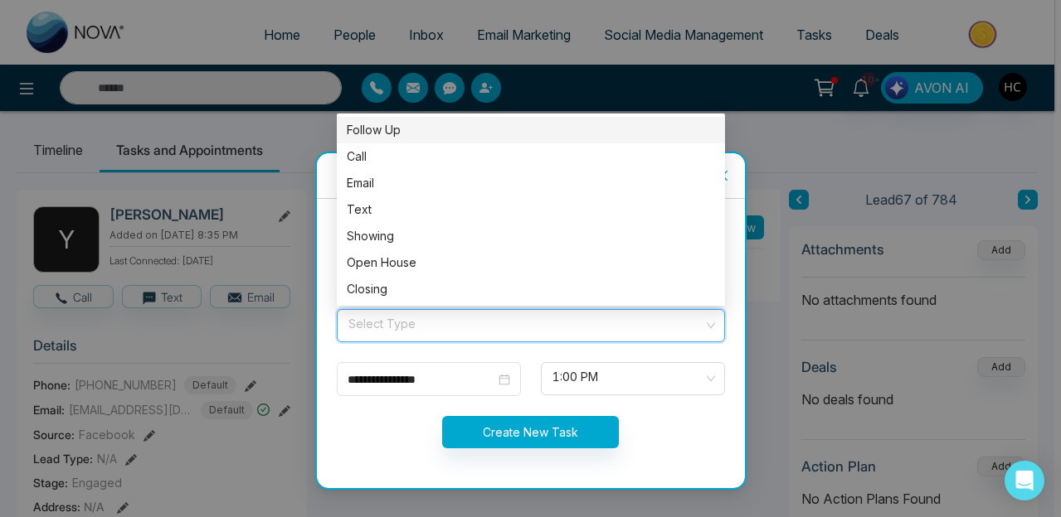
click at [454, 134] on div "Follow Up" at bounding box center [531, 130] width 368 height 18
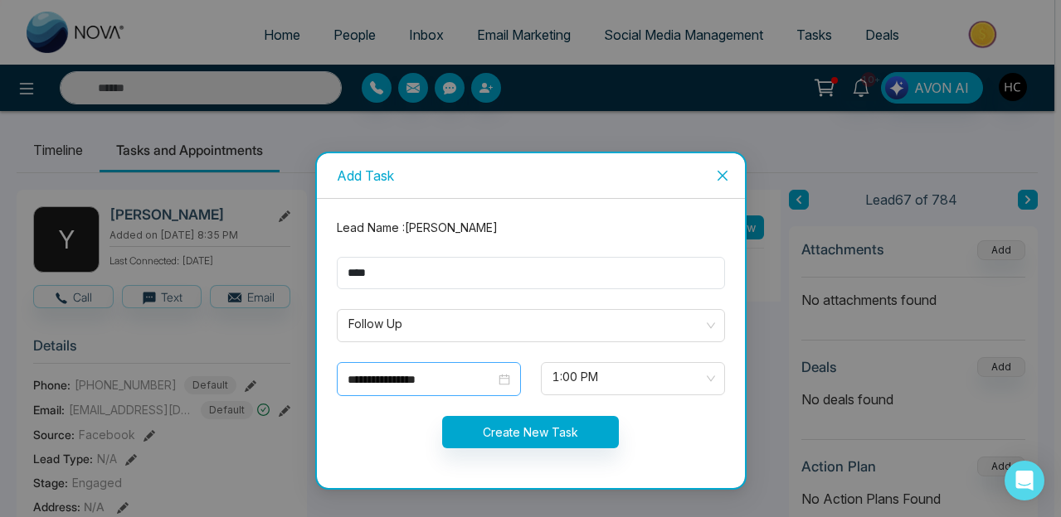
click at [507, 384] on div "**********" at bounding box center [428, 380] width 163 height 18
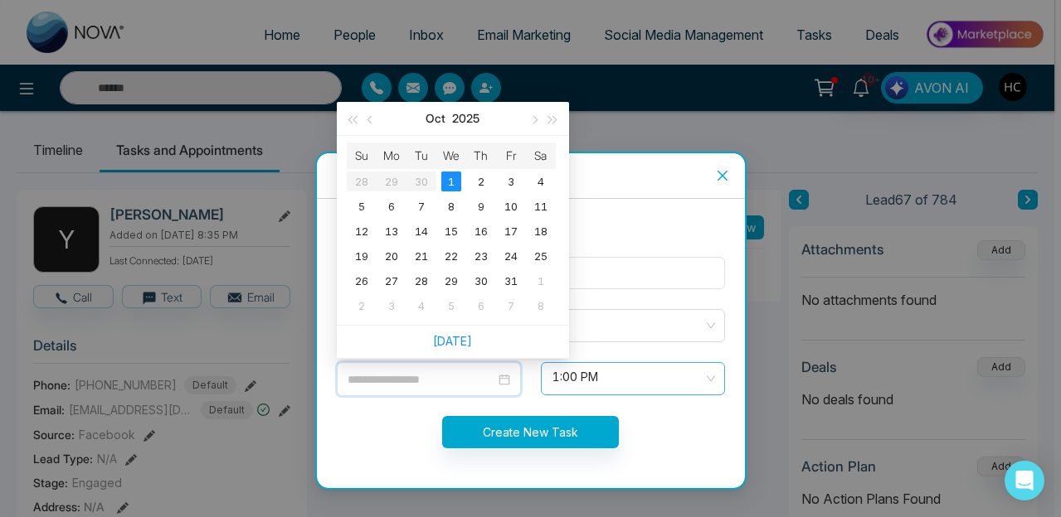
type input "**********"
click at [624, 378] on span "1:00 PM" at bounding box center [632, 379] width 161 height 28
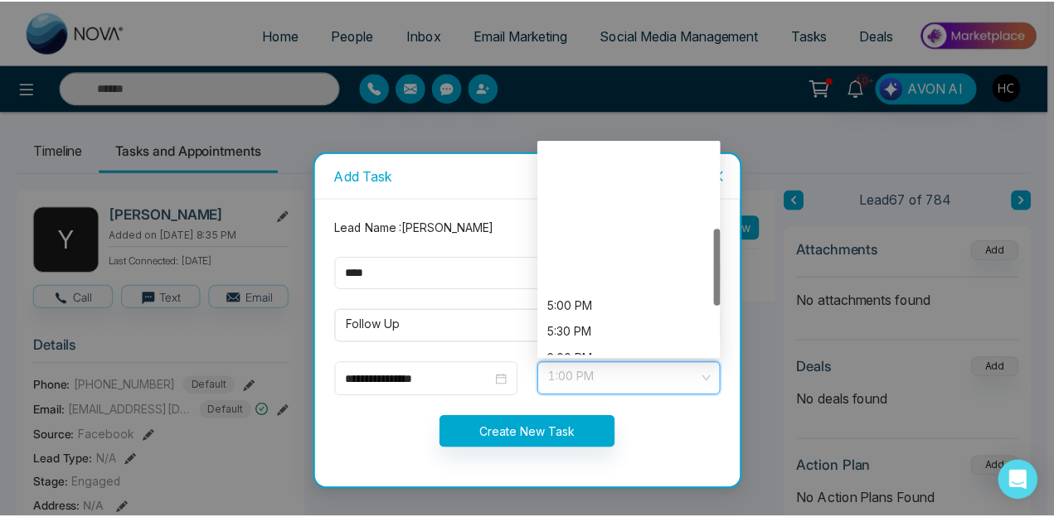
scroll to position [242, 0]
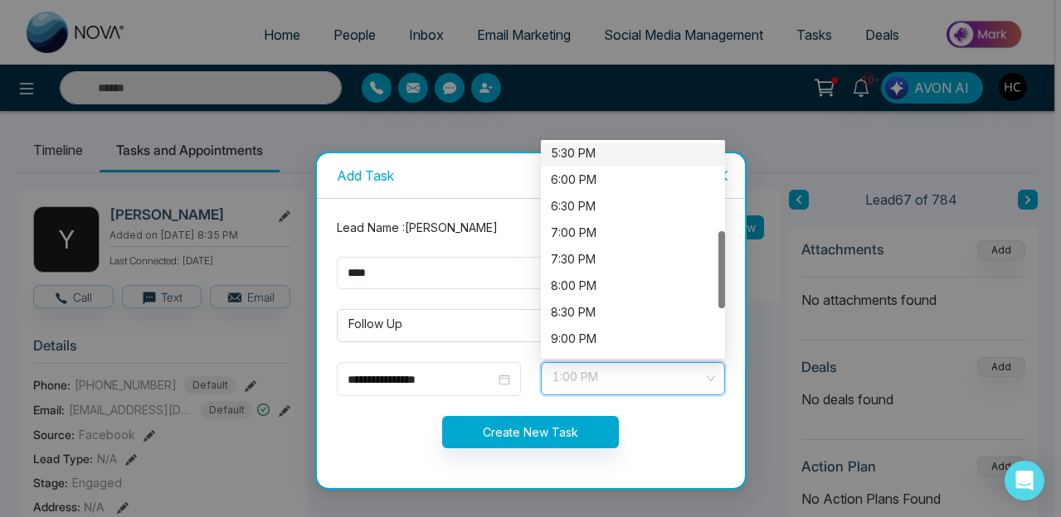
click at [602, 152] on div "5:30 PM" at bounding box center [633, 153] width 164 height 18
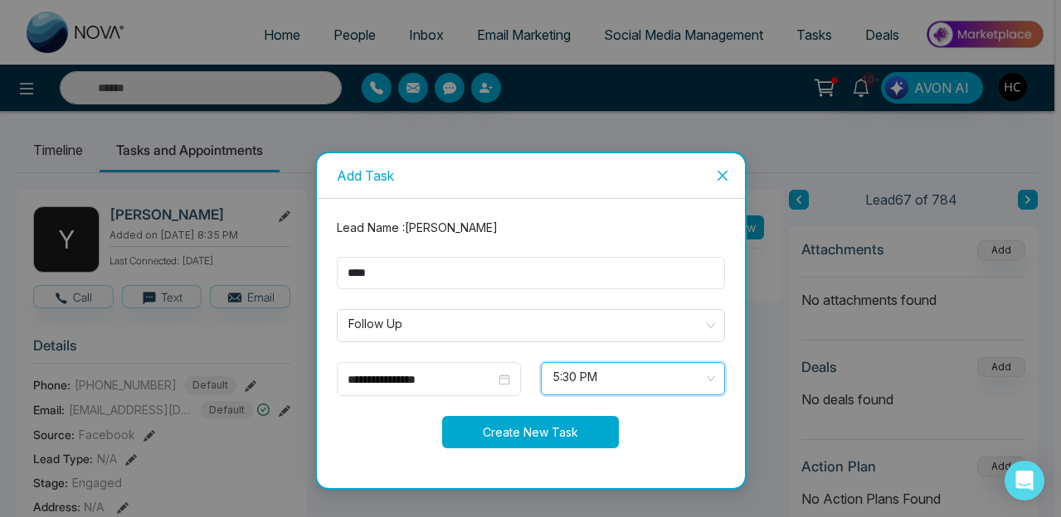
click at [570, 420] on button "Create New Task" at bounding box center [530, 432] width 177 height 32
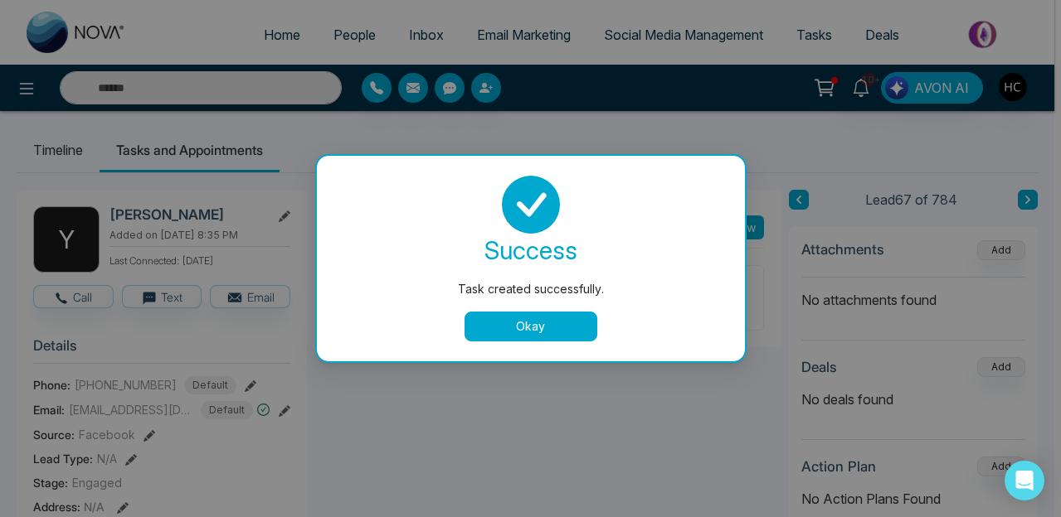
click at [588, 331] on button "Okay" at bounding box center [530, 327] width 133 height 30
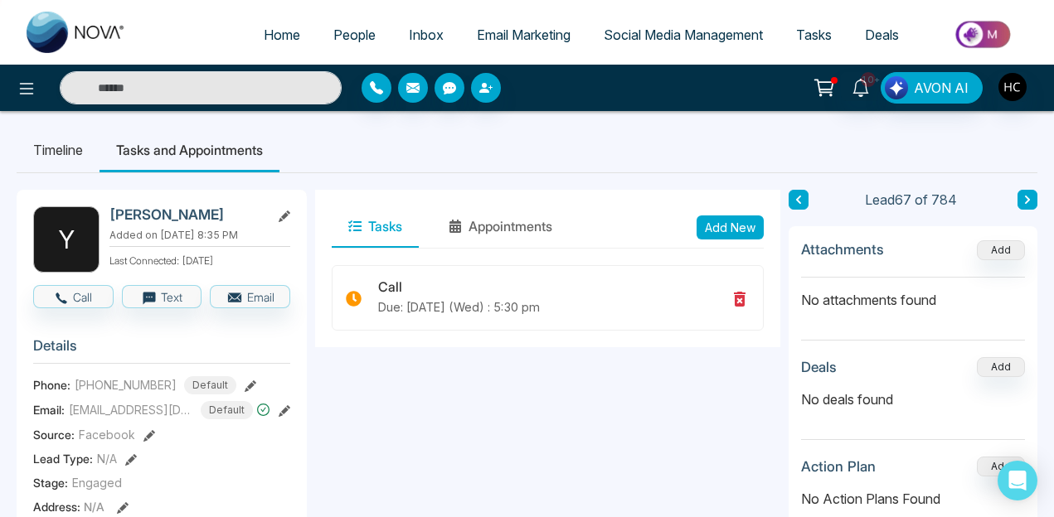
click at [1027, 200] on icon at bounding box center [1027, 200] width 8 height 10
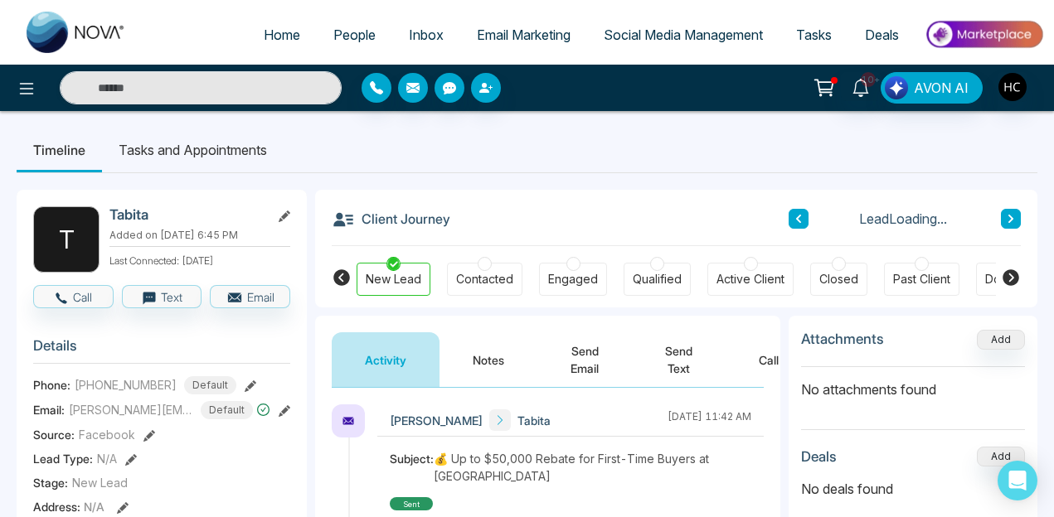
click at [495, 361] on button "Notes" at bounding box center [488, 360] width 98 height 55
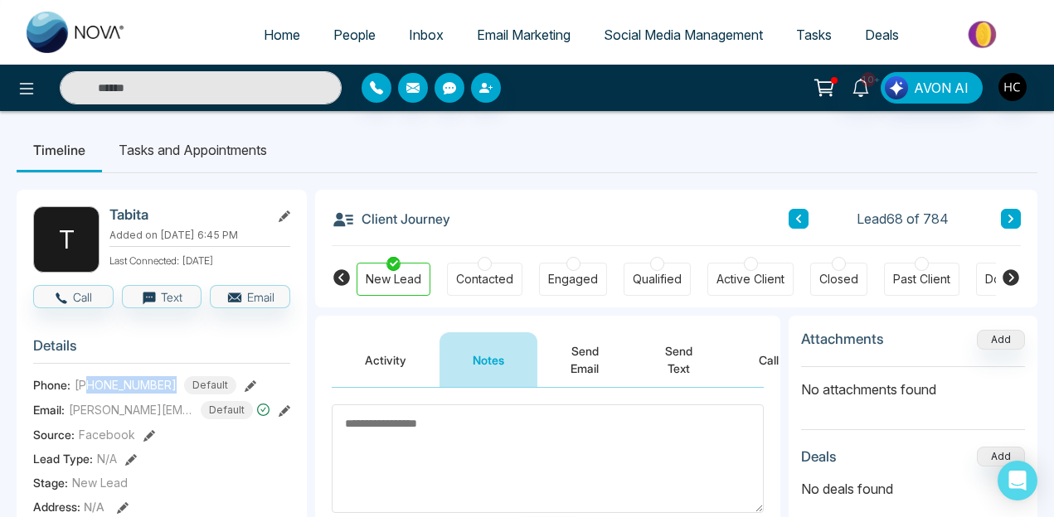
drag, startPoint x: 89, startPoint y: 384, endPoint x: 169, endPoint y: 384, distance: 80.4
click at [169, 384] on div "+14168458633 Default" at bounding box center [156, 385] width 162 height 18
click at [1014, 211] on button at bounding box center [1011, 219] width 20 height 20
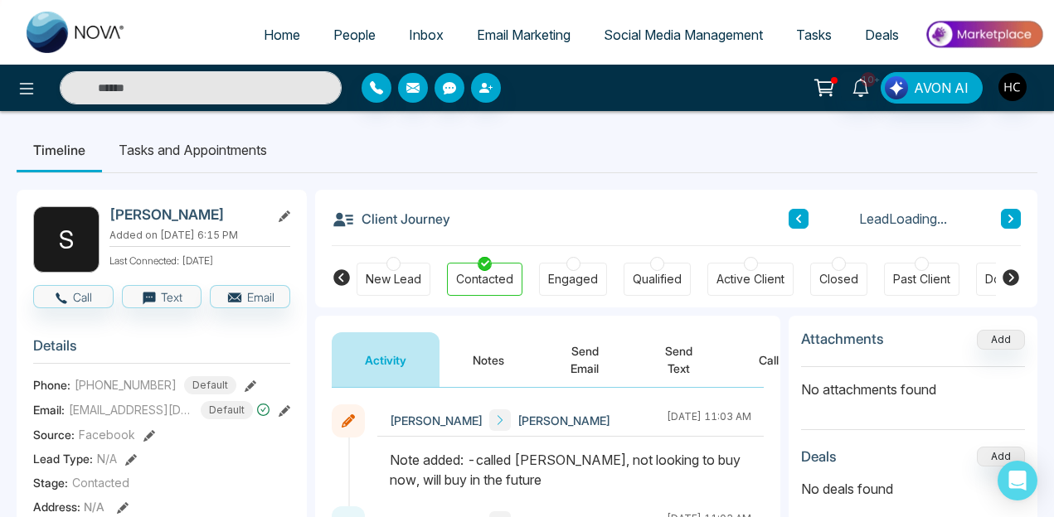
click at [485, 367] on button "Notes" at bounding box center [488, 360] width 98 height 55
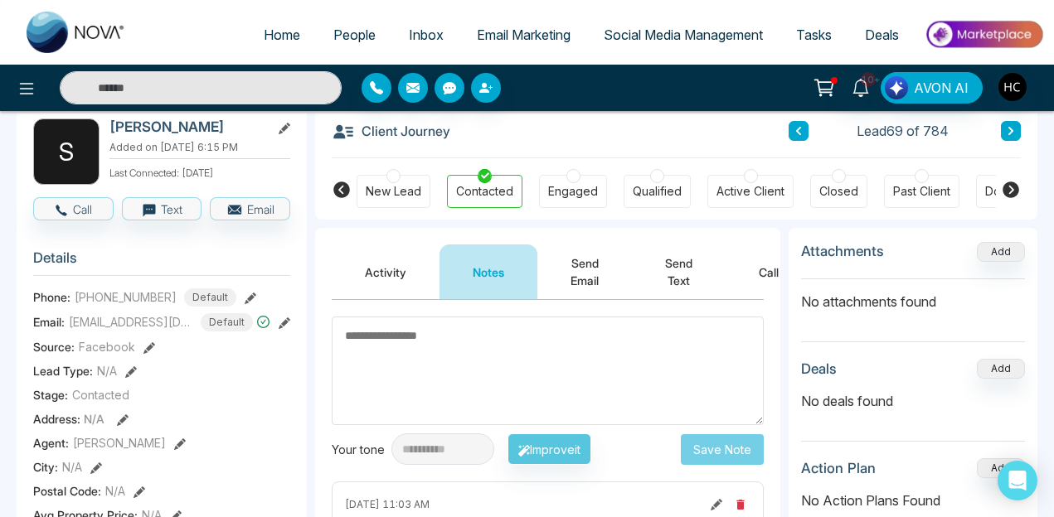
scroll to position [62, 0]
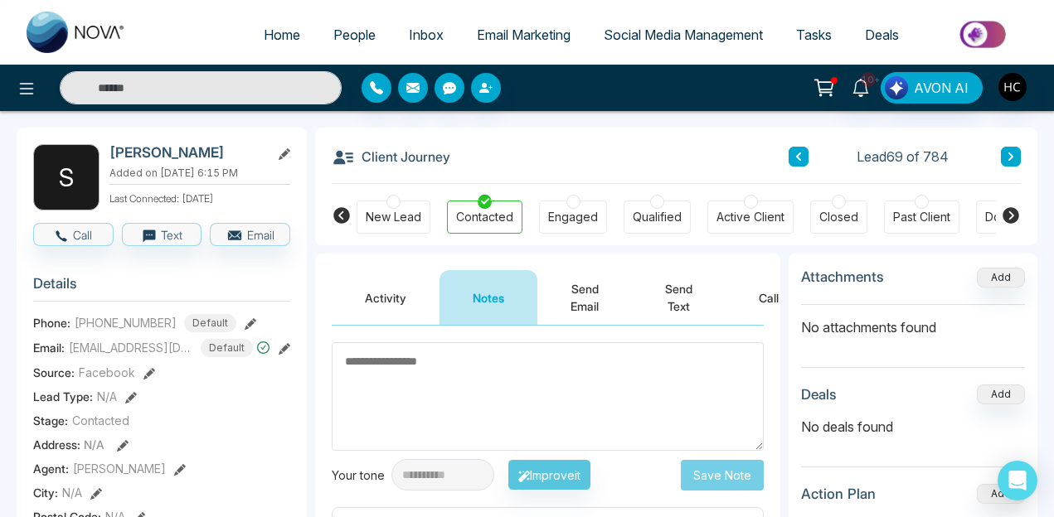
click at [567, 222] on div "Engaged" at bounding box center [573, 217] width 50 height 17
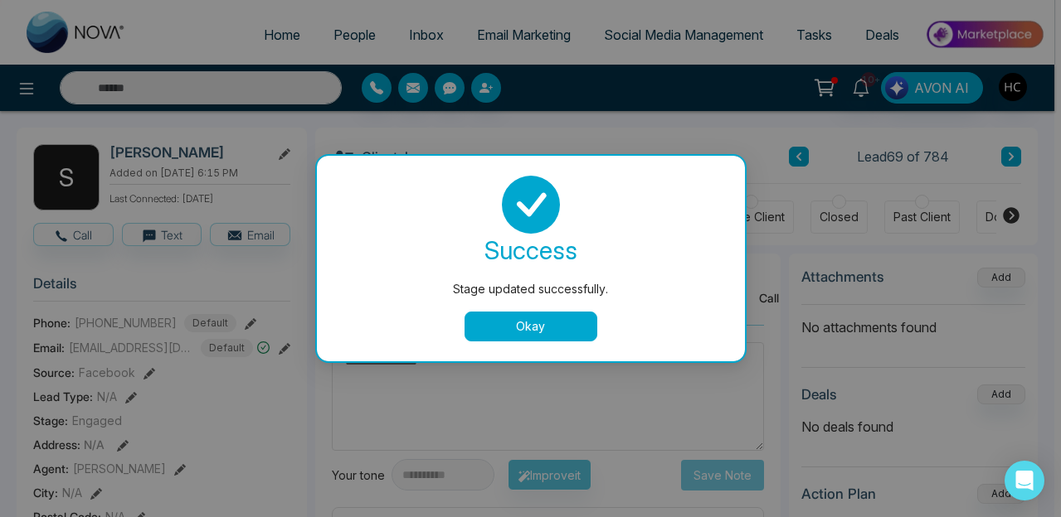
click at [504, 333] on button "Okay" at bounding box center [530, 327] width 133 height 30
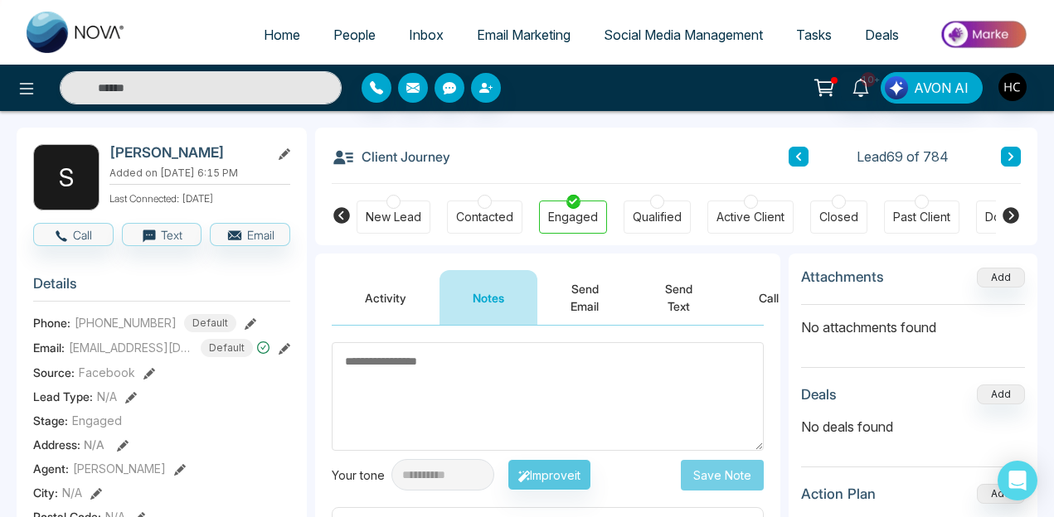
click at [1017, 158] on button at bounding box center [1011, 157] width 20 height 20
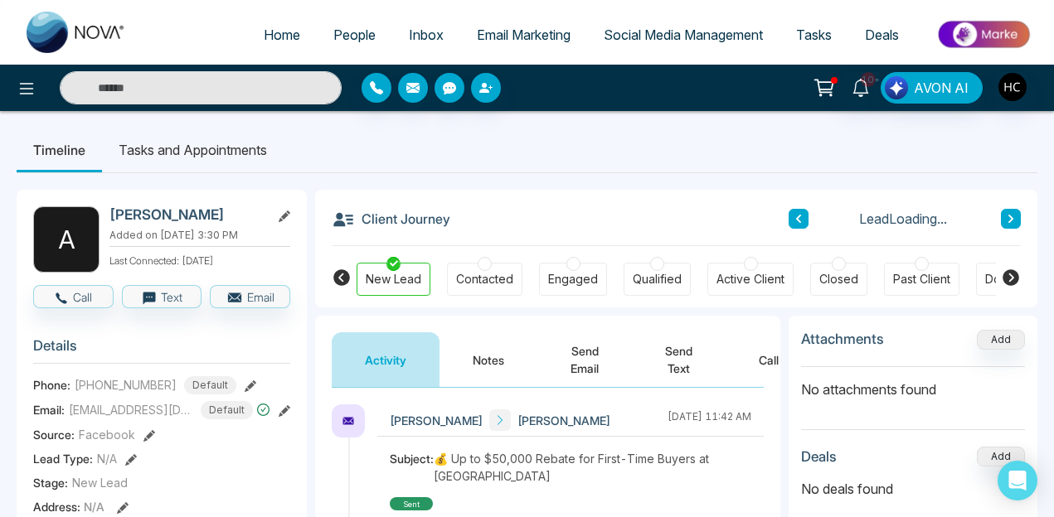
click at [488, 333] on button "Notes" at bounding box center [488, 360] width 98 height 55
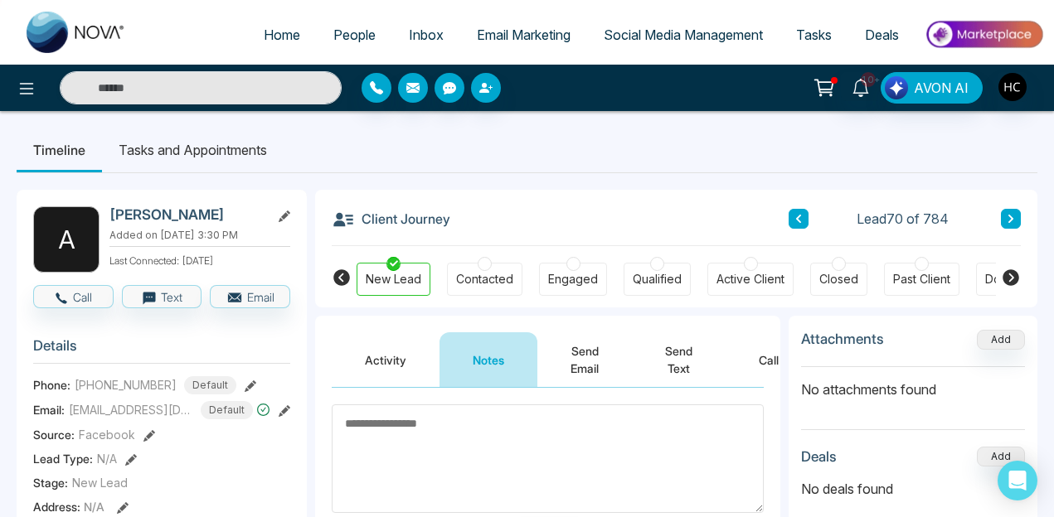
scroll to position [93, 0]
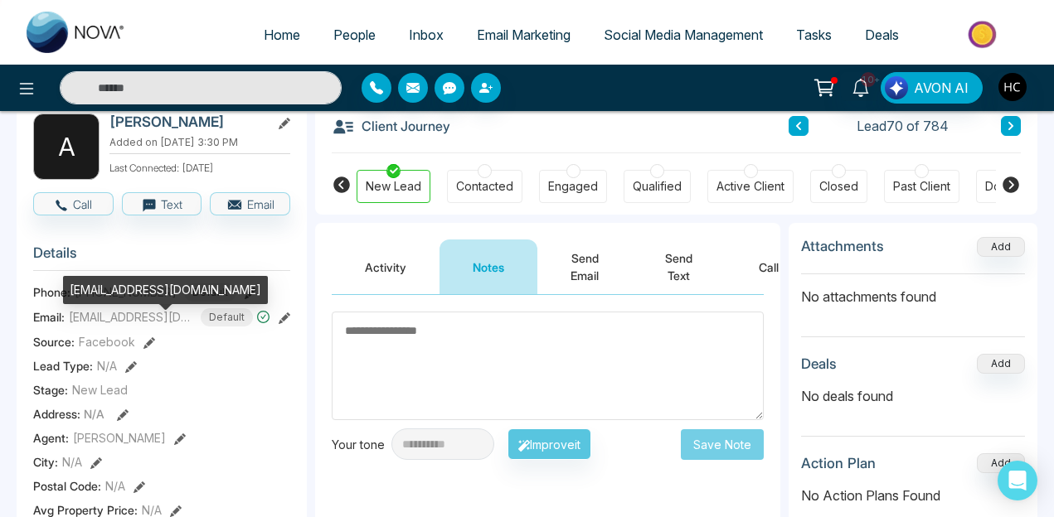
click at [129, 295] on div "[EMAIL_ADDRESS][DOMAIN_NAME]" at bounding box center [165, 290] width 205 height 28
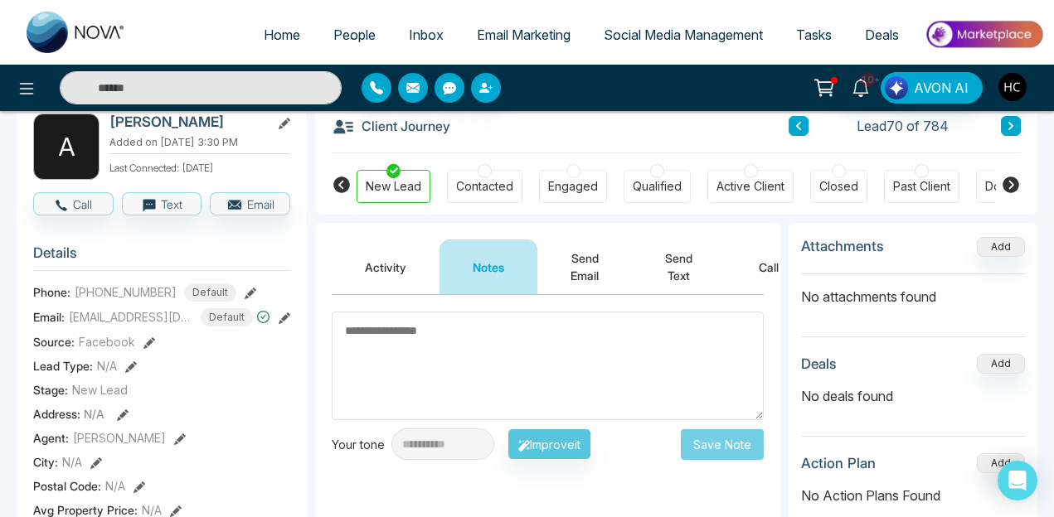
click at [129, 301] on span "[PHONE_NUMBER]" at bounding box center [126, 292] width 102 height 17
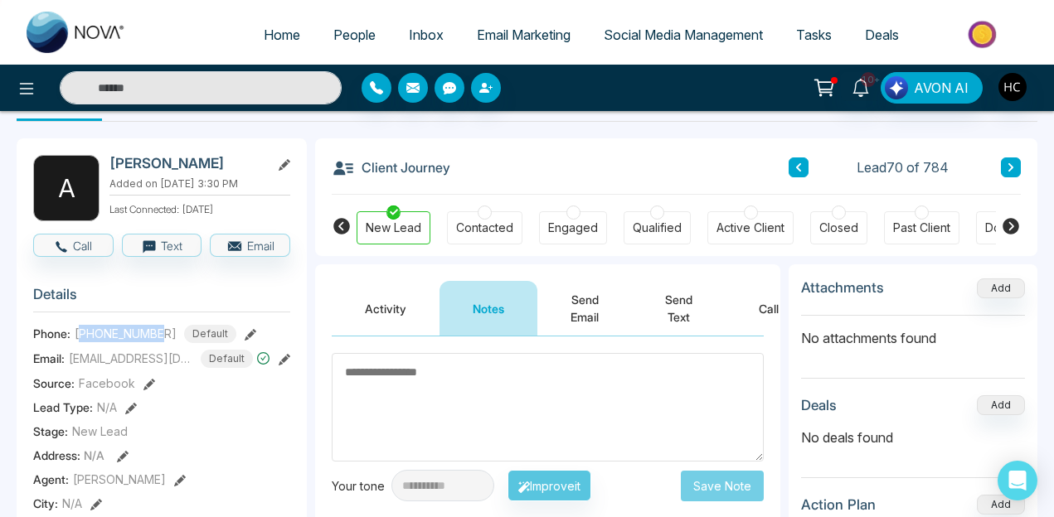
scroll to position [10, 0]
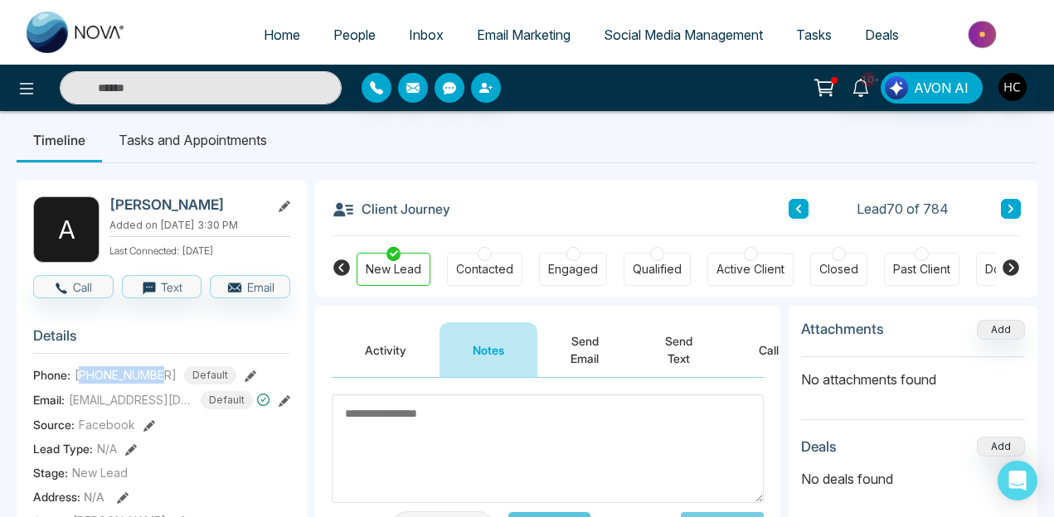
click at [1010, 204] on icon at bounding box center [1011, 209] width 8 height 10
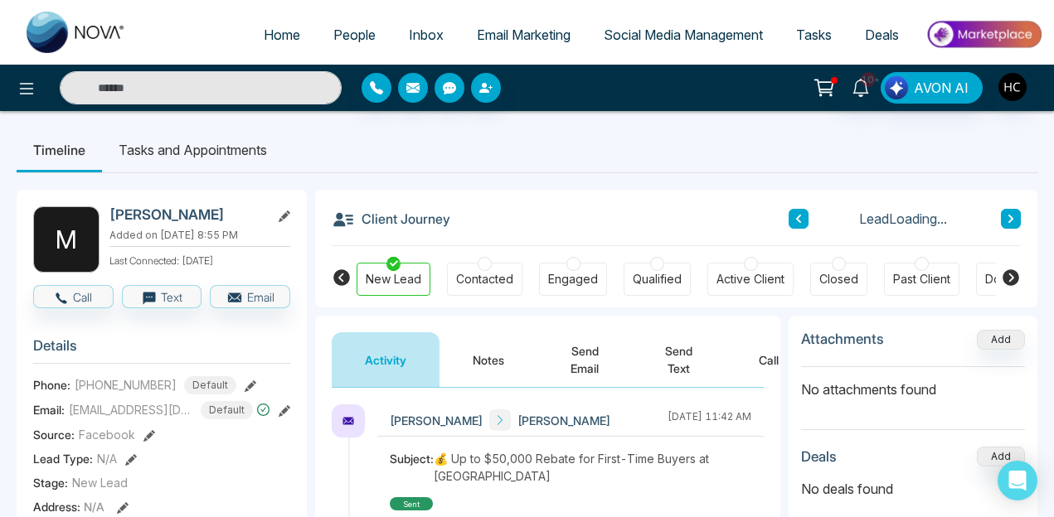
scroll to position [128, 0]
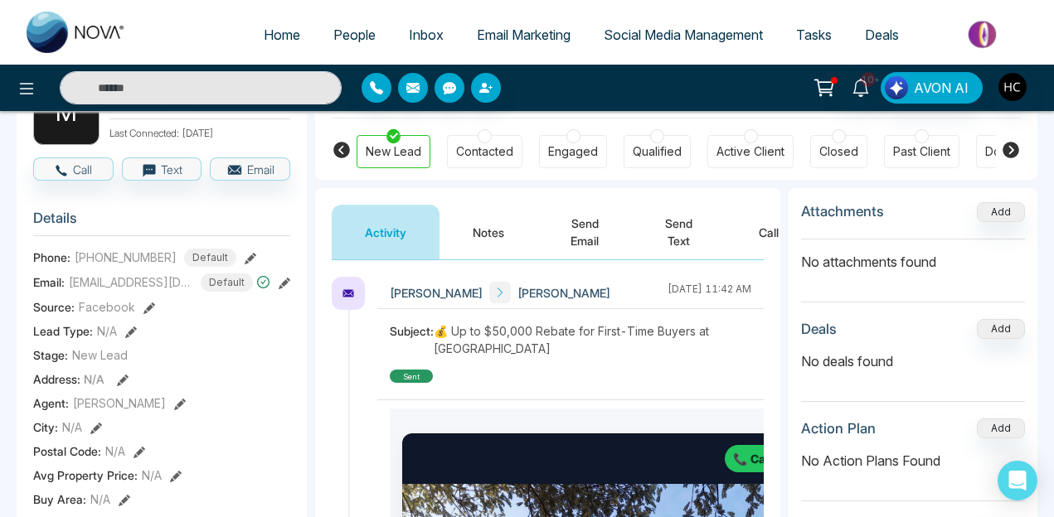
click at [482, 232] on button "Notes" at bounding box center [488, 232] width 98 height 55
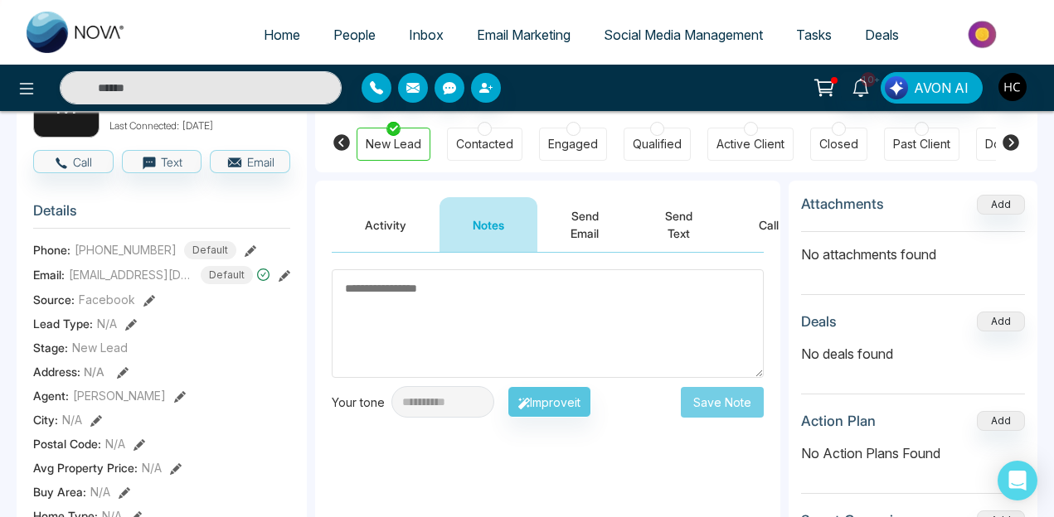
scroll to position [127, 0]
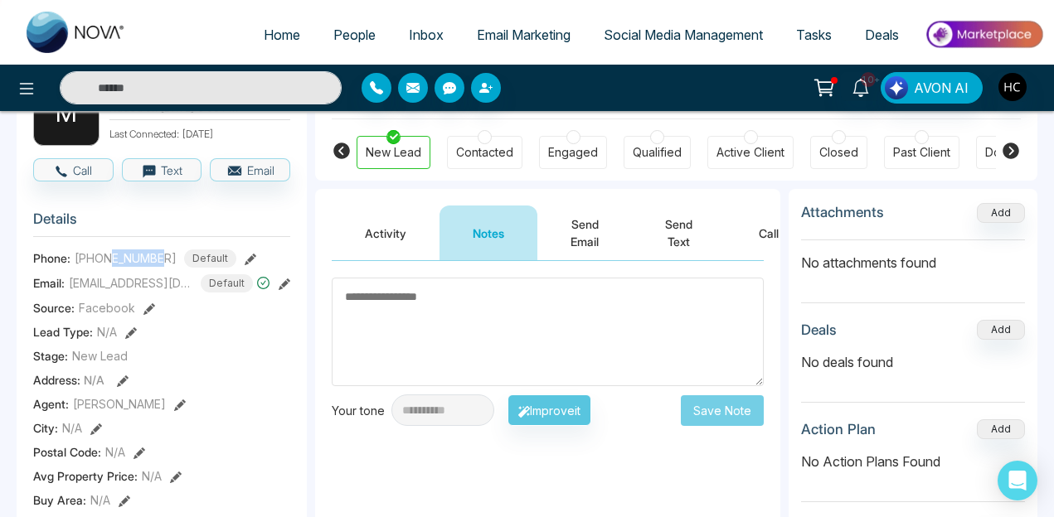
drag, startPoint x: 114, startPoint y: 269, endPoint x: 166, endPoint y: 269, distance: 52.2
click at [166, 268] on div "+14374771339 Default" at bounding box center [156, 259] width 162 height 18
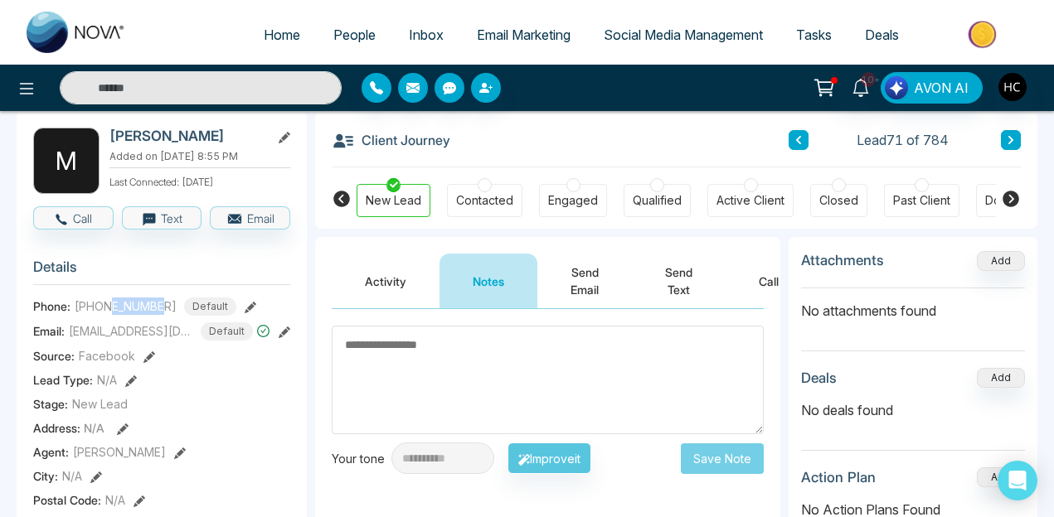
scroll to position [0, 0]
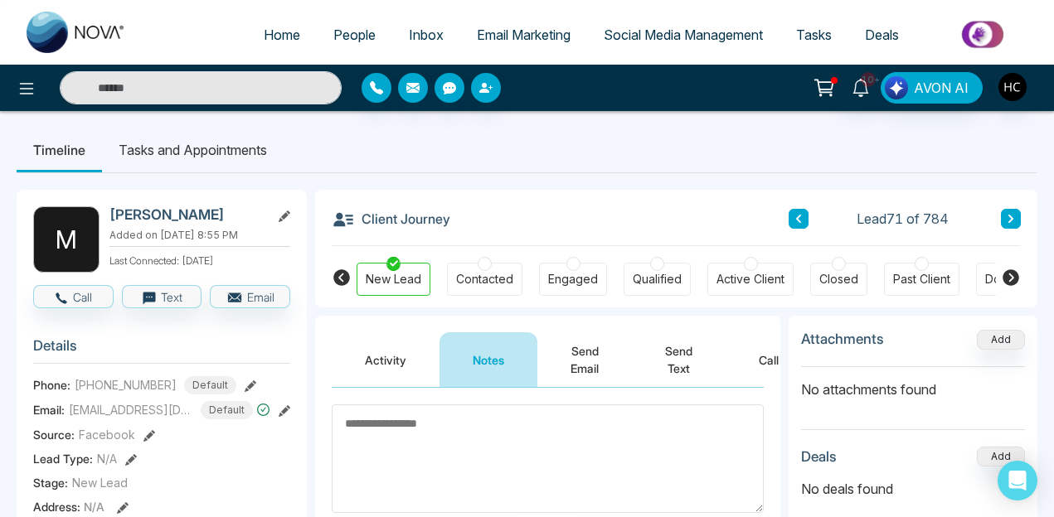
click at [991, 213] on div "Lead 71 of 784" at bounding box center [905, 219] width 232 height 20
click at [1011, 218] on icon at bounding box center [1010, 219] width 5 height 8
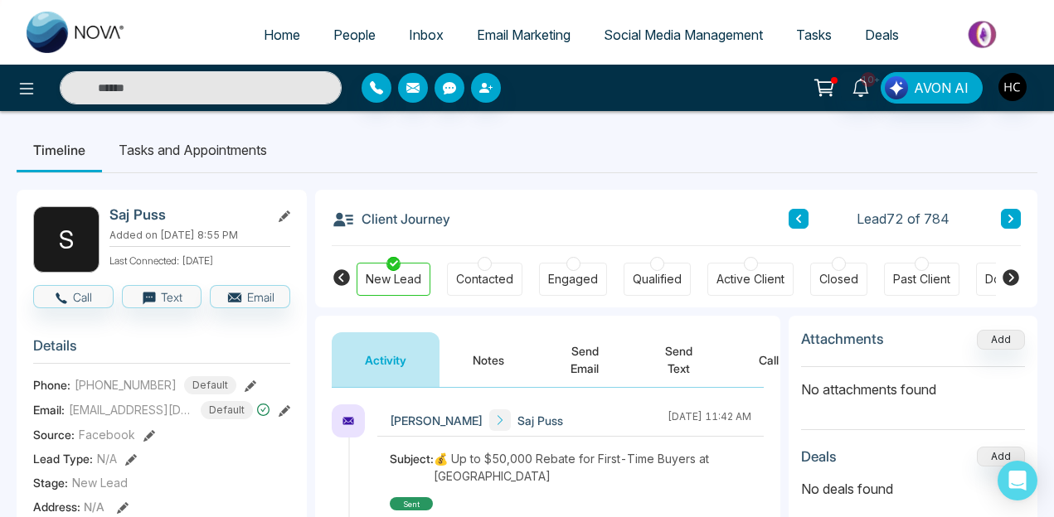
click at [501, 358] on button "Notes" at bounding box center [488, 360] width 98 height 55
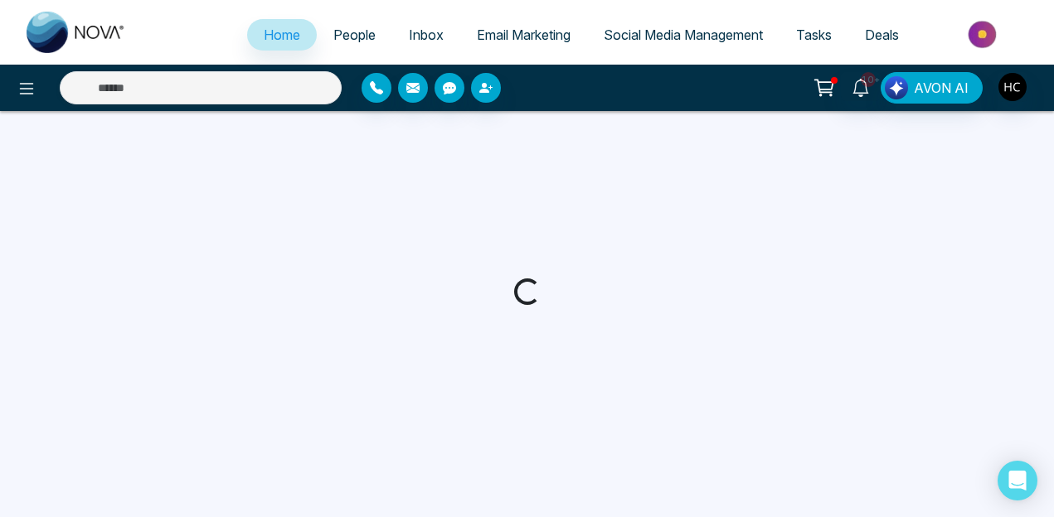
select select "*"
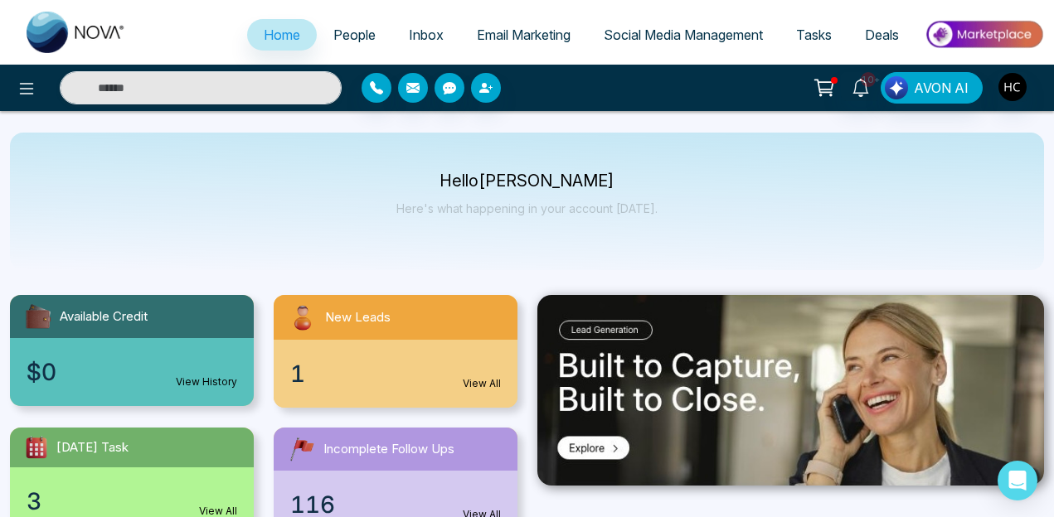
click at [117, 72] on input "text" at bounding box center [201, 87] width 282 height 33
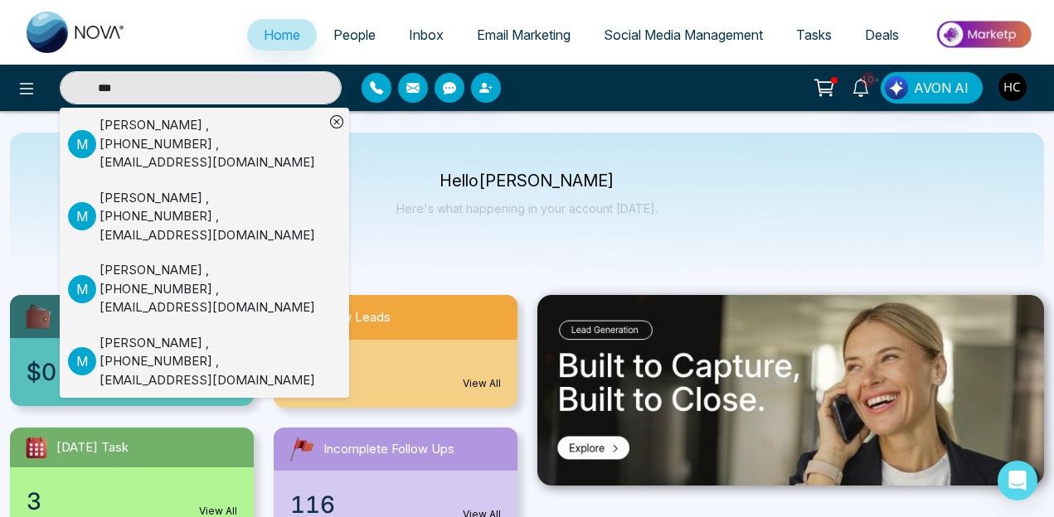
type input "***"
click at [203, 137] on div "[PERSON_NAME] , [PHONE_NUMBER] , [EMAIL_ADDRESS][DOMAIN_NAME]" at bounding box center [212, 144] width 225 height 56
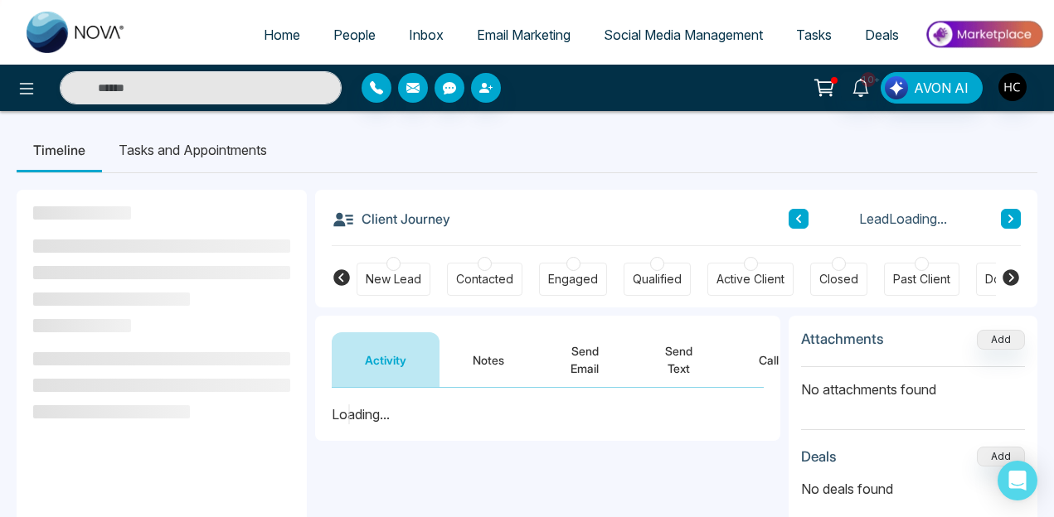
click at [509, 356] on button "Notes" at bounding box center [488, 360] width 98 height 55
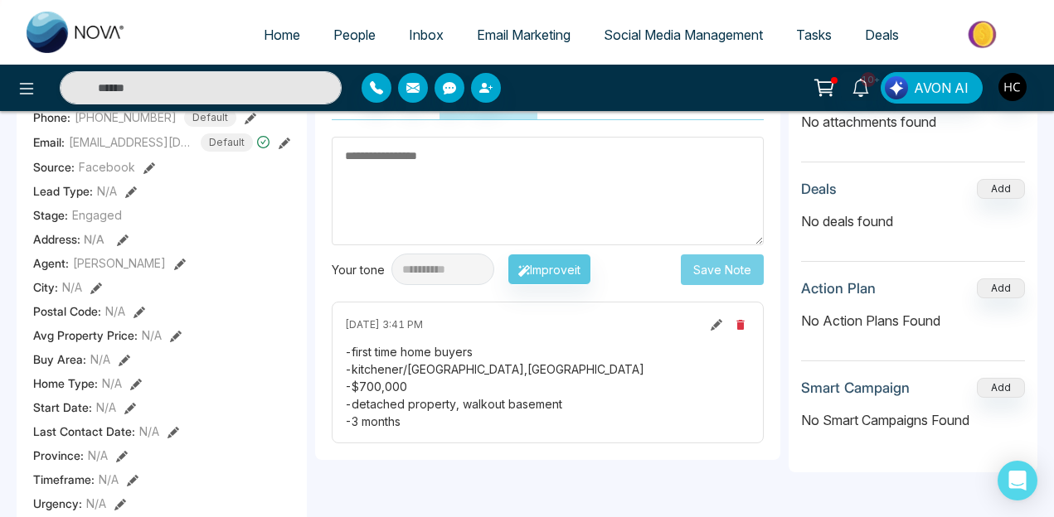
scroll to position [221, 0]
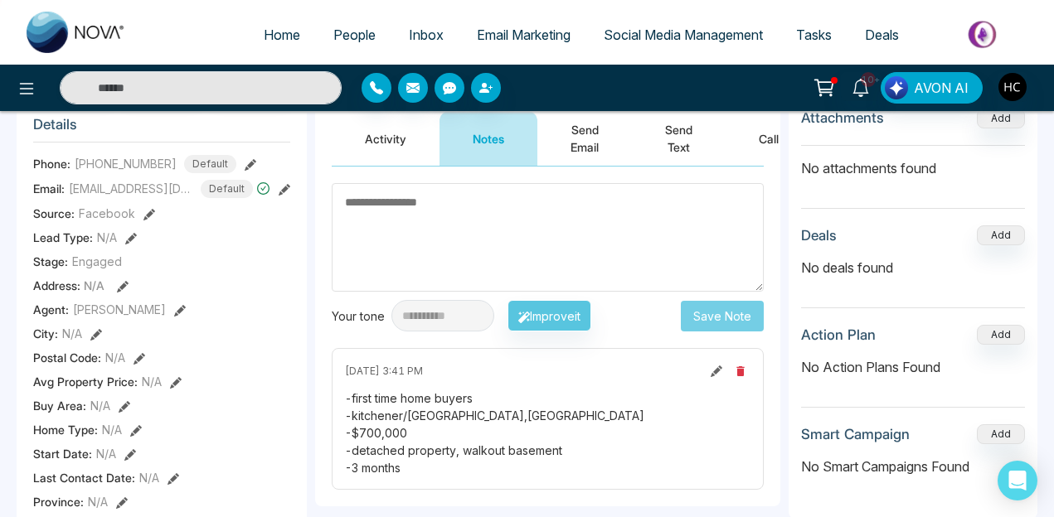
click at [474, 217] on textarea at bounding box center [548, 237] width 432 height 109
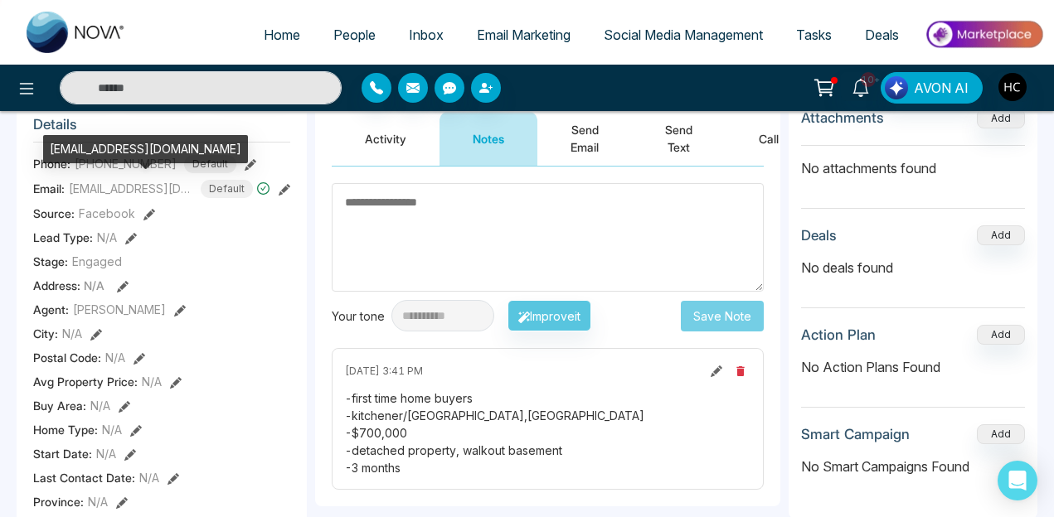
click at [89, 190] on span "[EMAIL_ADDRESS][DOMAIN_NAME]" at bounding box center [131, 188] width 124 height 17
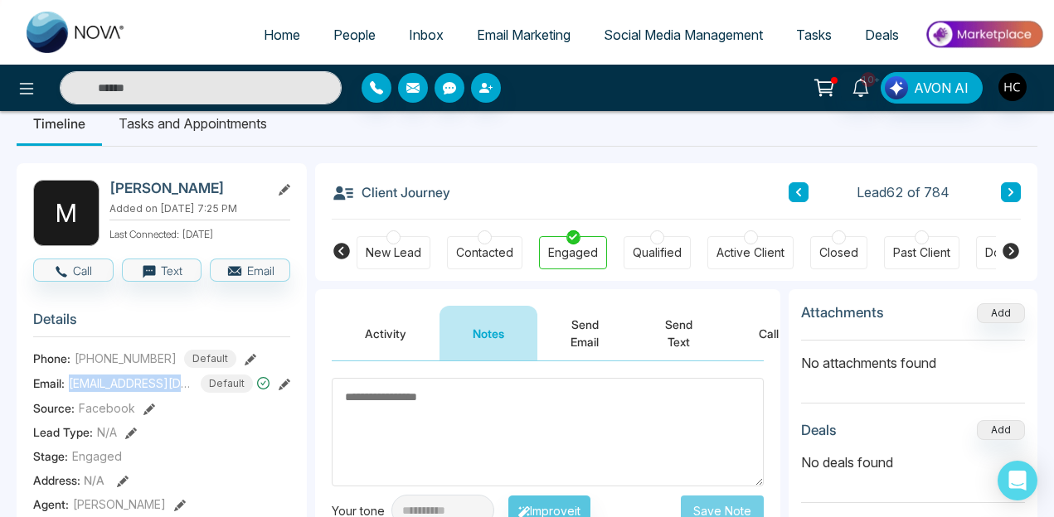
scroll to position [62, 0]
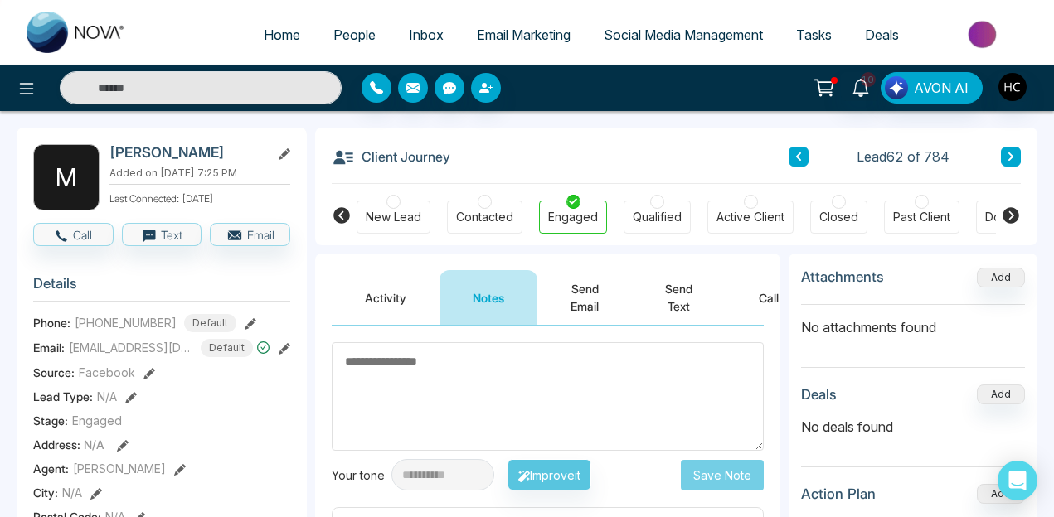
click at [420, 374] on textarea at bounding box center [548, 396] width 432 height 109
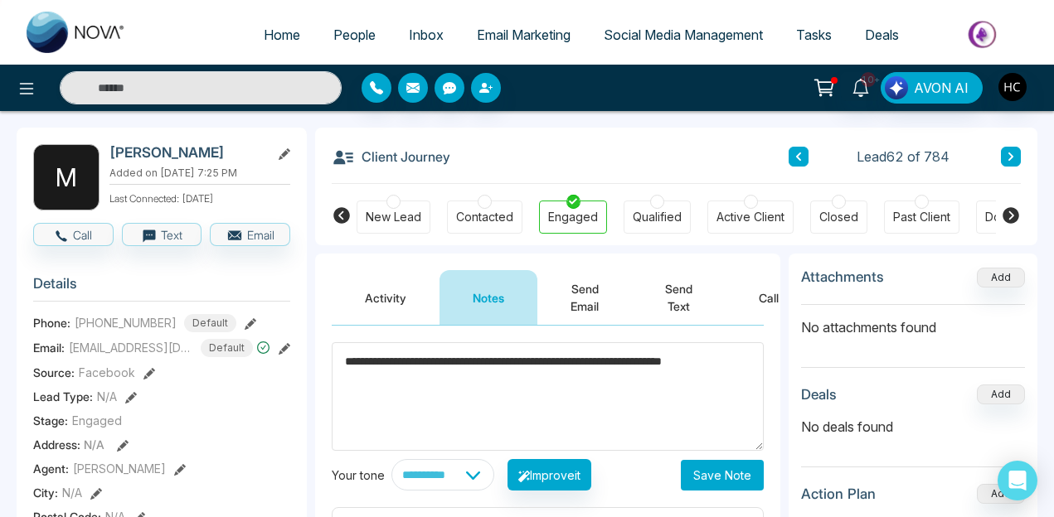
type textarea "**********"
click at [736, 476] on button "Save Note" at bounding box center [722, 475] width 83 height 31
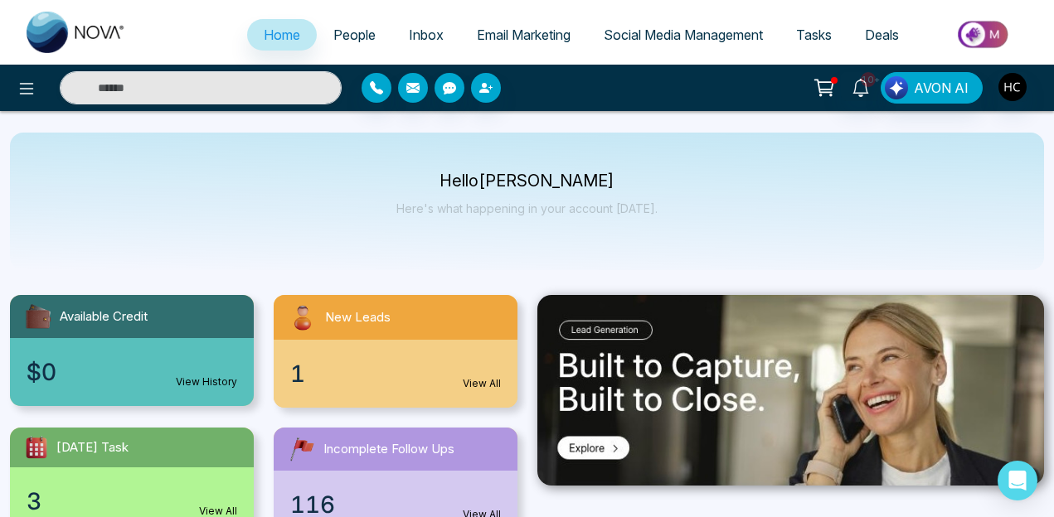
select select "*"
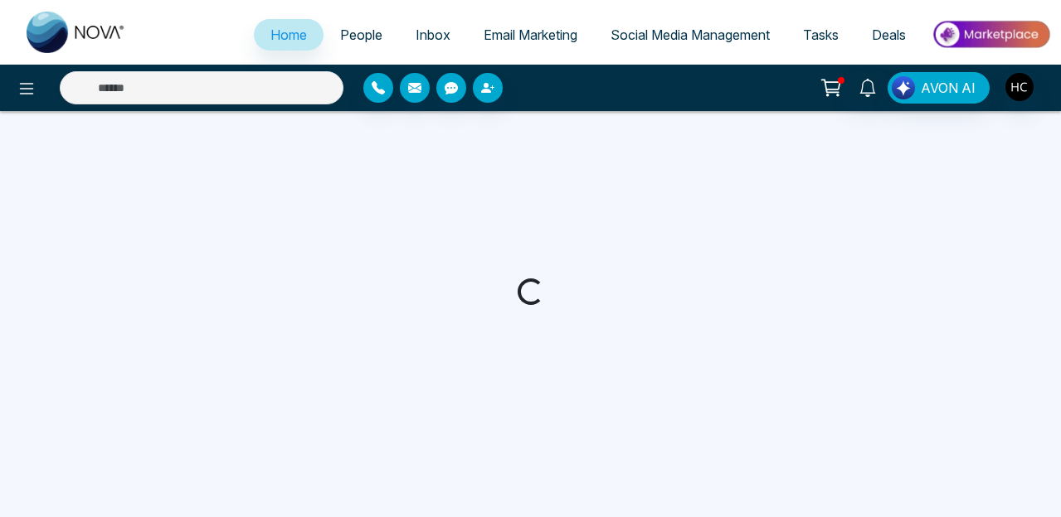
select select "*"
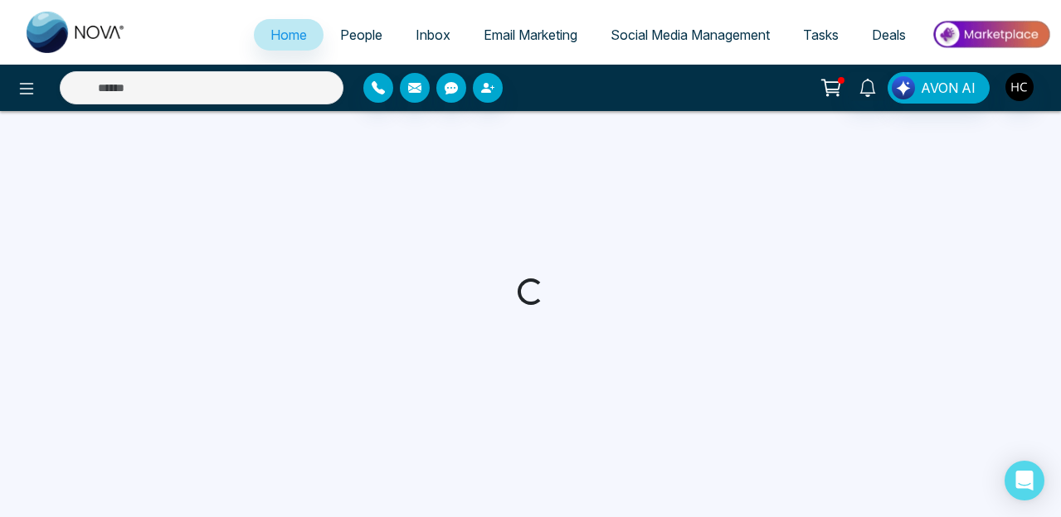
select select "*"
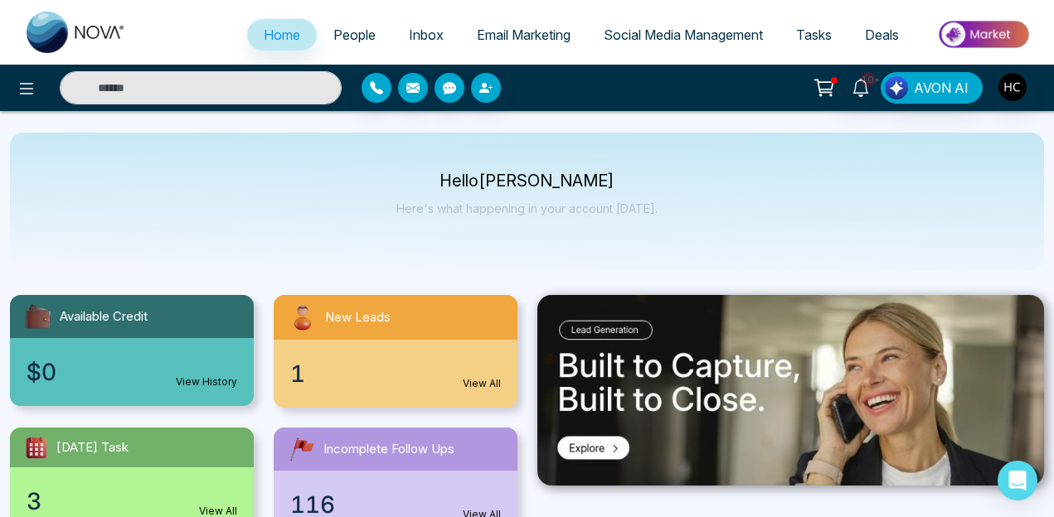
select select "*"
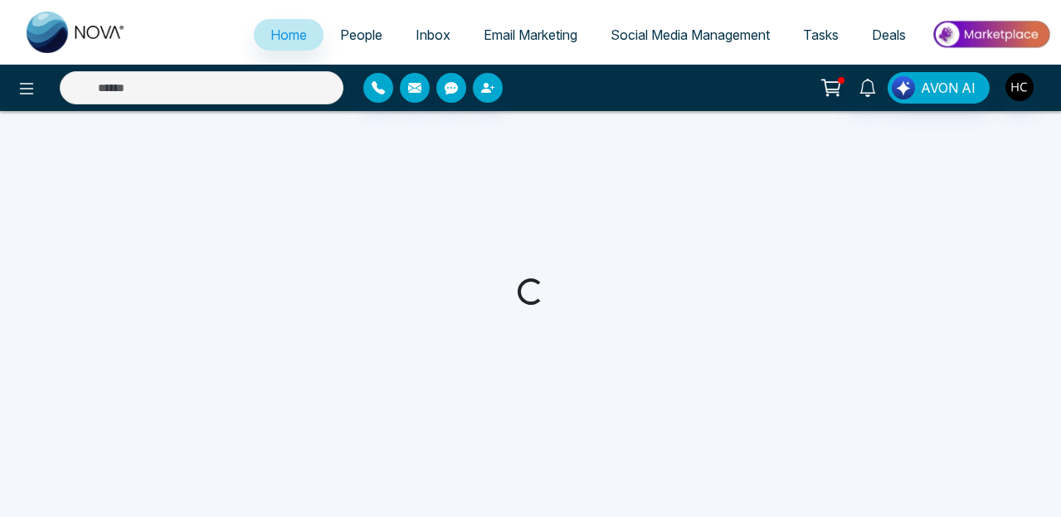
select select "*"
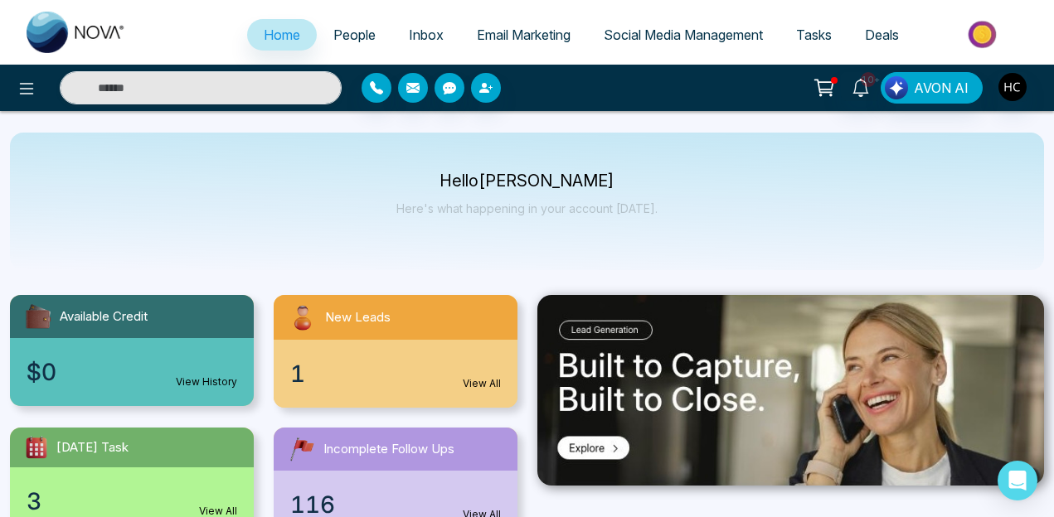
click at [340, 27] on span "People" at bounding box center [354, 35] width 42 height 17
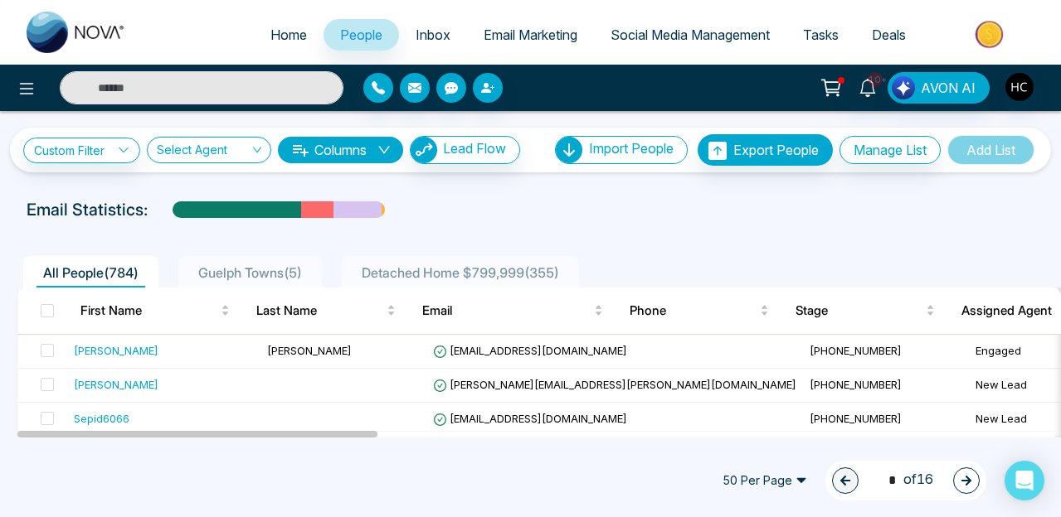
click at [789, 479] on span "50 Per Page" at bounding box center [765, 481] width 108 height 27
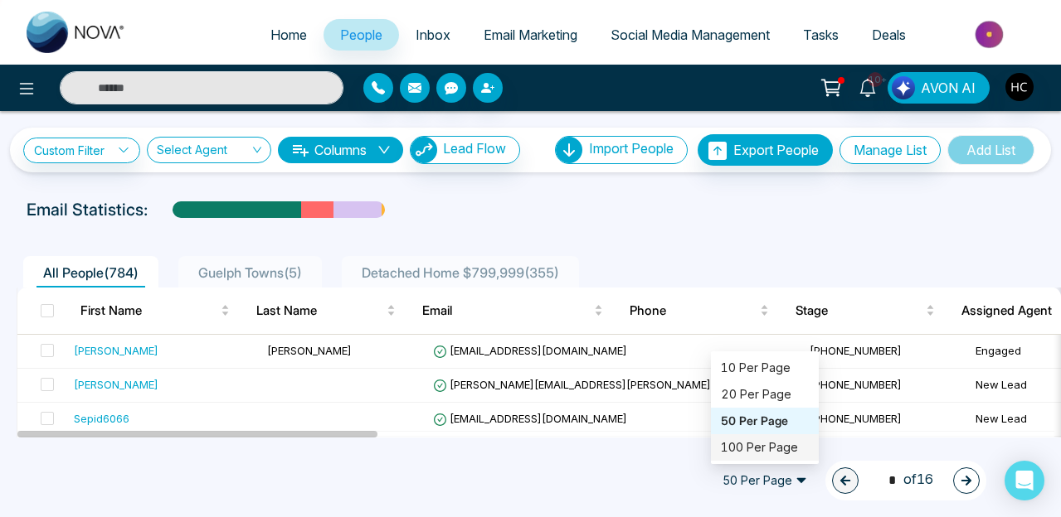
click at [763, 457] on div "100 Per Page" at bounding box center [765, 448] width 108 height 27
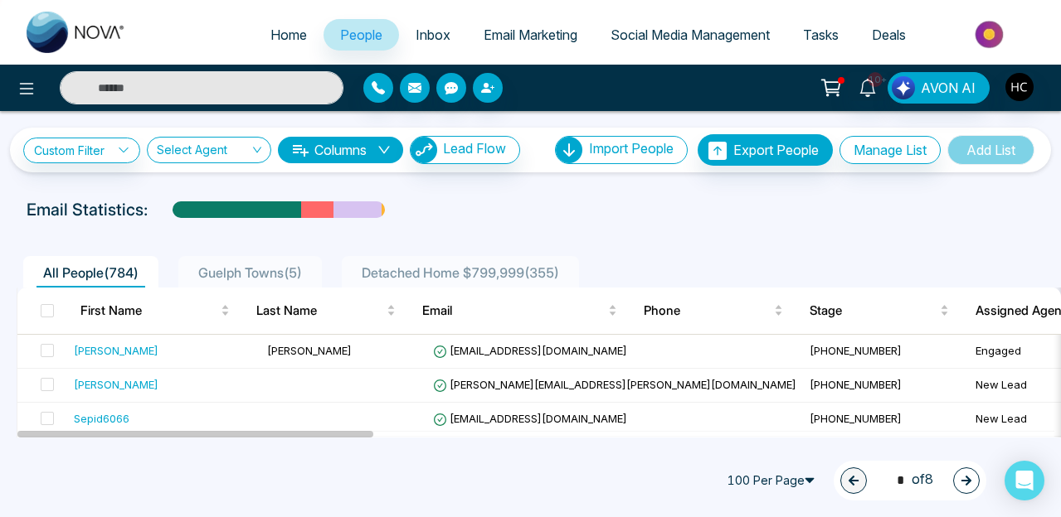
click at [211, 94] on input "text" at bounding box center [202, 87] width 284 height 33
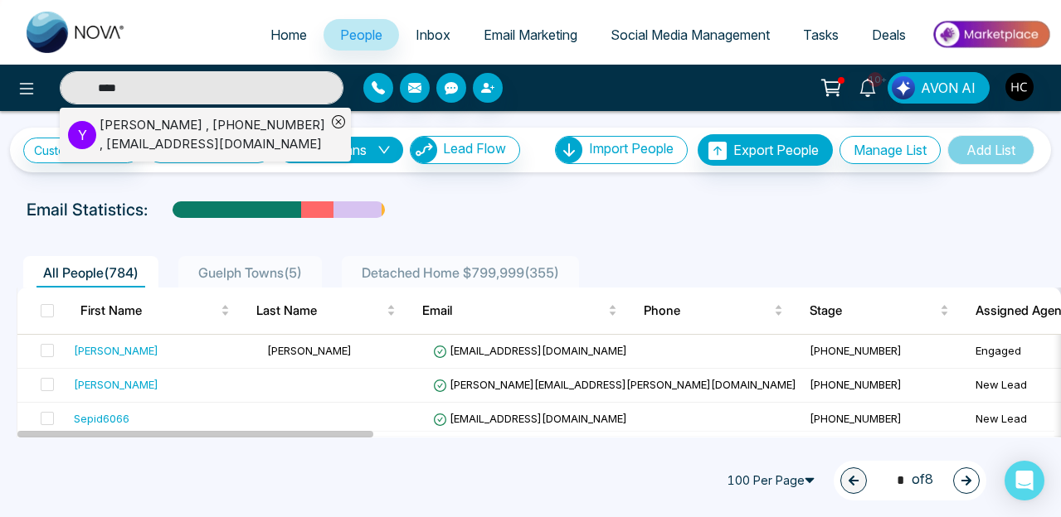
type input "****"
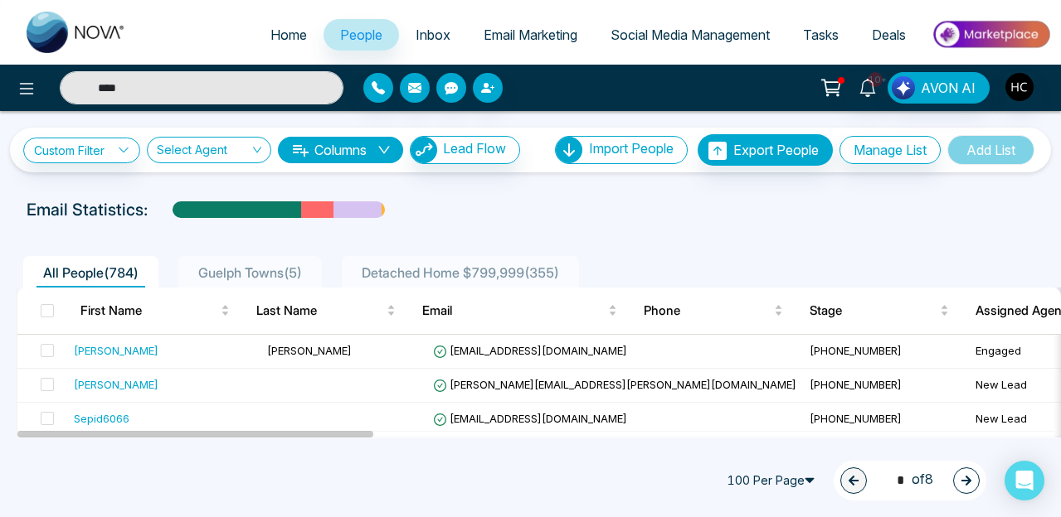
click at [219, 133] on div "Custom Filter Choose a filter Cancel Apply Select Agent Columns Lead Flow Impor…" at bounding box center [530, 150] width 1041 height 45
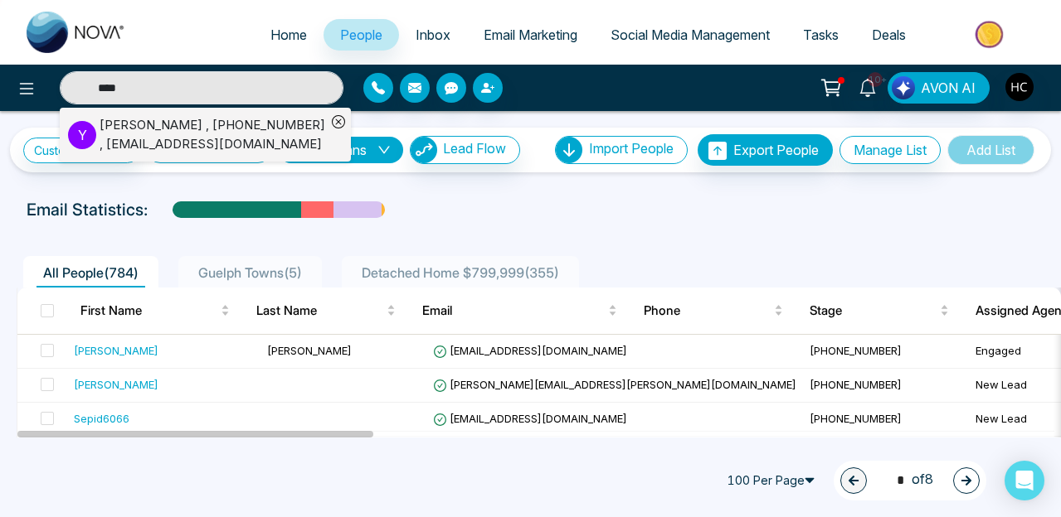
click at [195, 123] on div "Yatin Vora , +16475285969 , ytnvora1962@yahoo.com" at bounding box center [213, 134] width 226 height 37
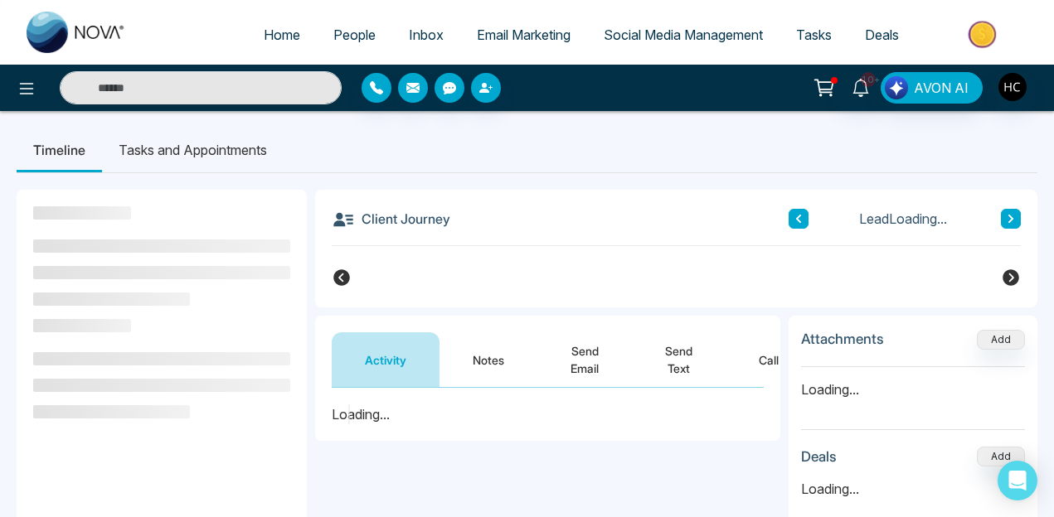
click at [479, 357] on button "Notes" at bounding box center [488, 360] width 98 height 55
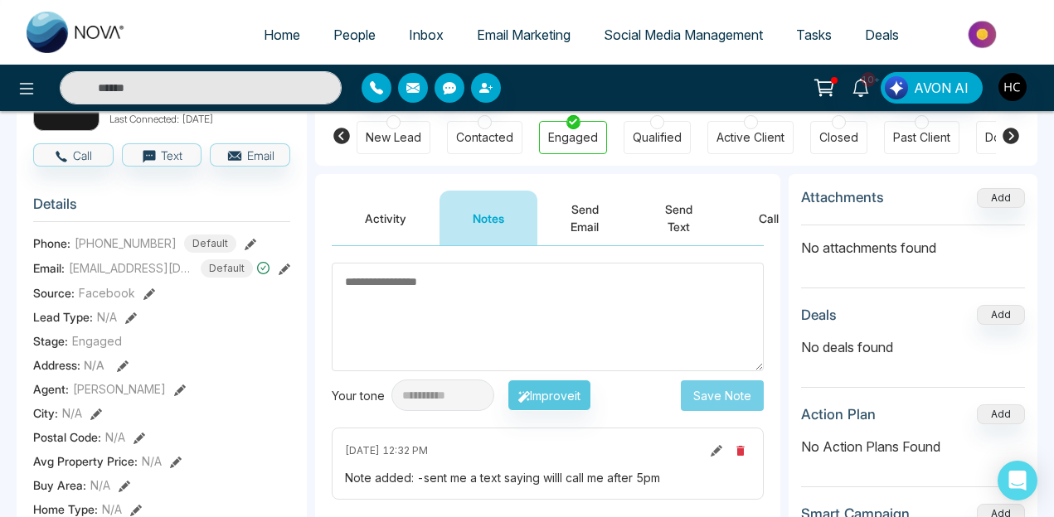
scroll to position [92, 0]
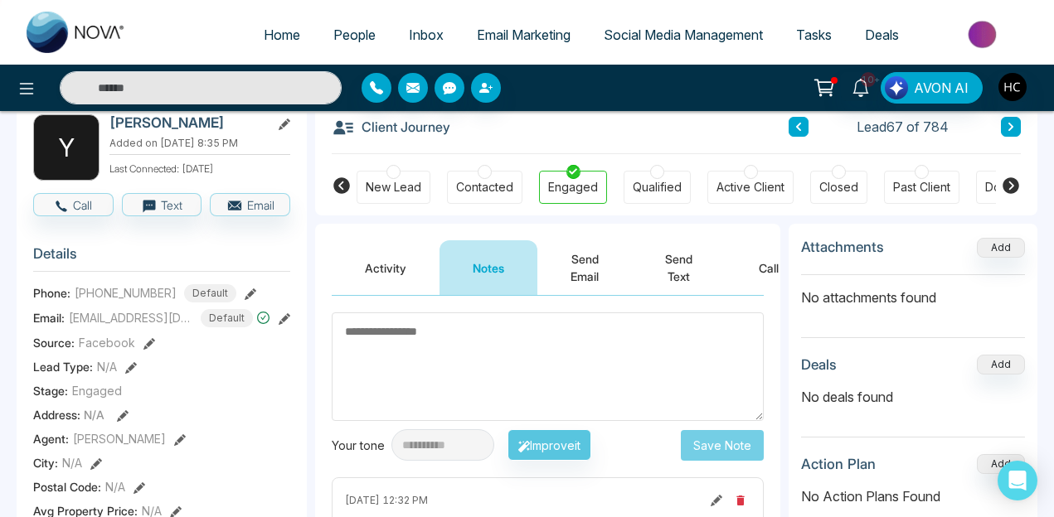
click at [390, 271] on button "Activity" at bounding box center [386, 267] width 108 height 55
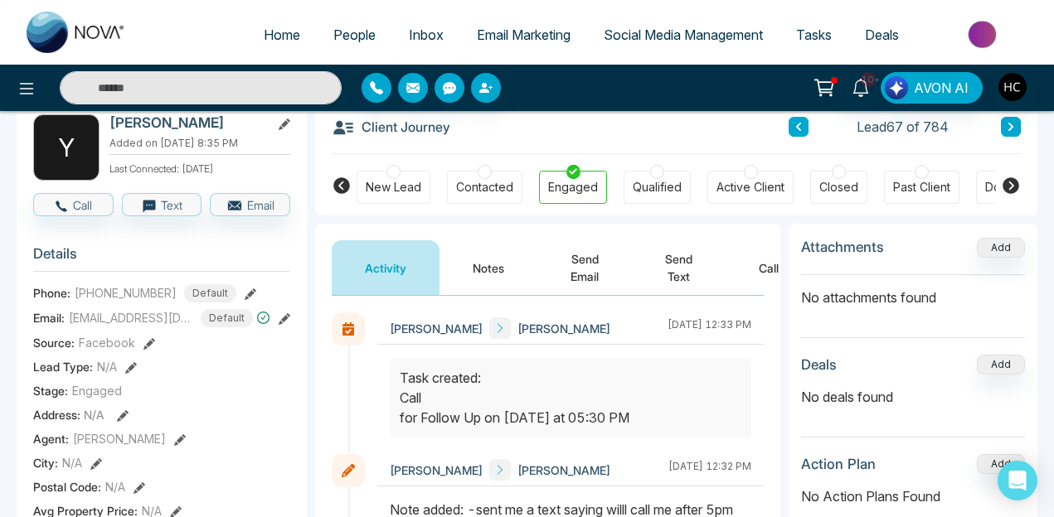
click at [472, 266] on button "Notes" at bounding box center [488, 267] width 98 height 55
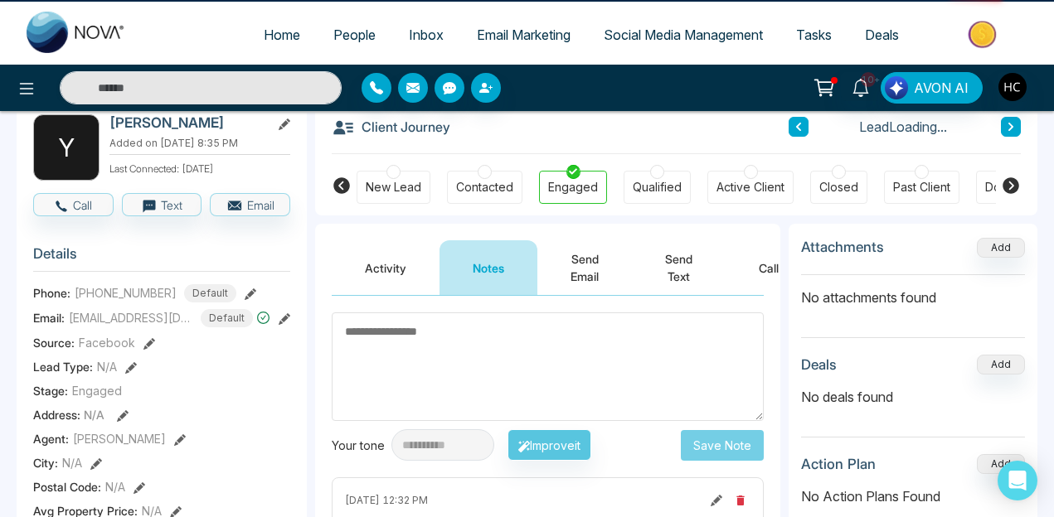
click at [436, 335] on textarea at bounding box center [548, 367] width 432 height 109
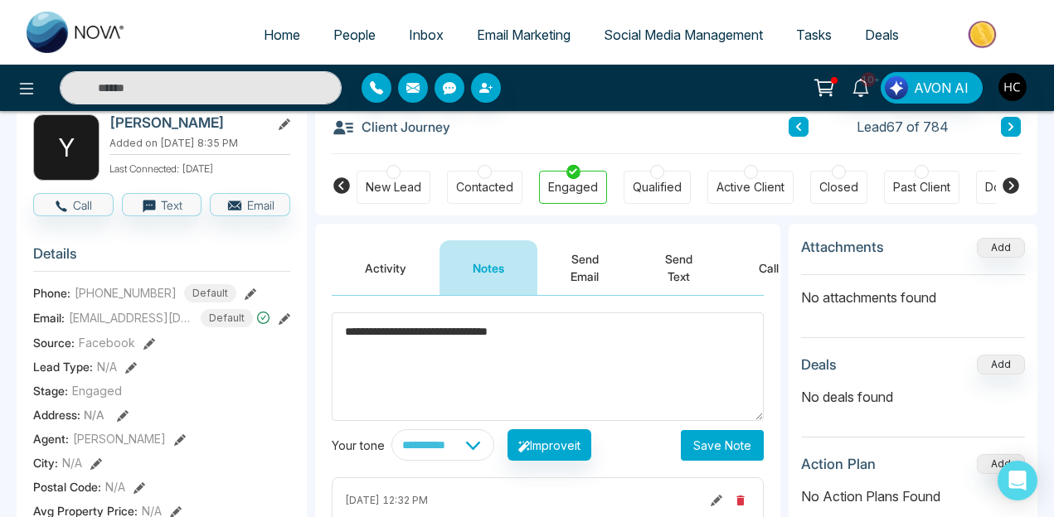
click at [346, 346] on textarea "**********" at bounding box center [548, 367] width 432 height 109
type textarea "**********"
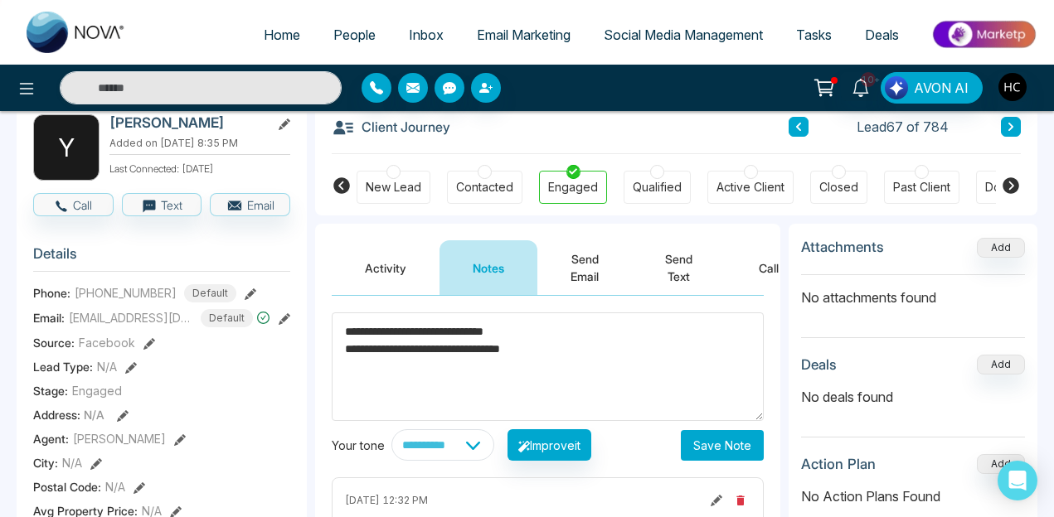
click at [731, 459] on button "Save Note" at bounding box center [722, 445] width 83 height 31
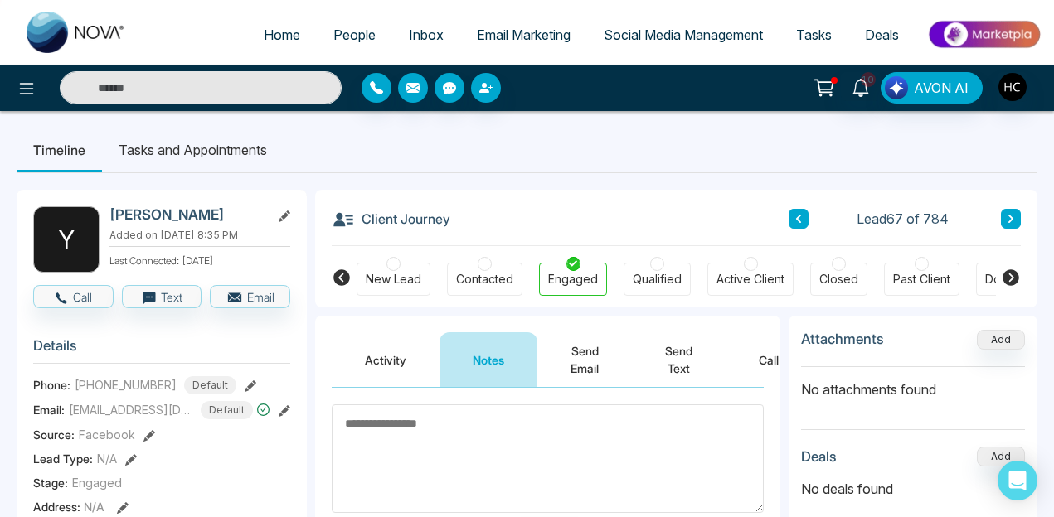
click at [179, 97] on input "text" at bounding box center [201, 87] width 282 height 33
type input "*"
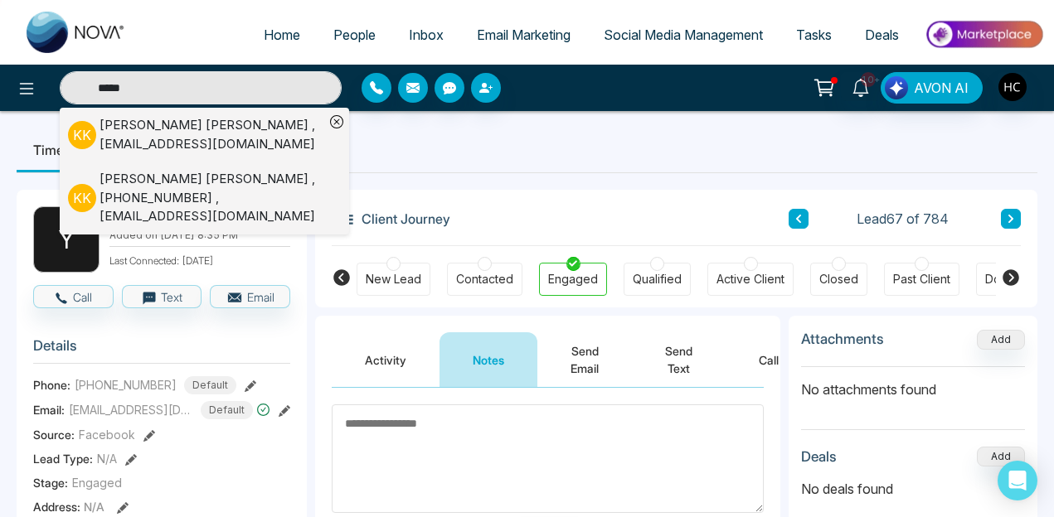
type input "*****"
click at [498, 138] on ul "Timeline Tasks and Appointments" at bounding box center [527, 150] width 1021 height 45
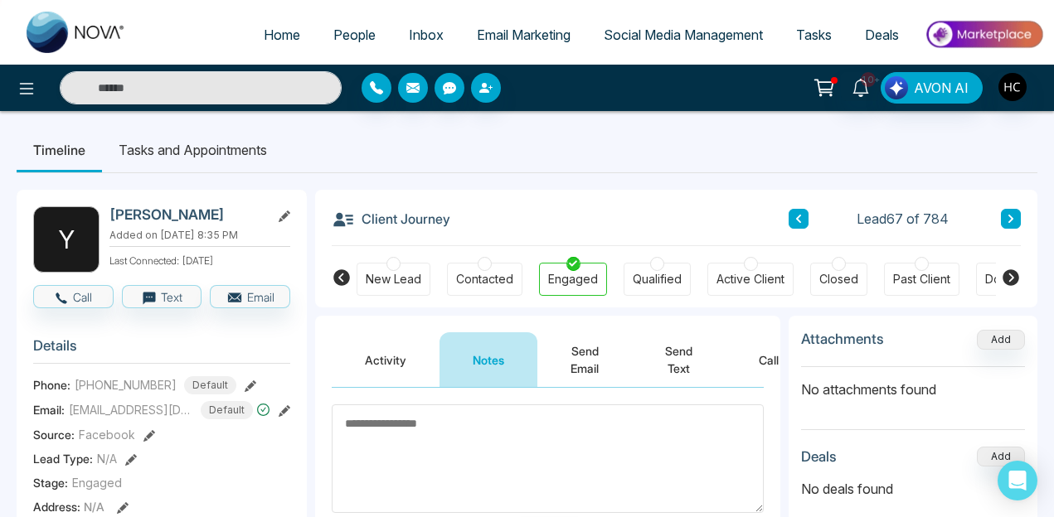
type input "*****"
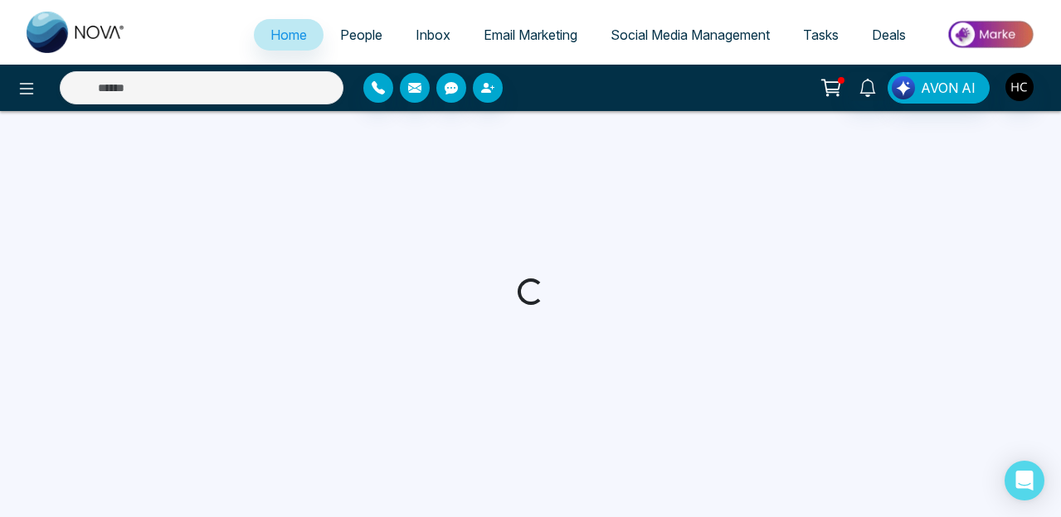
select select "*"
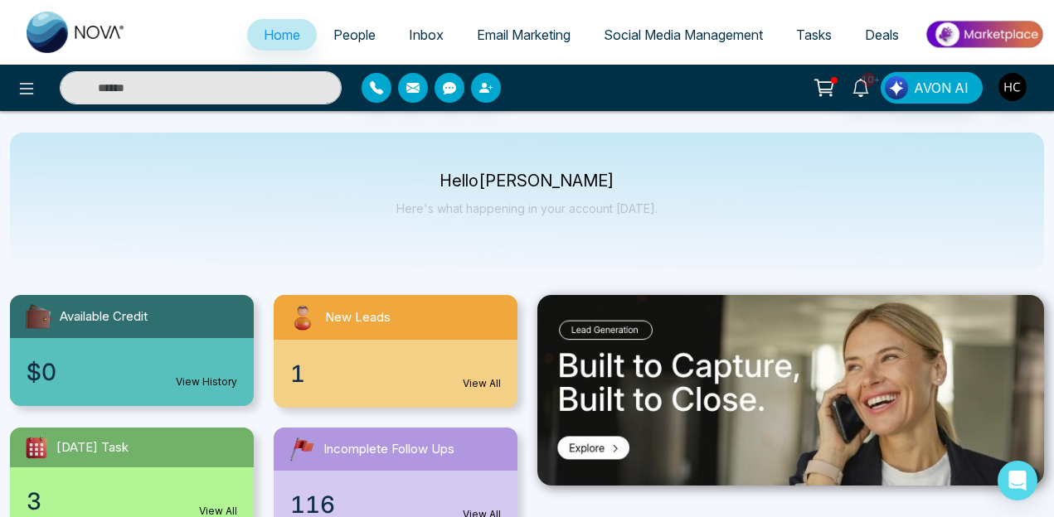
click at [320, 23] on link "People" at bounding box center [354, 35] width 75 height 32
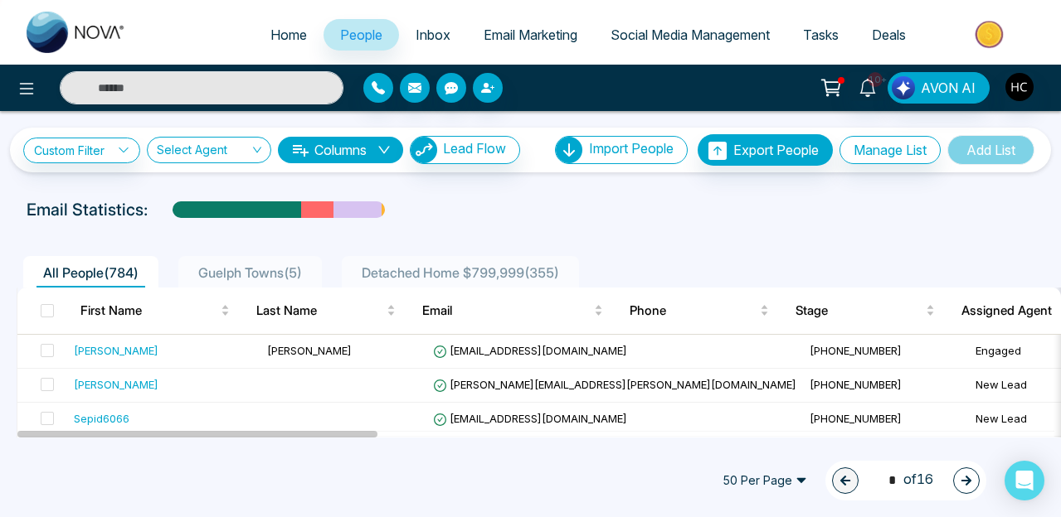
scroll to position [1605, 0]
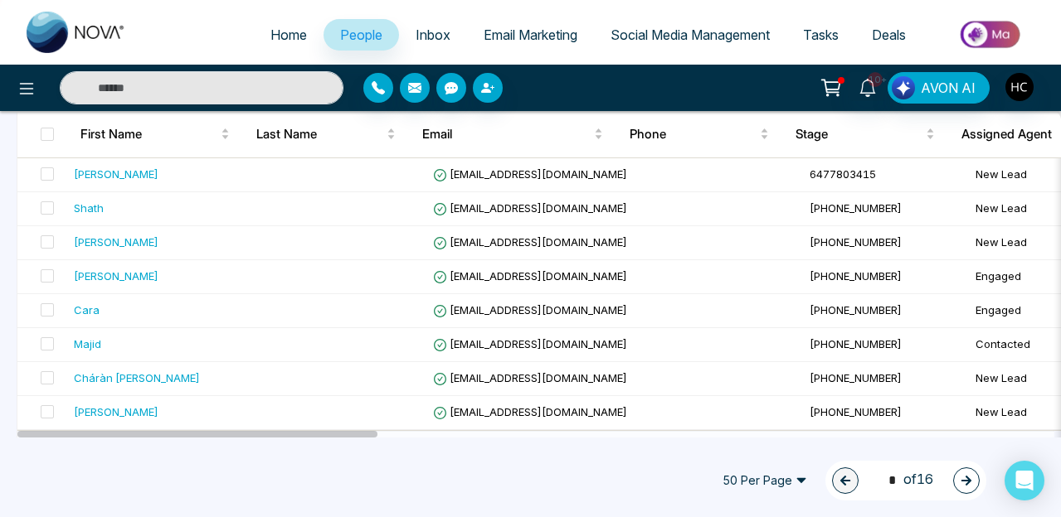
click at [787, 477] on span "50 Per Page" at bounding box center [765, 481] width 108 height 27
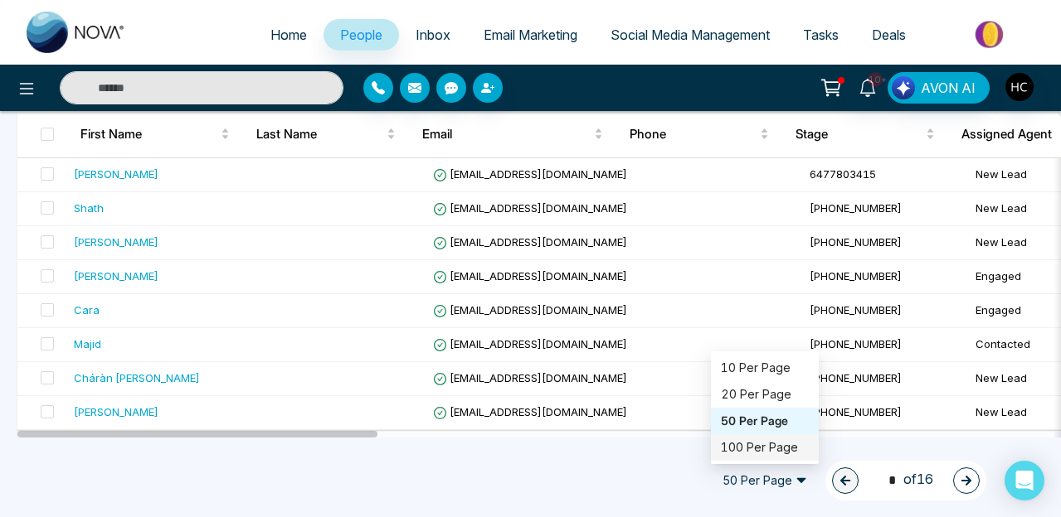
click at [759, 451] on div "100 Per Page" at bounding box center [765, 448] width 88 height 18
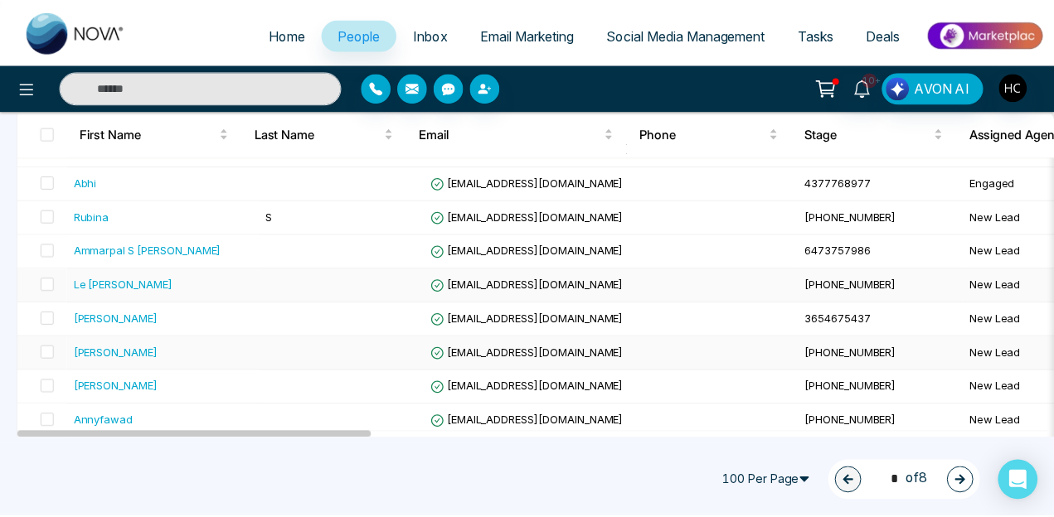
scroll to position [2804, 0]
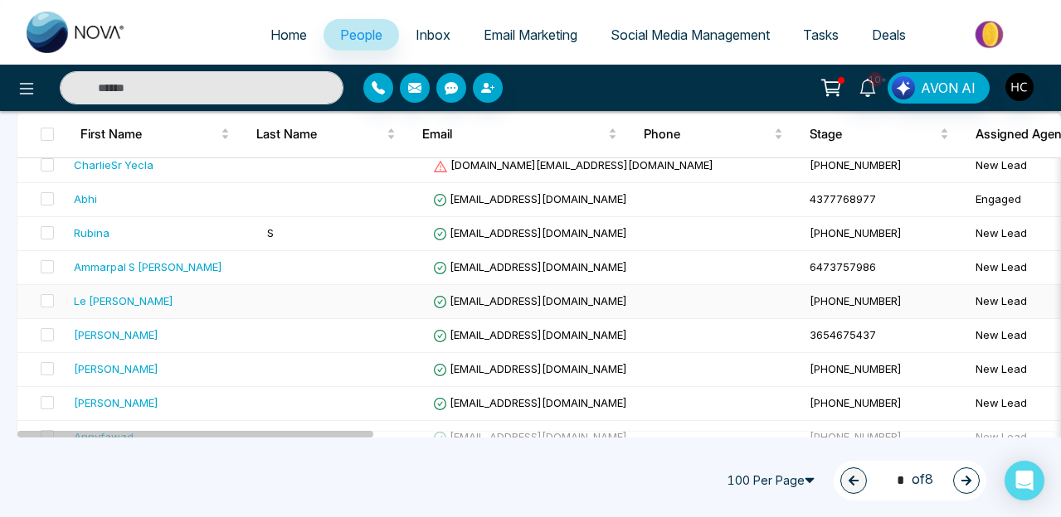
click at [140, 303] on div "Le [PERSON_NAME]" at bounding box center [124, 301] width 100 height 17
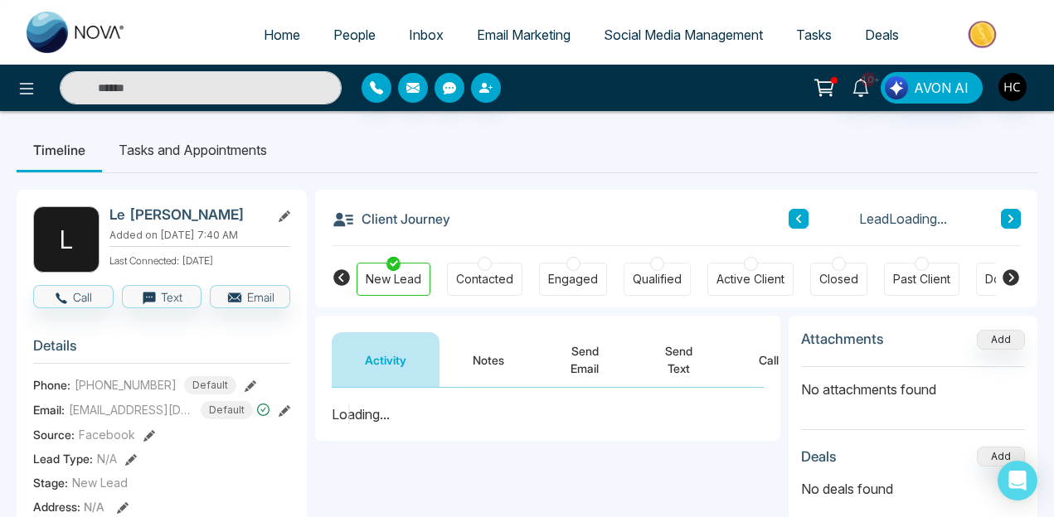
click at [507, 362] on button "Notes" at bounding box center [488, 360] width 98 height 55
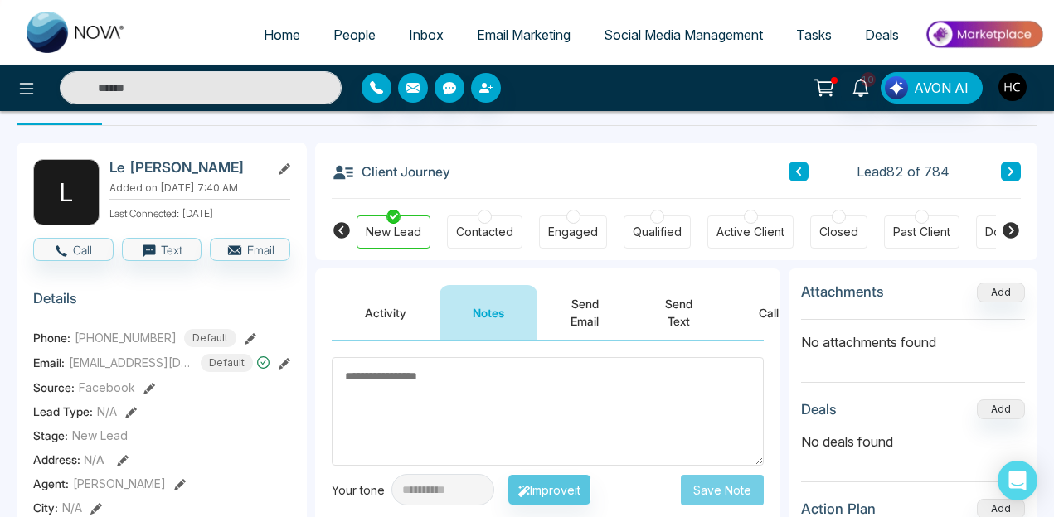
scroll to position [46, 0]
click at [390, 311] on button "Activity" at bounding box center [386, 313] width 108 height 55
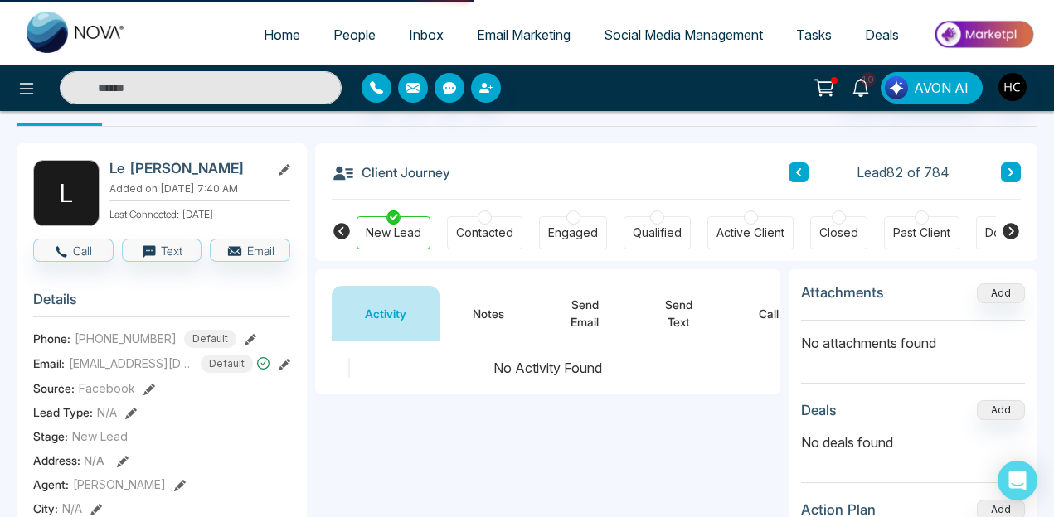
click at [479, 324] on button "Notes" at bounding box center [488, 313] width 98 height 55
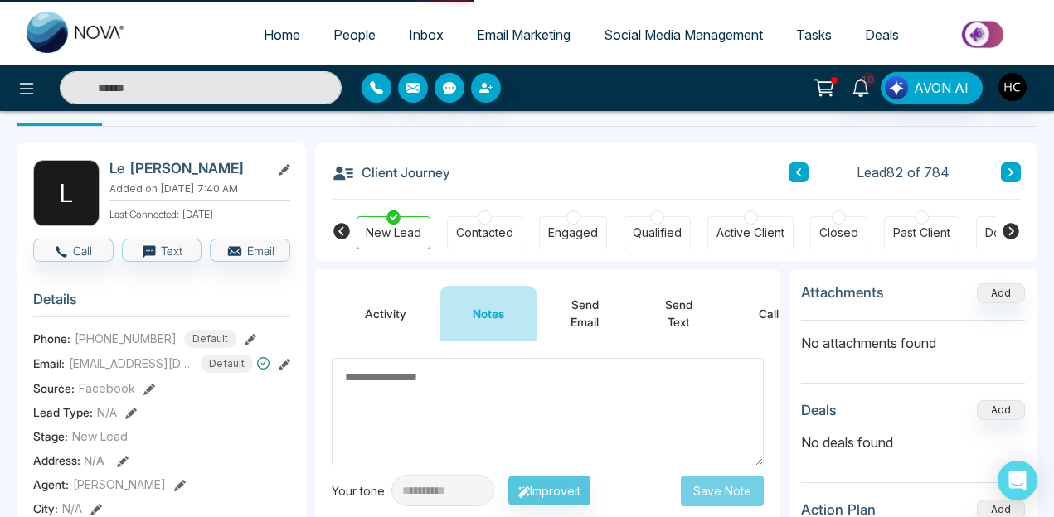
click at [1007, 177] on icon at bounding box center [1011, 173] width 8 height 10
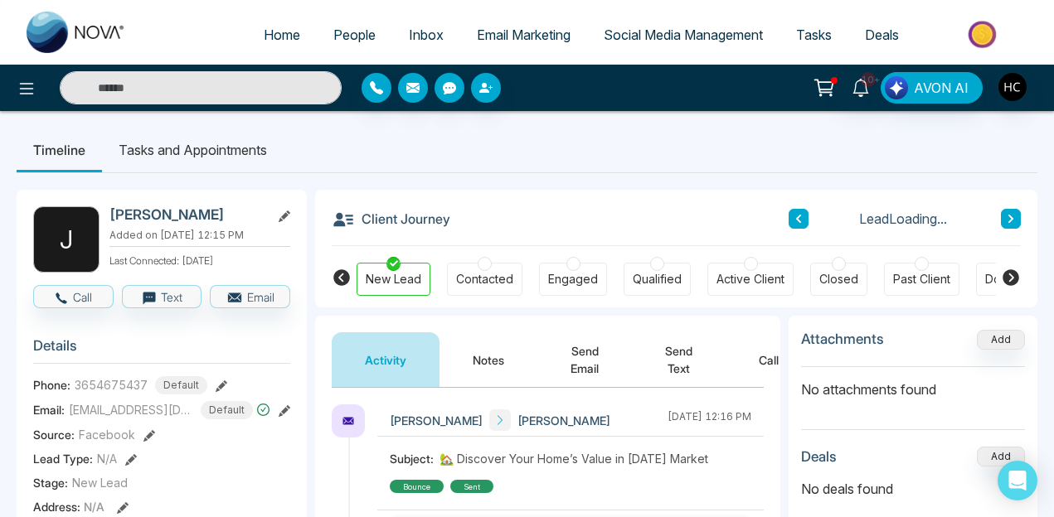
click at [500, 318] on div "Activity Notes Send Email Send Text Call" at bounding box center [547, 352] width 465 height 72
click at [488, 366] on button "Notes" at bounding box center [488, 360] width 98 height 55
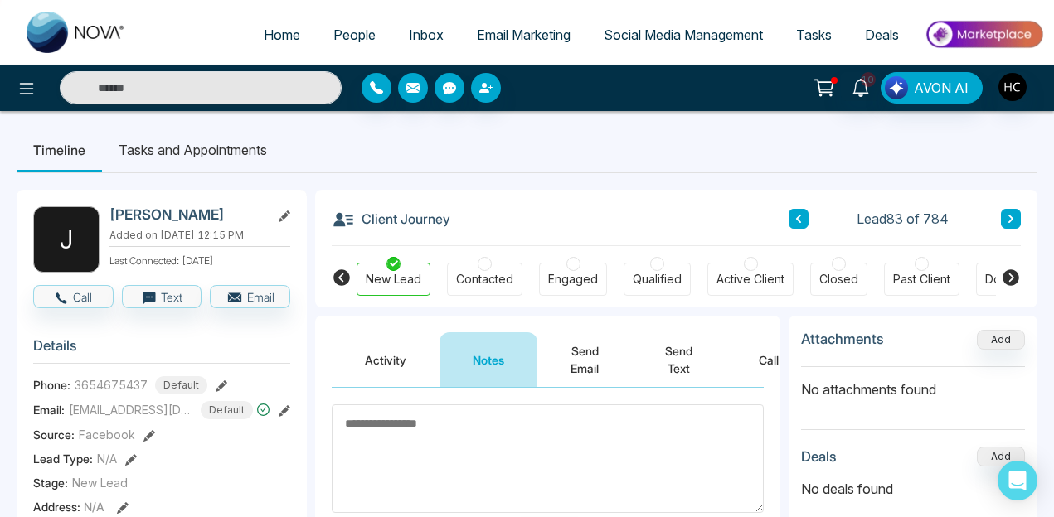
click at [380, 423] on textarea at bounding box center [548, 459] width 432 height 109
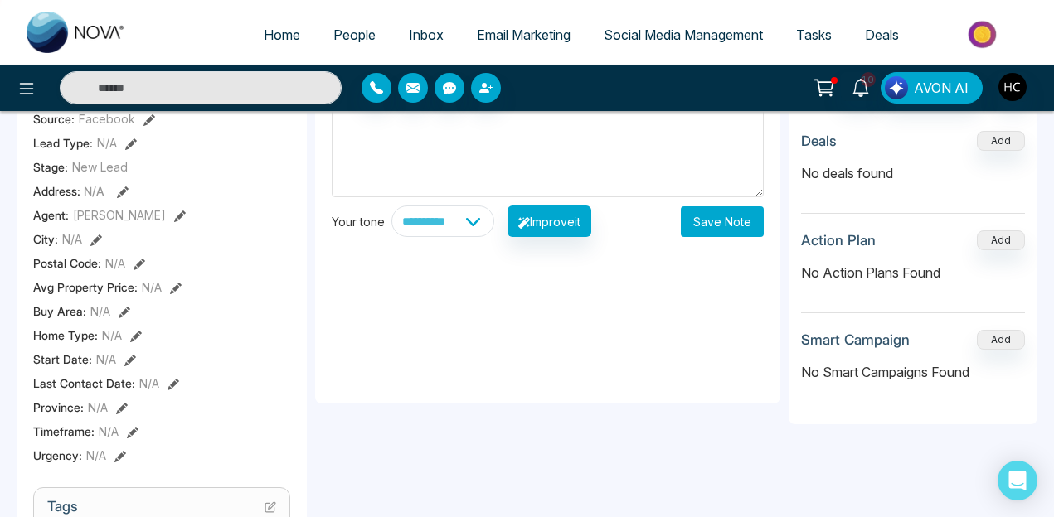
type textarea "**********"
click at [735, 218] on button "Save Note" at bounding box center [722, 221] width 83 height 31
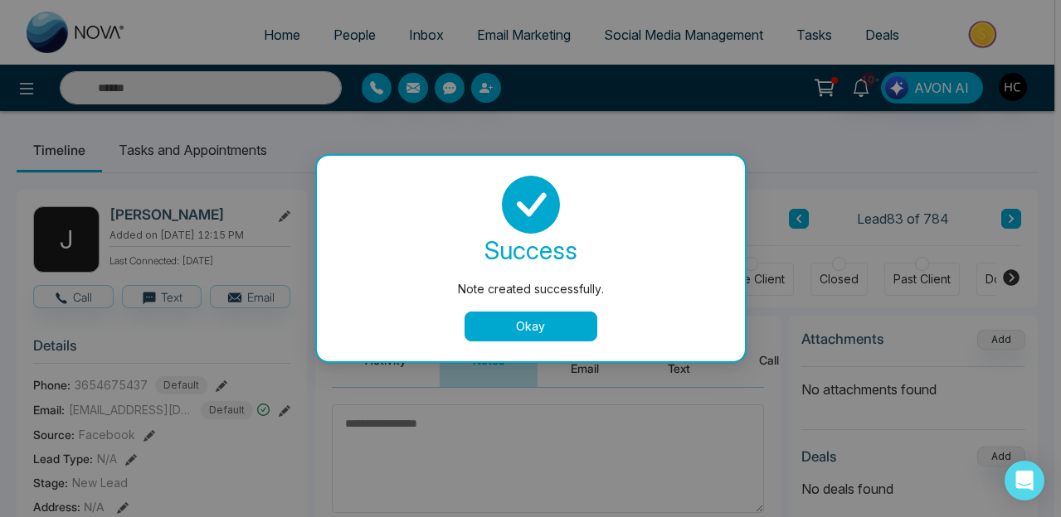
click at [534, 335] on button "Okay" at bounding box center [530, 327] width 133 height 30
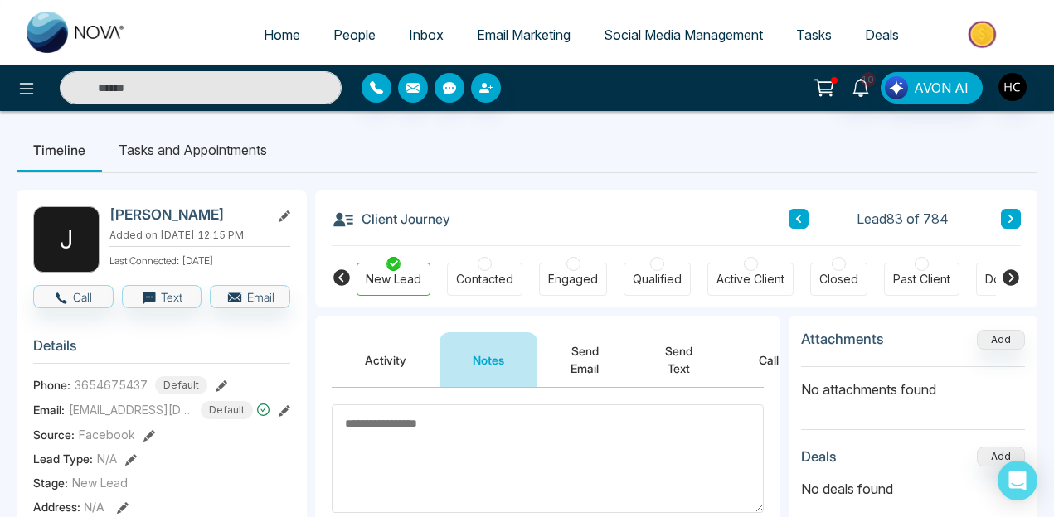
click at [998, 215] on div "Lead 83 of 784" at bounding box center [905, 219] width 232 height 20
click at [1004, 215] on button at bounding box center [1011, 219] width 20 height 20
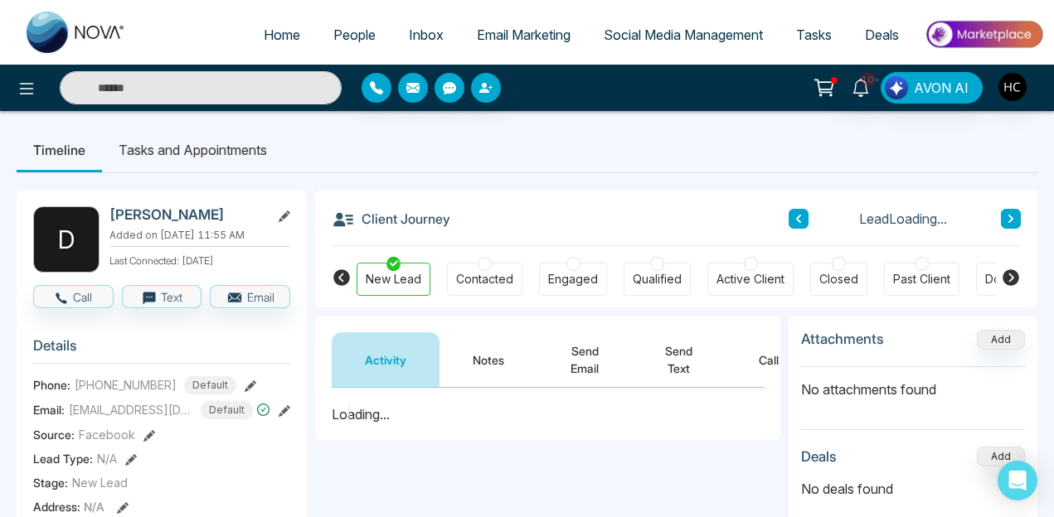
click at [466, 353] on button "Notes" at bounding box center [488, 360] width 98 height 55
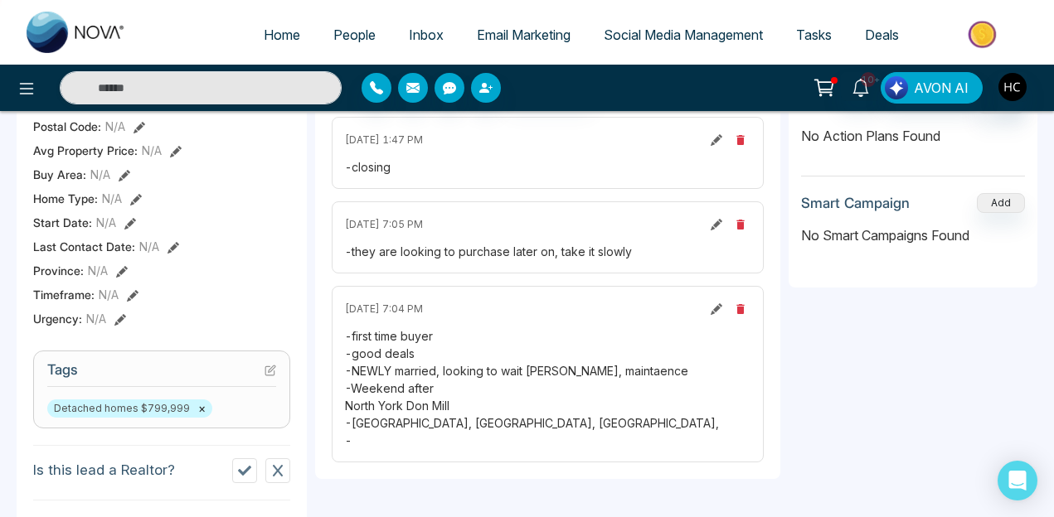
scroll to position [56, 0]
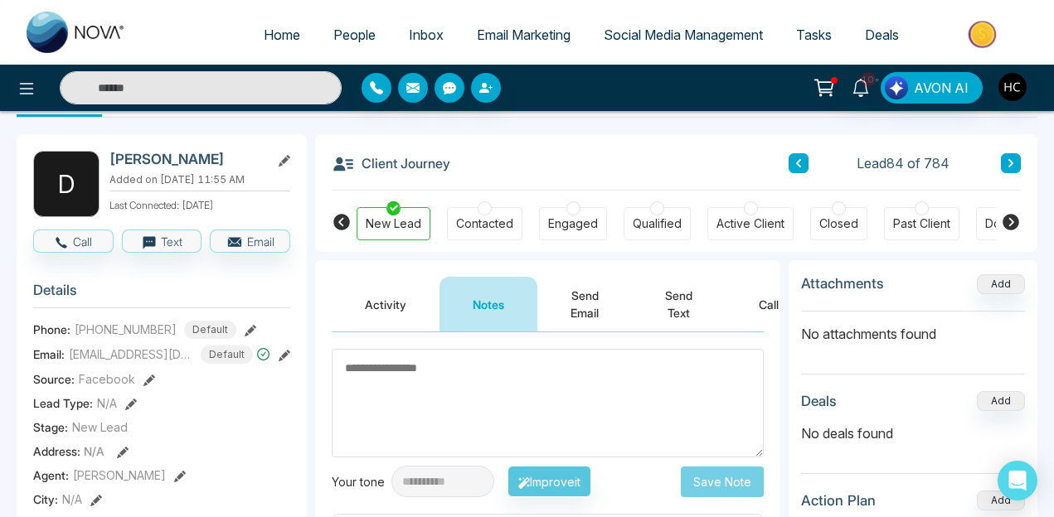
click at [408, 300] on button "Activity" at bounding box center [386, 304] width 108 height 55
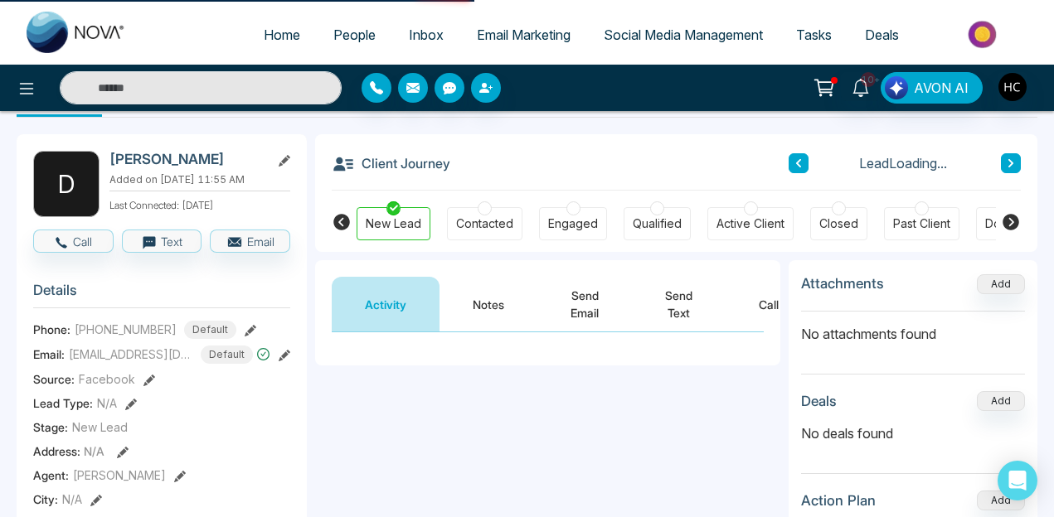
click at [496, 302] on button "Notes" at bounding box center [488, 304] width 98 height 55
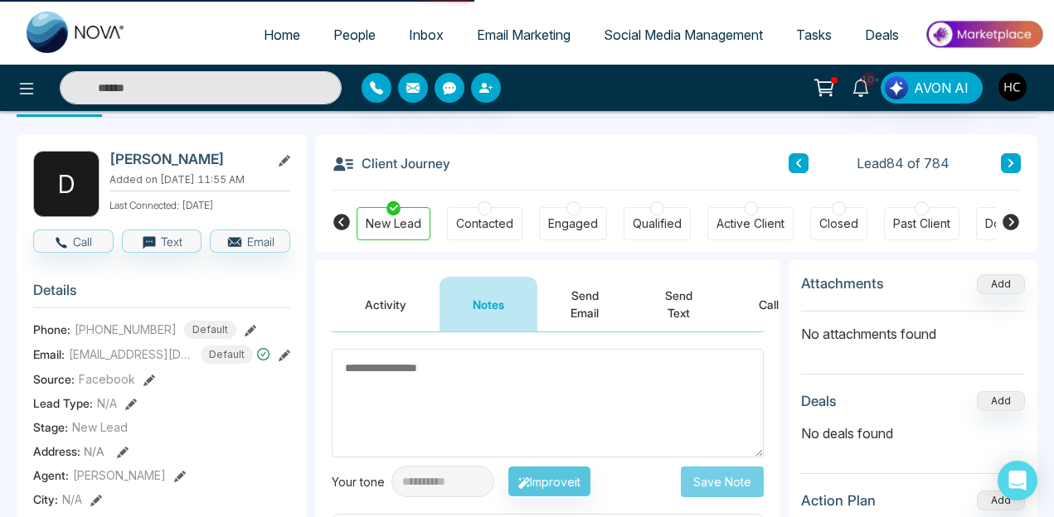
scroll to position [163, 0]
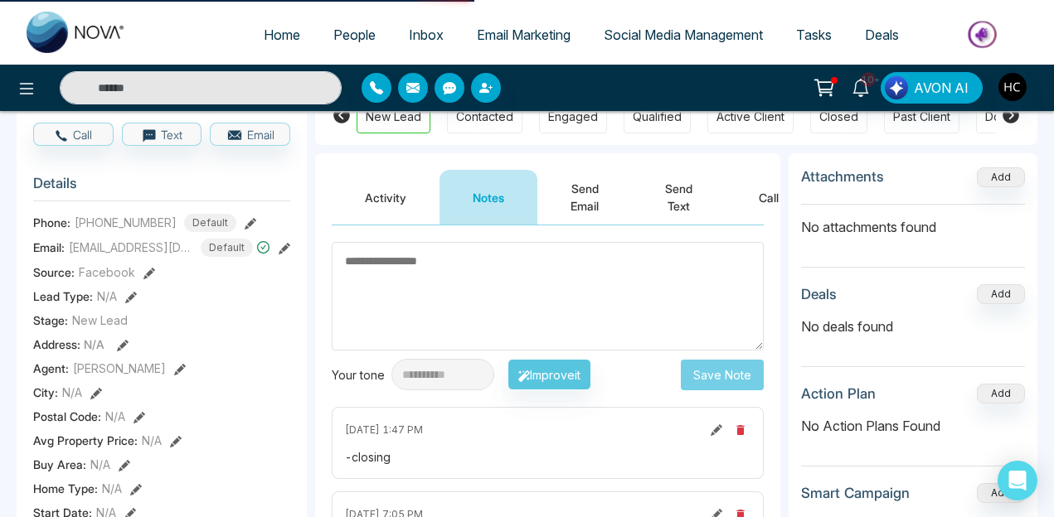
click at [459, 308] on textarea at bounding box center [548, 296] width 432 height 109
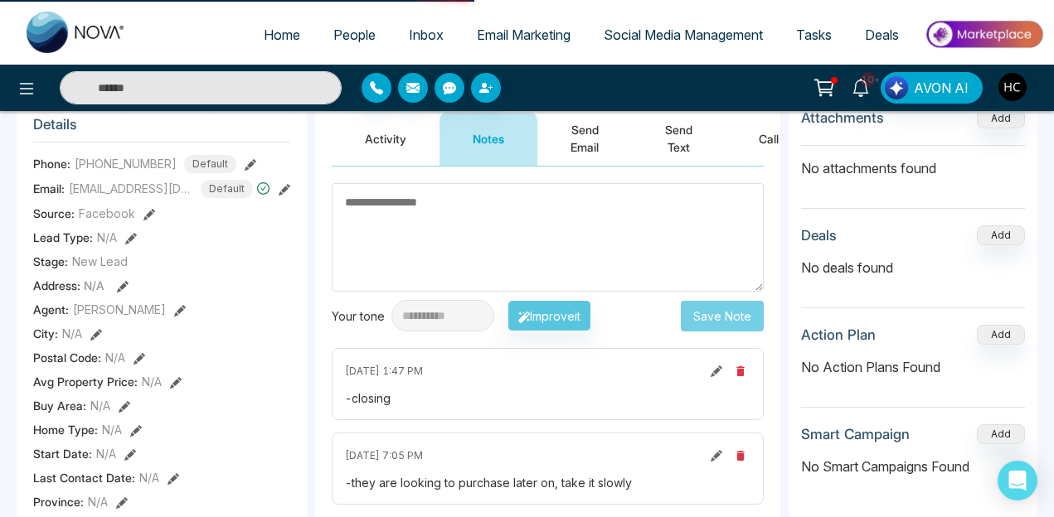
scroll to position [216, 0]
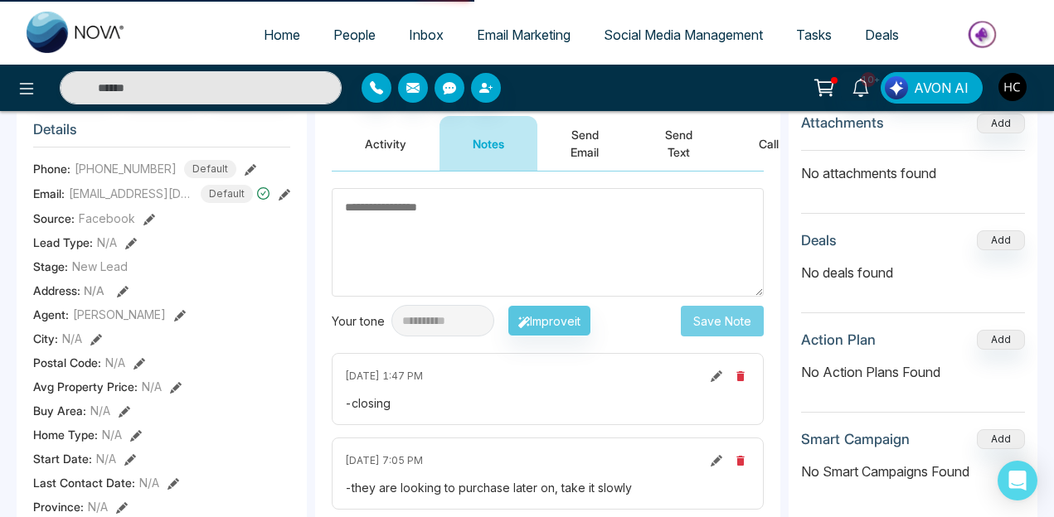
click at [391, 217] on textarea at bounding box center [548, 242] width 432 height 109
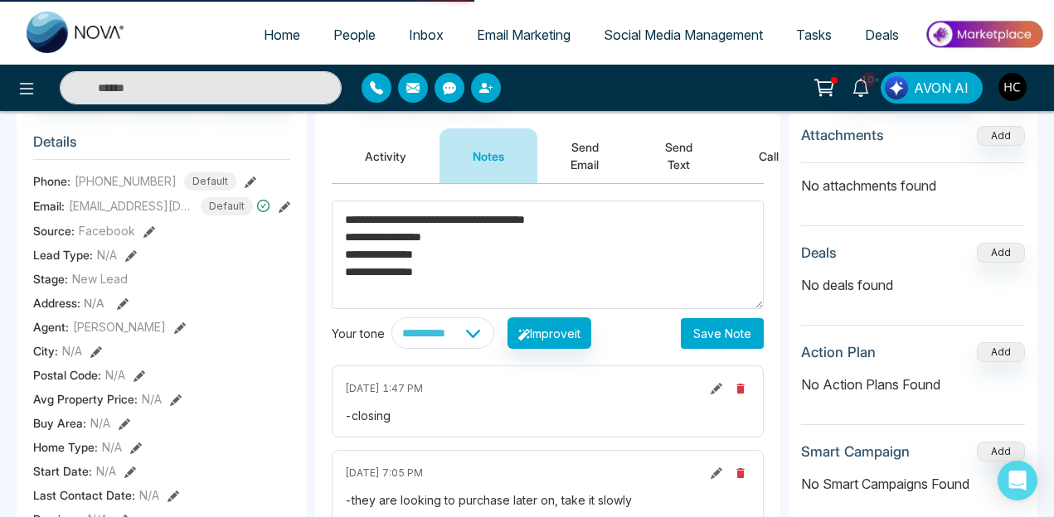
scroll to position [190, 0]
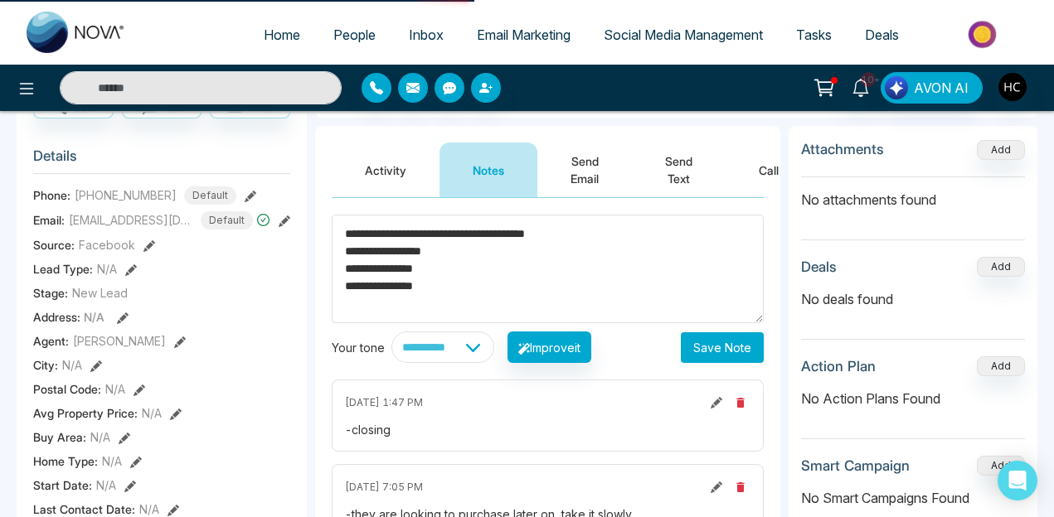
type textarea "**********"
click at [284, 227] on icon at bounding box center [285, 222] width 12 height 12
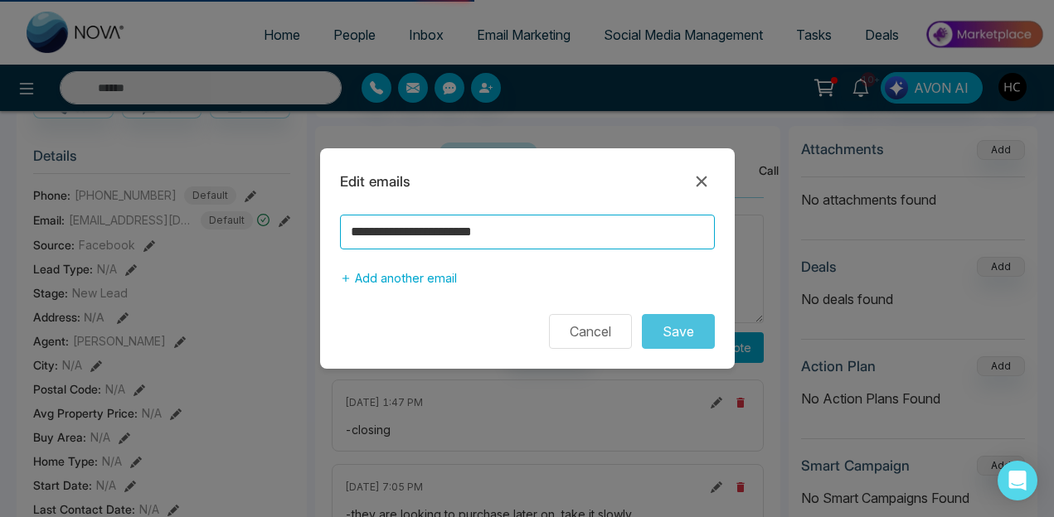
click at [524, 231] on input "**********" at bounding box center [527, 232] width 375 height 35
type input "******"
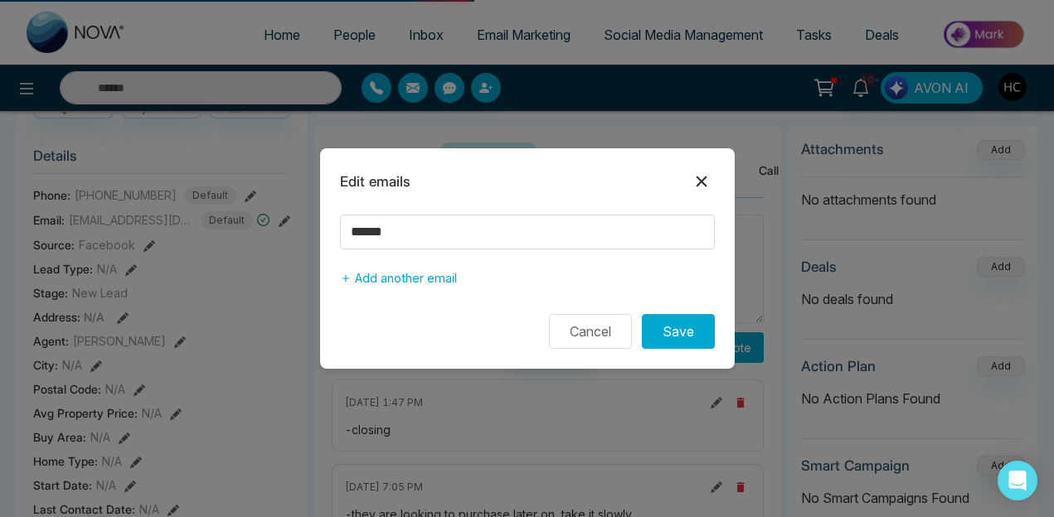
click at [698, 180] on icon at bounding box center [701, 182] width 11 height 11
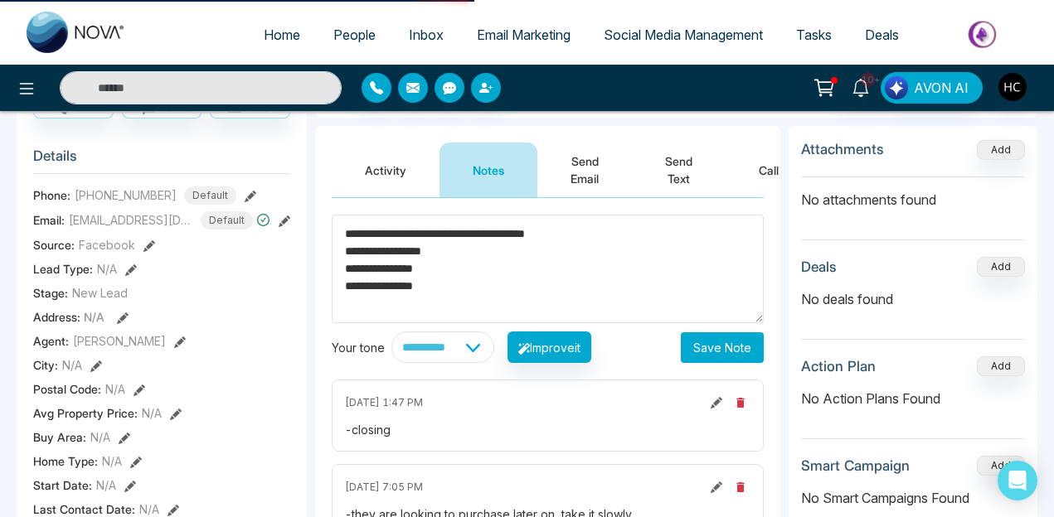
click at [469, 298] on textarea "**********" at bounding box center [548, 269] width 432 height 109
type textarea "**********"
click at [726, 341] on button "Save Note" at bounding box center [722, 348] width 83 height 31
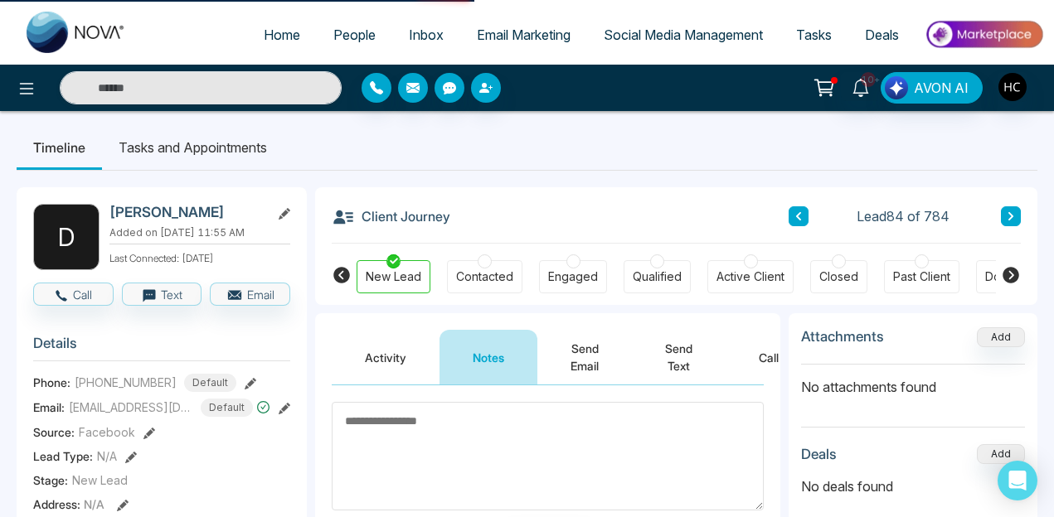
scroll to position [0, 0]
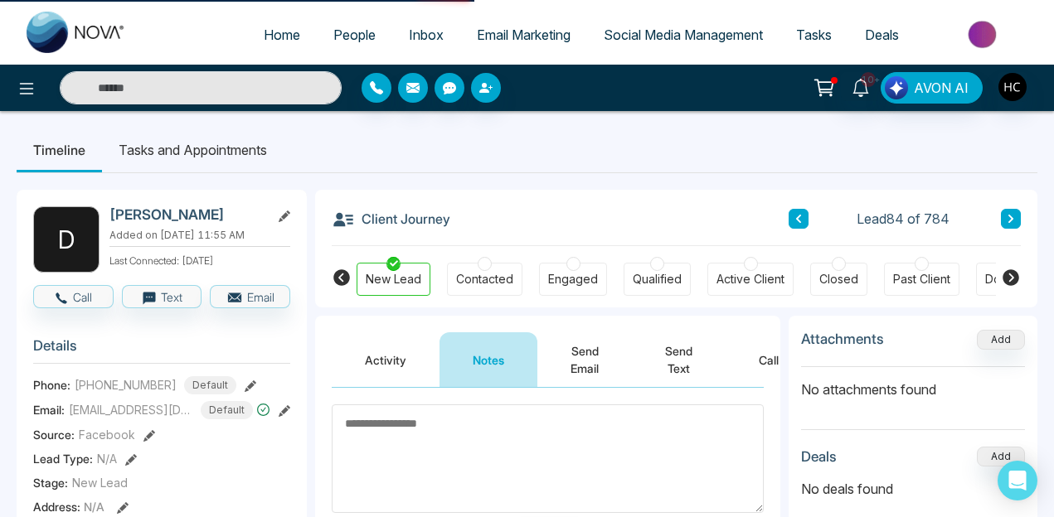
click at [573, 271] on div "Engaged" at bounding box center [573, 279] width 50 height 17
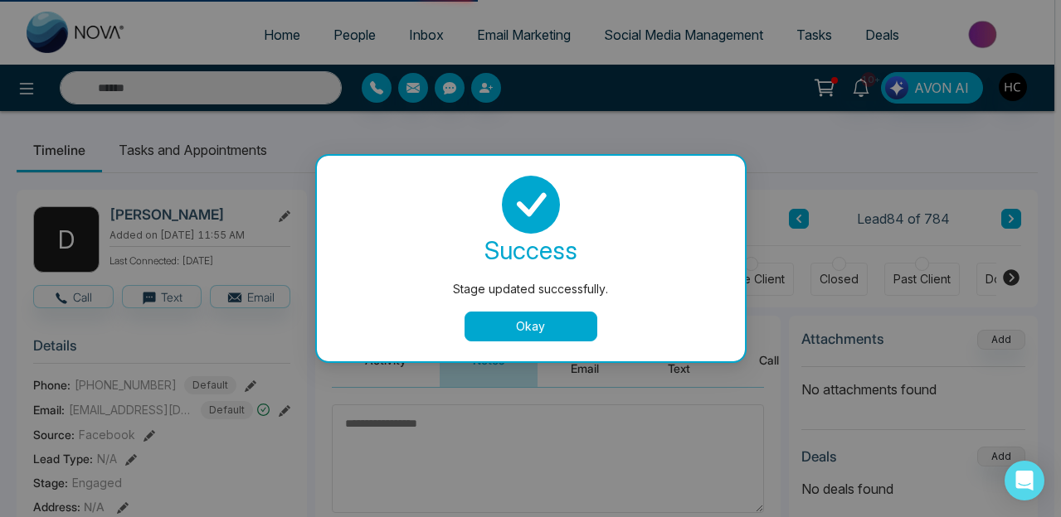
click at [535, 333] on button "Okay" at bounding box center [530, 327] width 133 height 30
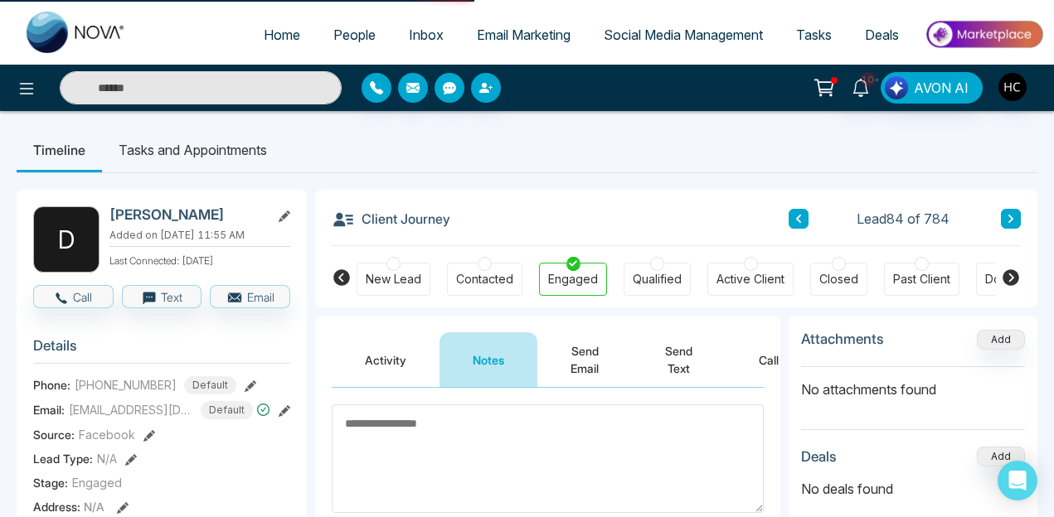
click at [218, 156] on li "Tasks and Appointments" at bounding box center [193, 150] width 182 height 45
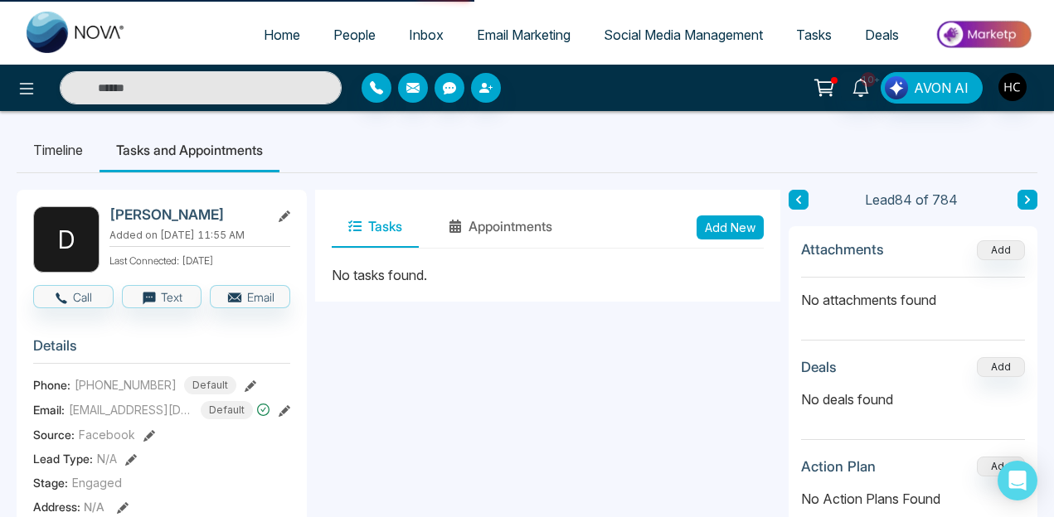
click at [714, 219] on button "Add New" at bounding box center [730, 228] width 67 height 24
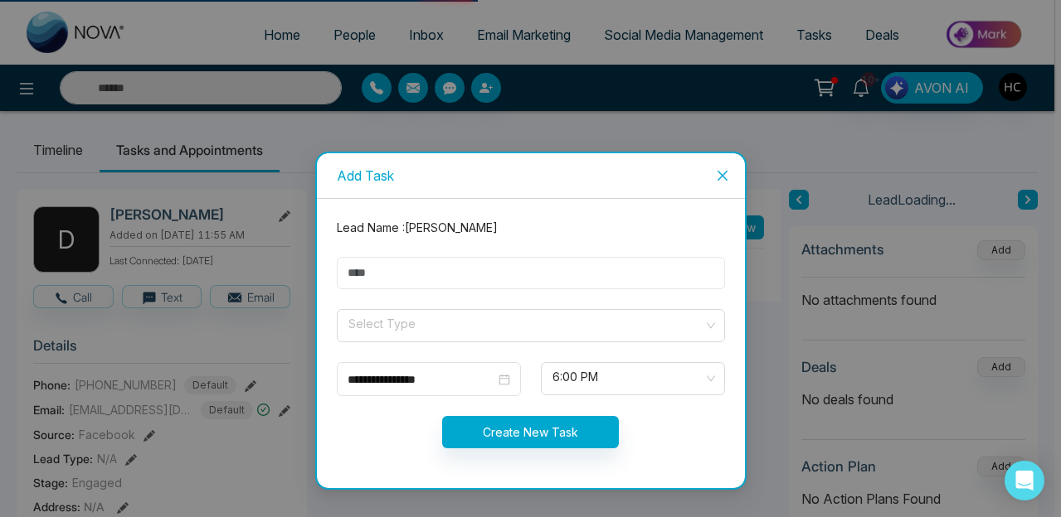
click at [396, 276] on input "text" at bounding box center [531, 273] width 388 height 32
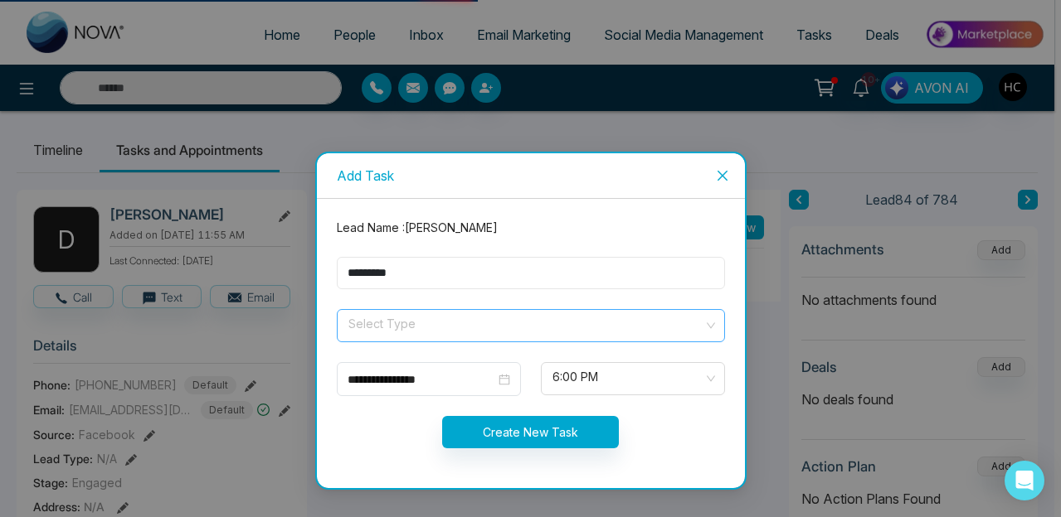
type input "*********"
click at [394, 332] on input "search" at bounding box center [525, 322] width 357 height 25
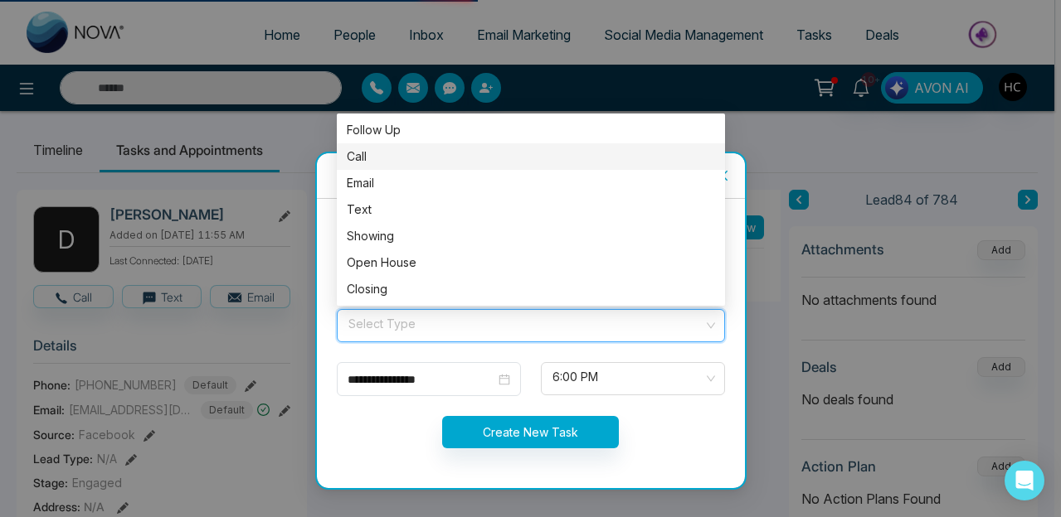
click at [385, 153] on div "Call" at bounding box center [531, 157] width 368 height 18
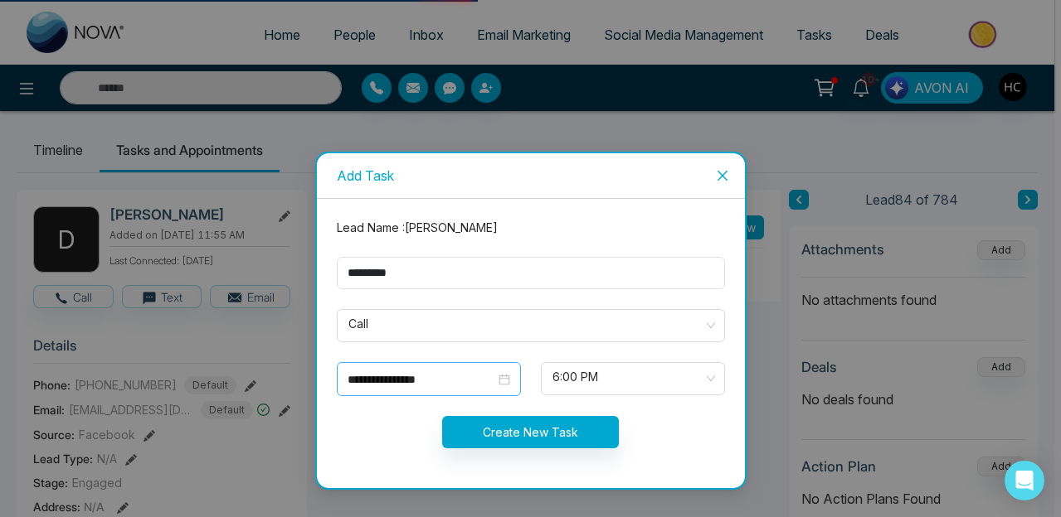
click at [503, 381] on div "**********" at bounding box center [428, 380] width 163 height 18
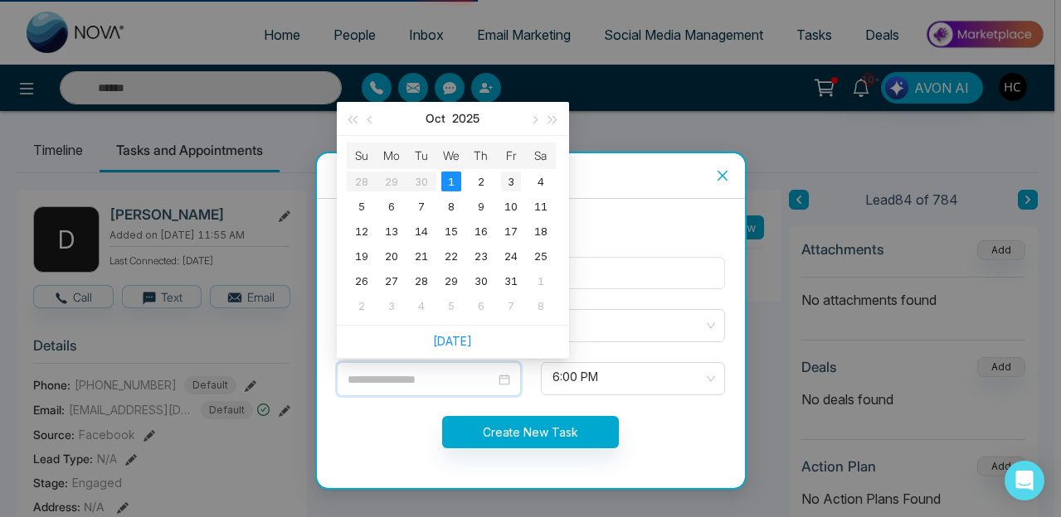
type input "**********"
click at [505, 177] on div "3" at bounding box center [511, 182] width 20 height 20
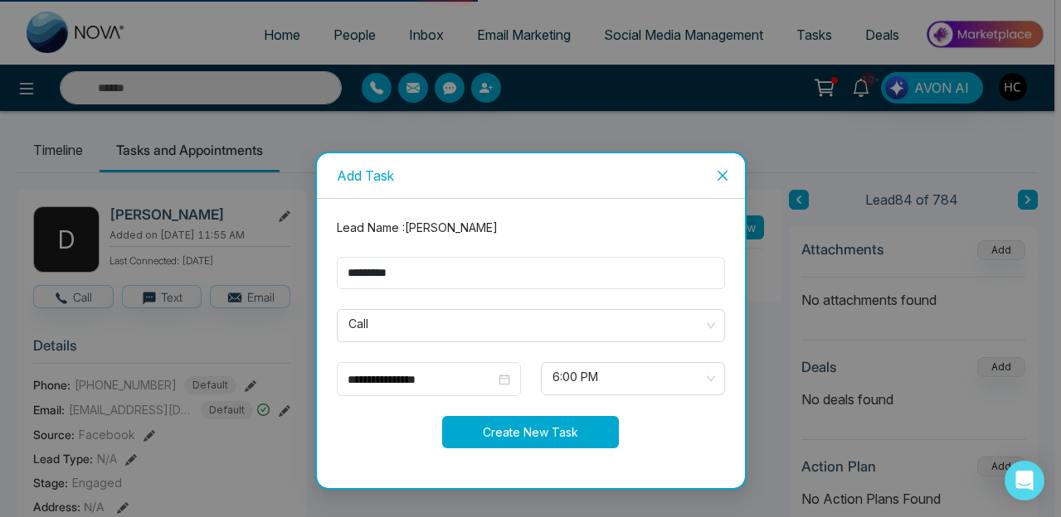
click at [559, 442] on button "Create New Task" at bounding box center [530, 432] width 177 height 32
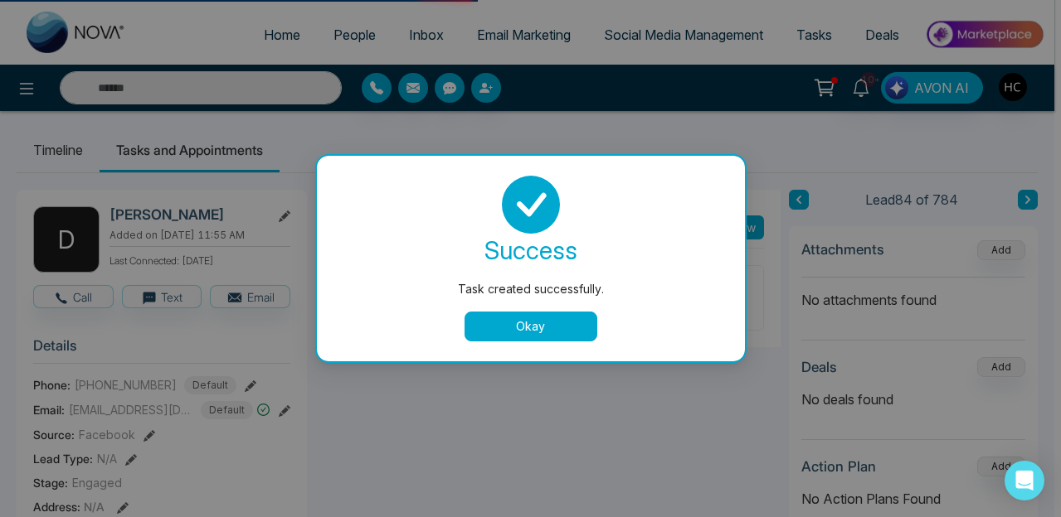
click at [549, 336] on button "Okay" at bounding box center [530, 327] width 133 height 30
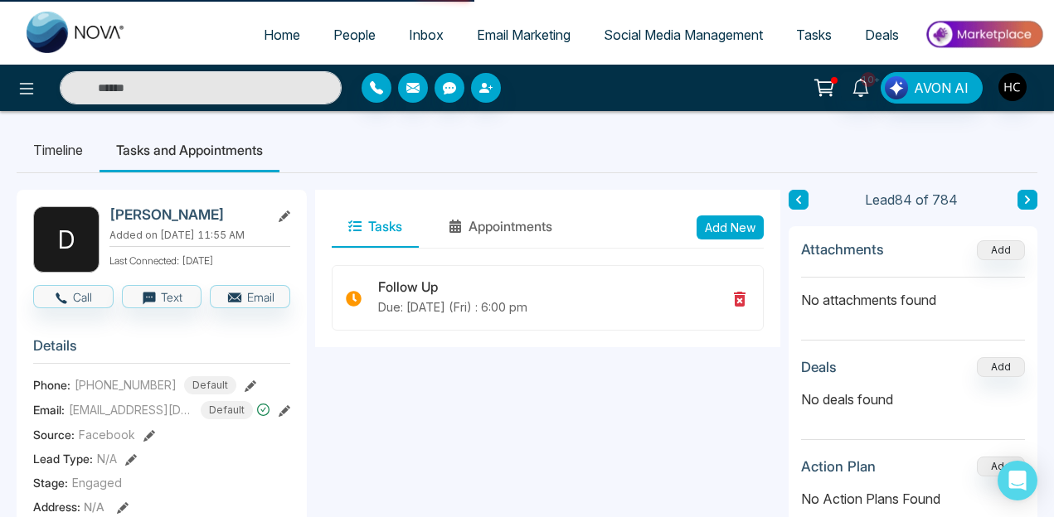
click at [1024, 201] on icon at bounding box center [1027, 200] width 8 height 10
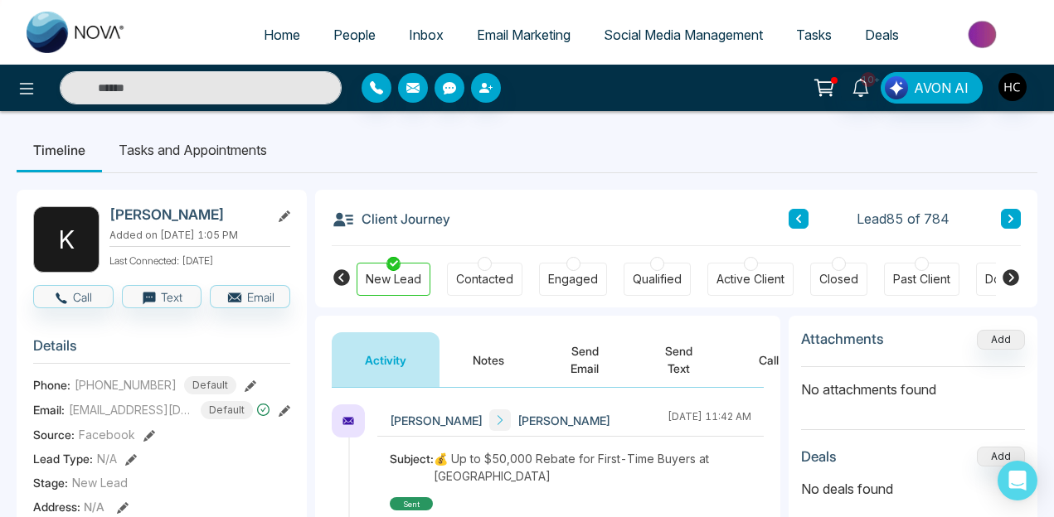
scroll to position [78, 0]
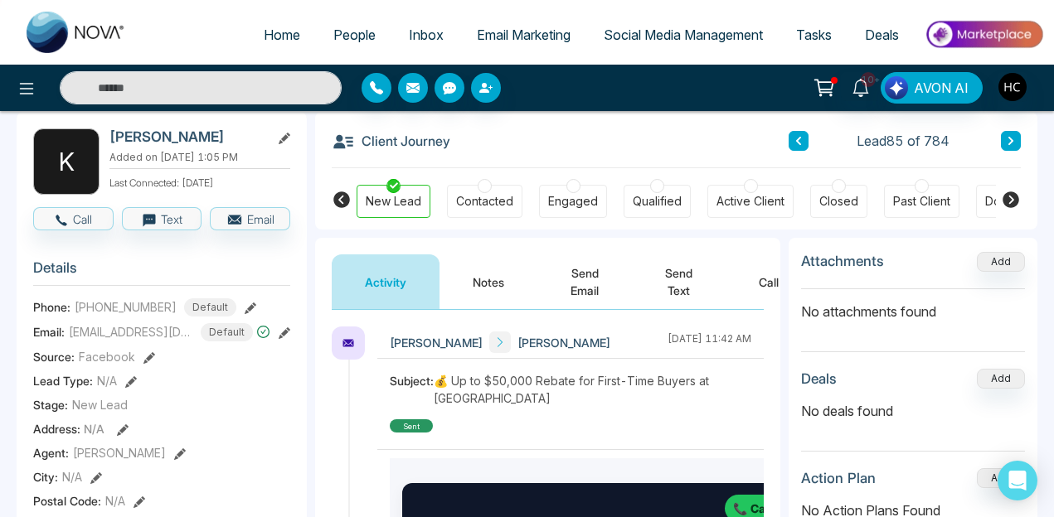
click at [458, 276] on button "Notes" at bounding box center [488, 282] width 98 height 55
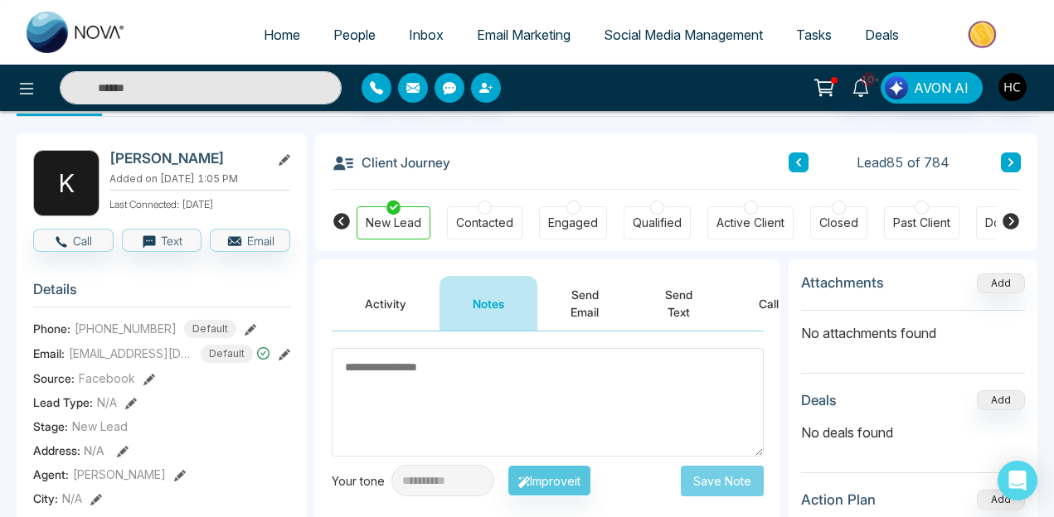
scroll to position [22, 0]
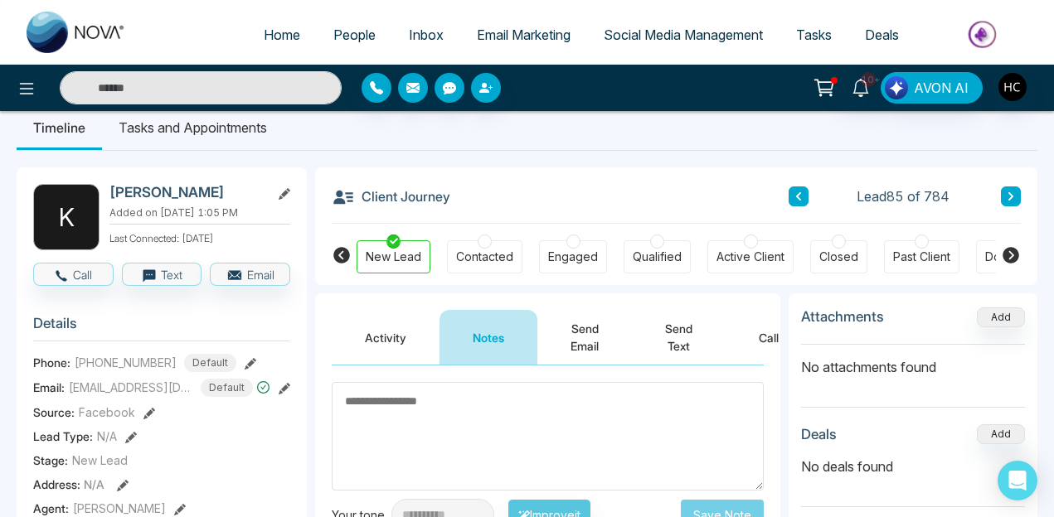
click at [506, 321] on button "Notes" at bounding box center [488, 337] width 98 height 55
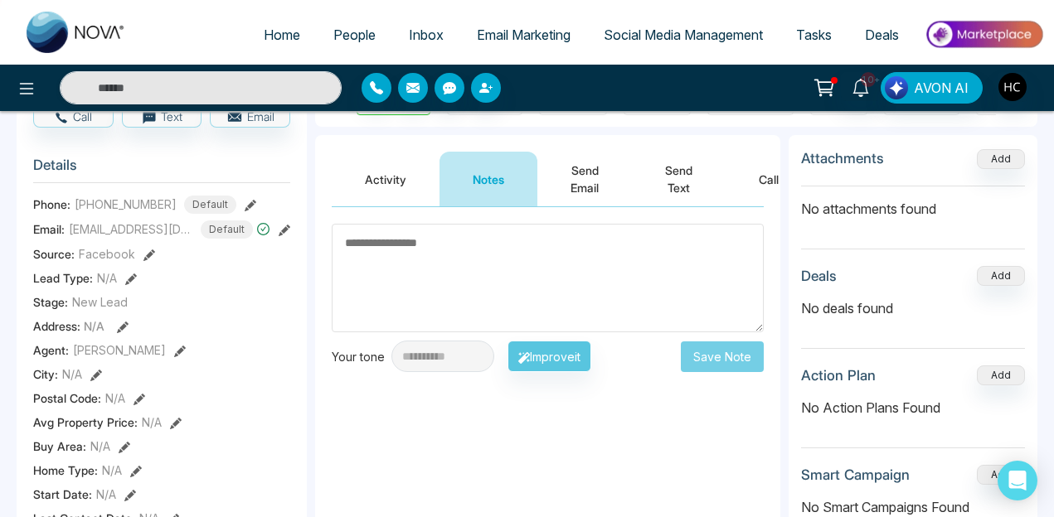
scroll to position [0, 0]
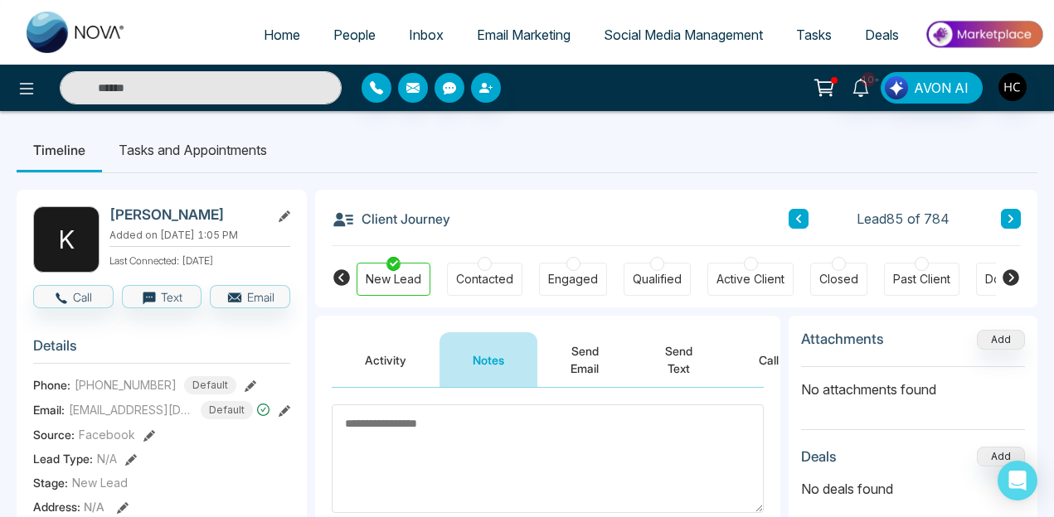
click at [1003, 218] on button at bounding box center [1011, 219] width 20 height 20
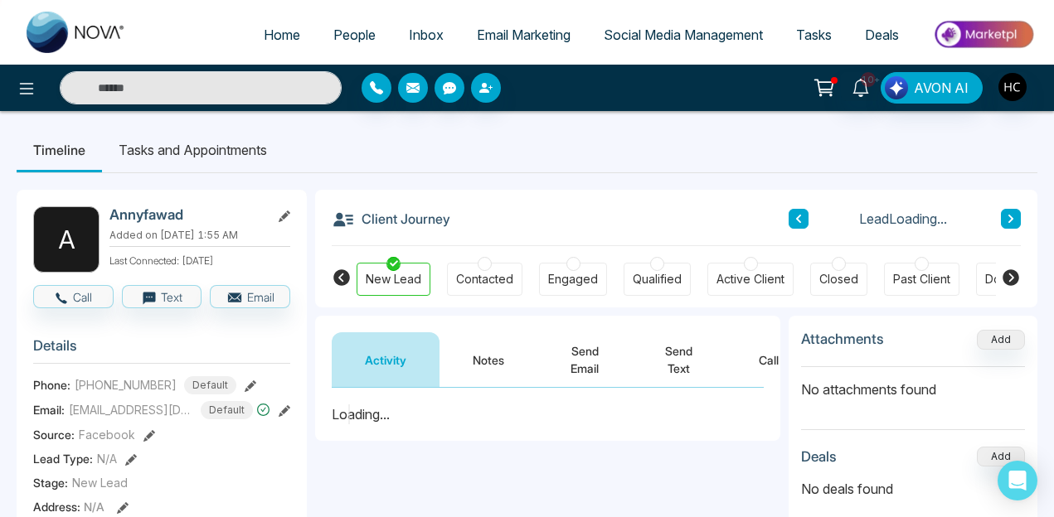
click at [483, 370] on button "Notes" at bounding box center [488, 360] width 98 height 55
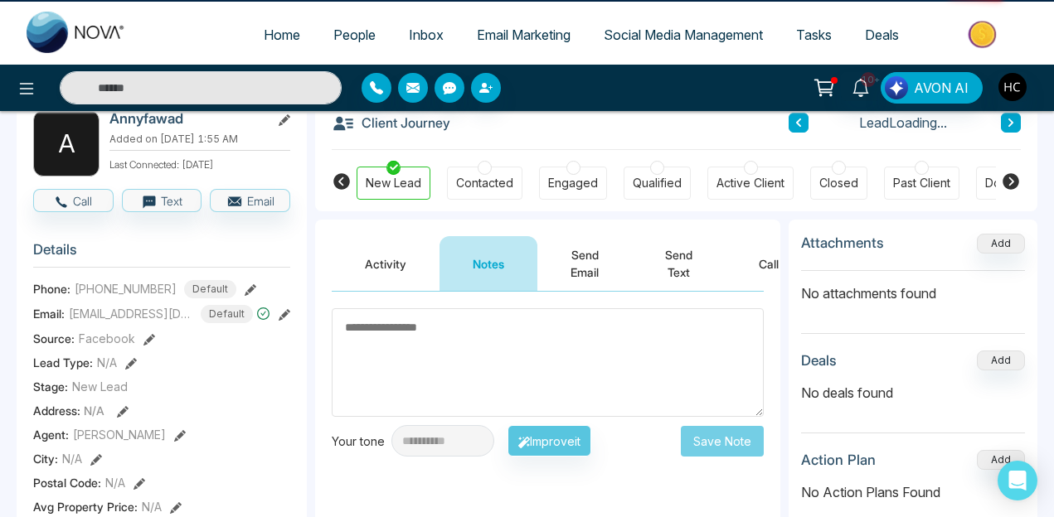
scroll to position [99, 0]
